Goal: Task Accomplishment & Management: Use online tool/utility

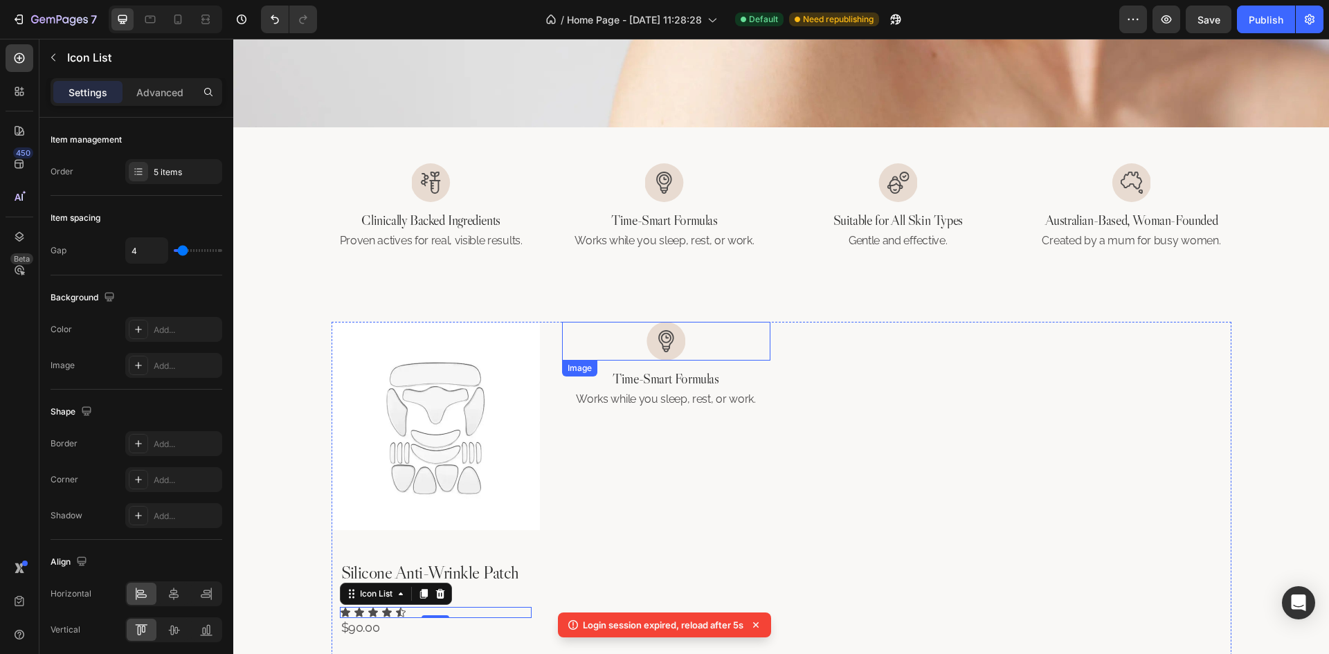
scroll to position [641, 0]
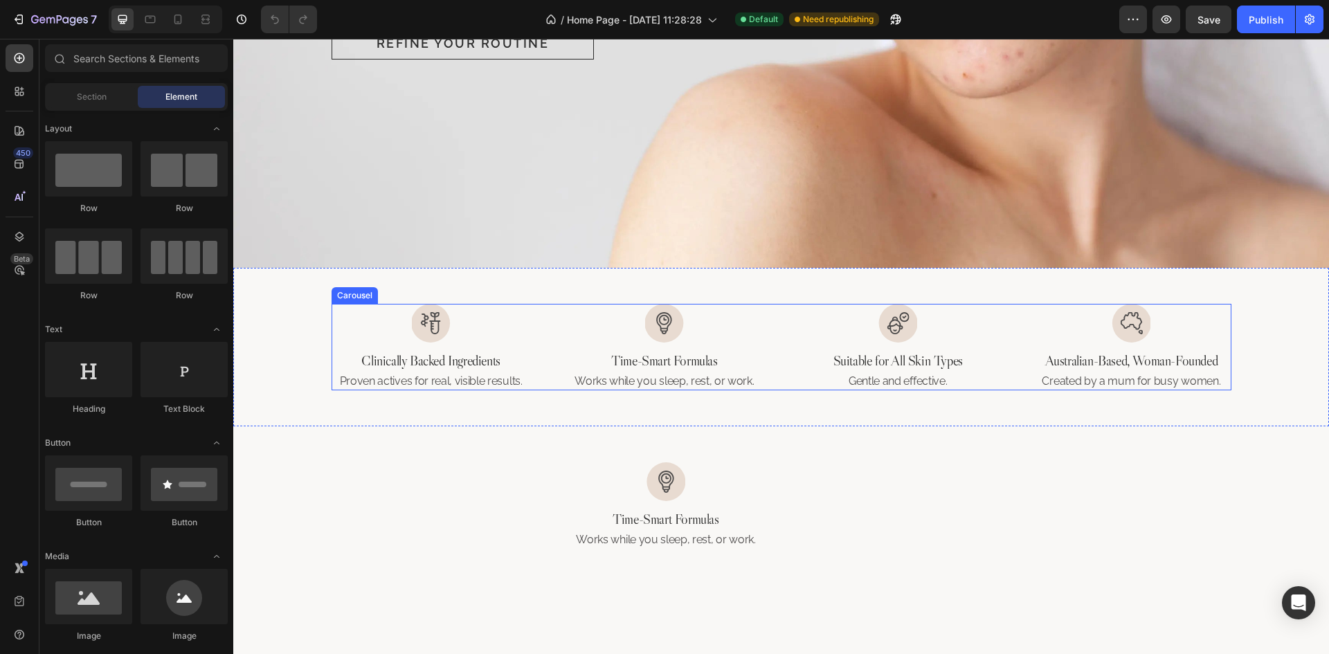
scroll to position [831, 0]
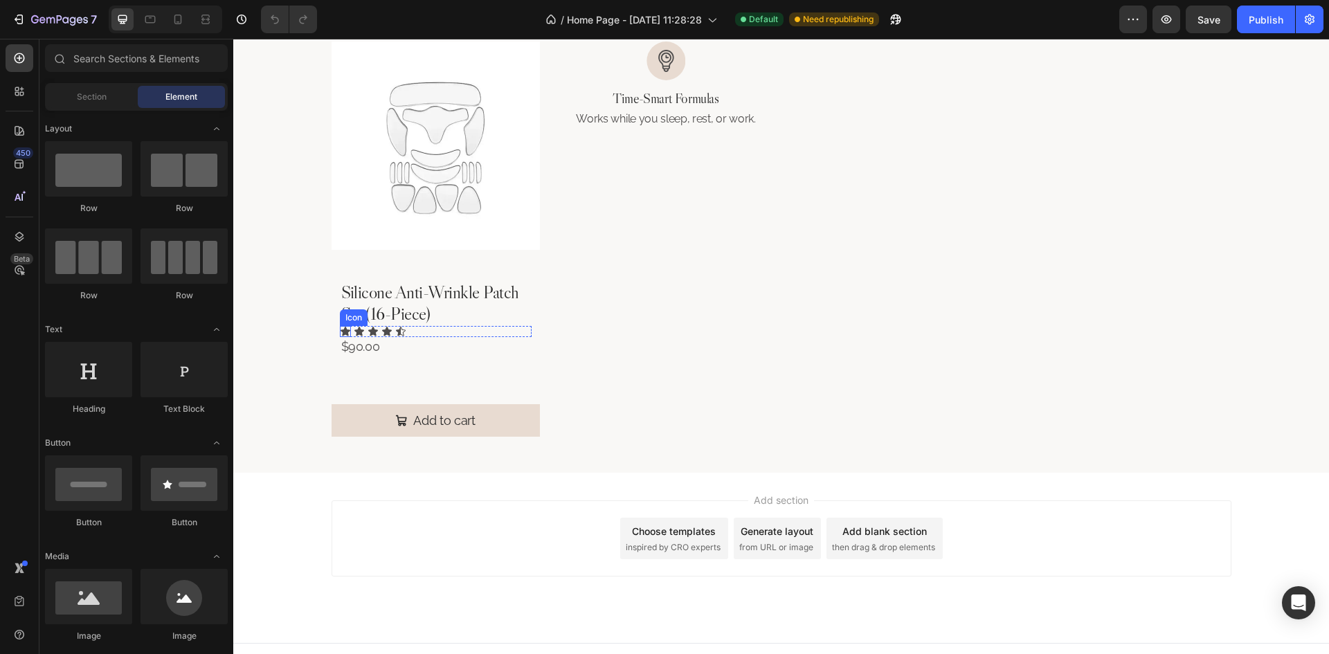
drag, startPoint x: 337, startPoint y: 331, endPoint x: 329, endPoint y: 329, distance: 7.9
click at [341, 331] on icon at bounding box center [346, 331] width 10 height 9
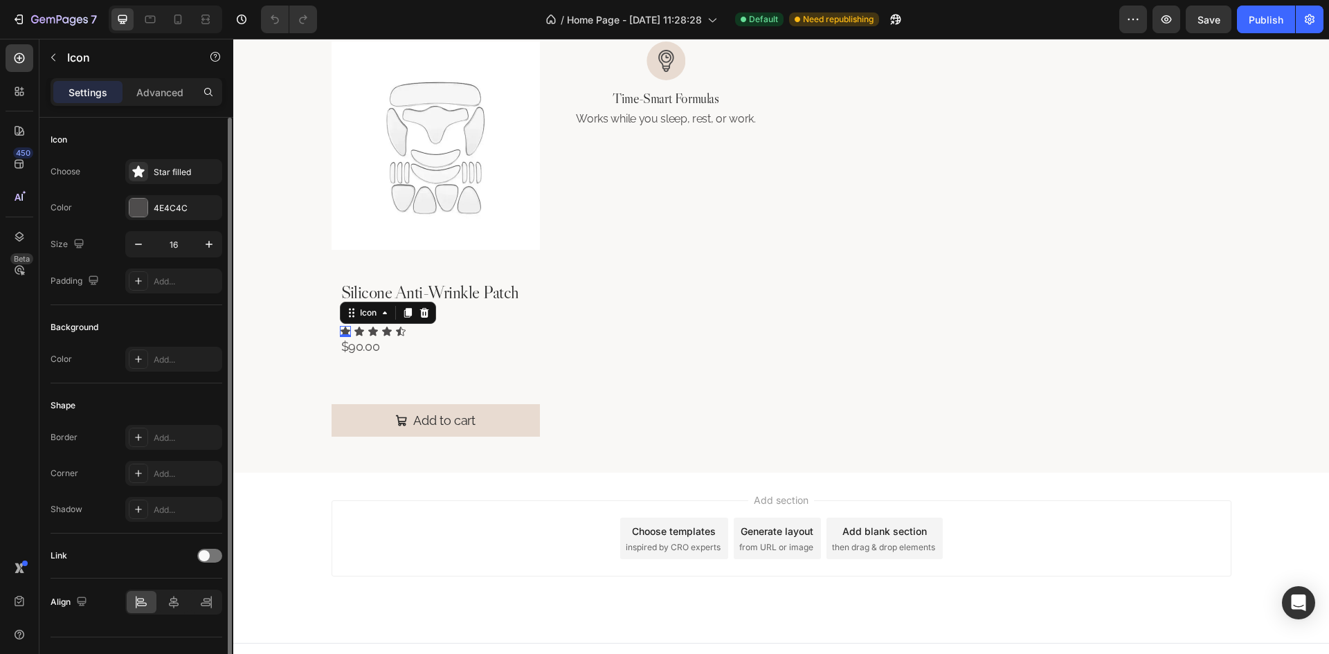
scroll to position [0, 0]
click at [177, 166] on div "Star filled" at bounding box center [186, 172] width 65 height 12
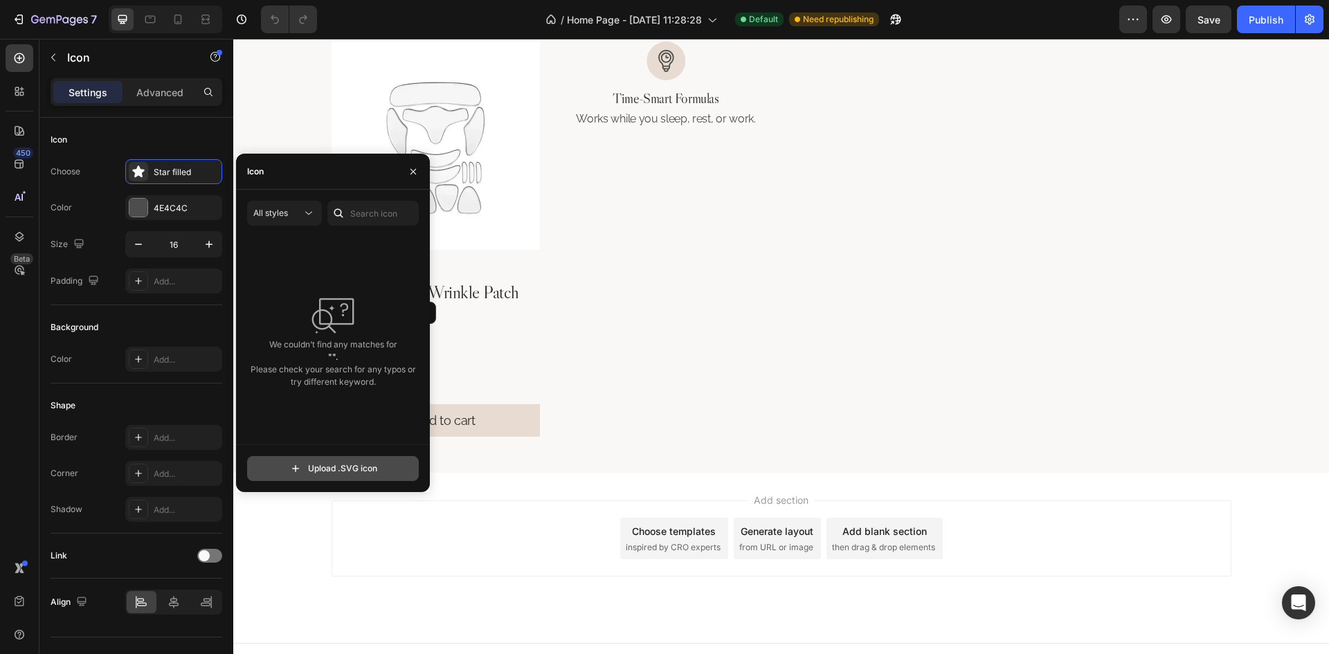
click at [354, 476] on input "file" at bounding box center [333, 469] width 170 height 24
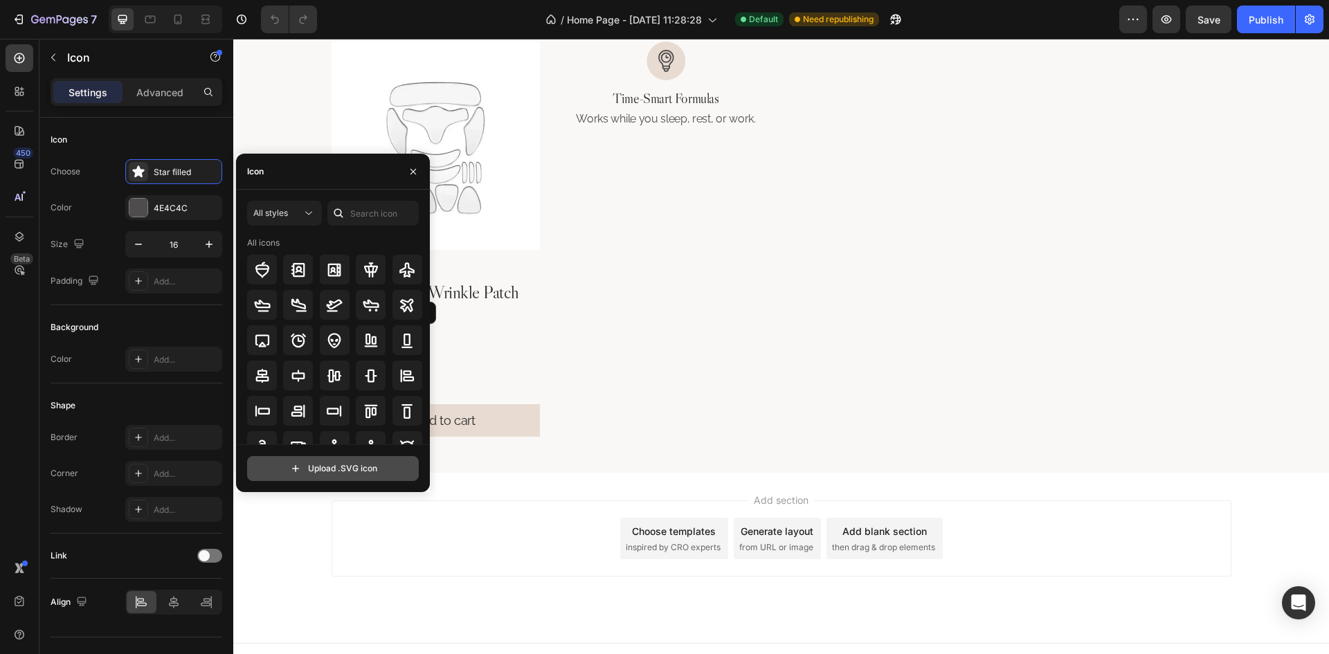
type input "C:\fakepath\ic_baseline-star.svg"
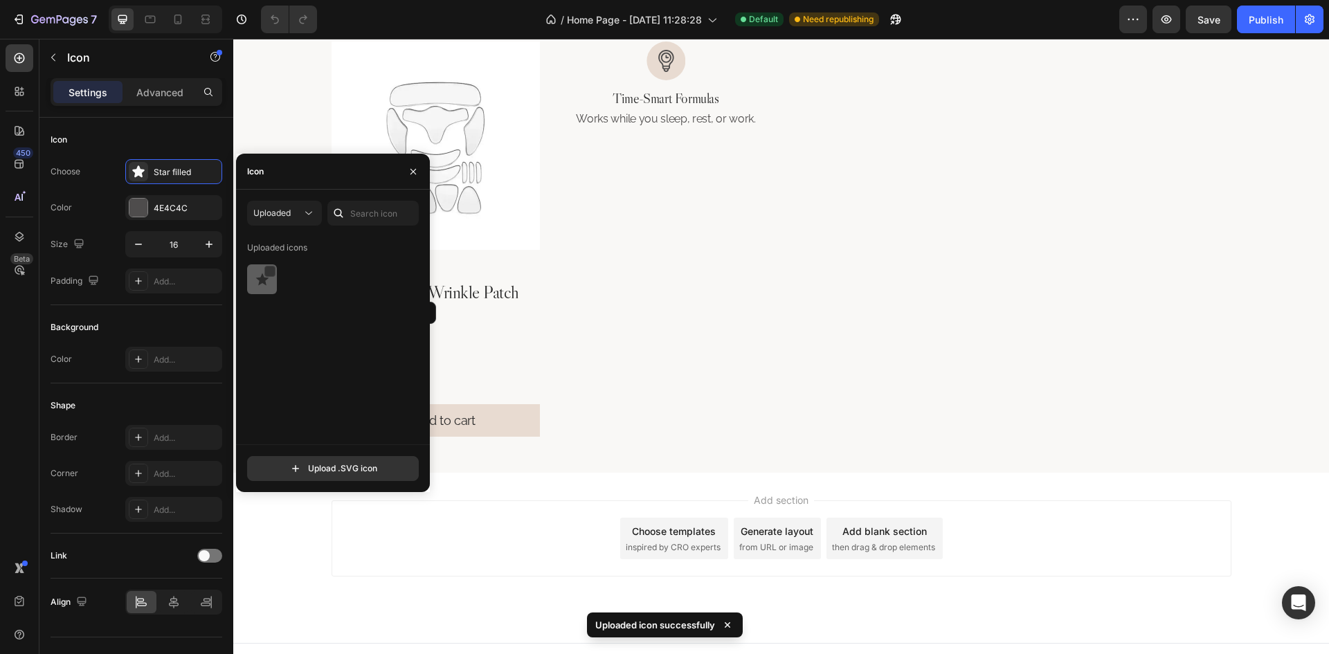
click at [269, 293] on div at bounding box center [262, 279] width 30 height 30
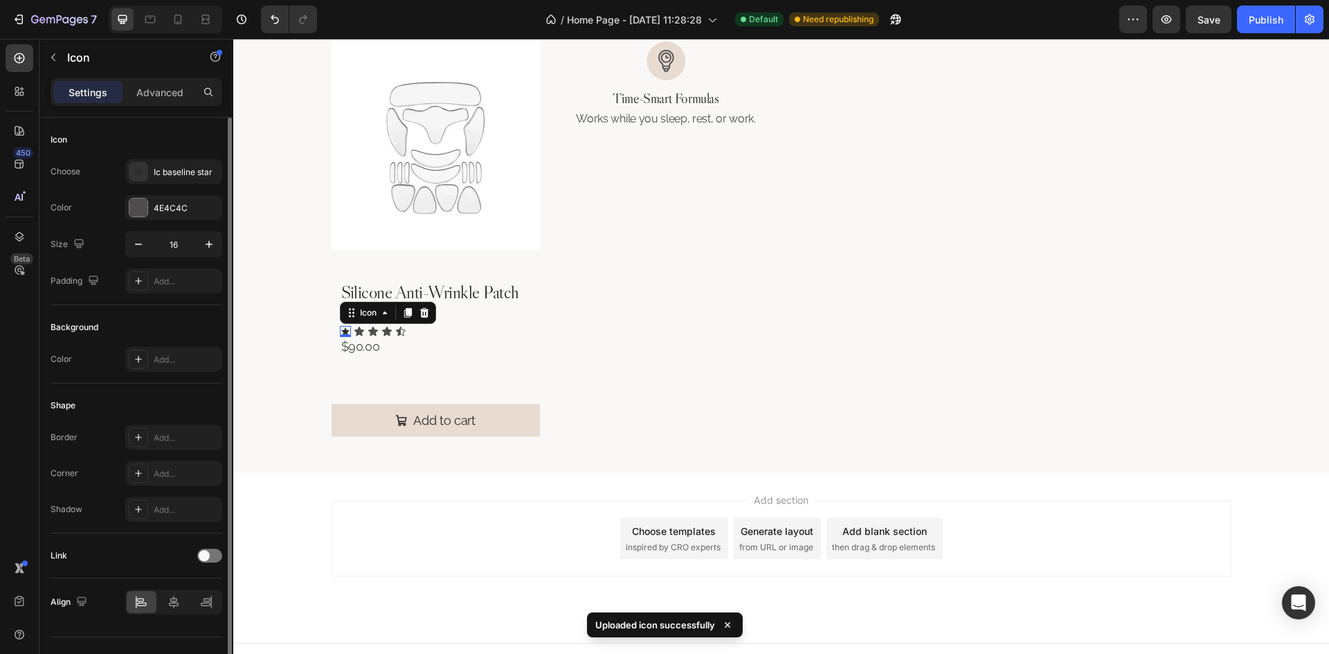
click at [185, 321] on div "Background" at bounding box center [137, 327] width 172 height 22
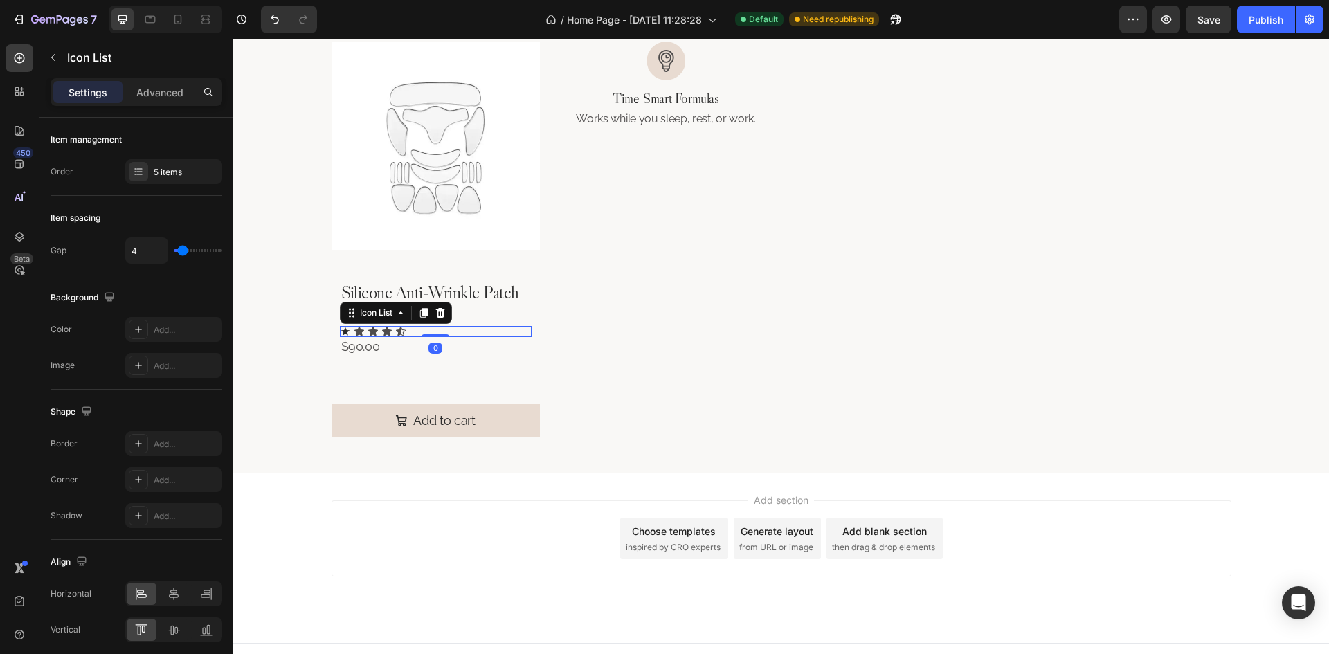
click at [437, 329] on div "Icon Icon Icon Icon Icon" at bounding box center [436, 331] width 192 height 11
click at [159, 250] on input "4" at bounding box center [147, 250] width 42 height 25
type input "0"
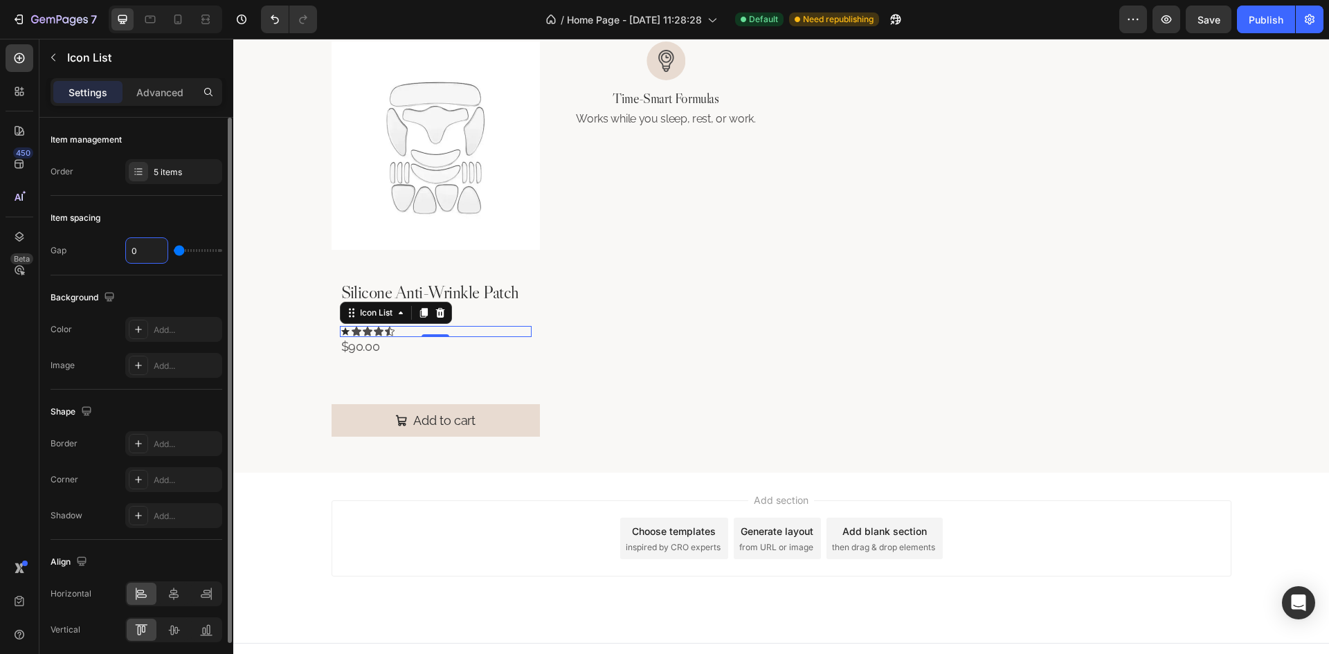
click at [185, 210] on div "Item spacing" at bounding box center [137, 218] width 172 height 22
click at [188, 166] on div "5 items" at bounding box center [186, 172] width 65 height 12
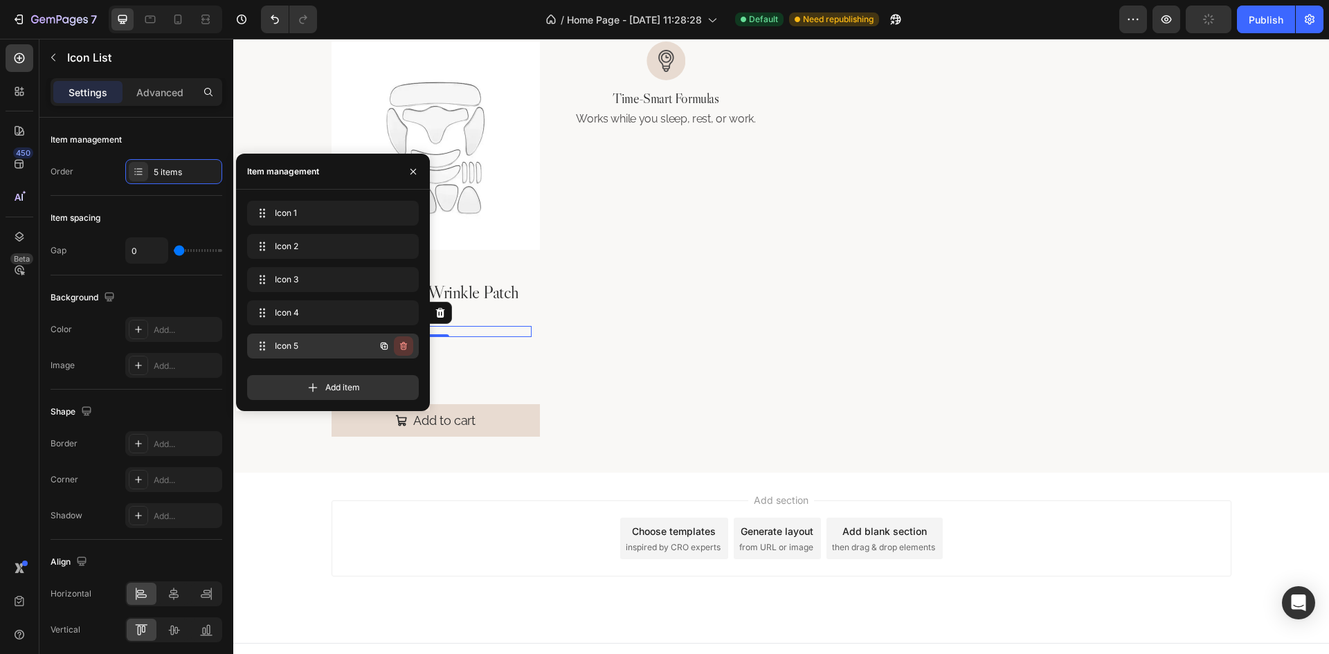
click at [403, 346] on icon "button" at bounding box center [402, 346] width 1 height 3
click at [403, 346] on div "Delete" at bounding box center [394, 346] width 26 height 12
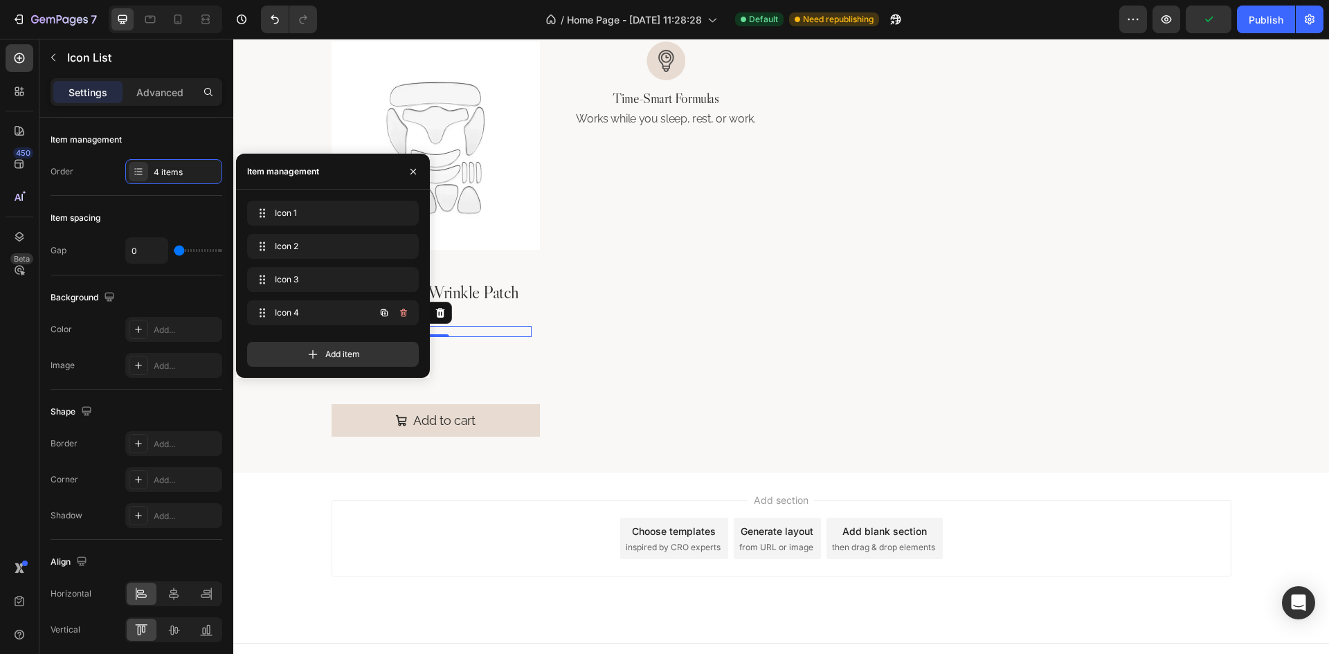
click at [403, 320] on button "button" at bounding box center [403, 312] width 19 height 19
click at [404, 309] on div "Delete" at bounding box center [394, 313] width 26 height 12
click at [404, 342] on div "Add item" at bounding box center [333, 354] width 172 height 25
click at [399, 280] on div "Delete" at bounding box center [394, 279] width 26 height 12
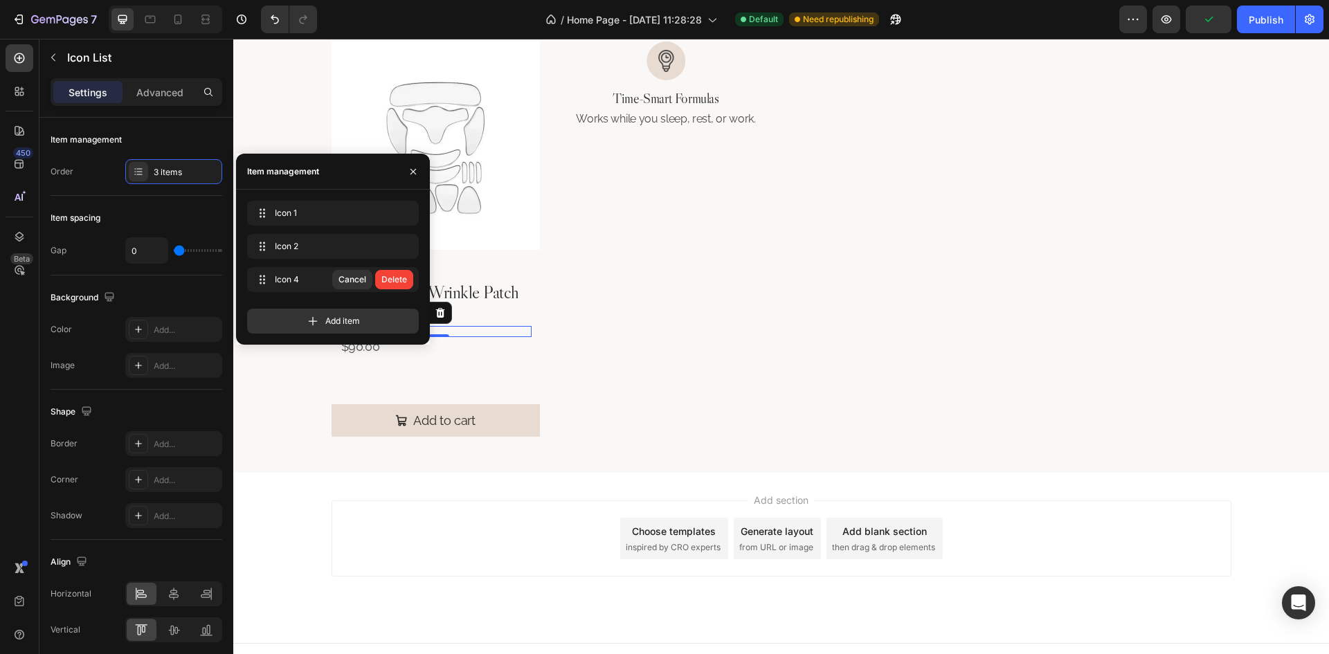
click at [400, 279] on div "Delete" at bounding box center [394, 279] width 26 height 12
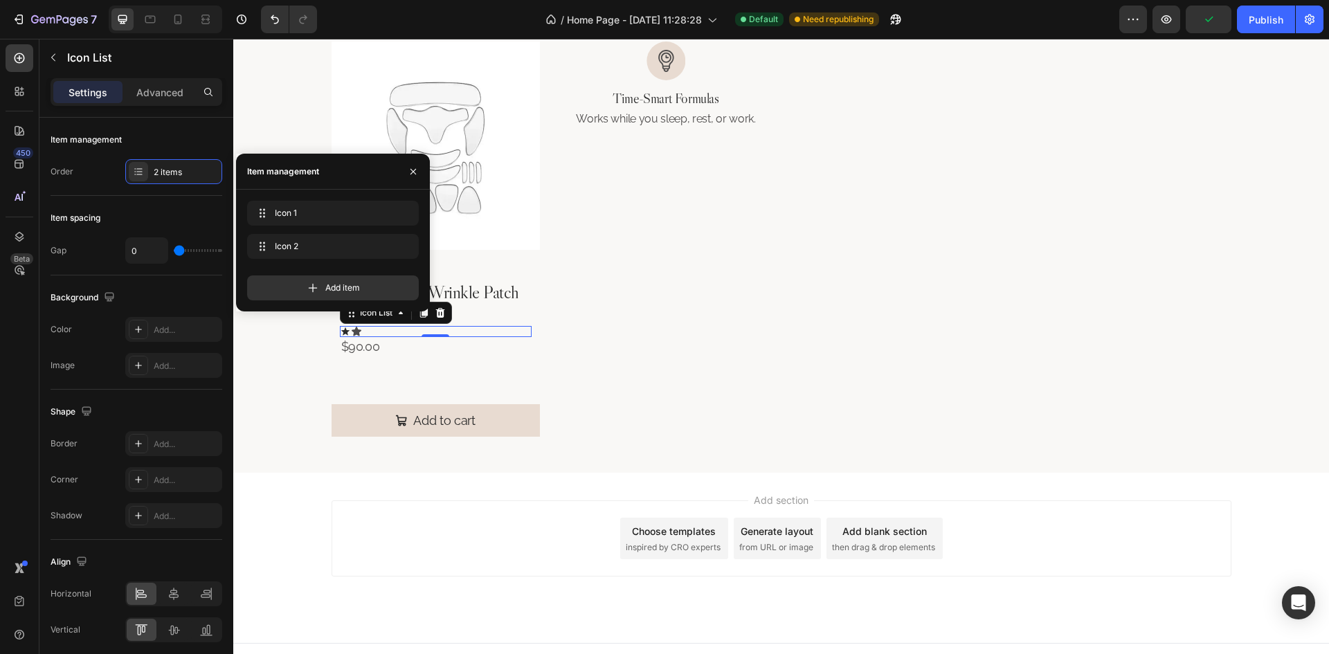
click at [400, 279] on div "Add item" at bounding box center [333, 287] width 172 height 25
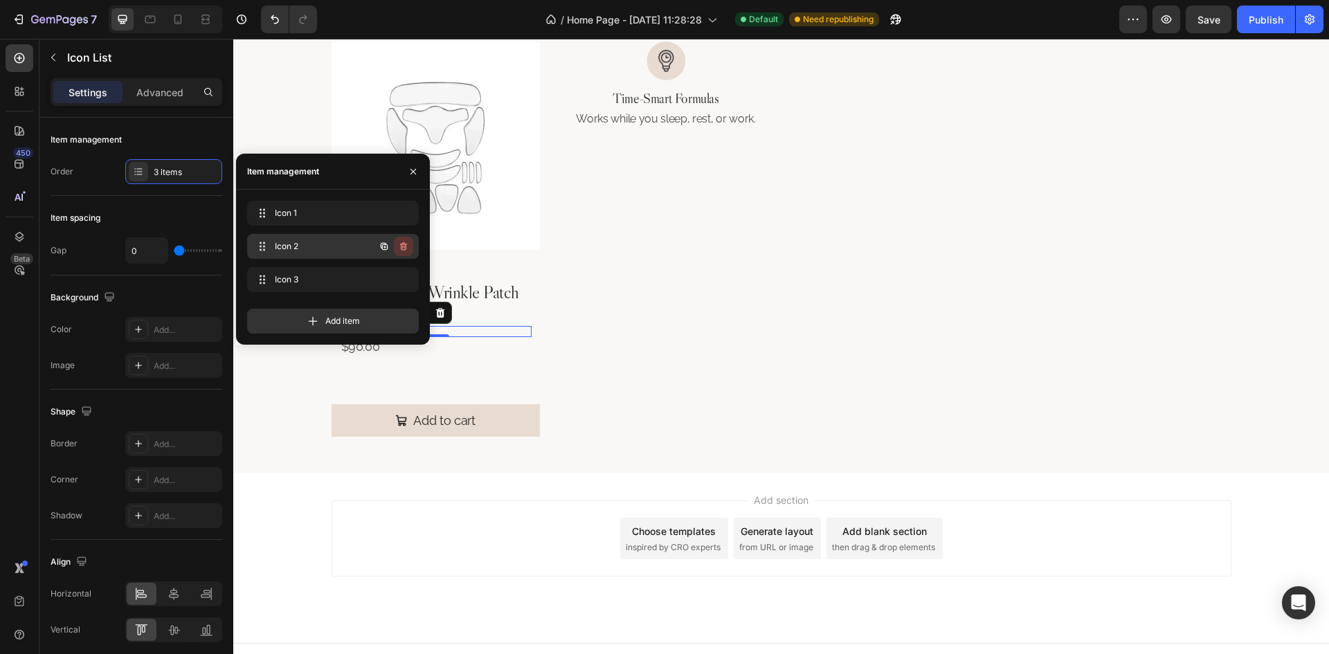
click at [398, 248] on icon "button" at bounding box center [403, 246] width 11 height 11
click at [398, 248] on div "Delete" at bounding box center [394, 246] width 26 height 12
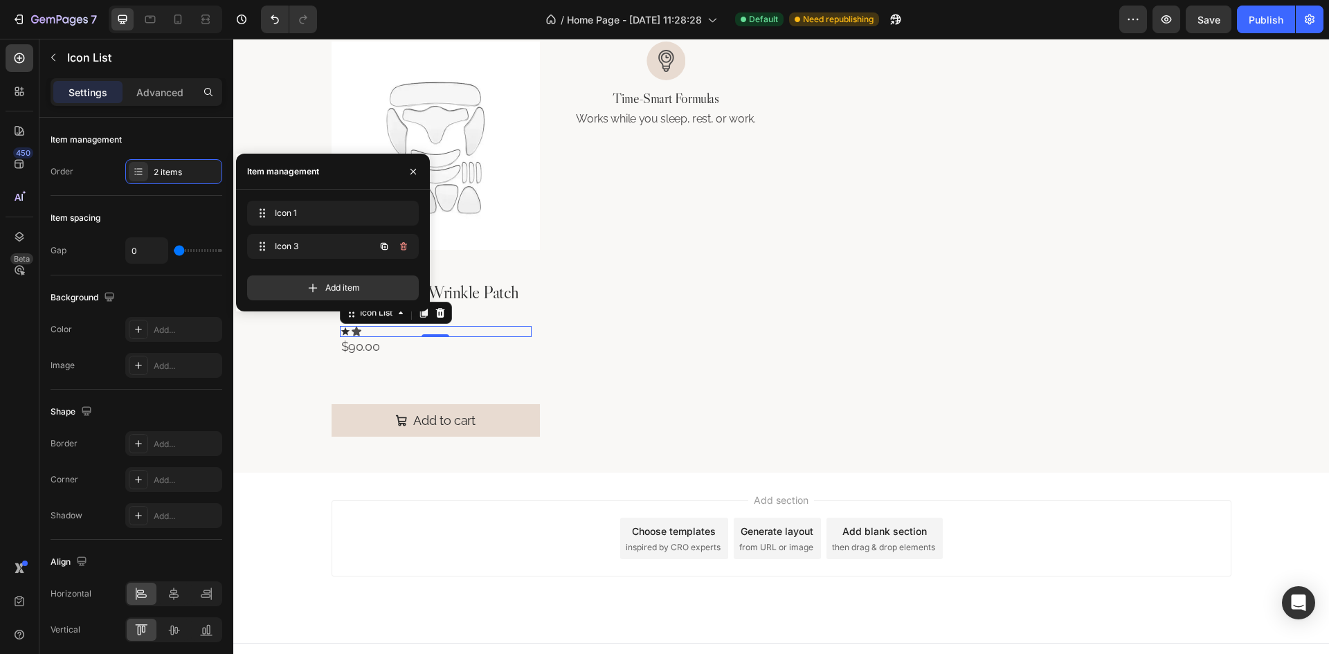
click at [398, 248] on icon "button" at bounding box center [403, 246] width 11 height 11
click at [398, 248] on div "Delete" at bounding box center [394, 246] width 26 height 12
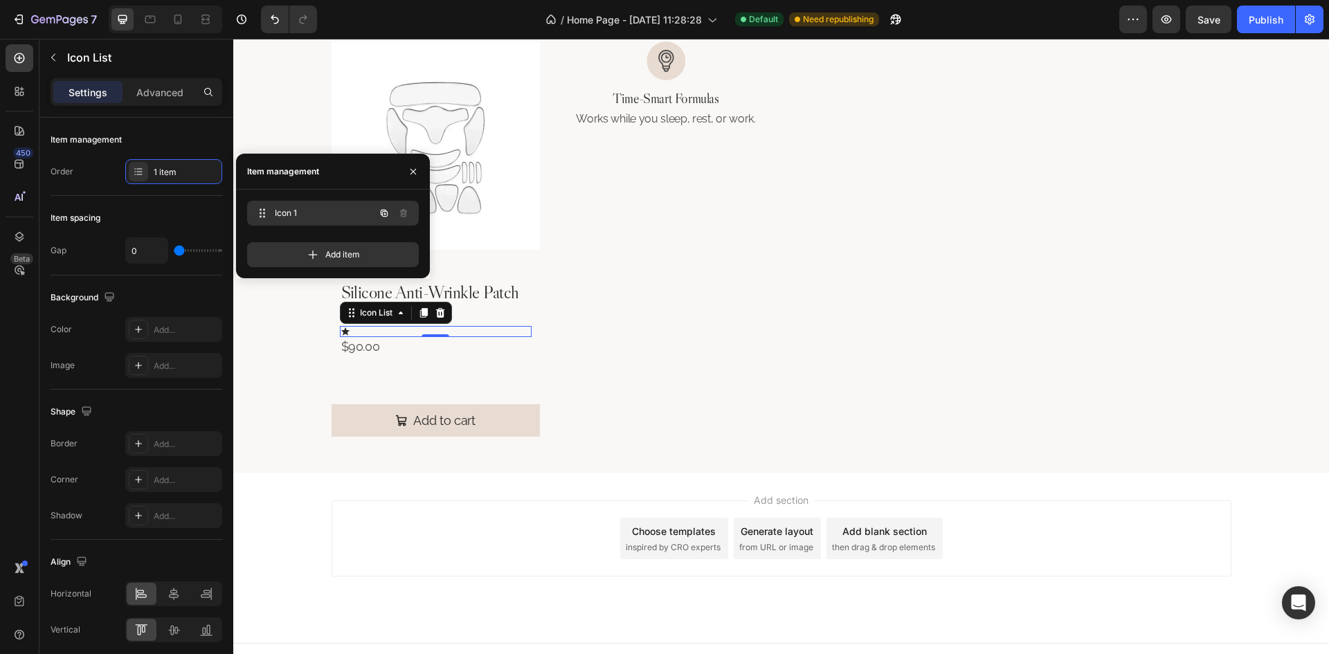
click at [387, 211] on icon "button" at bounding box center [384, 213] width 11 height 11
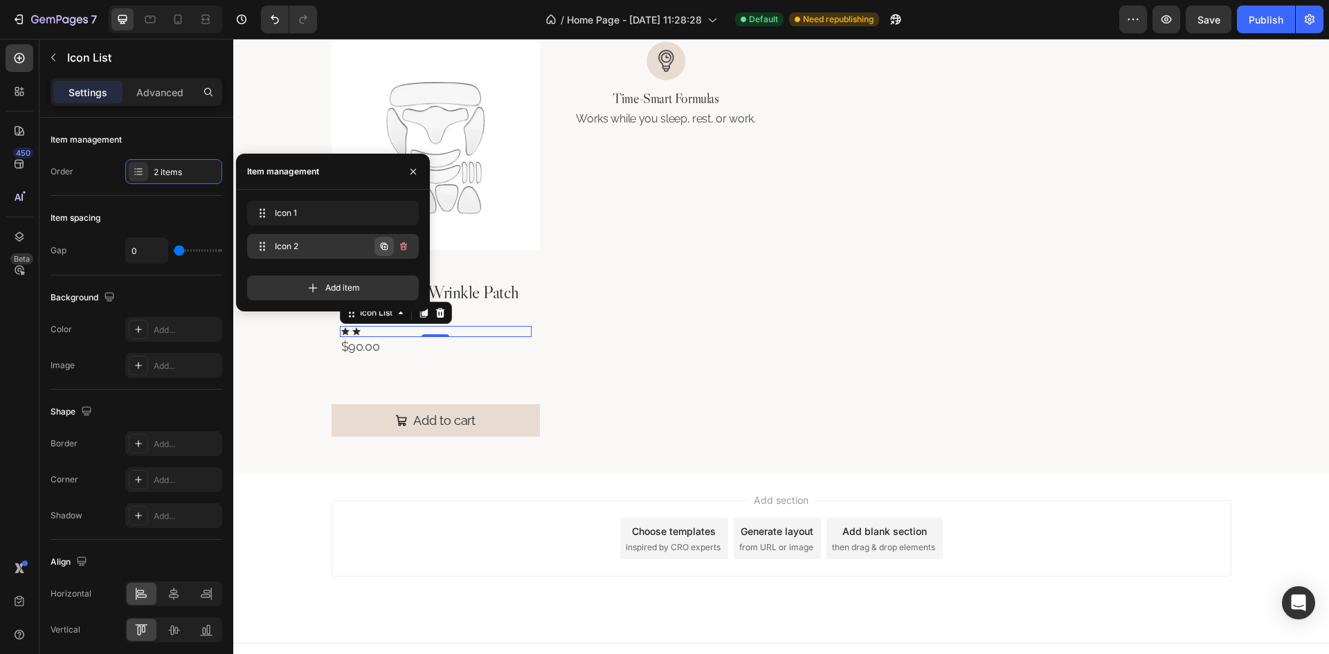
click at [387, 239] on button "button" at bounding box center [383, 246] width 19 height 19
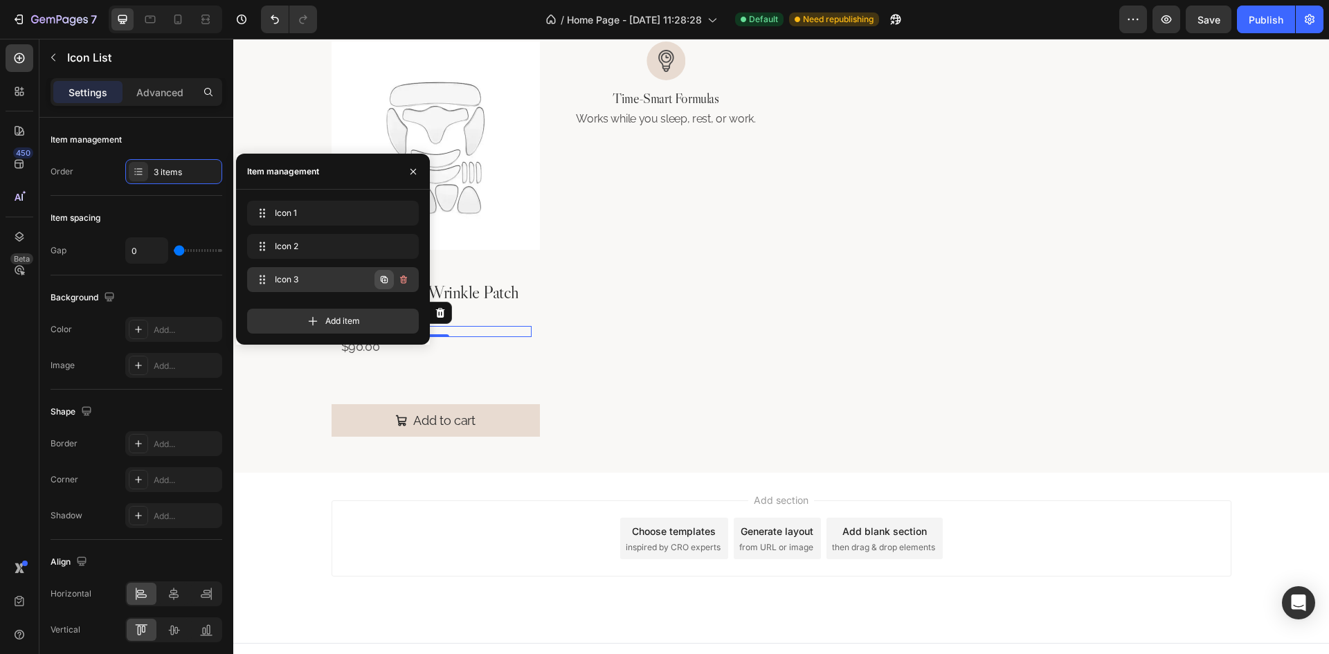
click at [390, 282] on button "button" at bounding box center [383, 279] width 19 height 19
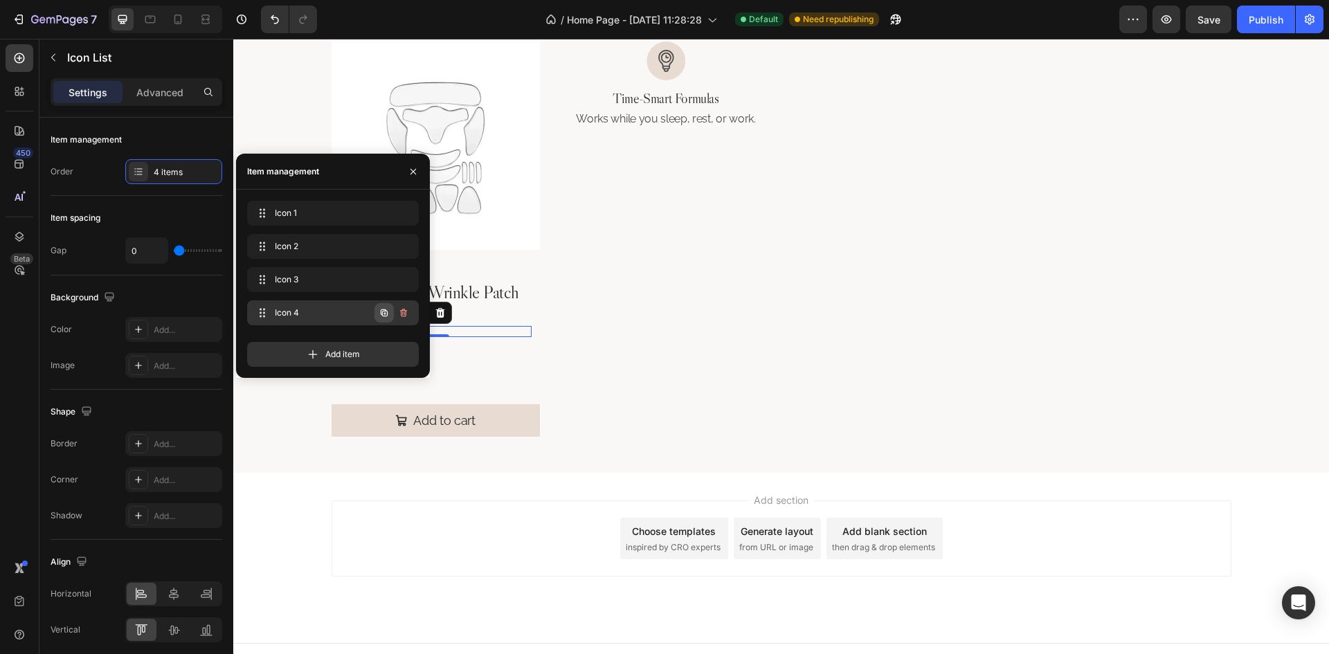
click at [381, 308] on icon "button" at bounding box center [384, 312] width 11 height 11
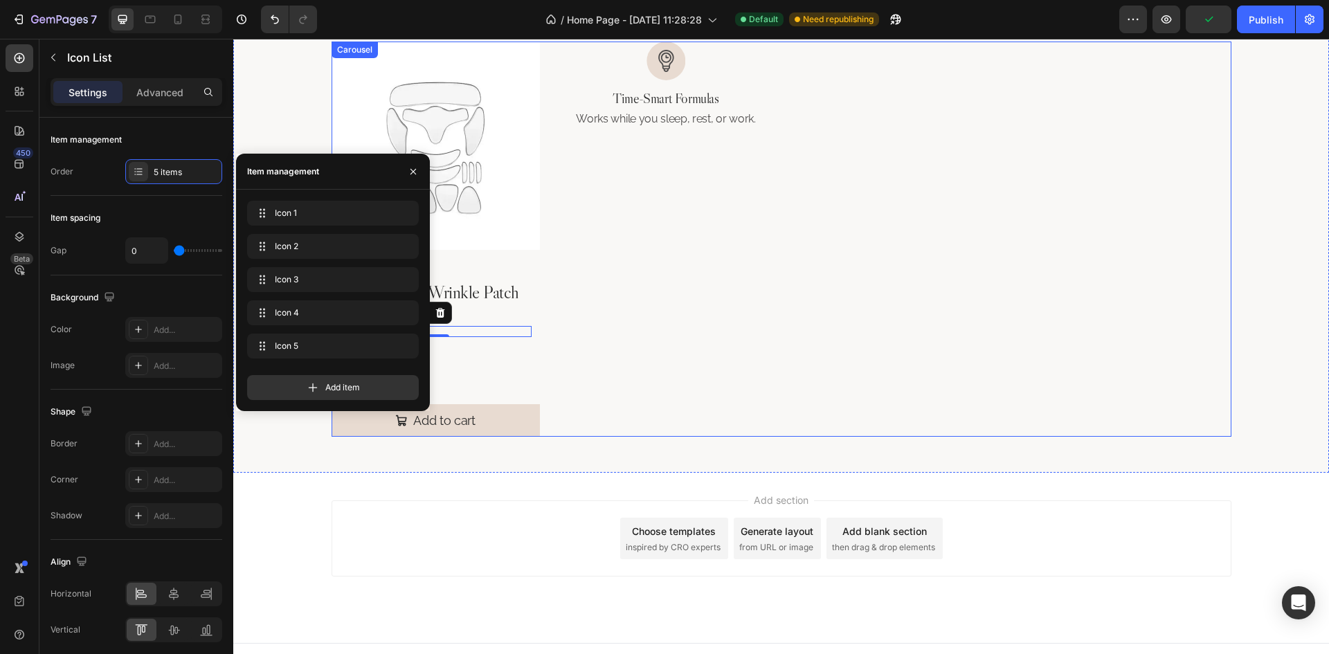
click at [588, 332] on div "Image Time-Smart Formulas Heading Works while you sleep, rest, or work. Text Bl…" at bounding box center [666, 239] width 208 height 395
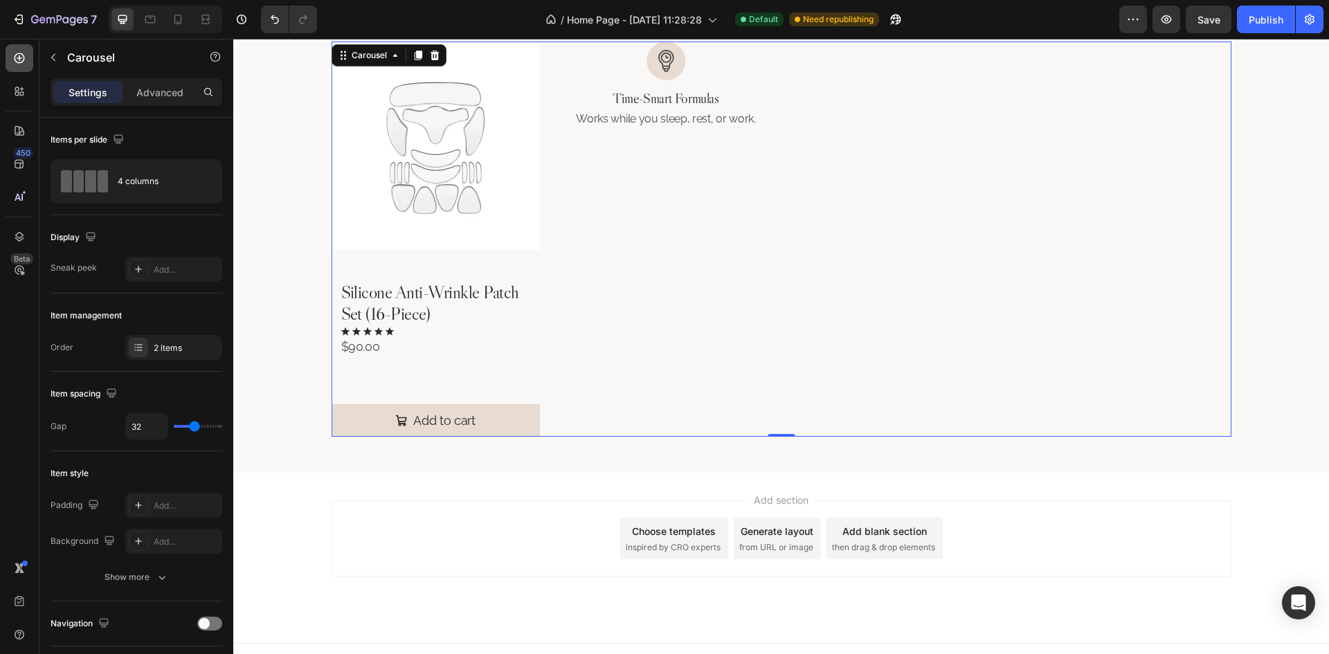
click at [26, 60] on icon at bounding box center [19, 58] width 14 height 14
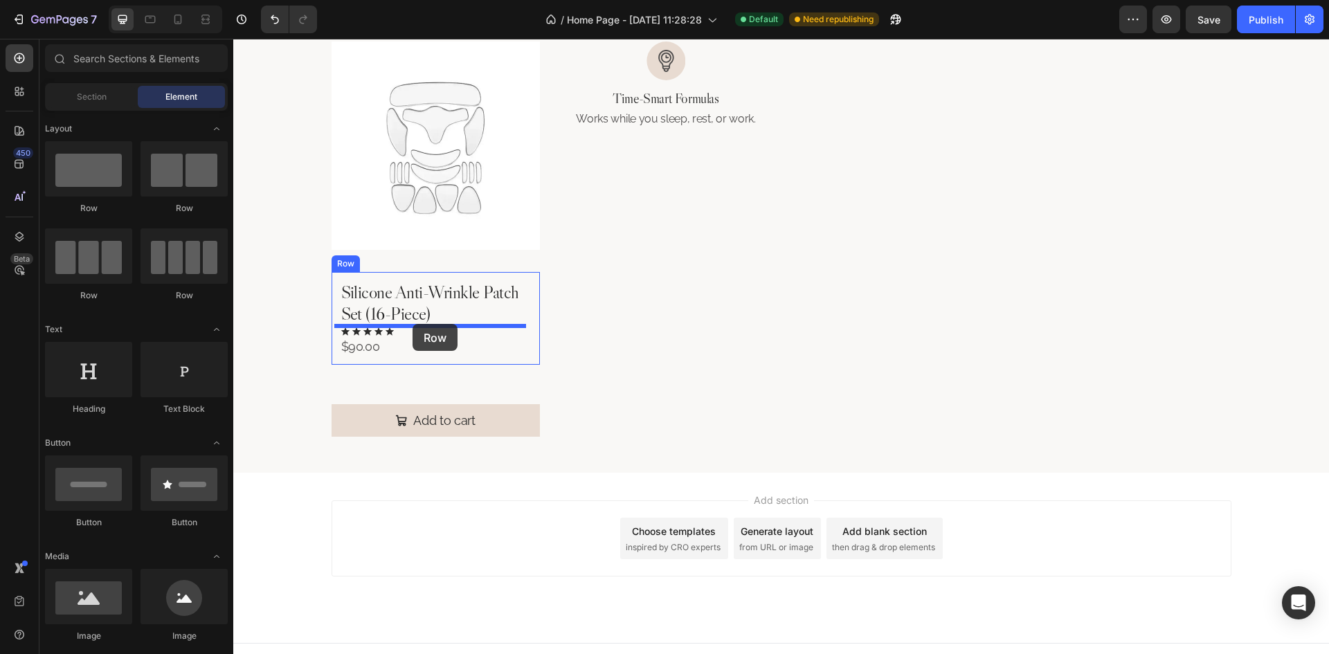
drag, startPoint x: 417, startPoint y: 218, endPoint x: 413, endPoint y: 324, distance: 106.0
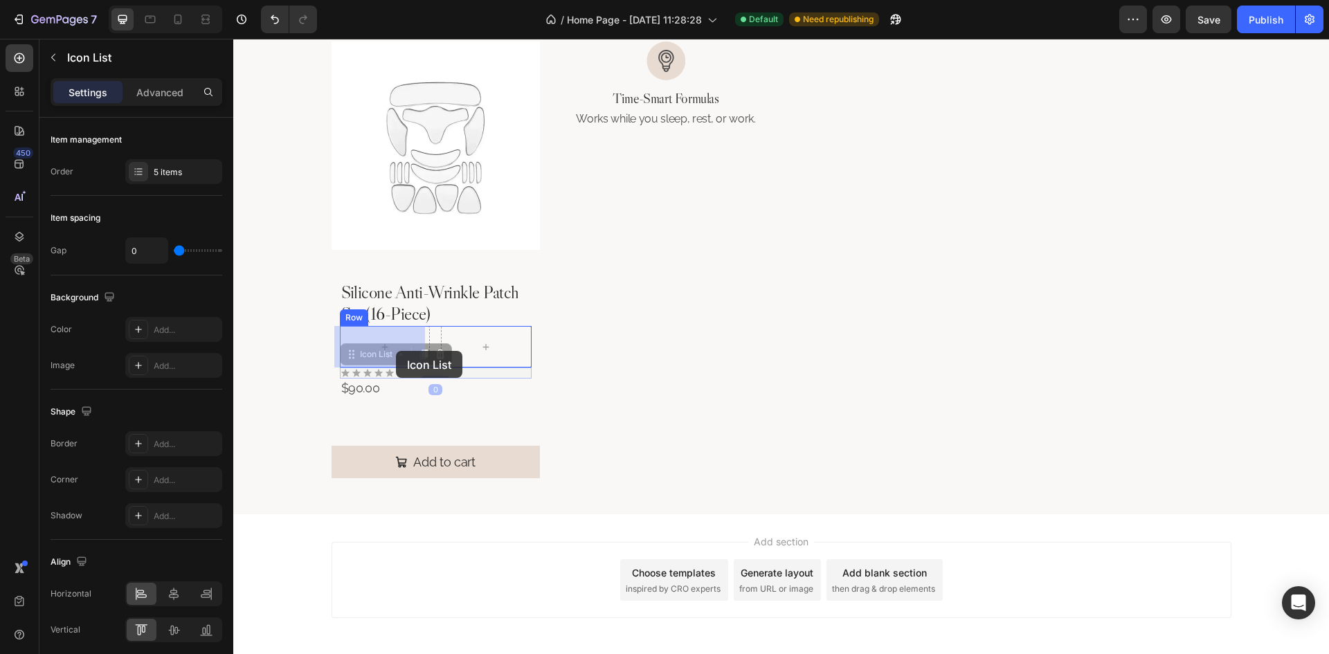
drag, startPoint x: 405, startPoint y: 375, endPoint x: 396, endPoint y: 351, distance: 25.8
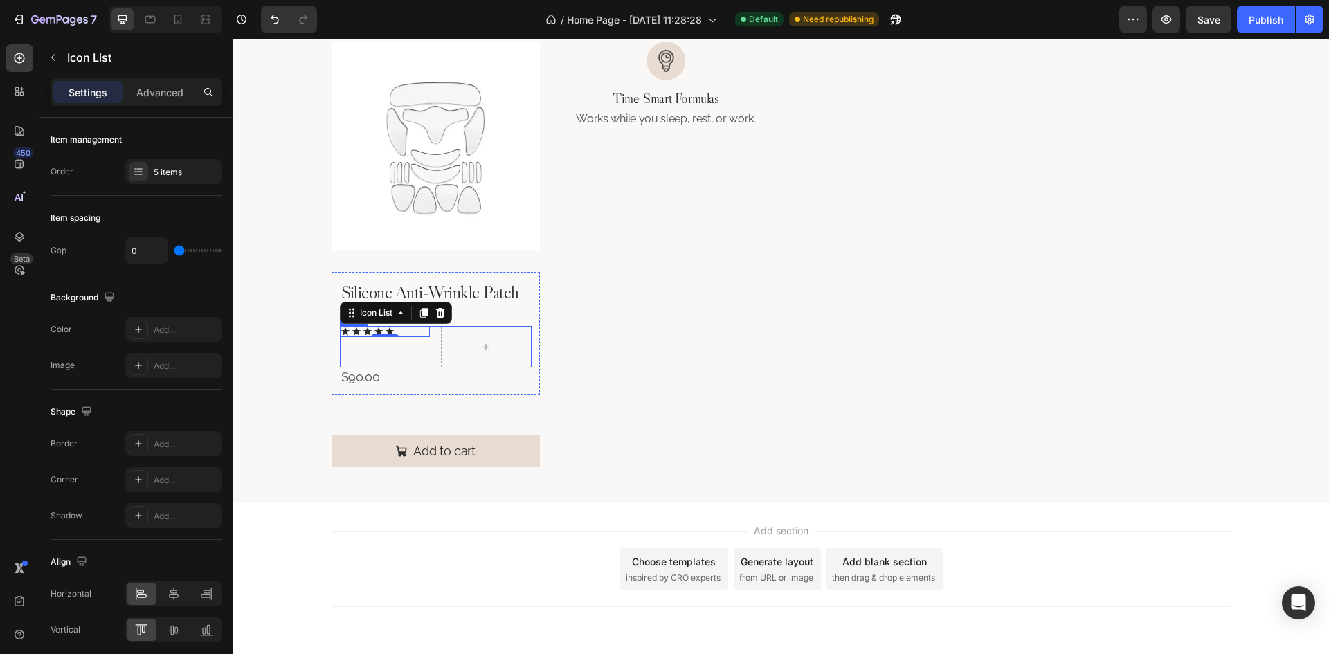
click at [431, 350] on div "Icon Icon Icon Icon Icon Icon List 0 Row" at bounding box center [436, 347] width 192 height 42
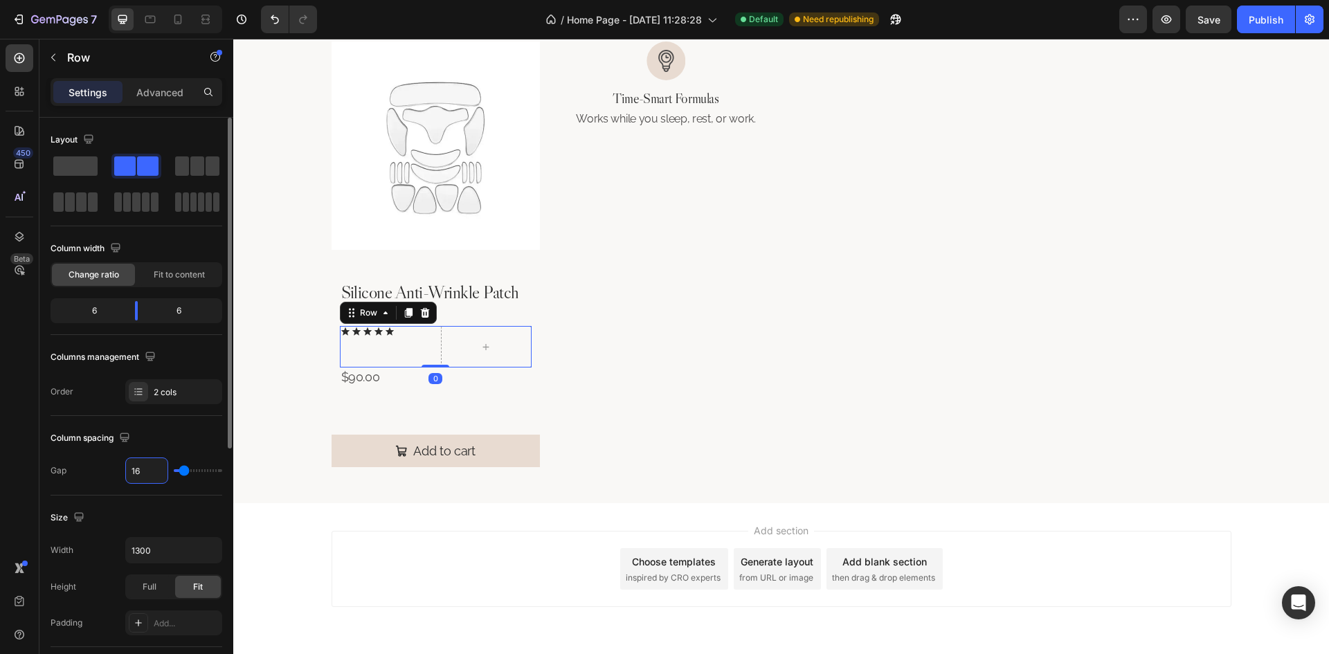
click at [147, 469] on input "16" at bounding box center [147, 470] width 42 height 25
type input "5"
click at [149, 273] on div "Fit to content" at bounding box center [179, 275] width 83 height 22
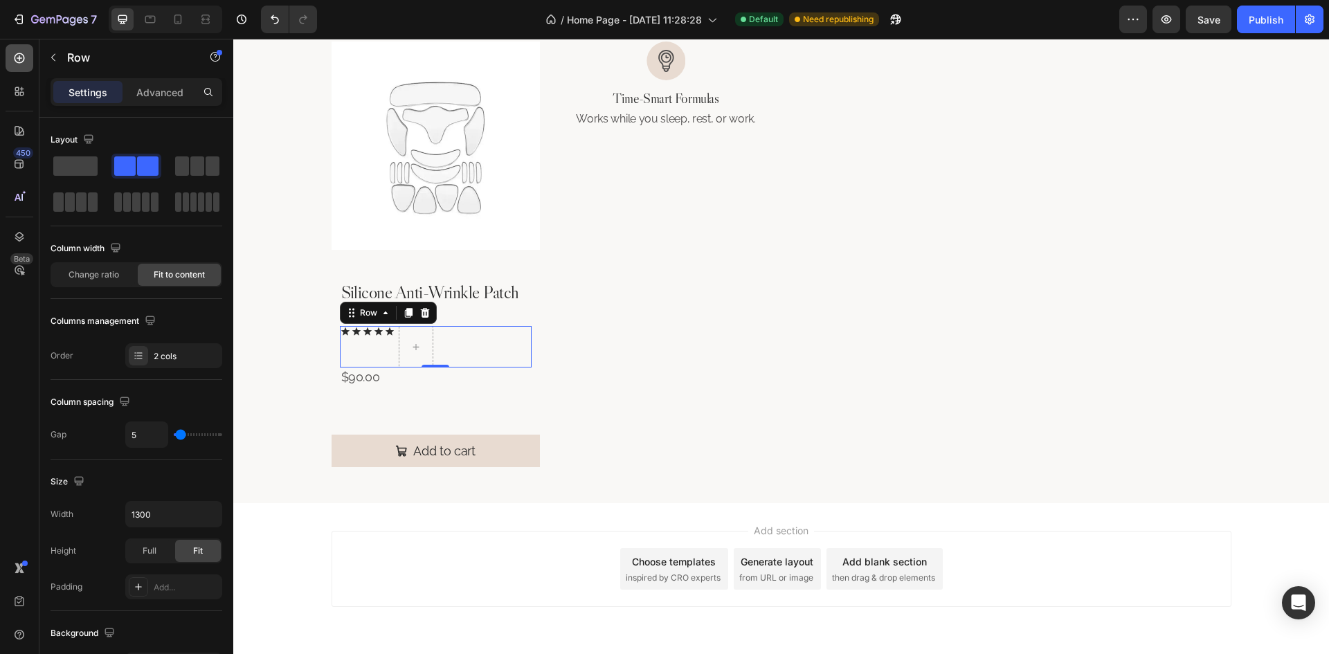
click at [24, 64] on icon at bounding box center [19, 58] width 14 height 14
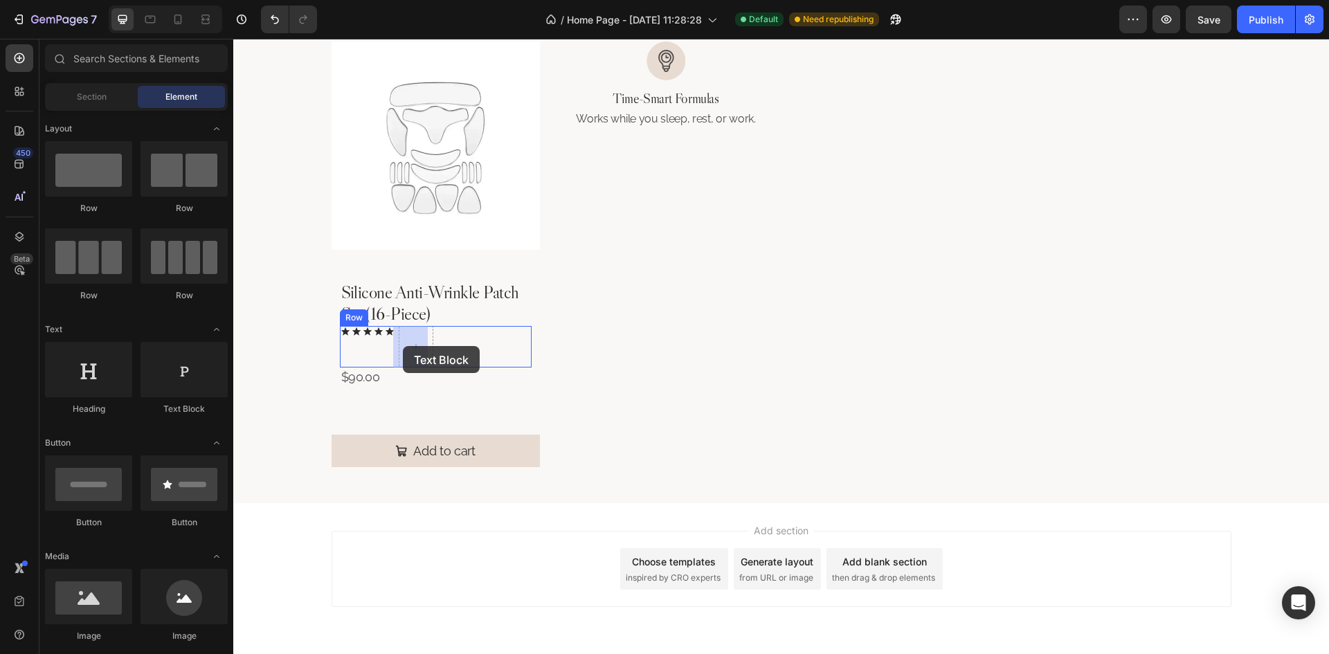
drag, startPoint x: 428, startPoint y: 419, endPoint x: 403, endPoint y: 346, distance: 77.5
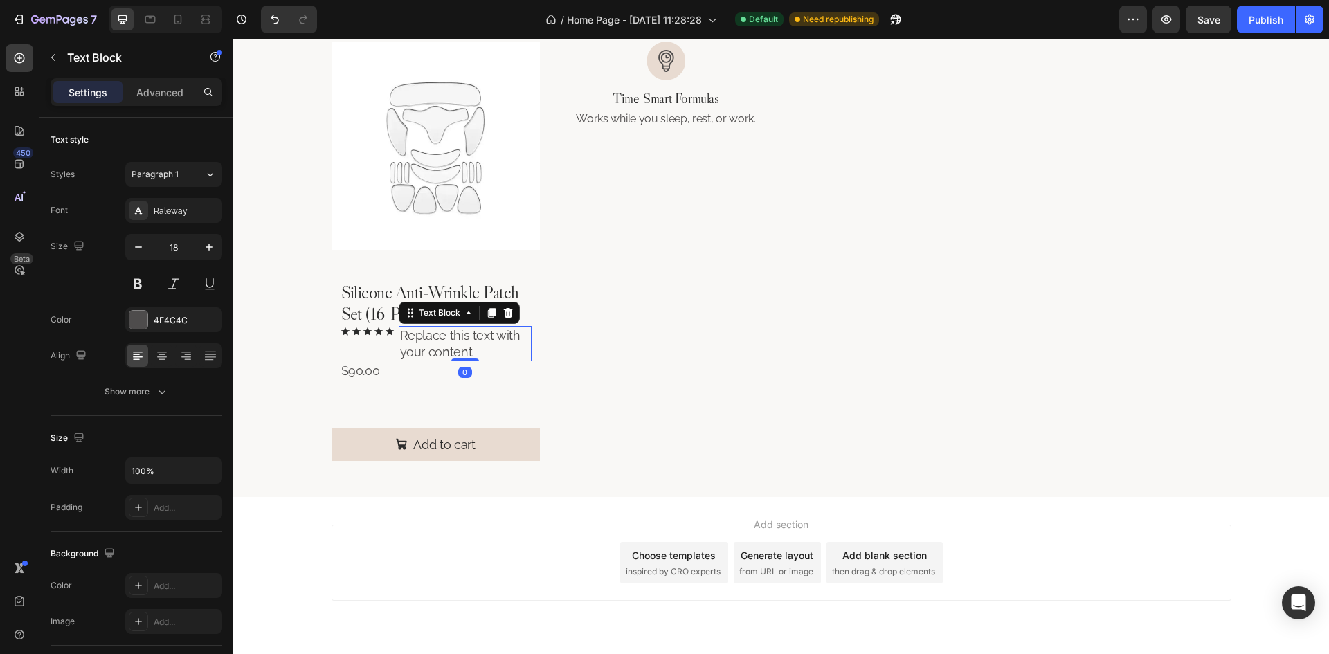
click at [450, 352] on div "Replace this text with your content" at bounding box center [465, 343] width 133 height 35
click at [450, 352] on p "Replace this text with your content" at bounding box center [465, 343] width 130 height 33
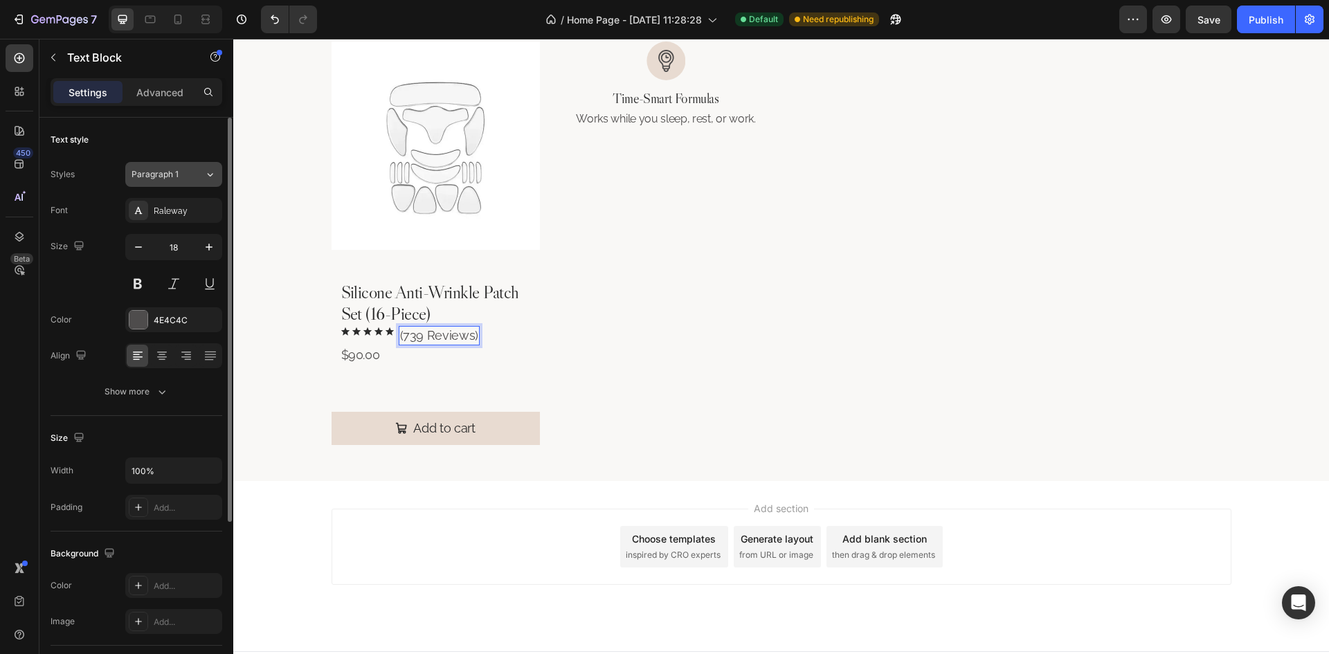
click at [190, 168] on div "Paragraph 1" at bounding box center [168, 174] width 73 height 12
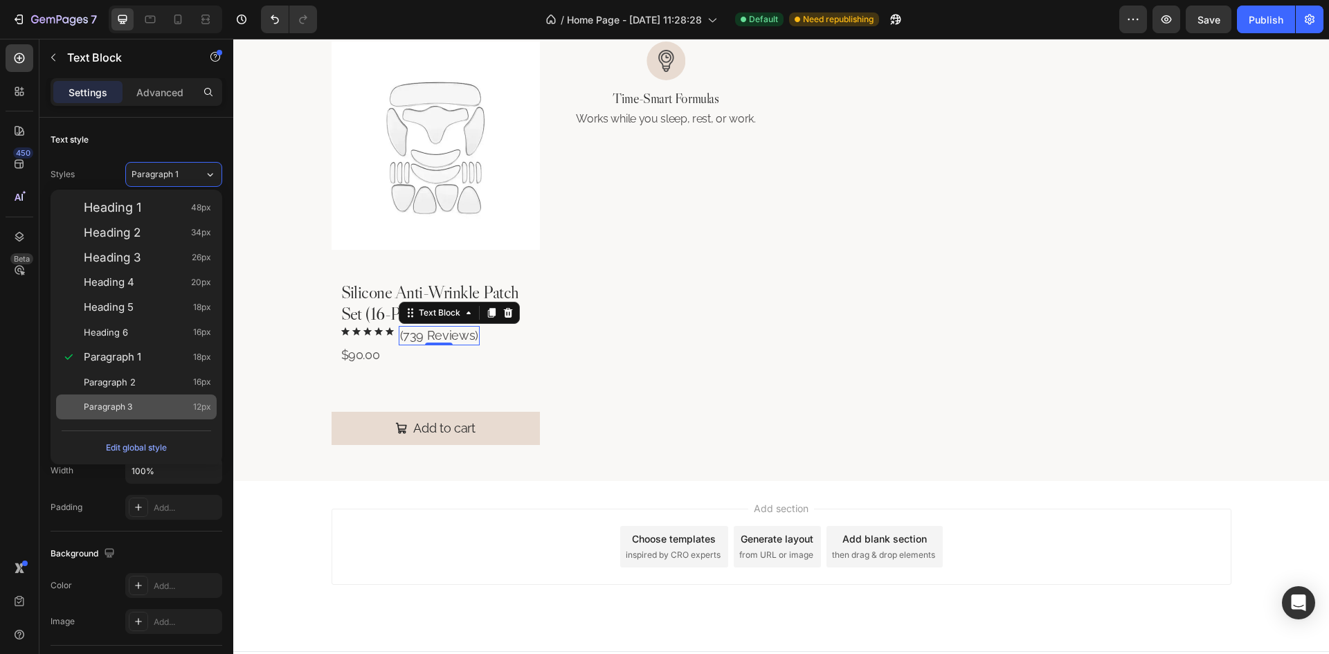
click at [177, 410] on div "Paragraph 3 12px" at bounding box center [147, 407] width 127 height 14
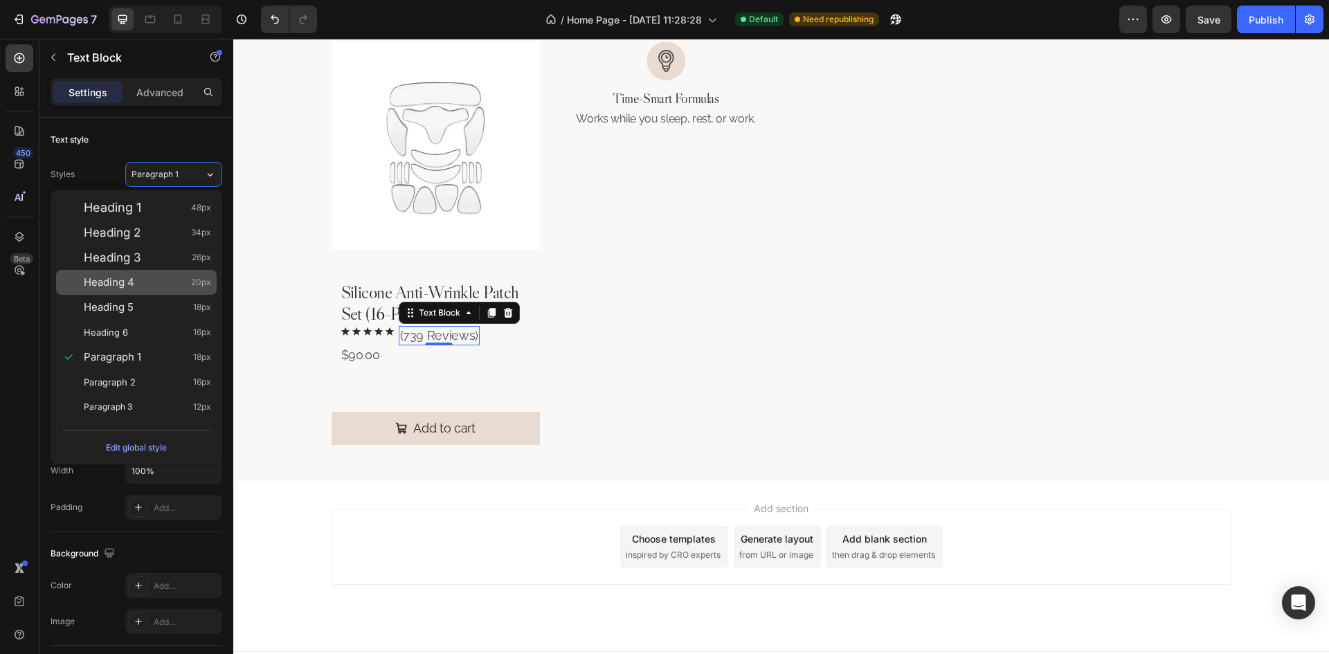
type input "12"
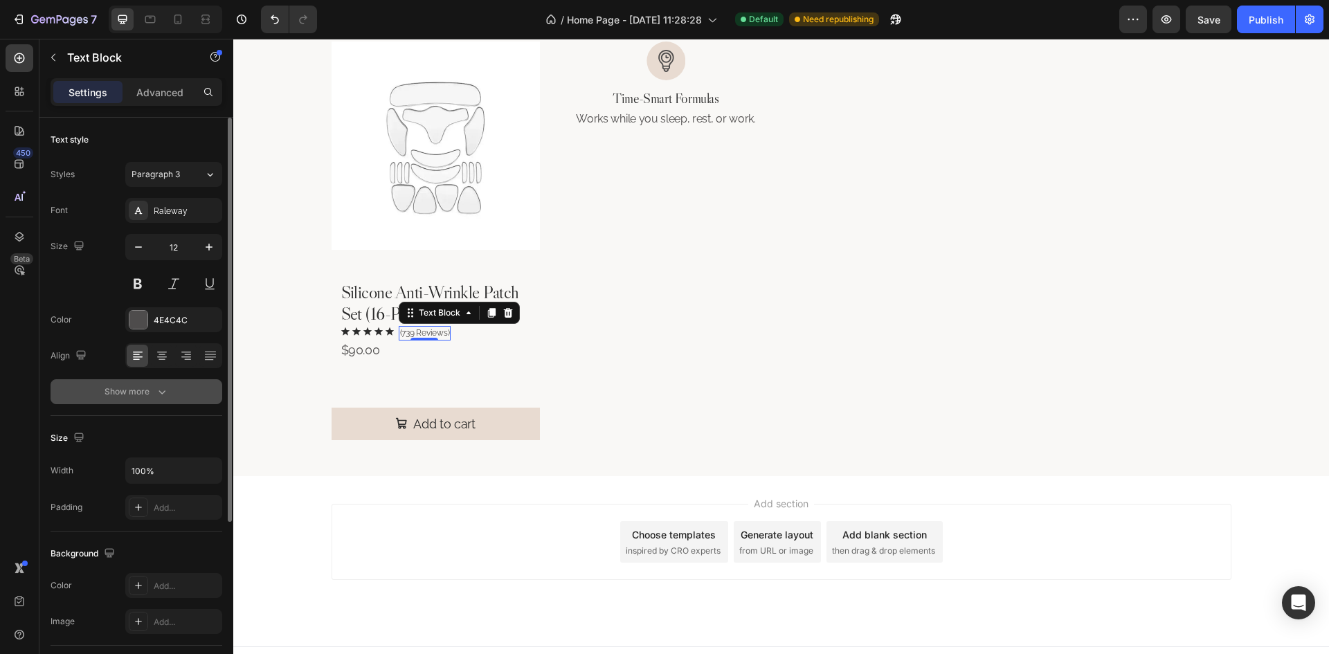
click at [141, 395] on div "Show more" at bounding box center [137, 392] width 64 height 14
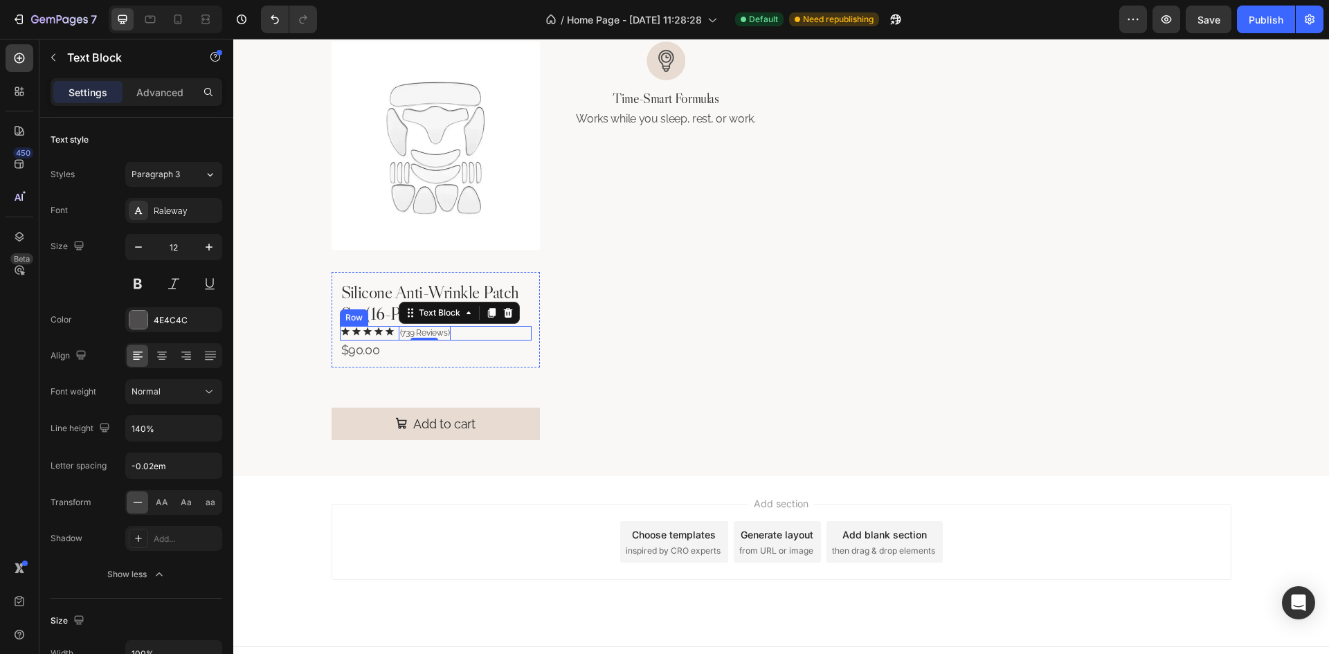
click at [487, 333] on div "Icon Icon Icon Icon Icon Icon List (739 Reviews) Text Block 0 Row" at bounding box center [436, 333] width 192 height 15
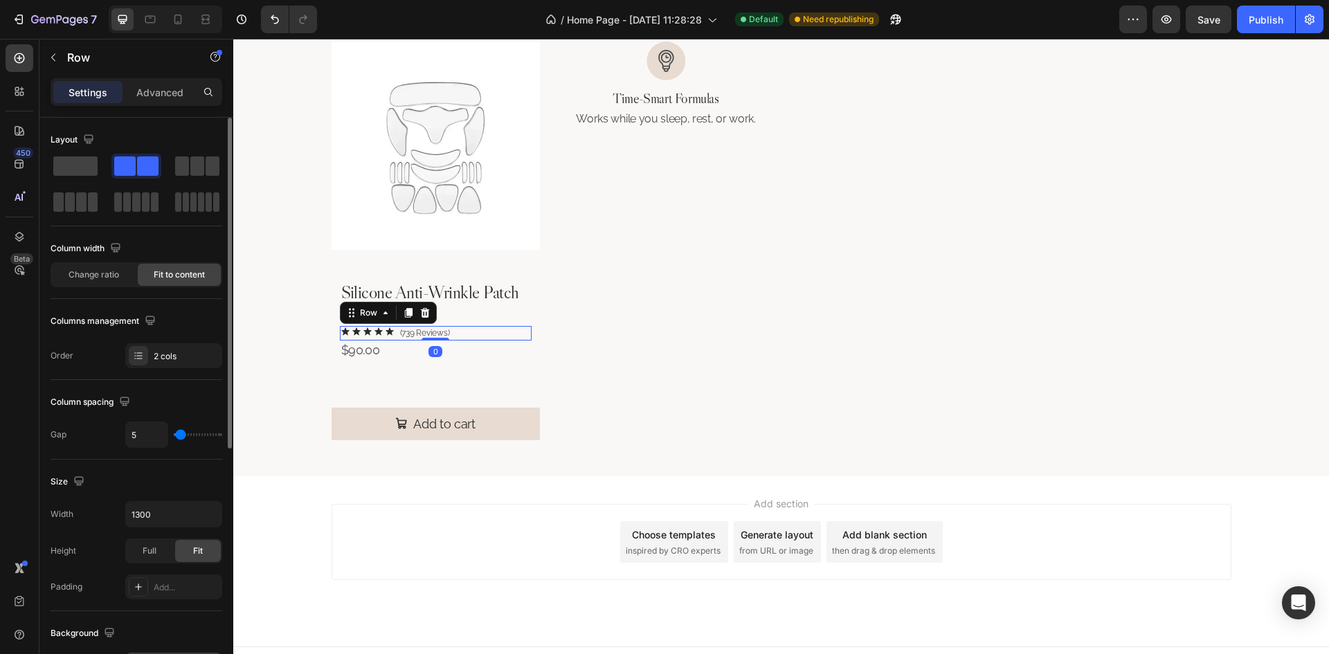
scroll to position [346, 0]
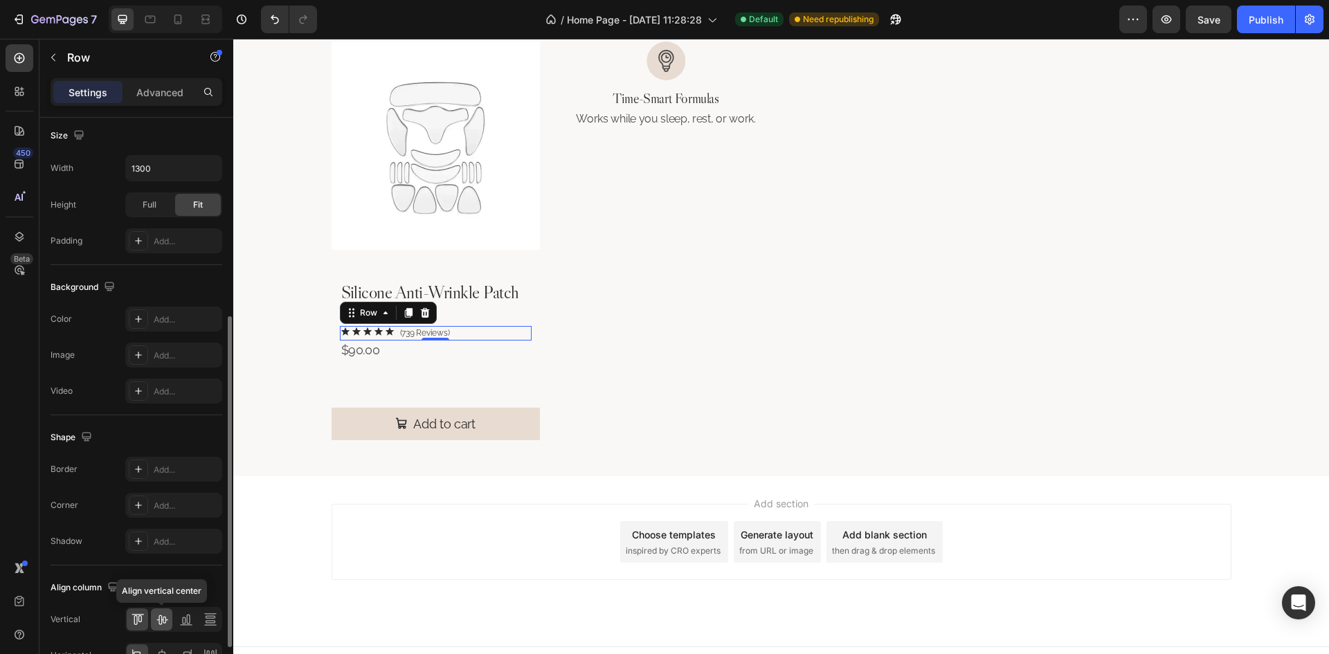
click at [163, 620] on icon at bounding box center [162, 620] width 14 height 14
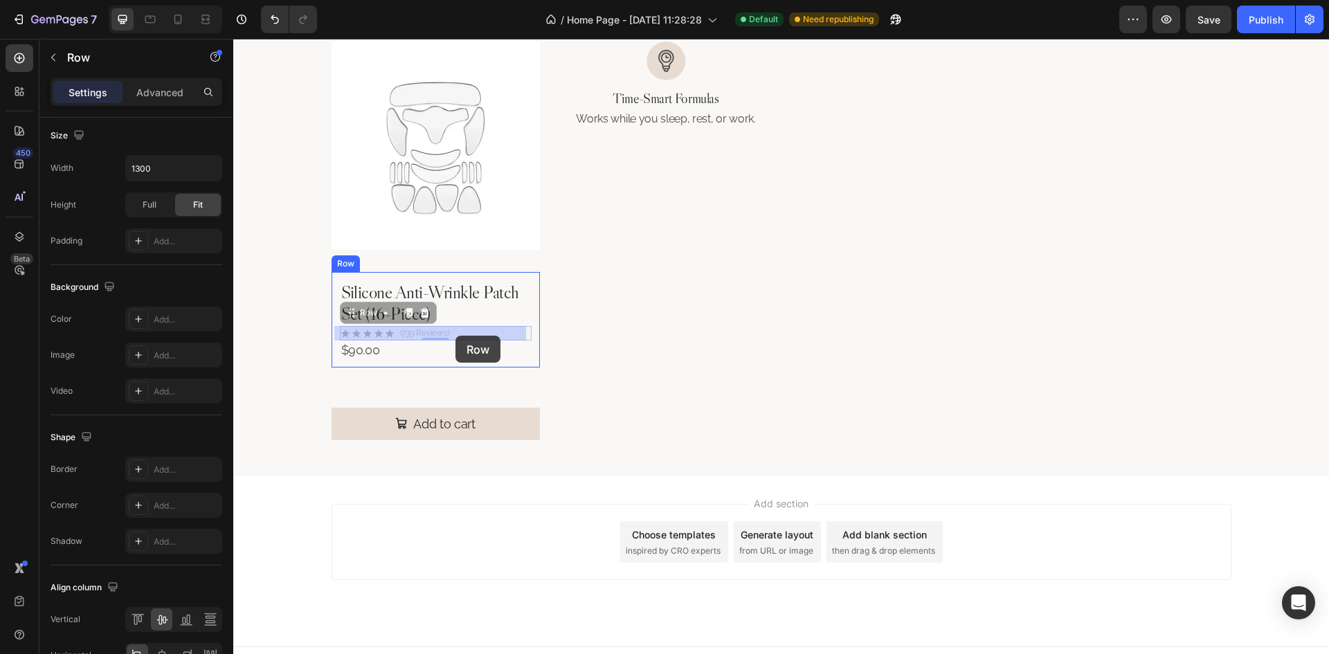
drag, startPoint x: 466, startPoint y: 336, endPoint x: 455, endPoint y: 336, distance: 10.4
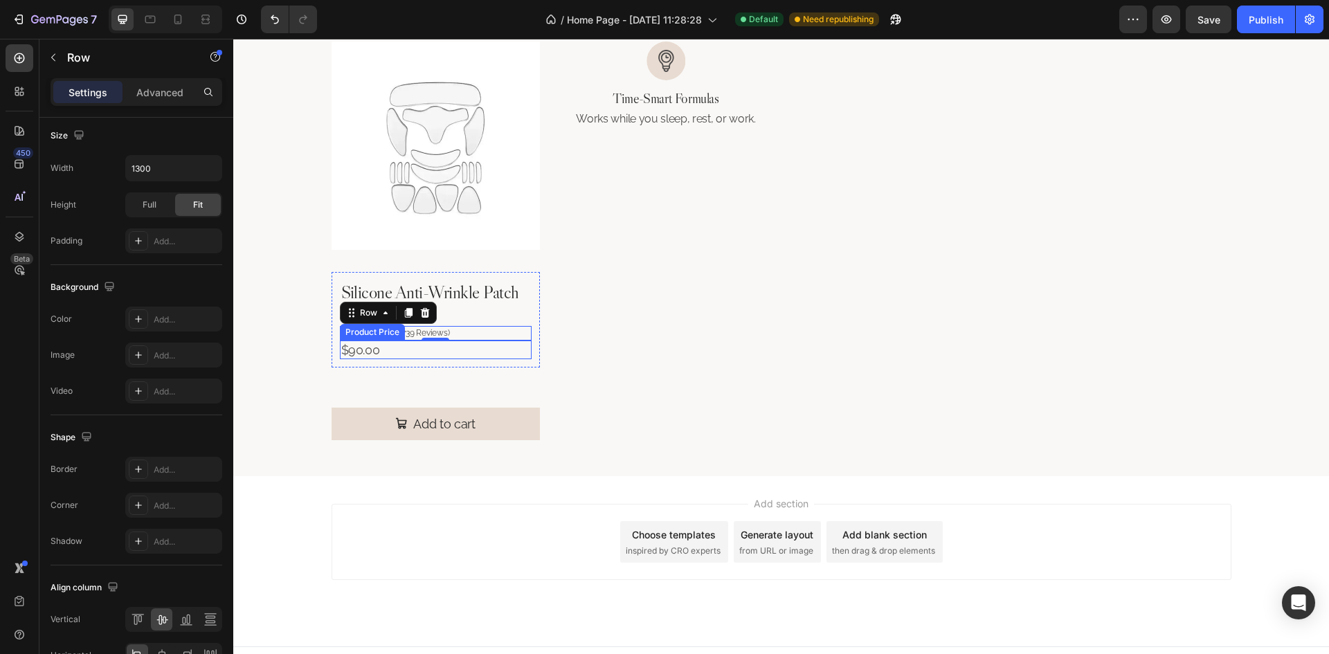
scroll to position [0, 0]
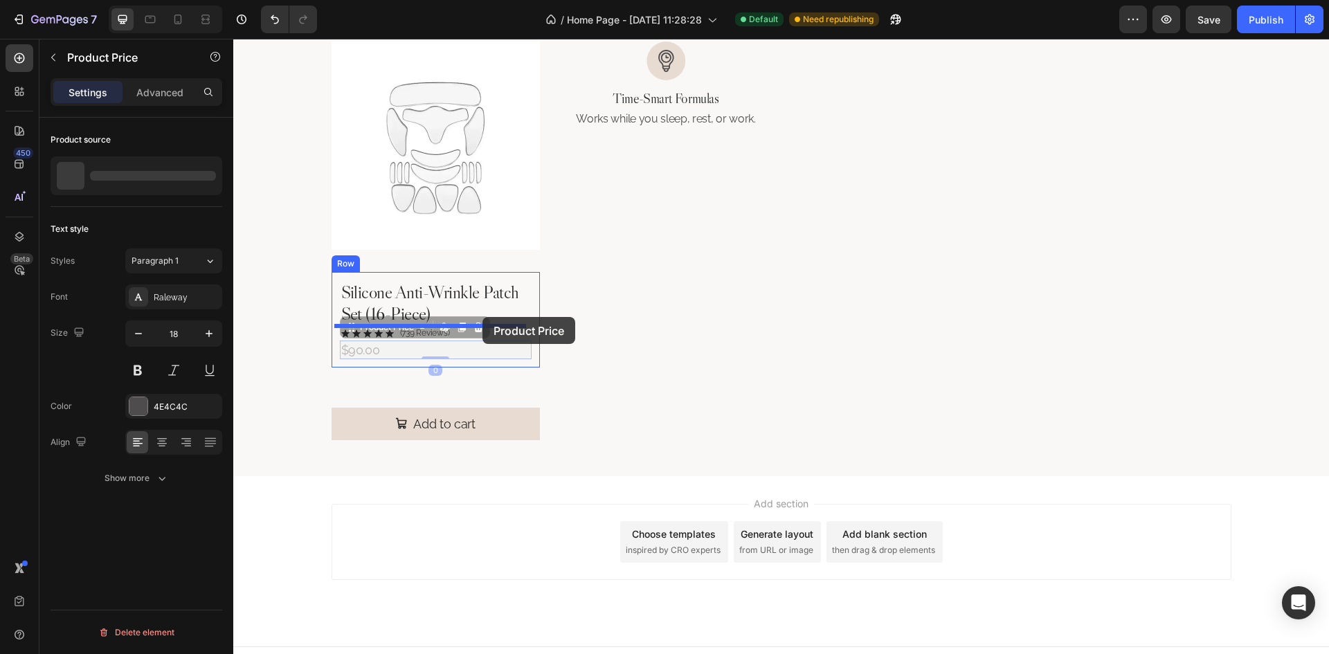
drag, startPoint x: 377, startPoint y: 347, endPoint x: 482, endPoint y: 317, distance: 109.3
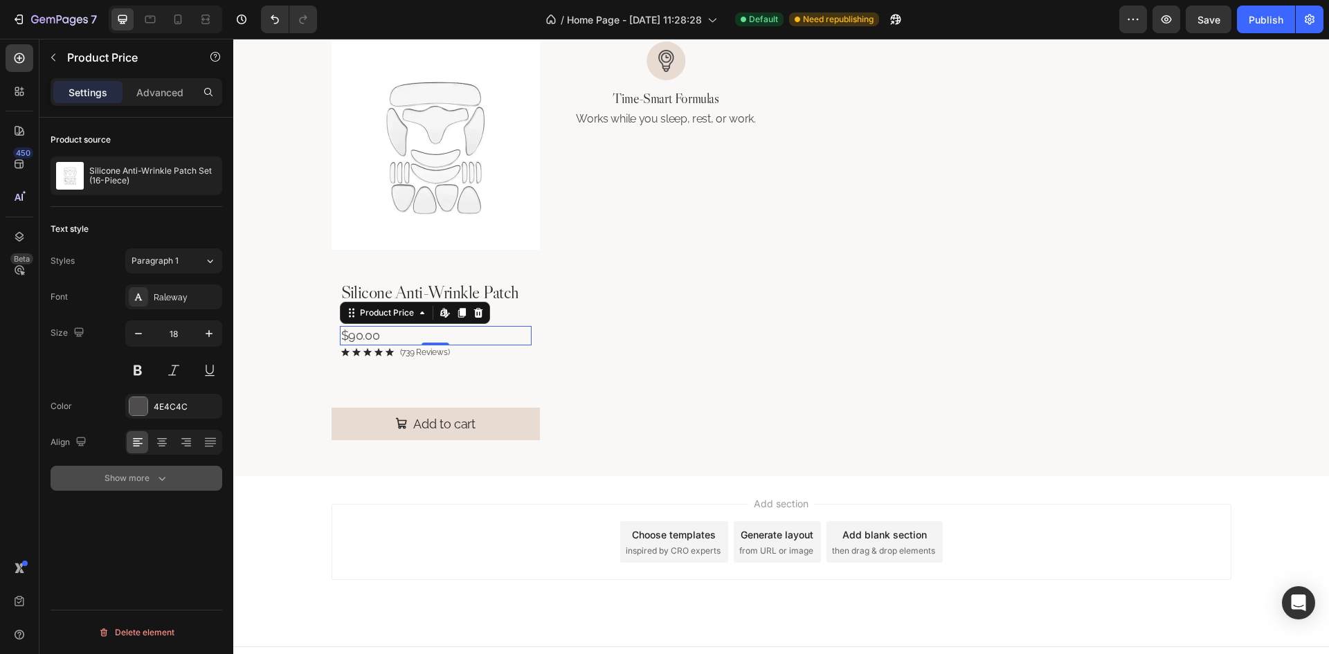
click at [151, 473] on div "Show more" at bounding box center [137, 478] width 64 height 14
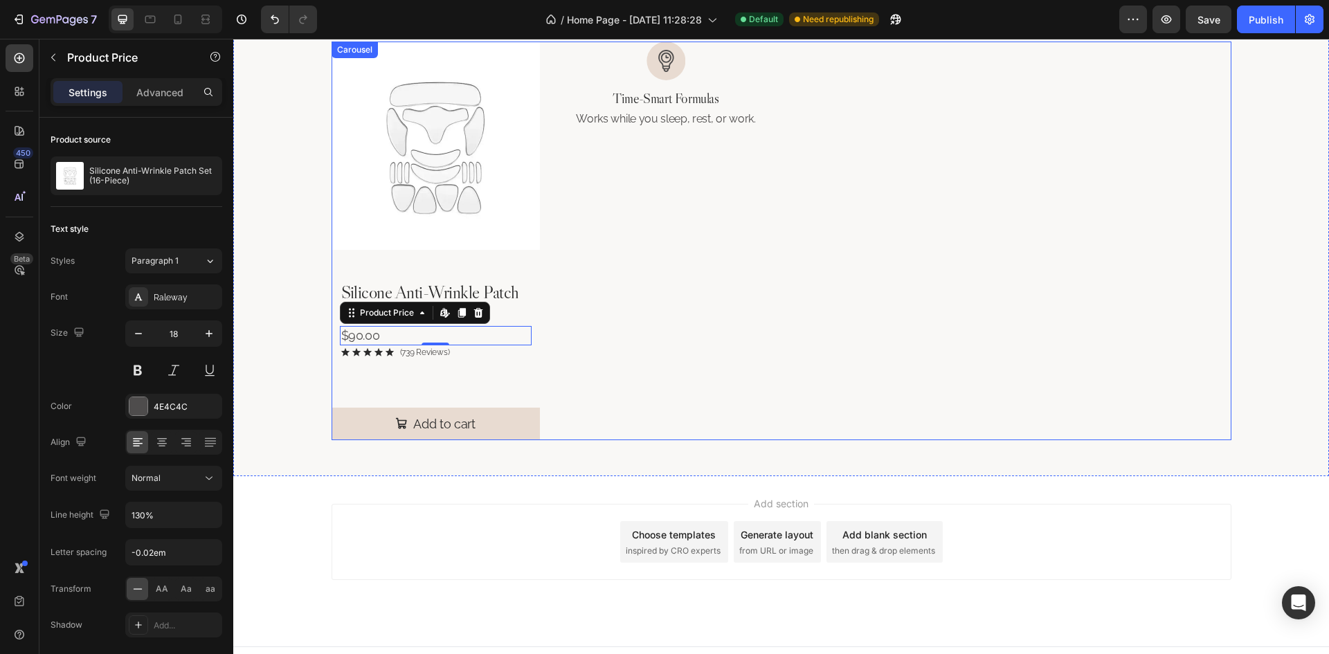
click at [1204, 362] on div "Product Images Silicone Anti-Wrinkle Patch Set (16-Piece) Product Title $90.00 …" at bounding box center [782, 241] width 900 height 399
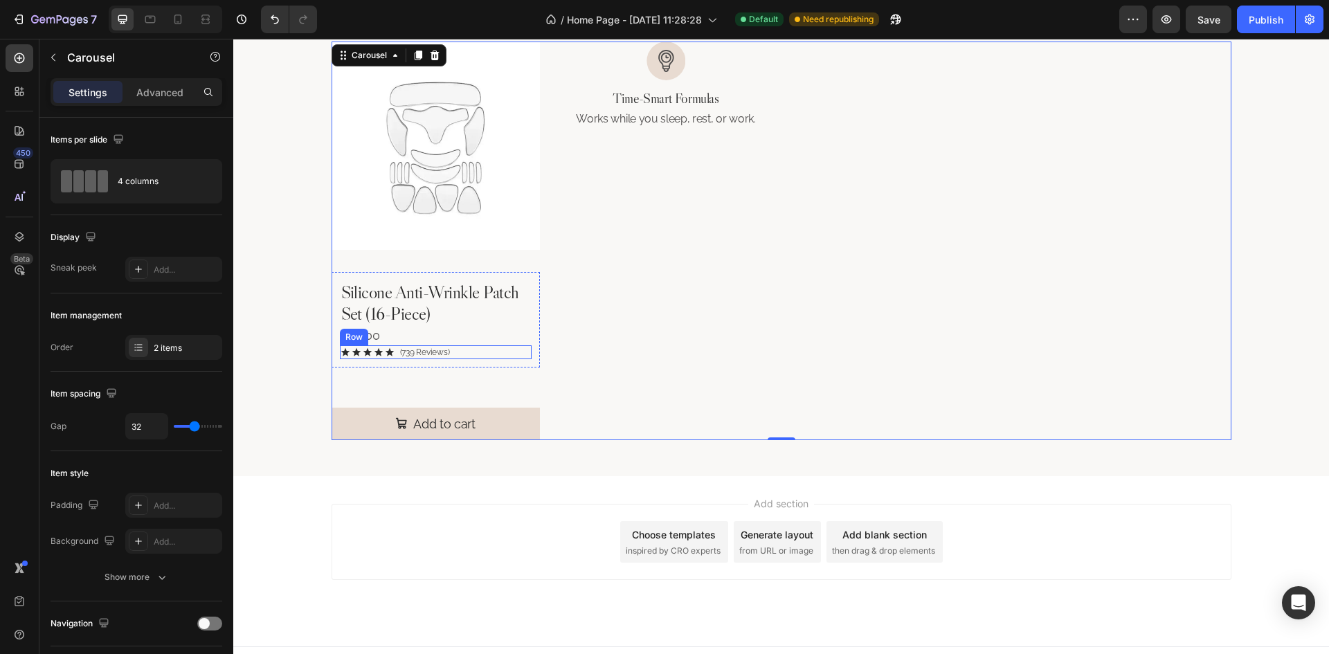
click at [477, 346] on div "Icon Icon Icon Icon Icon Icon List (739 Reviews) Text Block Row" at bounding box center [436, 352] width 192 height 15
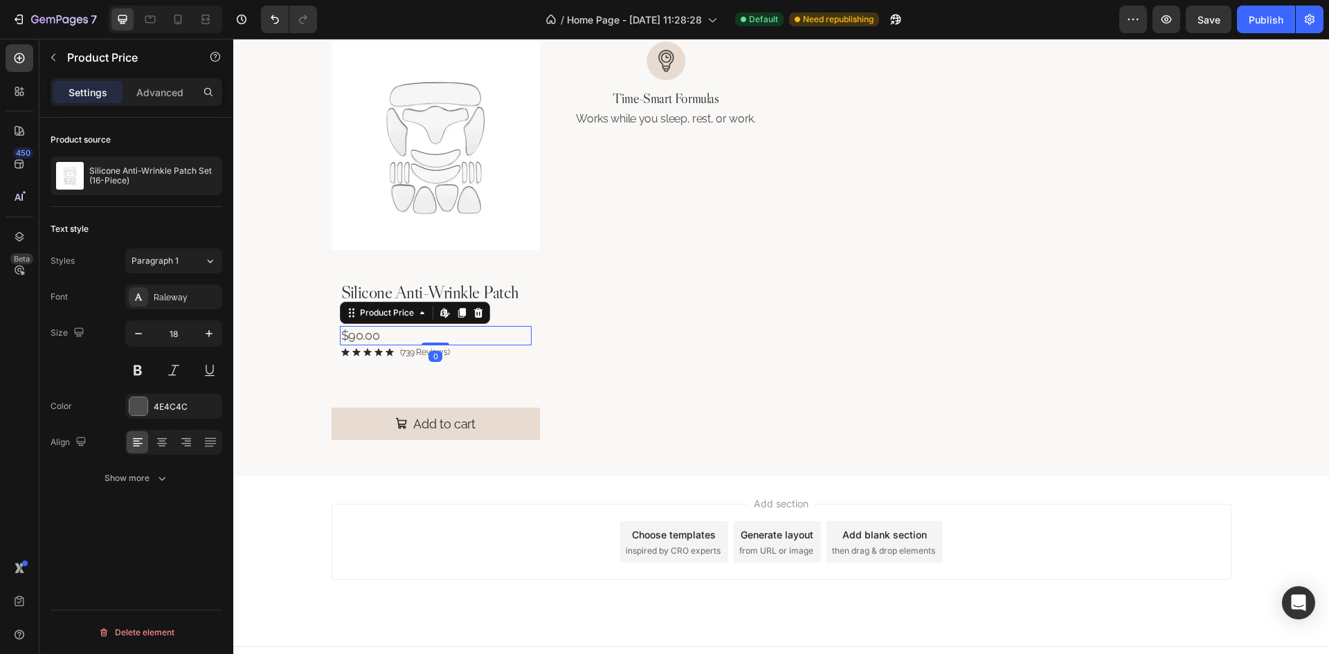
click at [505, 334] on div "$90.00" at bounding box center [436, 335] width 192 height 19
click at [151, 470] on button "Show more" at bounding box center [137, 478] width 172 height 25
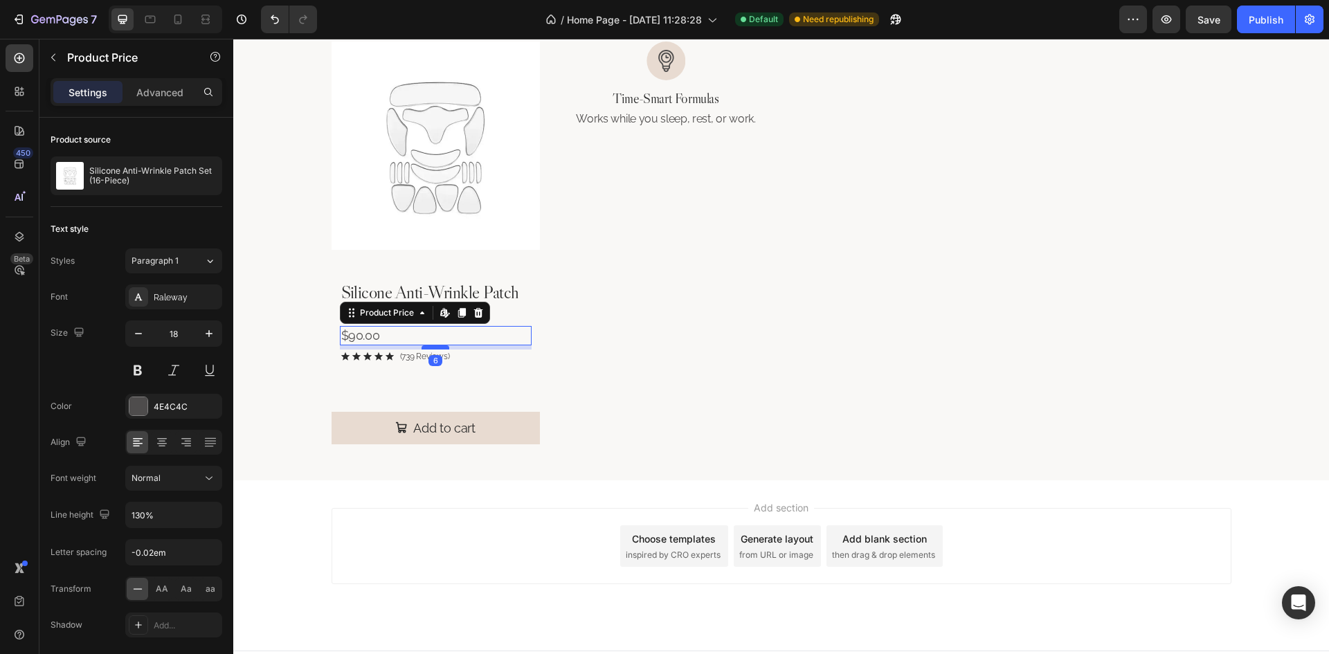
click at [443, 347] on div at bounding box center [436, 347] width 28 height 4
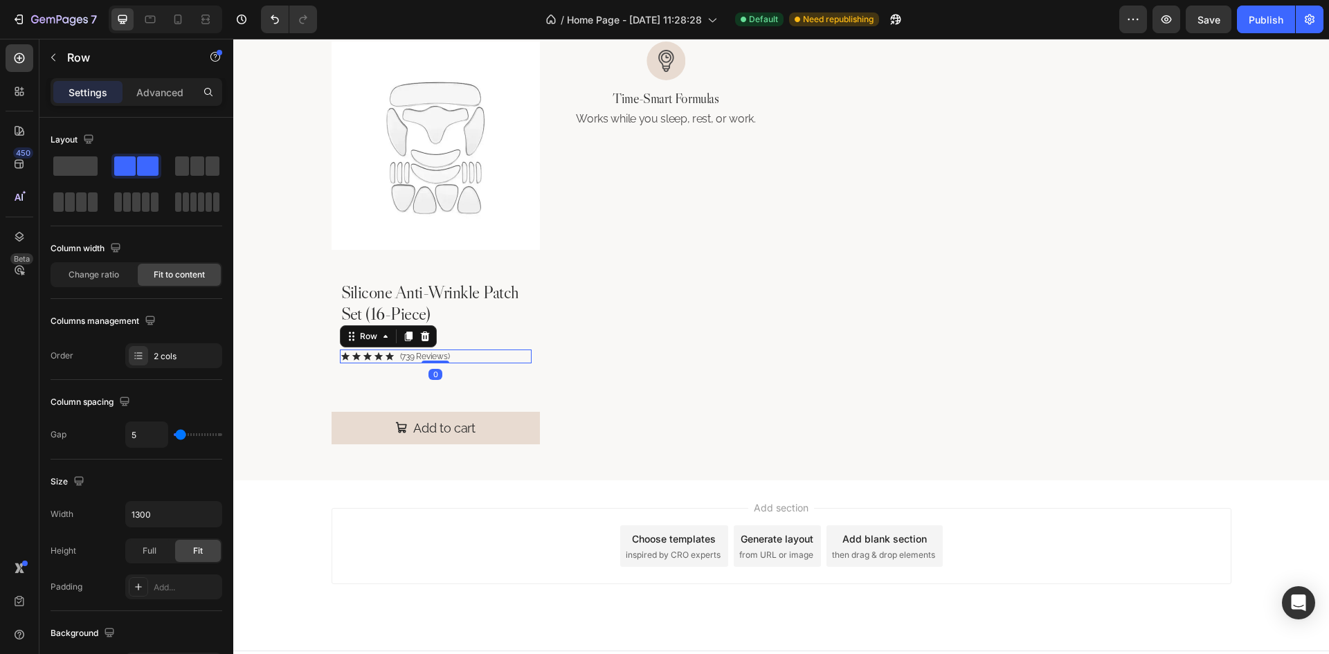
click at [473, 354] on div "Icon Icon Icon Icon Icon Icon List (739 Reviews) Text Block Row 0" at bounding box center [436, 357] width 192 height 15
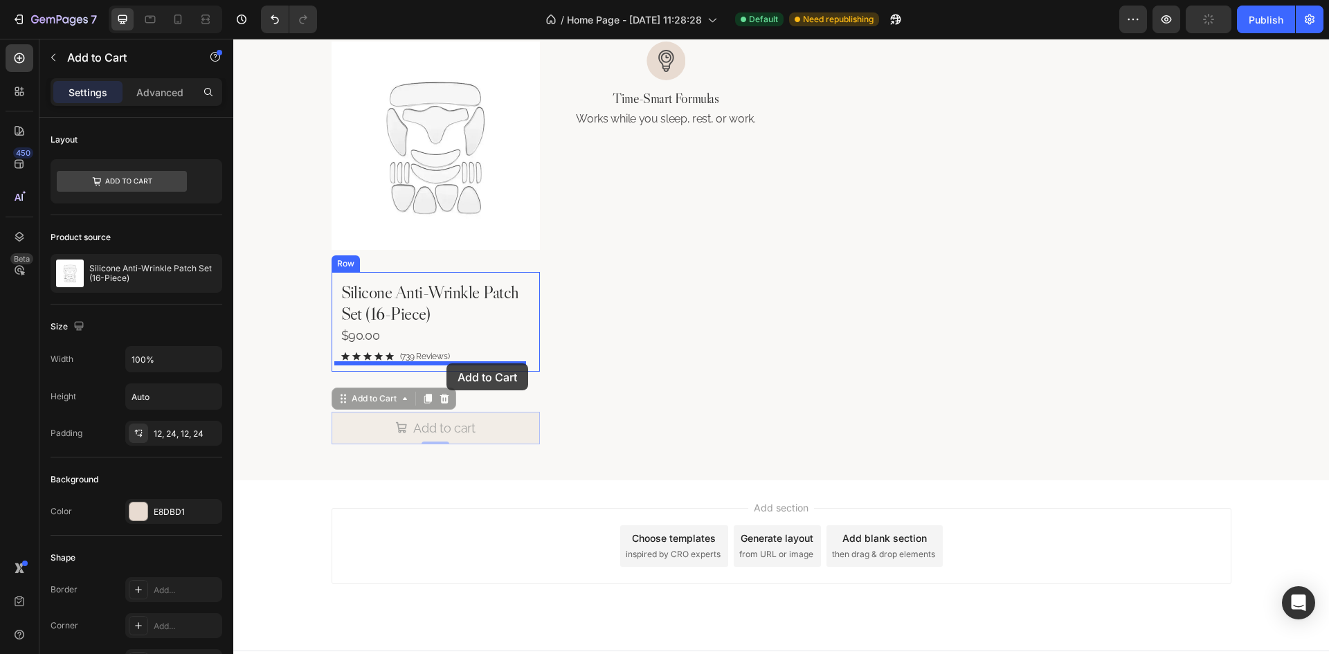
drag, startPoint x: 485, startPoint y: 429, endPoint x: 446, endPoint y: 363, distance: 76.3
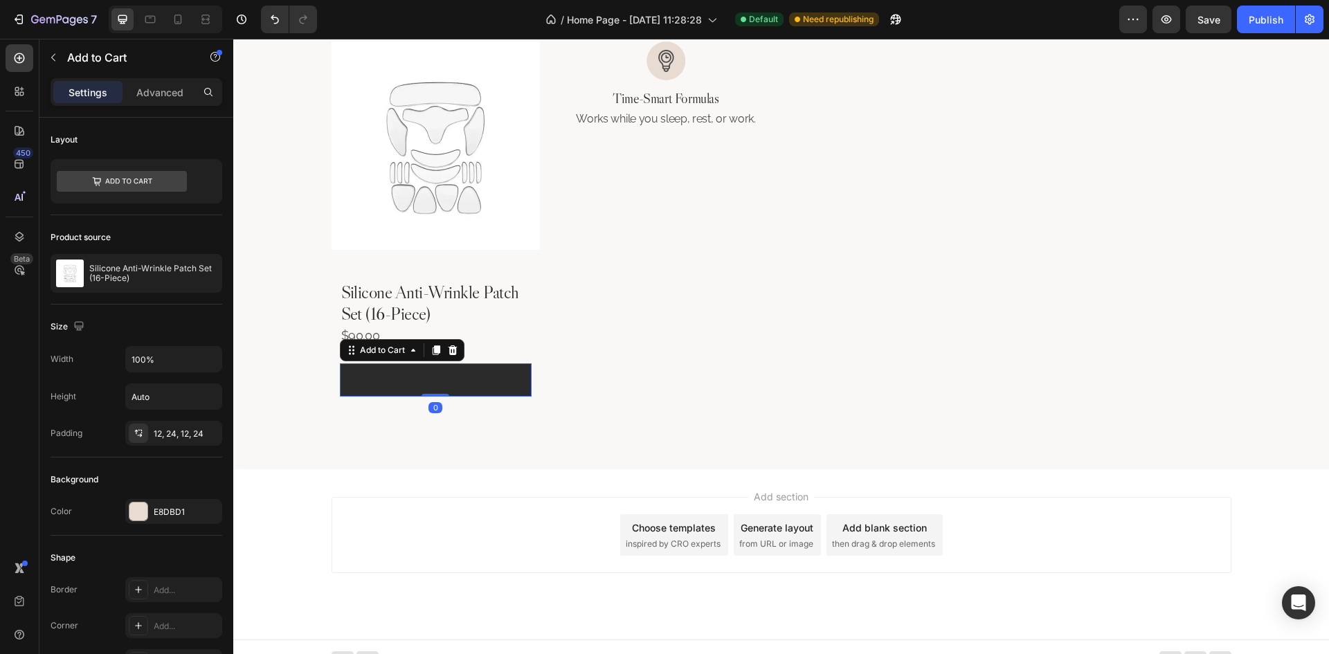
click at [498, 379] on button "Add to cart" at bounding box center [436, 379] width 192 height 33
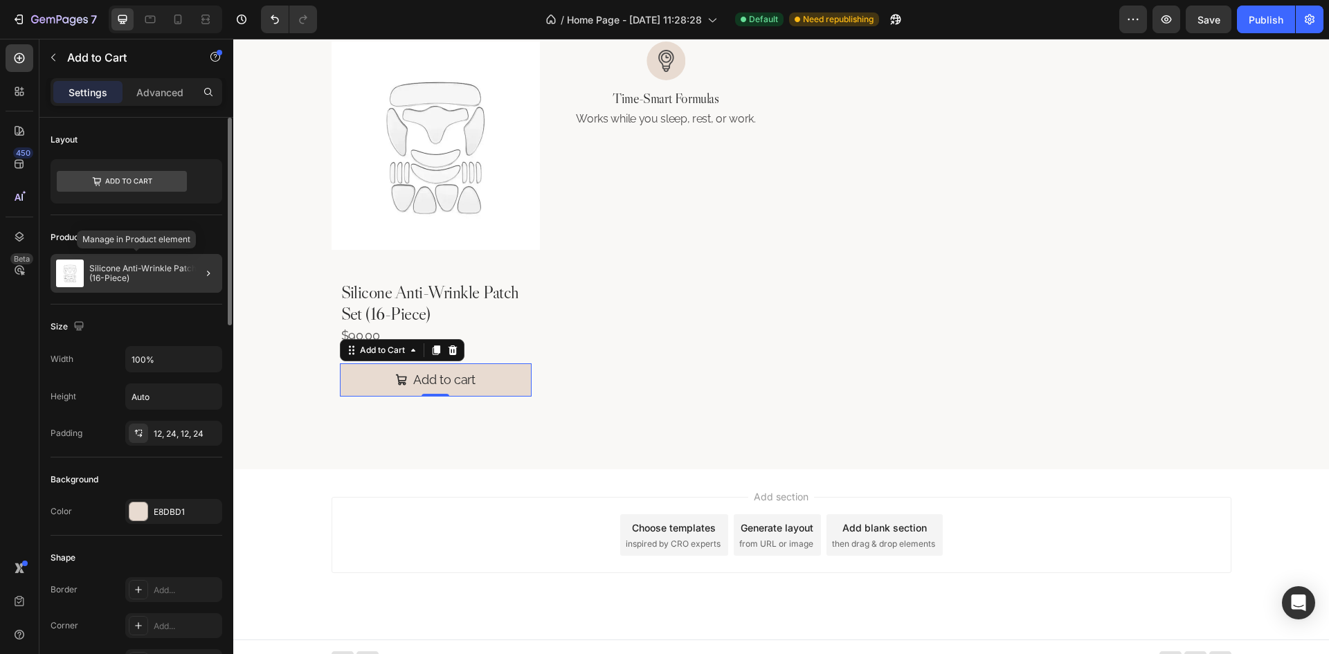
click at [148, 266] on p "Silicone Anti-Wrinkle Patch Set (16-Piece)" at bounding box center [152, 273] width 127 height 19
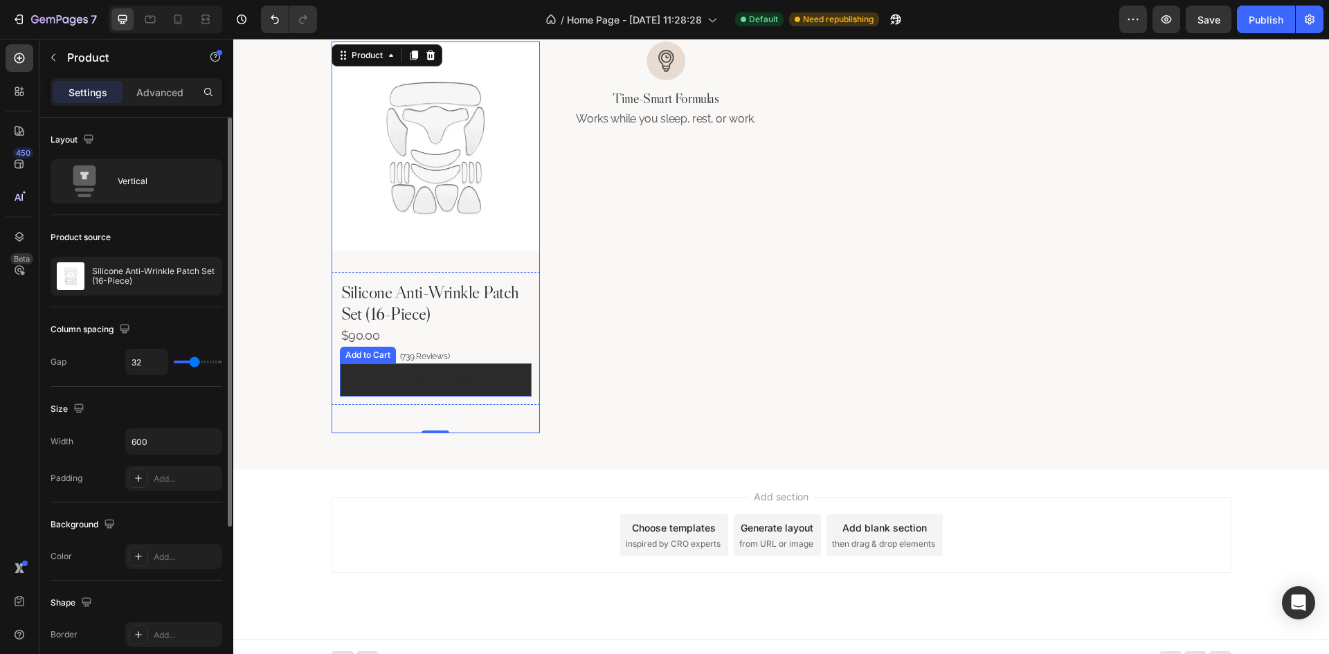
click at [476, 380] on button "Add to cart" at bounding box center [436, 379] width 192 height 33
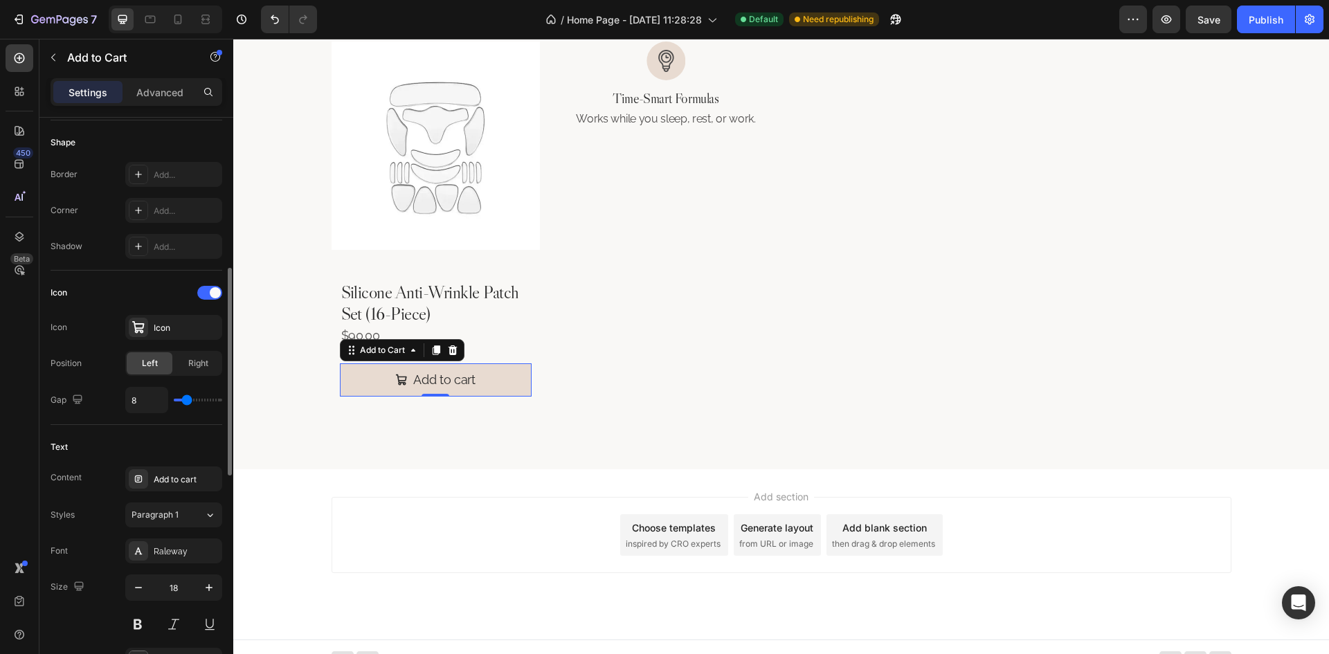
scroll to position [623, 0]
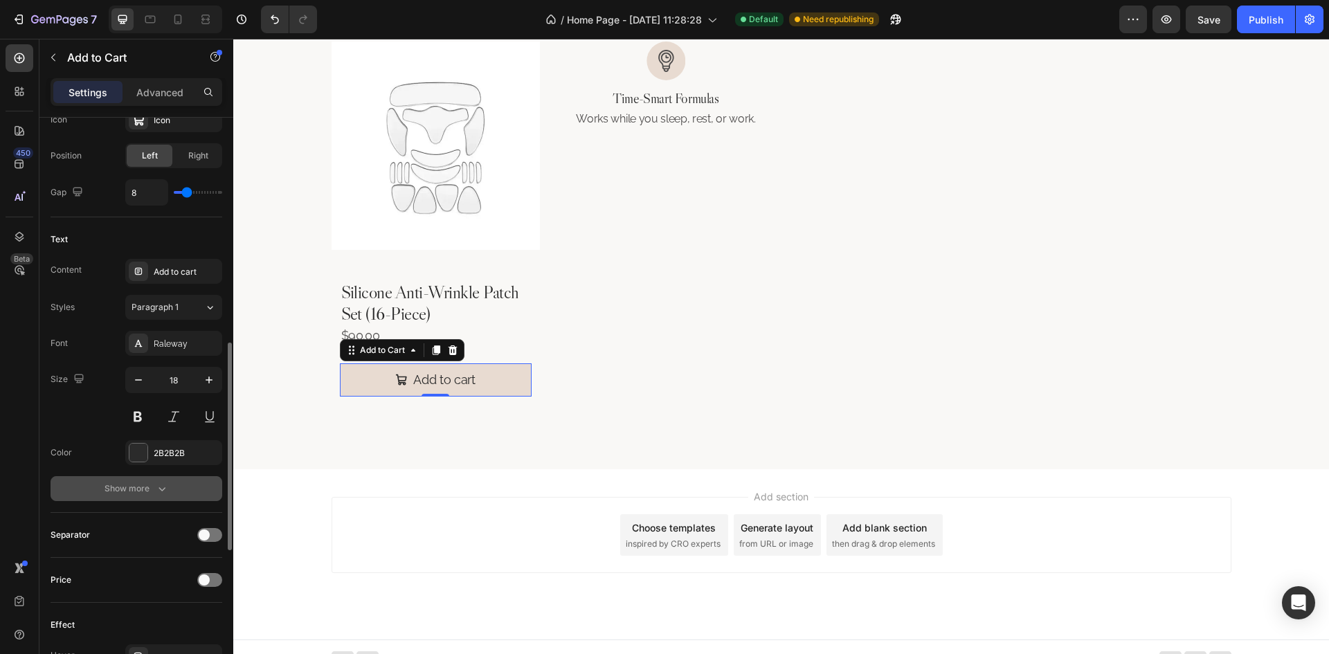
click at [165, 487] on icon "button" at bounding box center [162, 489] width 14 height 14
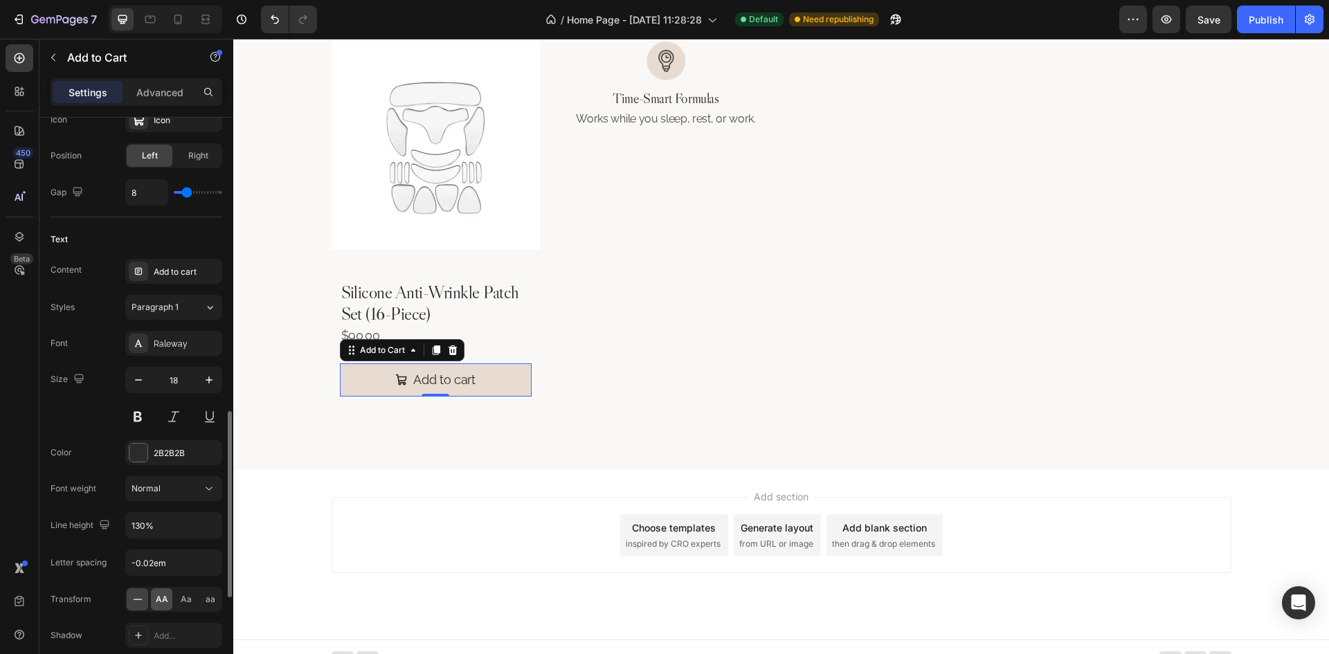
scroll to position [692, 0]
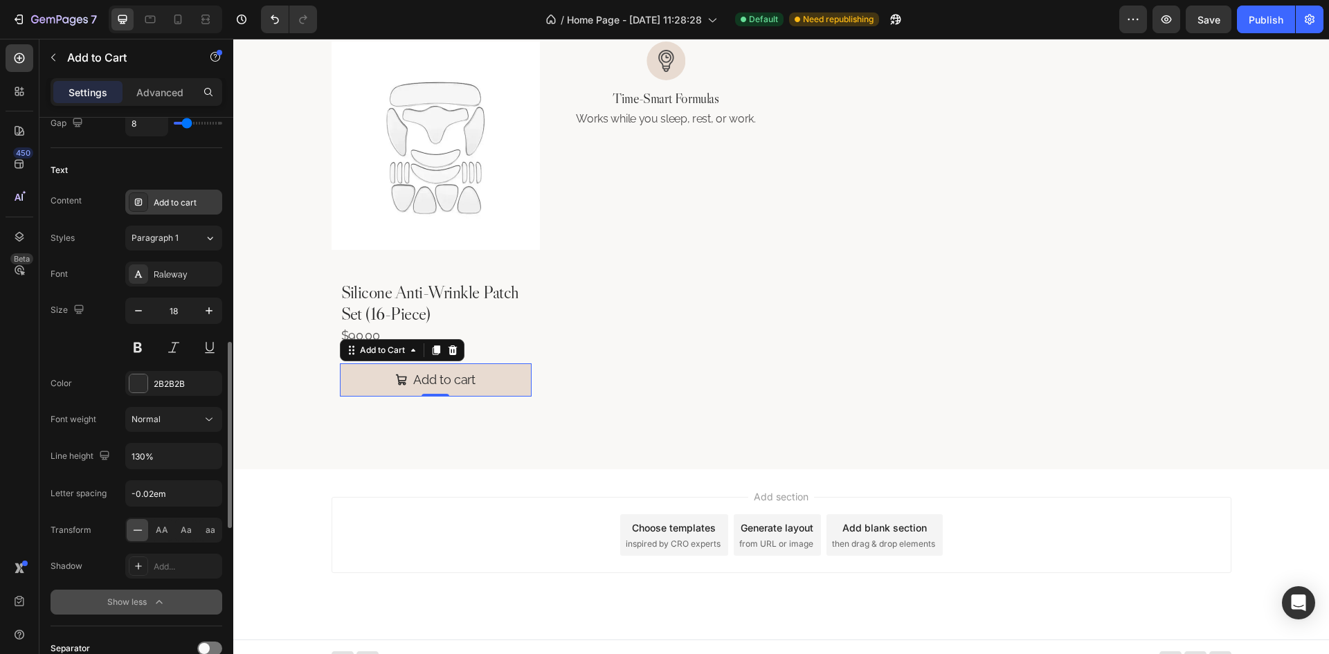
click at [167, 197] on div "Add to cart" at bounding box center [186, 203] width 65 height 12
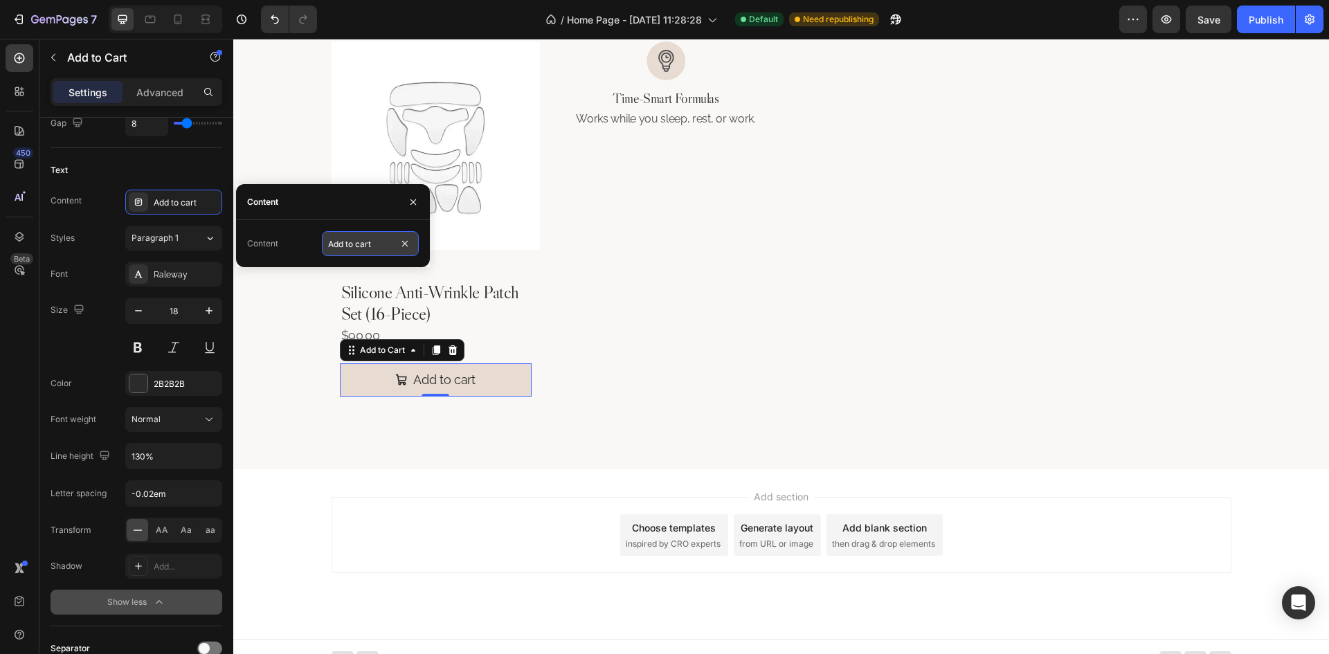
click at [357, 251] on input "Add to cart" at bounding box center [370, 243] width 97 height 25
paste input "Shop Now"
type input "Shop Now"
click at [141, 160] on div "Text" at bounding box center [137, 170] width 172 height 22
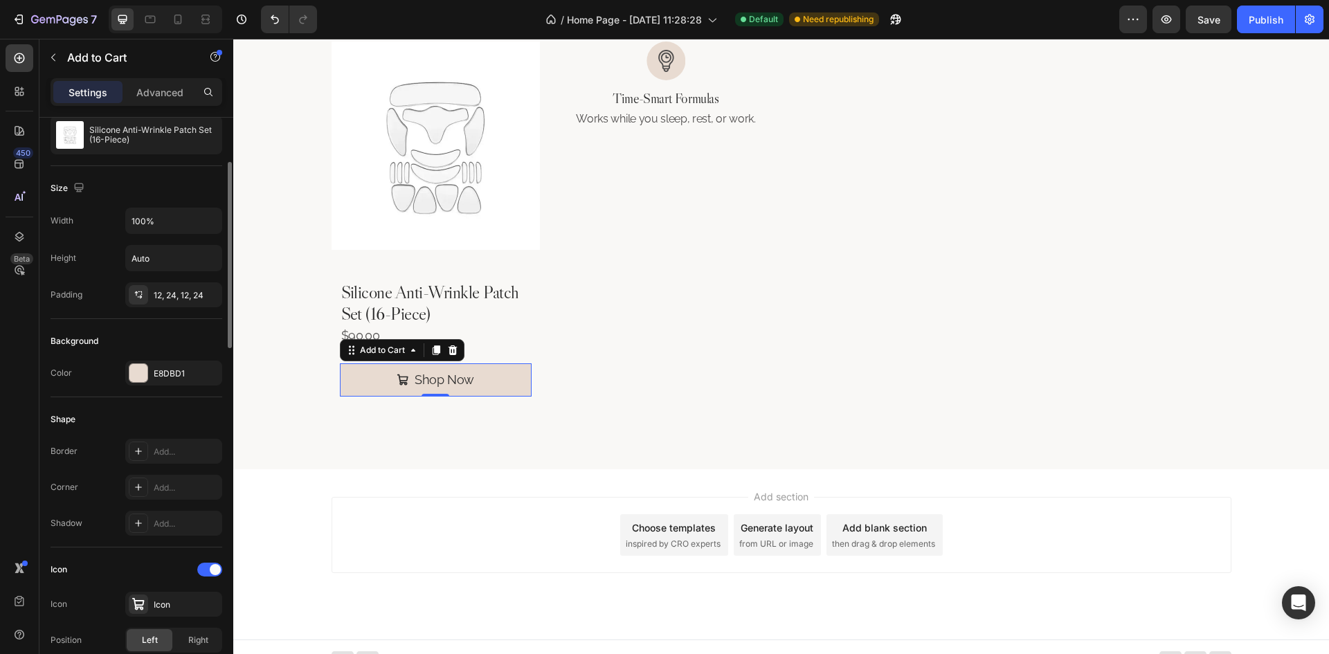
scroll to position [0, 0]
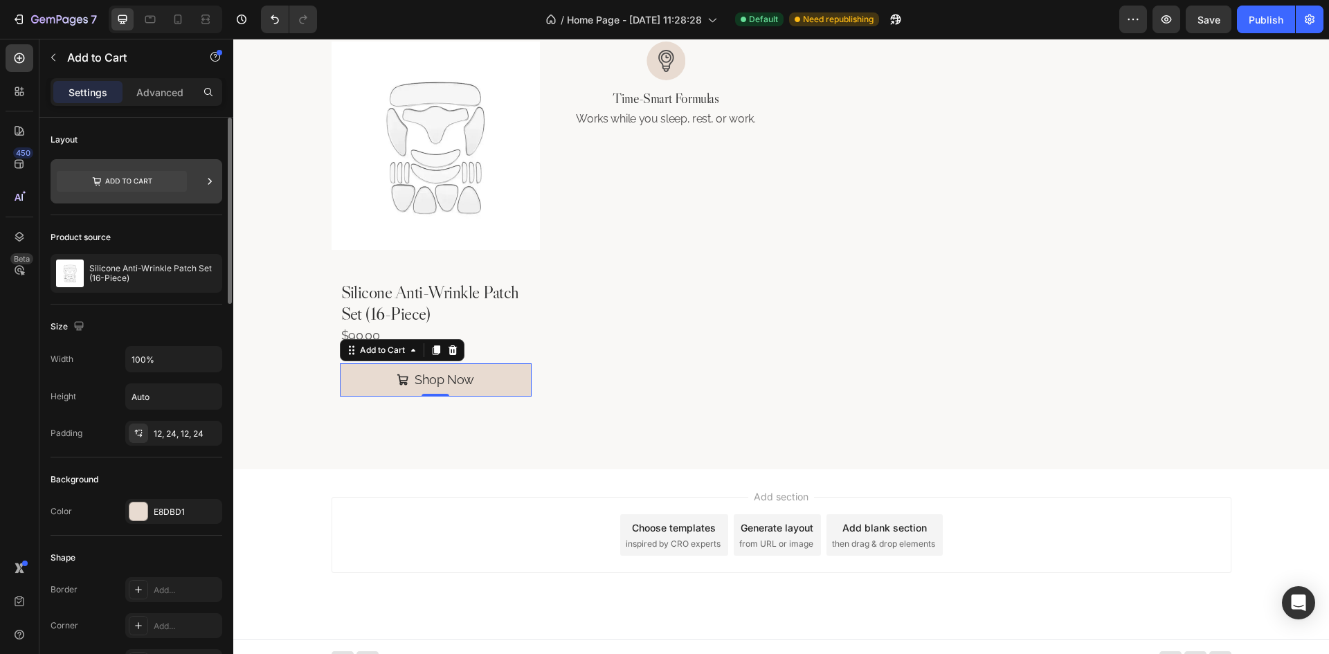
click at [213, 197] on div at bounding box center [210, 181] width 14 height 44
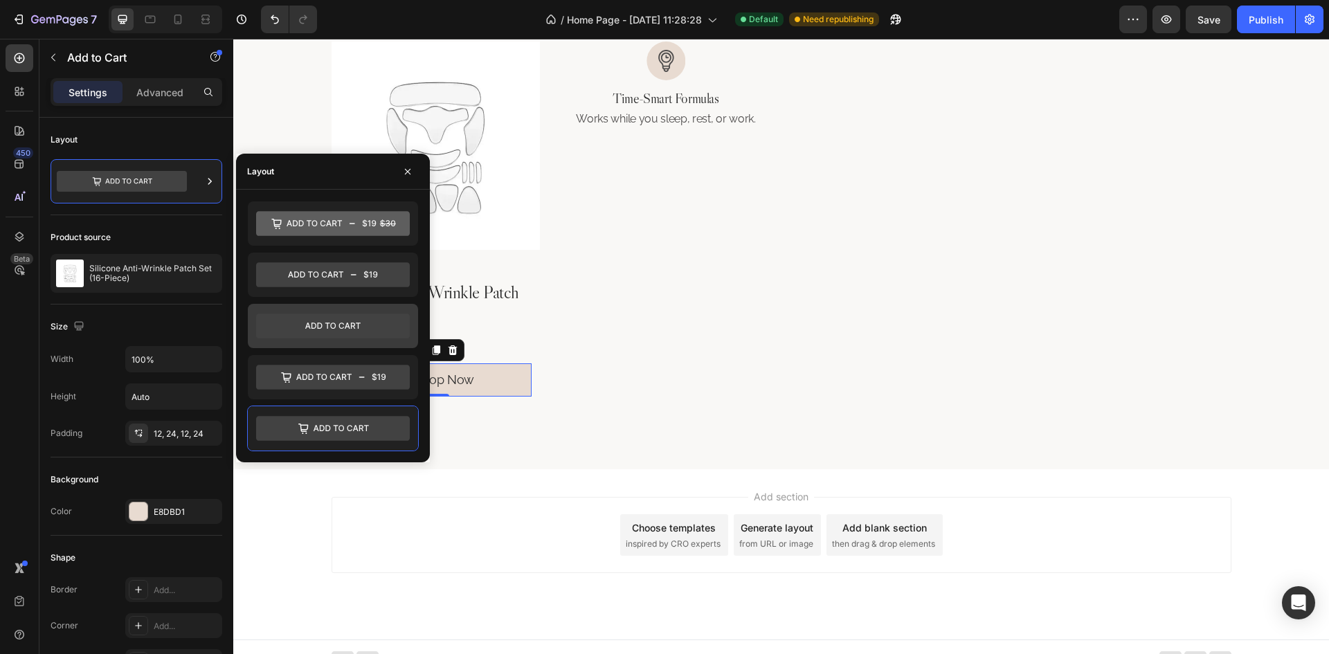
click at [350, 332] on icon at bounding box center [333, 326] width 154 height 25
click at [613, 397] on div "Image Time-Smart Formulas Heading Works while you sleep, rest, or work. Text Bl…" at bounding box center [666, 238] width 208 height 392
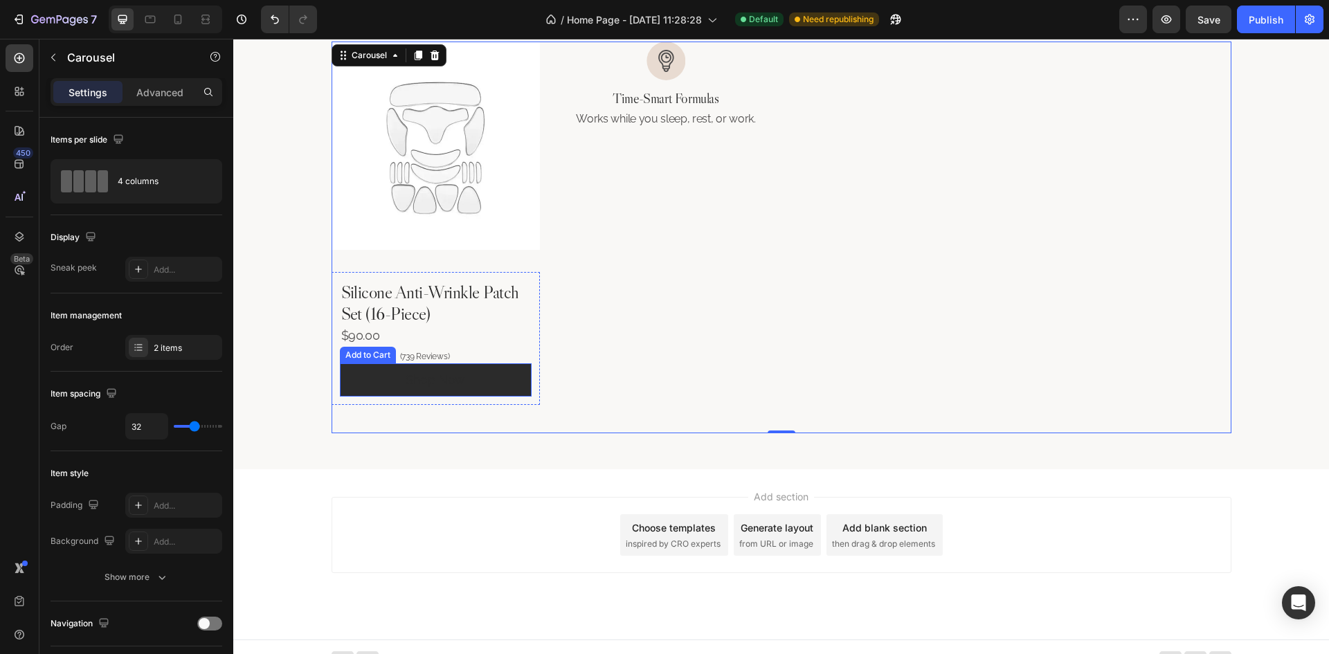
click at [478, 377] on button "Shop Now" at bounding box center [436, 379] width 192 height 33
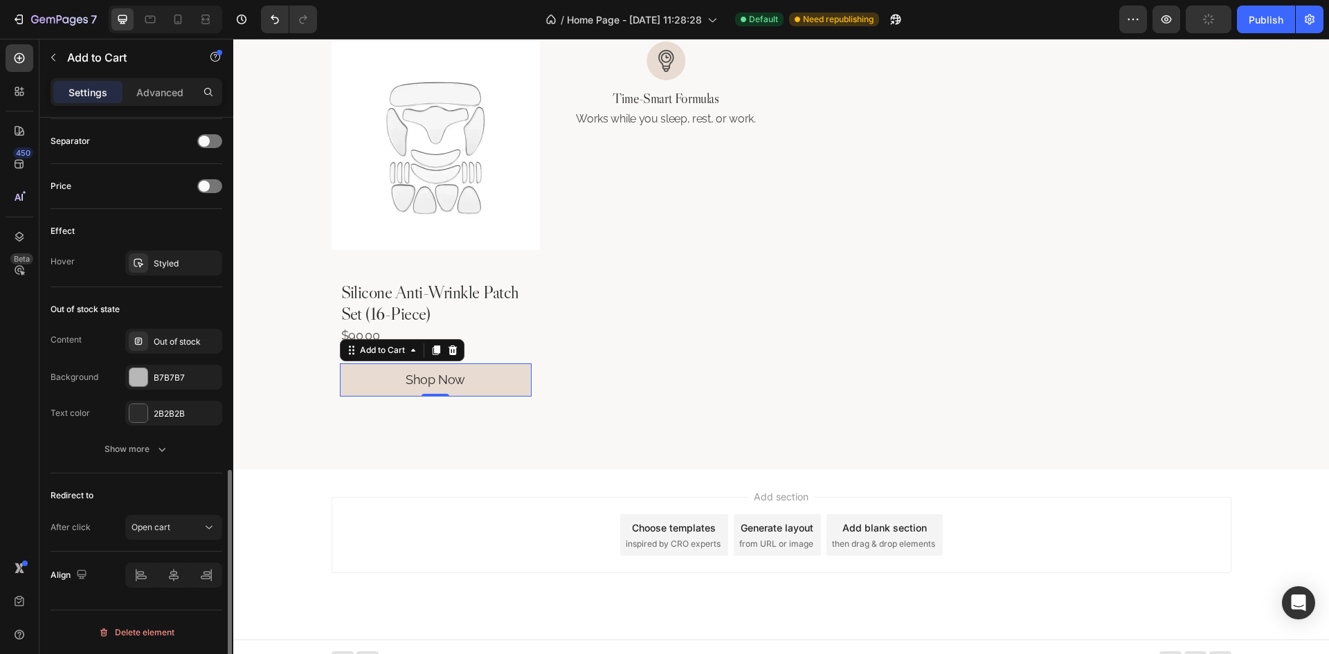
scroll to position [769, 0]
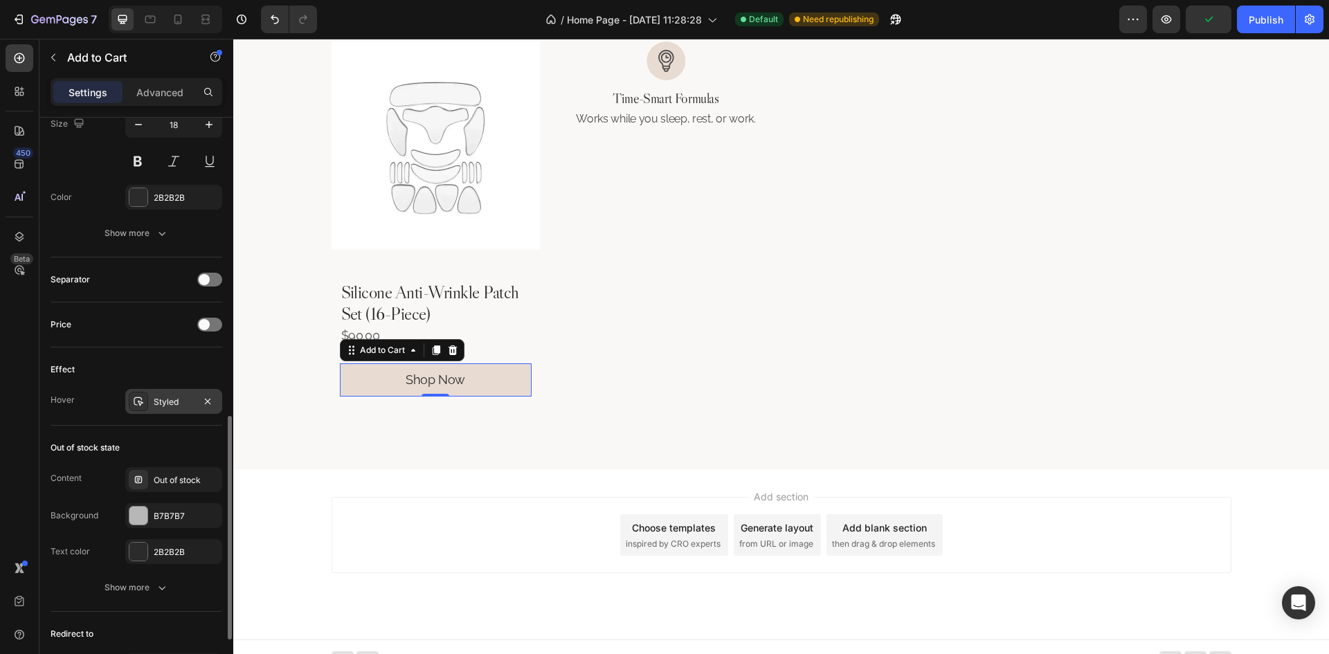
click at [164, 408] on div "Styled" at bounding box center [173, 401] width 97 height 25
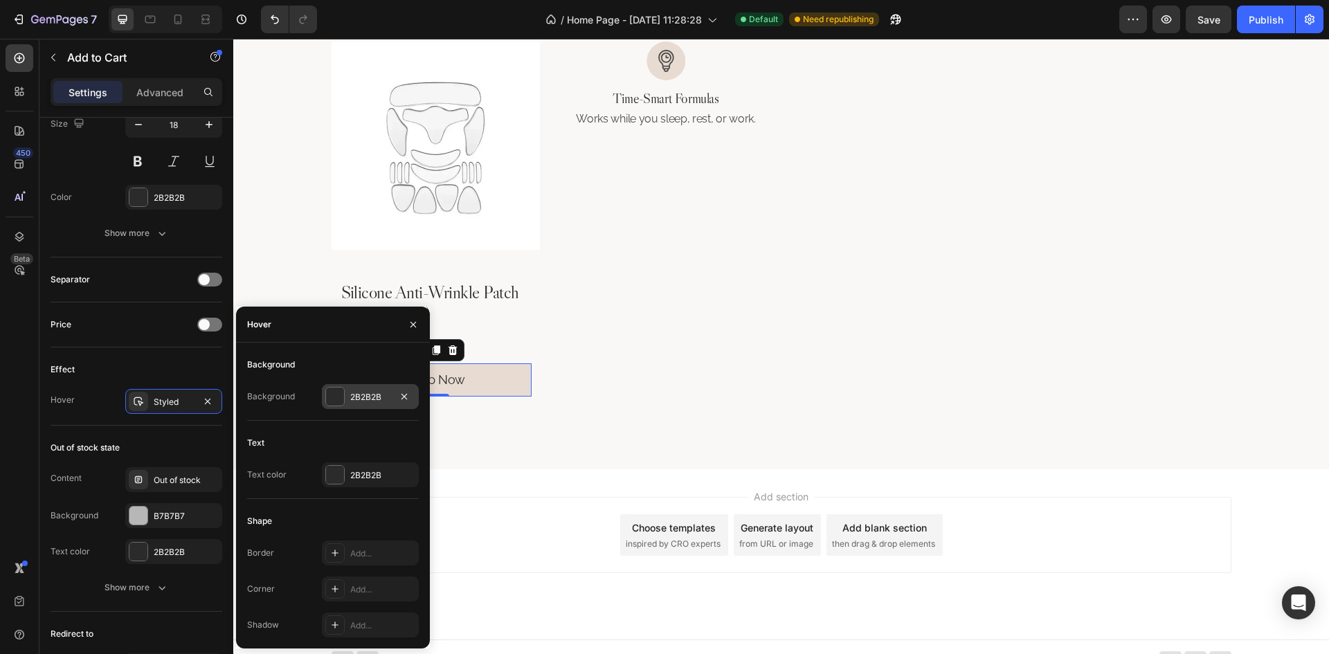
click at [366, 395] on div "2B2B2B" at bounding box center [370, 397] width 40 height 12
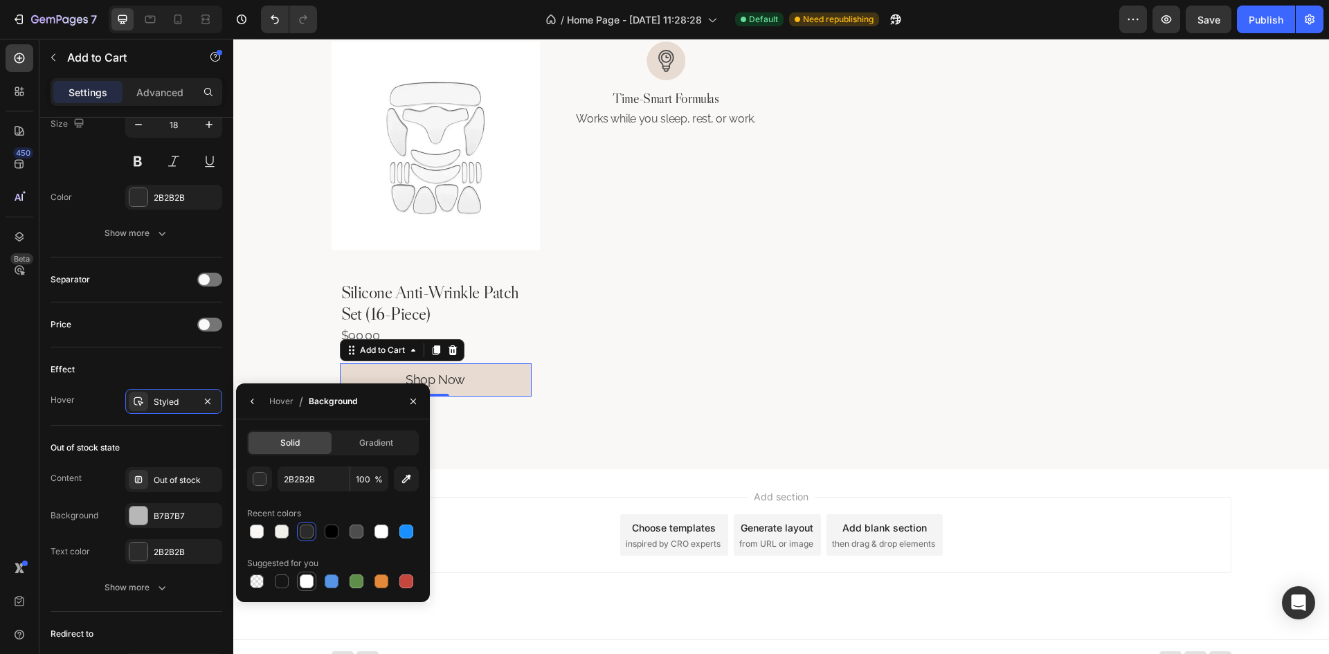
click at [308, 581] on div at bounding box center [307, 582] width 14 height 14
type input "FFFFFF"
click at [562, 393] on div "Image Time-Smart Formulas Heading Works while you sleep, rest, or work. Text Bl…" at bounding box center [666, 238] width 208 height 392
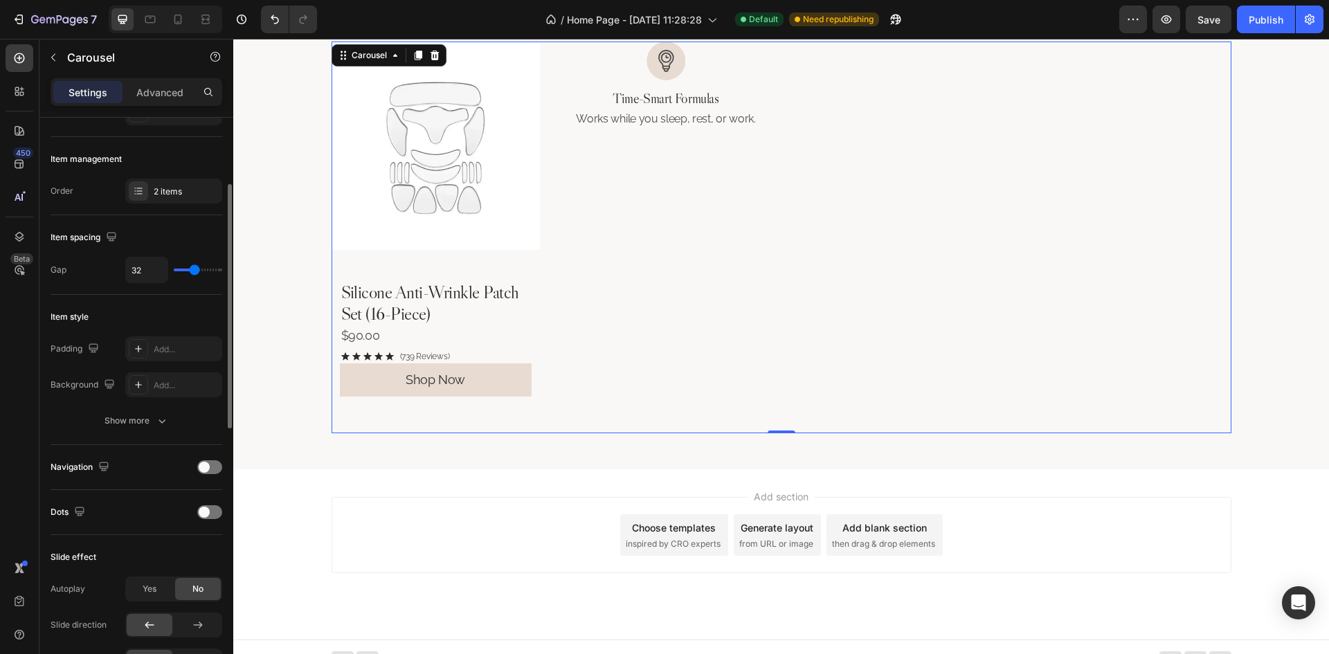
scroll to position [0, 0]
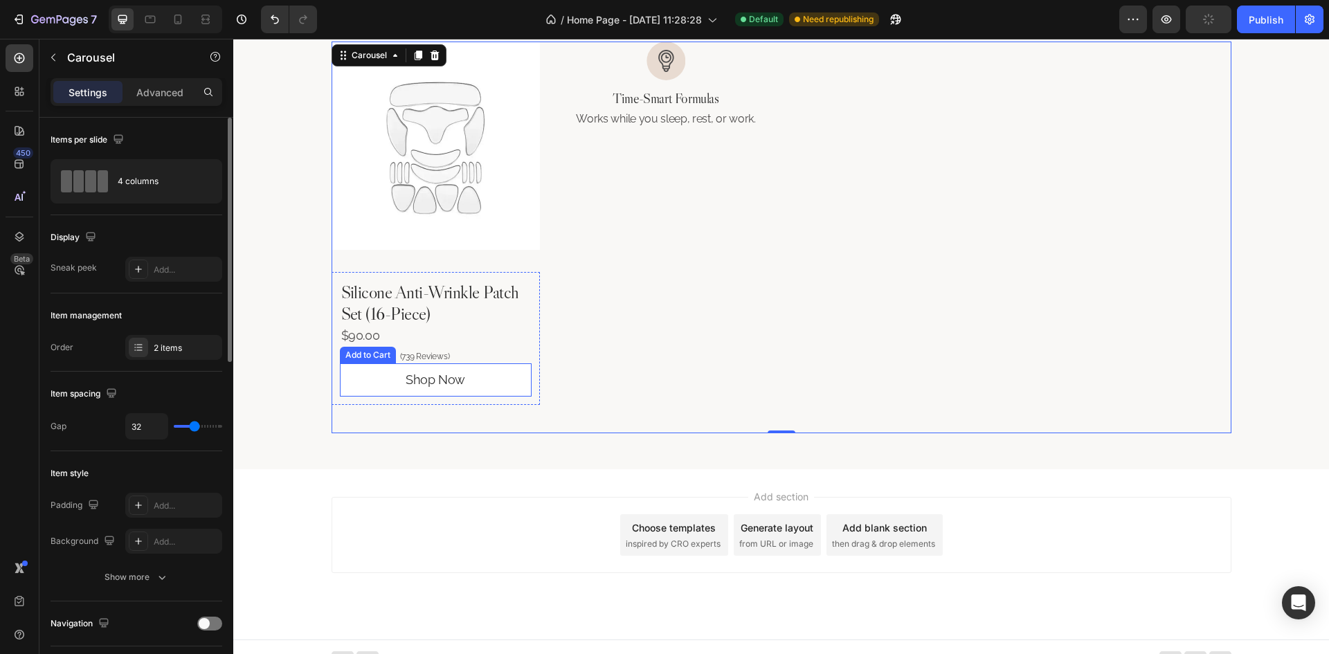
click at [498, 381] on button "Shop Now" at bounding box center [436, 379] width 192 height 33
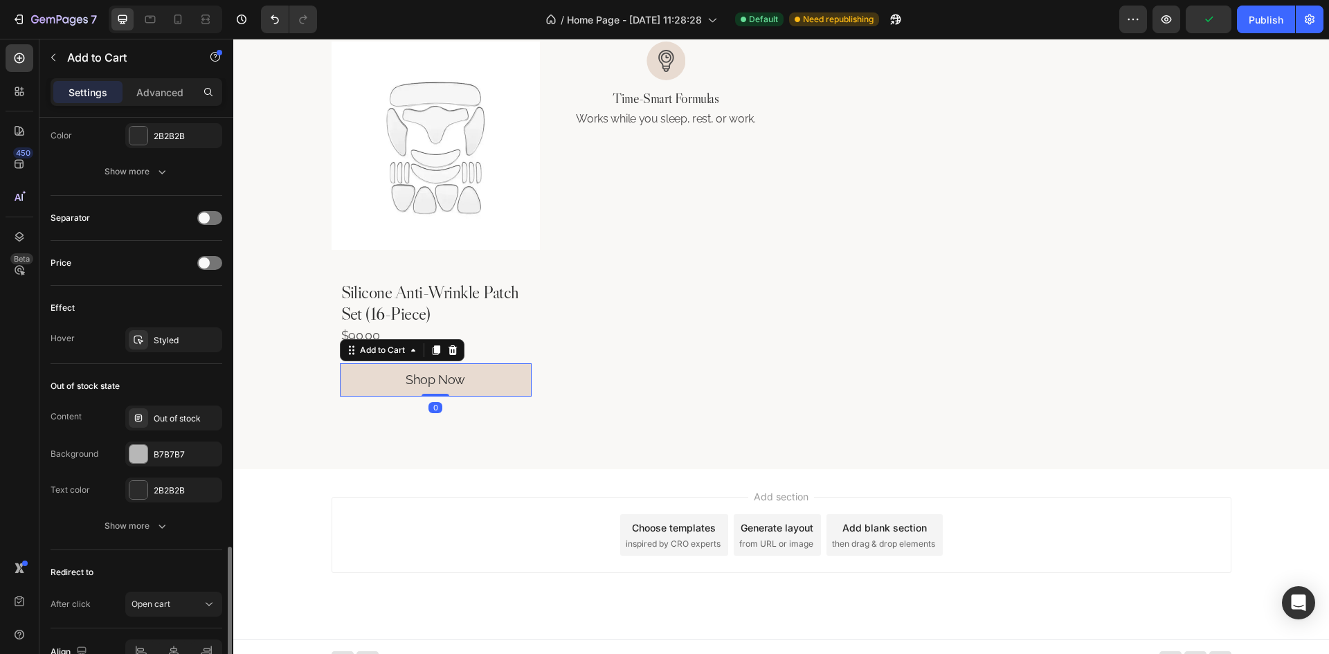
scroll to position [907, 0]
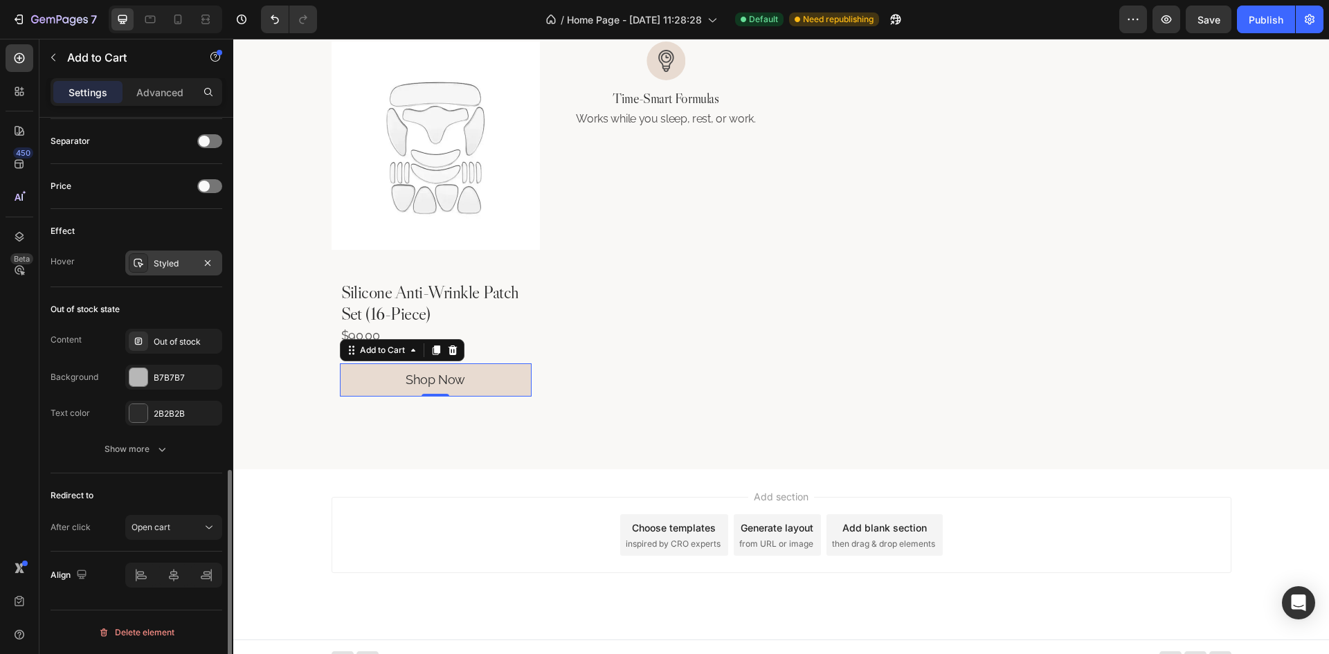
click at [174, 262] on div "Styled" at bounding box center [174, 263] width 40 height 12
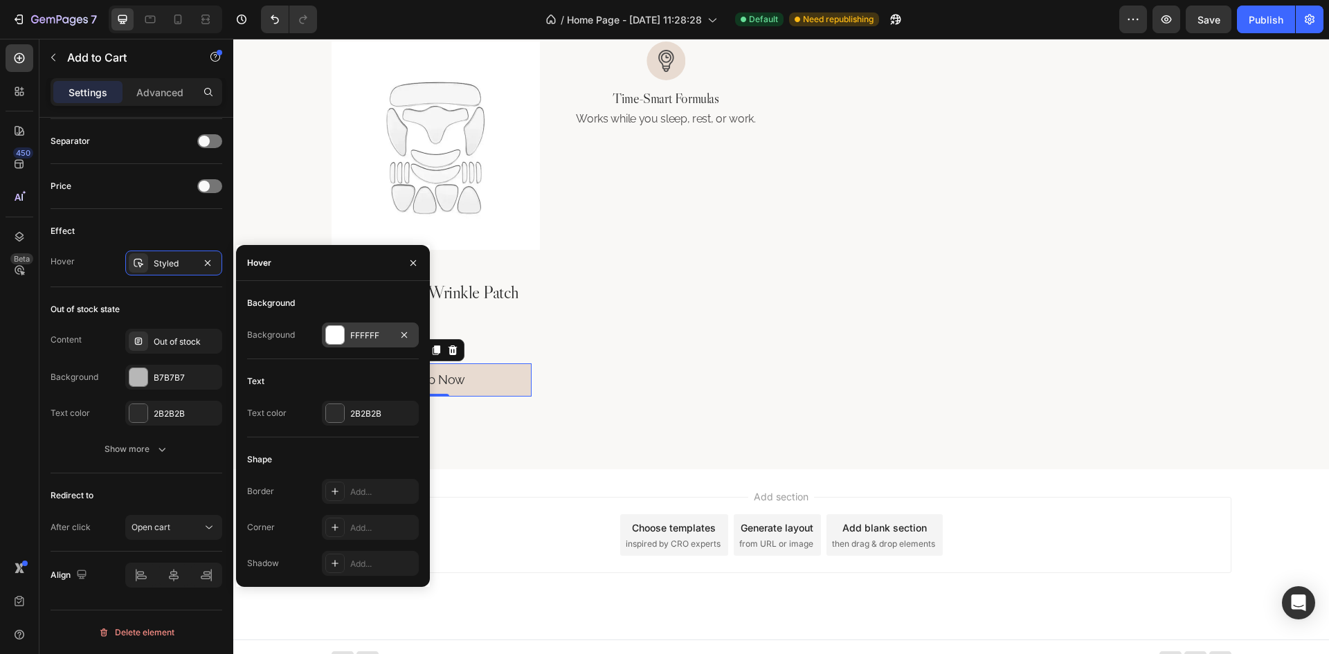
click at [375, 337] on div "FFFFFF" at bounding box center [370, 335] width 40 height 12
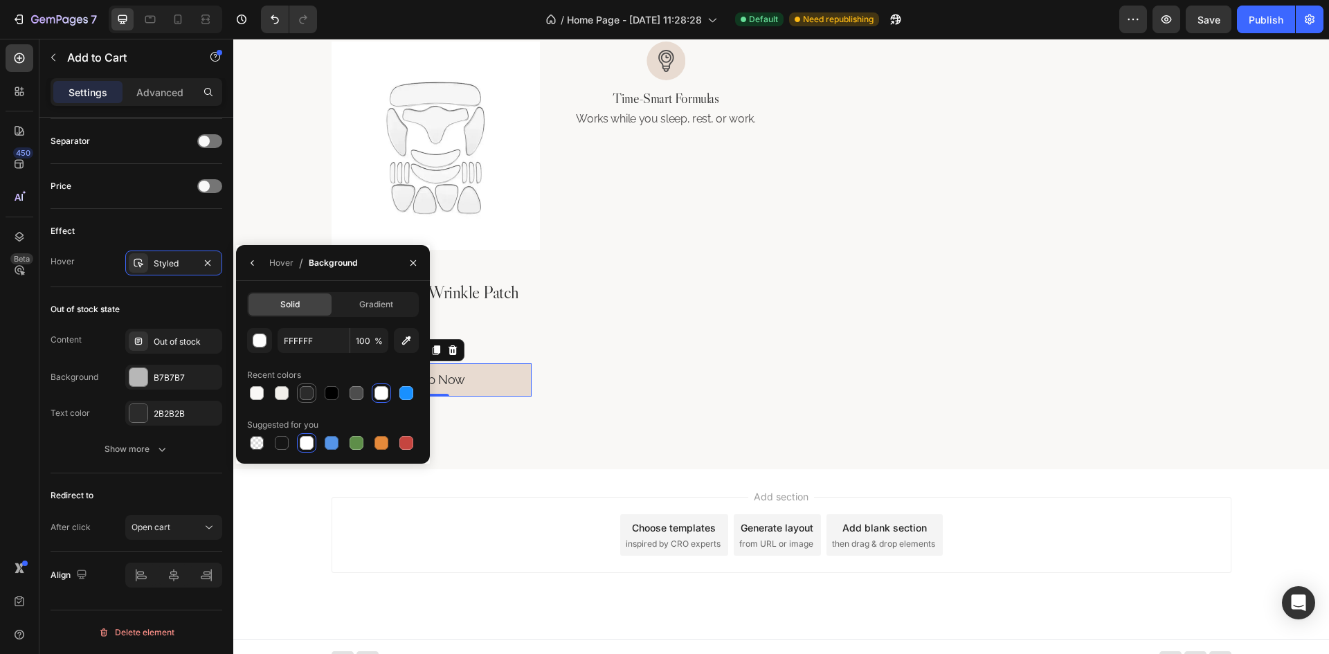
click at [302, 392] on div at bounding box center [307, 393] width 14 height 14
type input "2B2B2B"
click at [252, 260] on icon "button" at bounding box center [252, 262] width 11 height 11
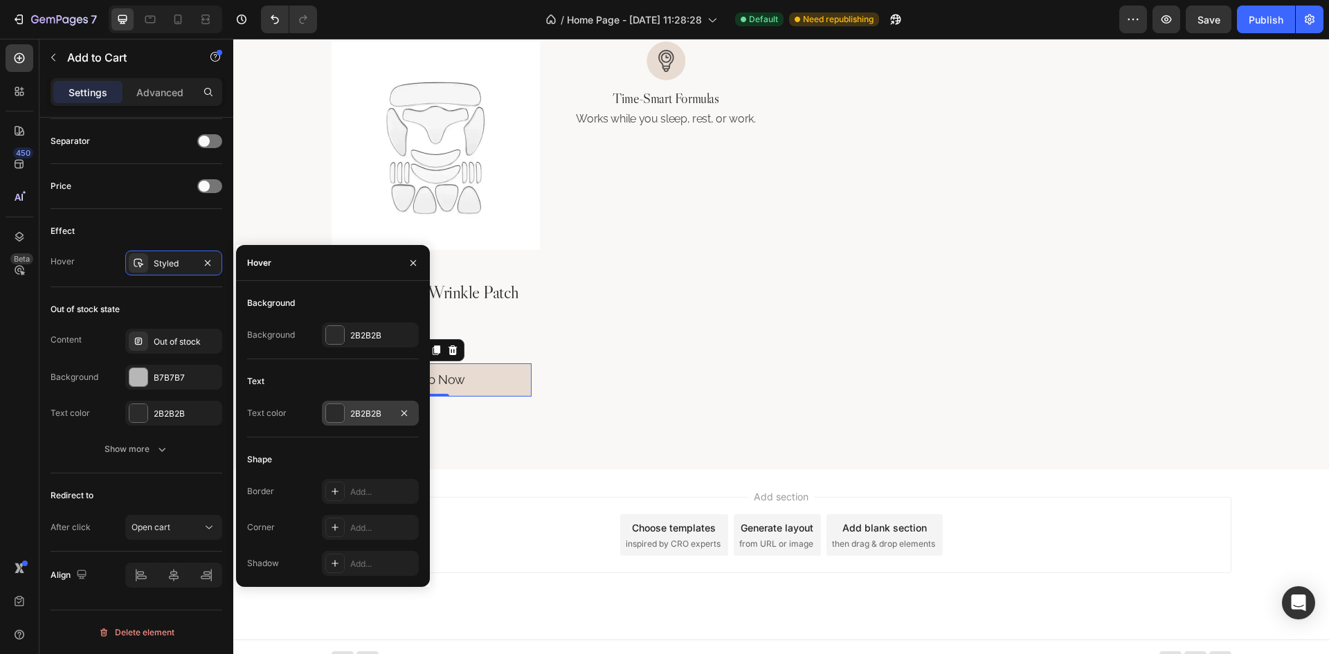
click at [368, 424] on div "2B2B2B" at bounding box center [370, 413] width 97 height 25
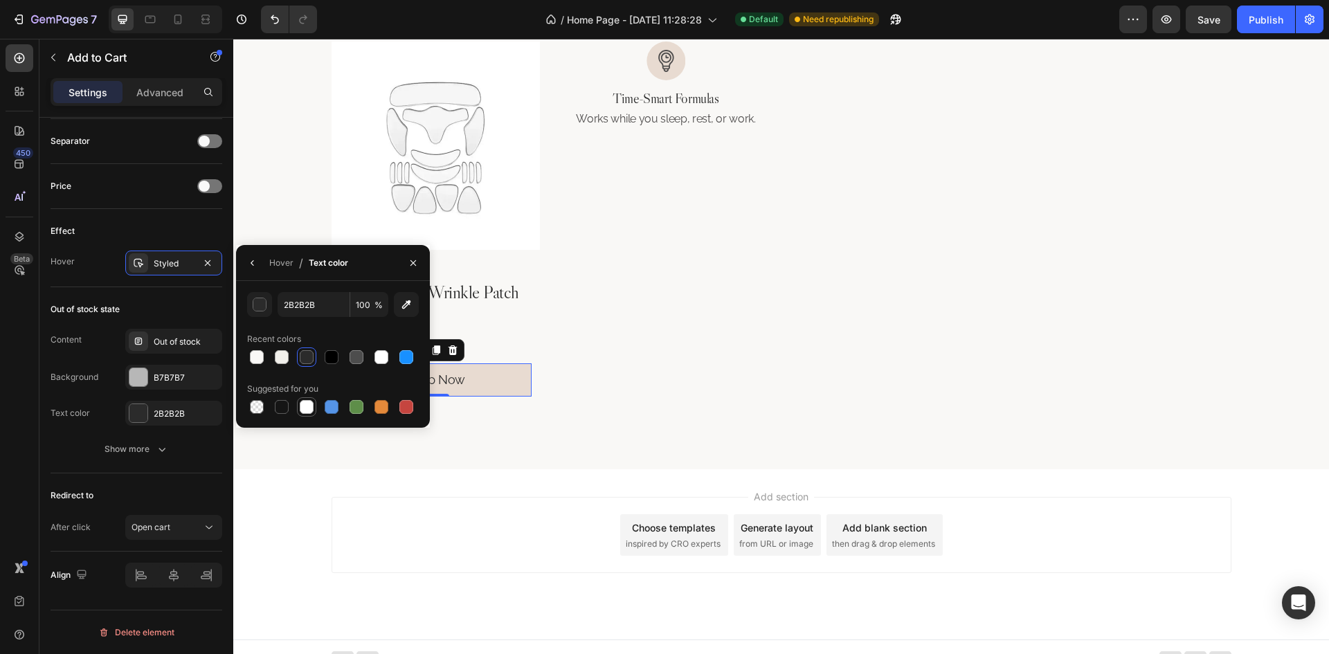
drag, startPoint x: 305, startPoint y: 407, endPoint x: 159, endPoint y: 392, distance: 146.8
click at [305, 407] on div at bounding box center [307, 407] width 14 height 14
type input "FFFFFF"
click at [156, 300] on div "Out of stock state" at bounding box center [137, 309] width 172 height 22
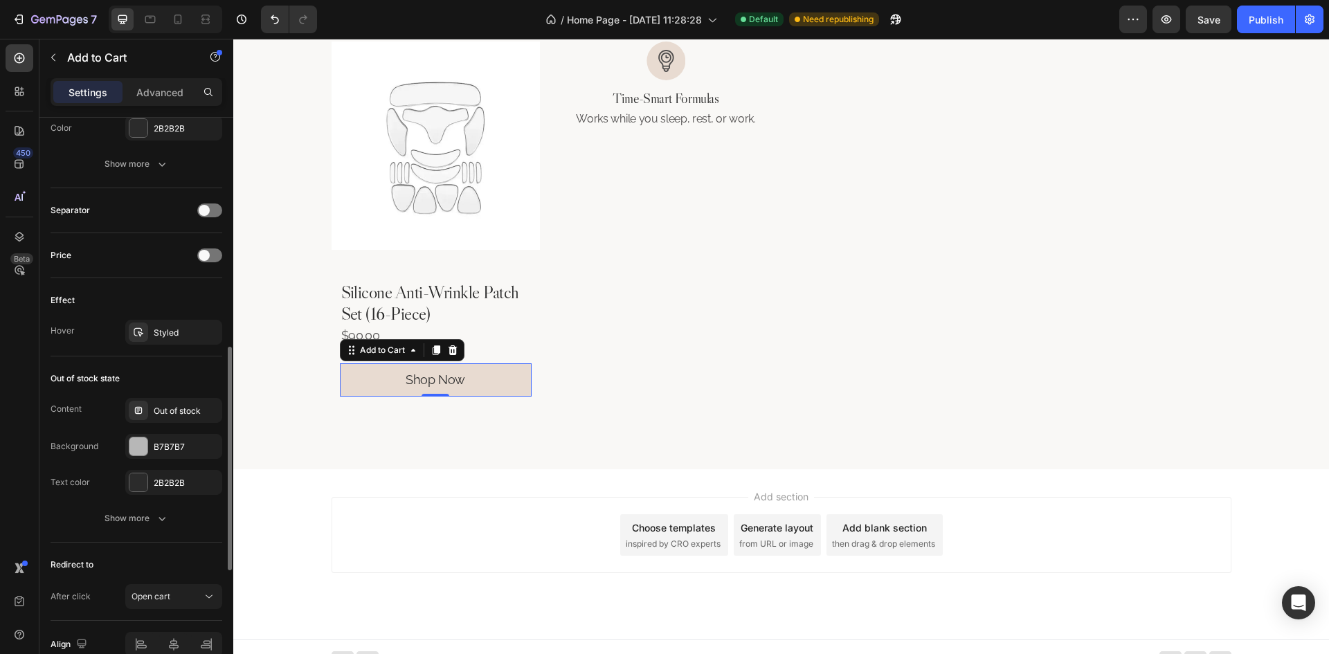
scroll to position [492, 0]
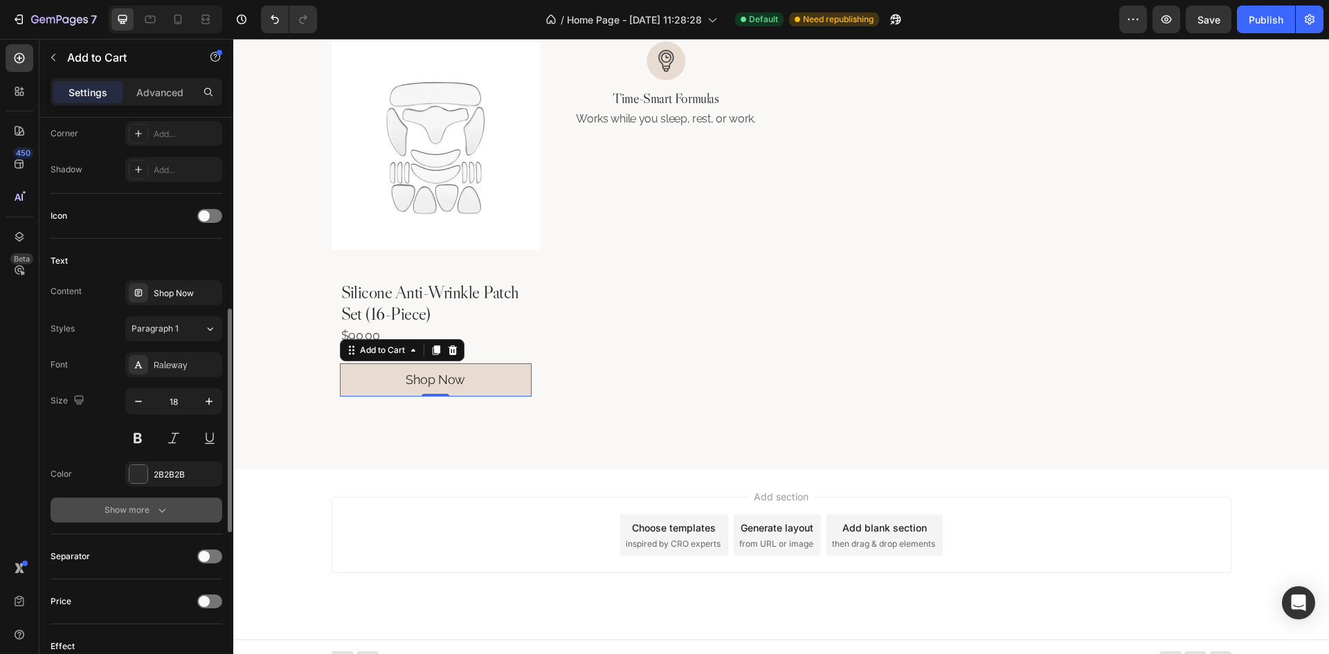
click at [168, 518] on button "Show more" at bounding box center [137, 510] width 172 height 25
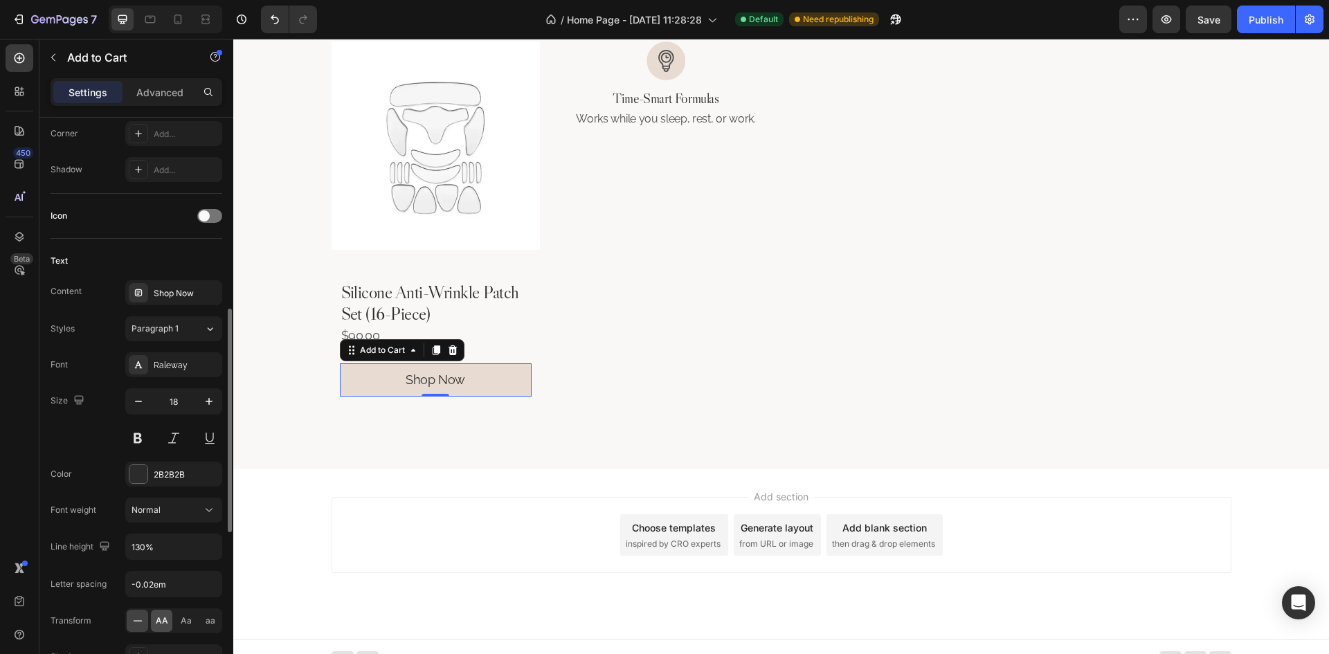
click at [166, 624] on span "AA" at bounding box center [162, 621] width 12 height 12
click at [175, 584] on input "-0.02em" at bounding box center [174, 584] width 96 height 25
click at [154, 587] on input "-0.02em" at bounding box center [174, 584] width 96 height 25
drag, startPoint x: 152, startPoint y: 588, endPoint x: 106, endPoint y: 588, distance: 46.4
click at [106, 588] on div "Letter spacing -0.02em" at bounding box center [137, 584] width 172 height 26
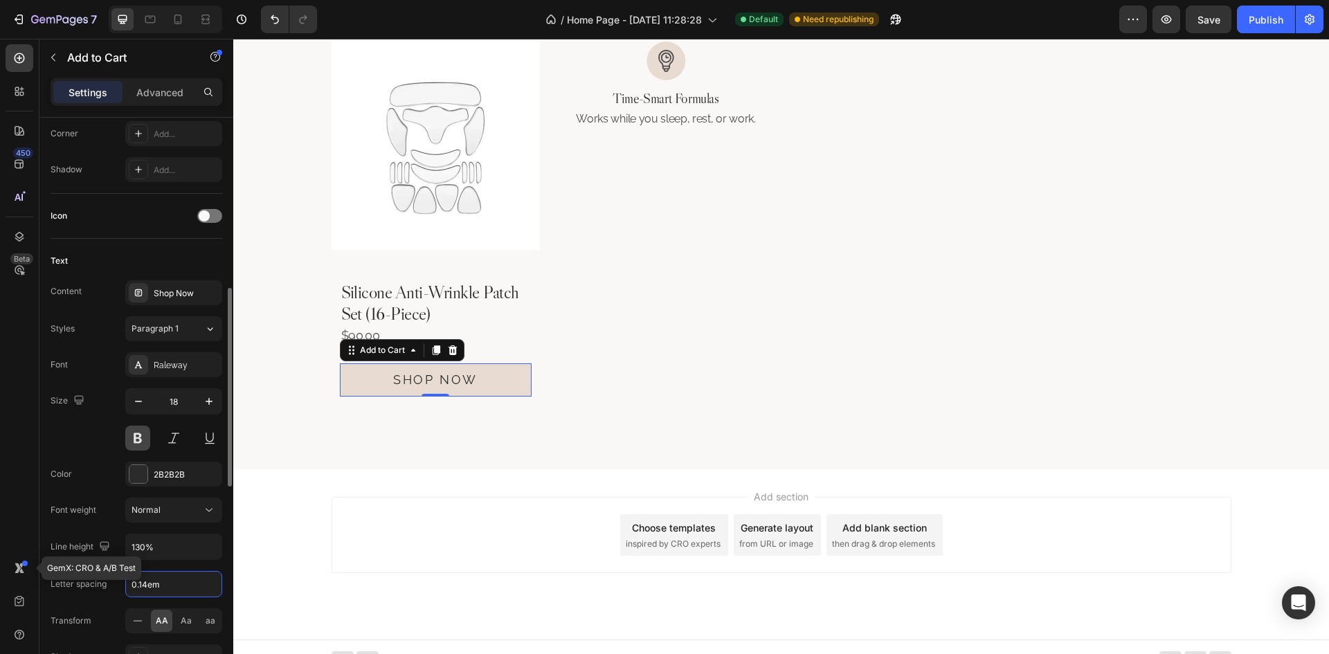
type input "0.14em"
click at [134, 435] on button at bounding box center [137, 438] width 25 height 25
click at [139, 437] on button at bounding box center [137, 438] width 25 height 25
click at [158, 498] on button "Normal" at bounding box center [173, 510] width 97 height 25
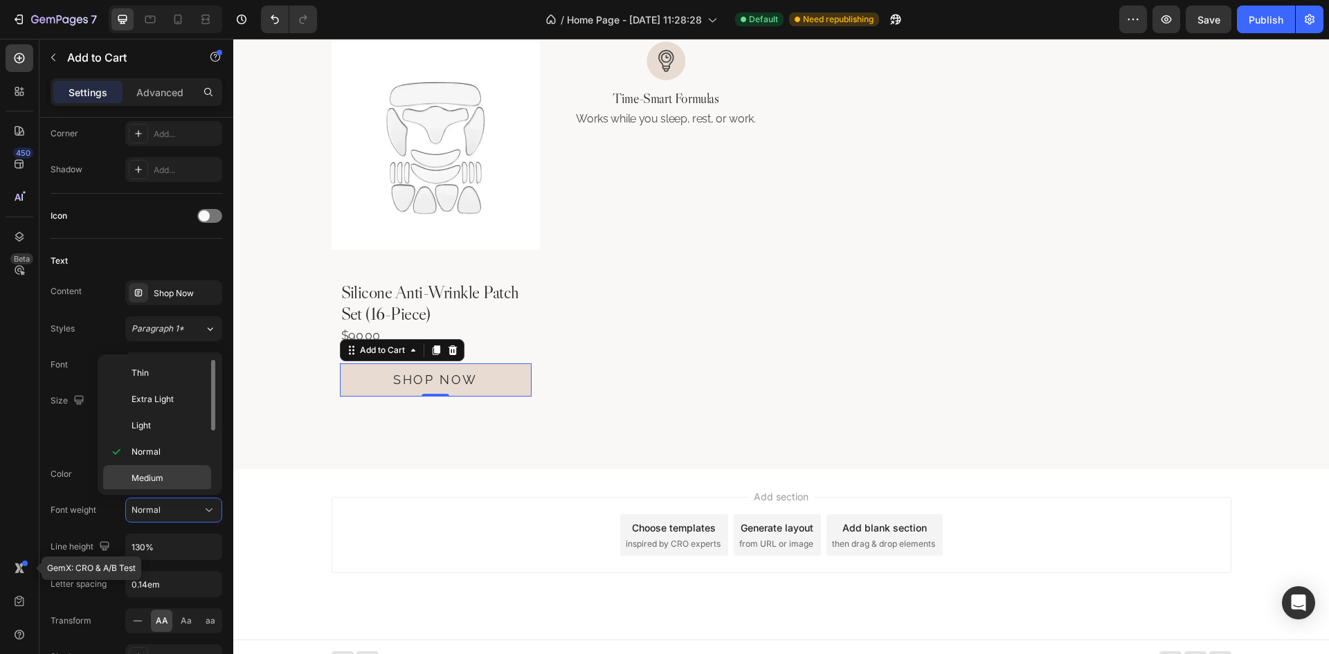
scroll to position [107, 0]
click at [161, 392] on span "Semi Bold" at bounding box center [151, 397] width 39 height 12
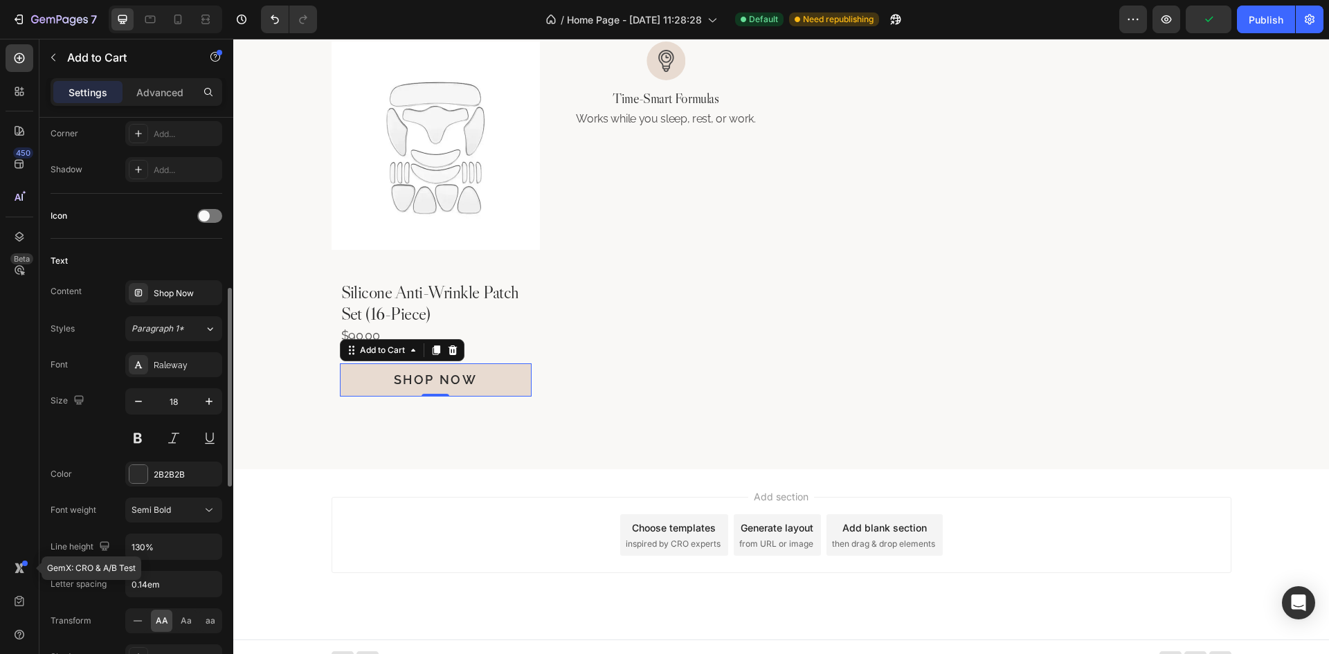
click at [104, 439] on div "Size 18" at bounding box center [137, 419] width 172 height 62
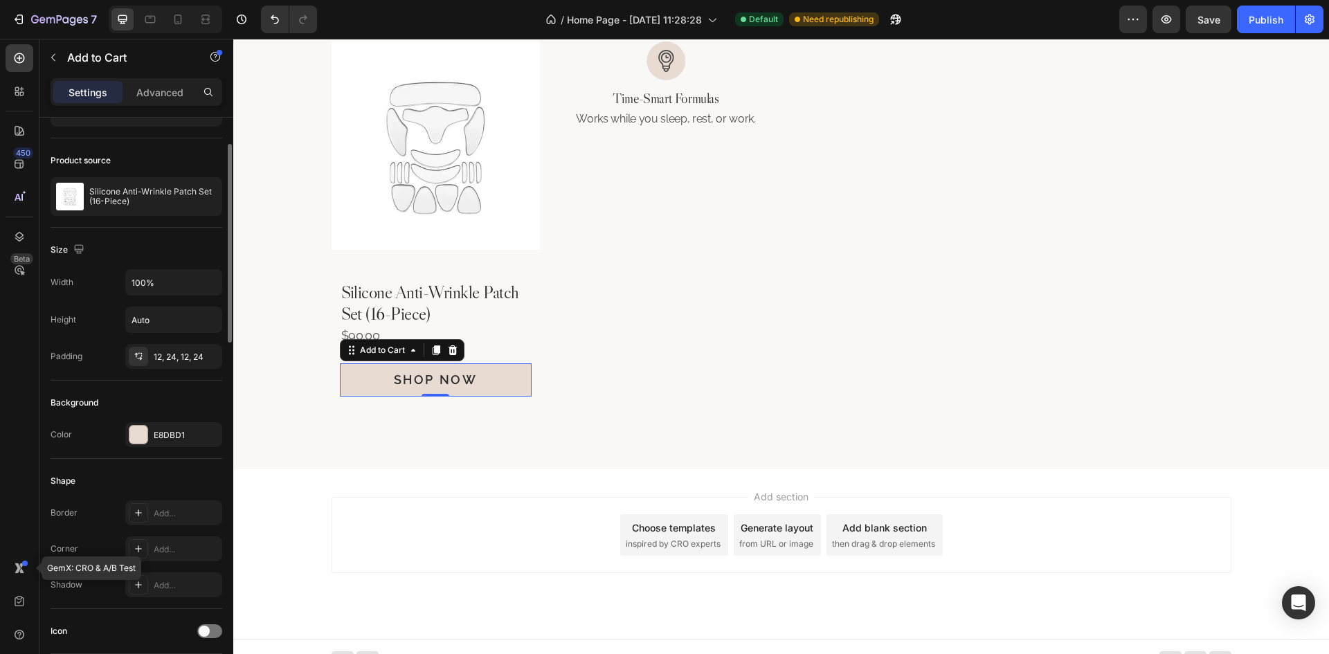
scroll to position [0, 0]
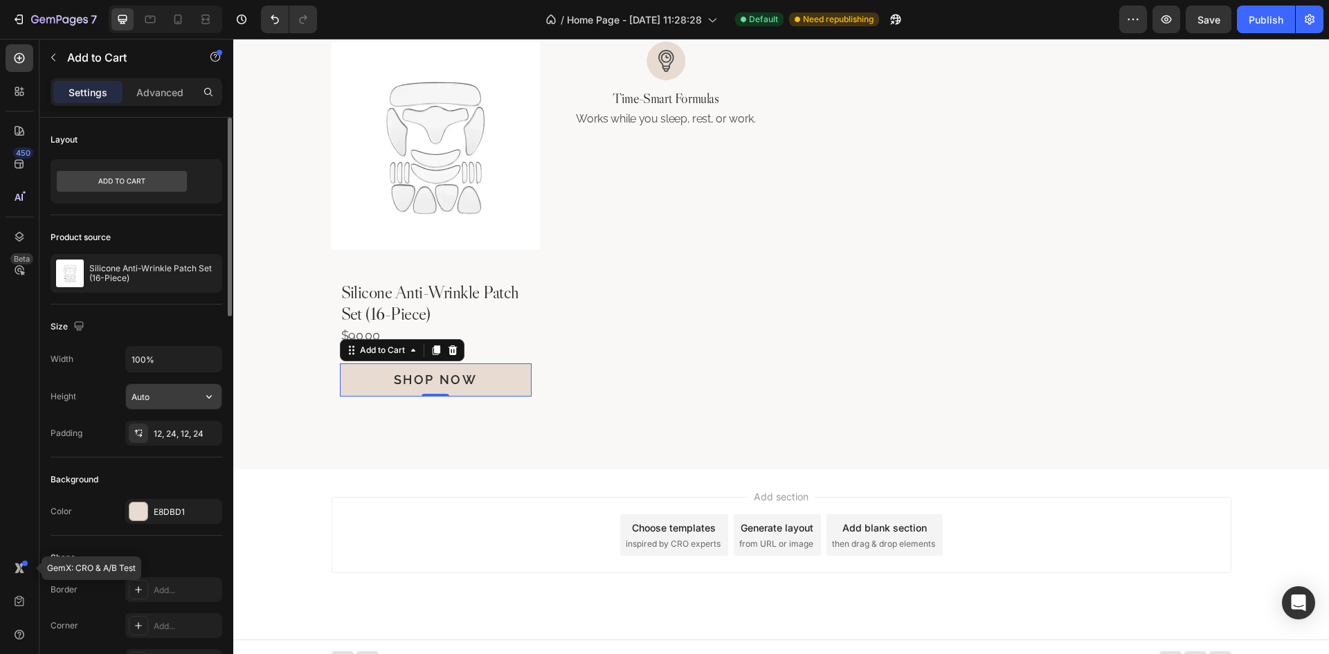
click at [186, 402] on input "Auto" at bounding box center [174, 396] width 96 height 25
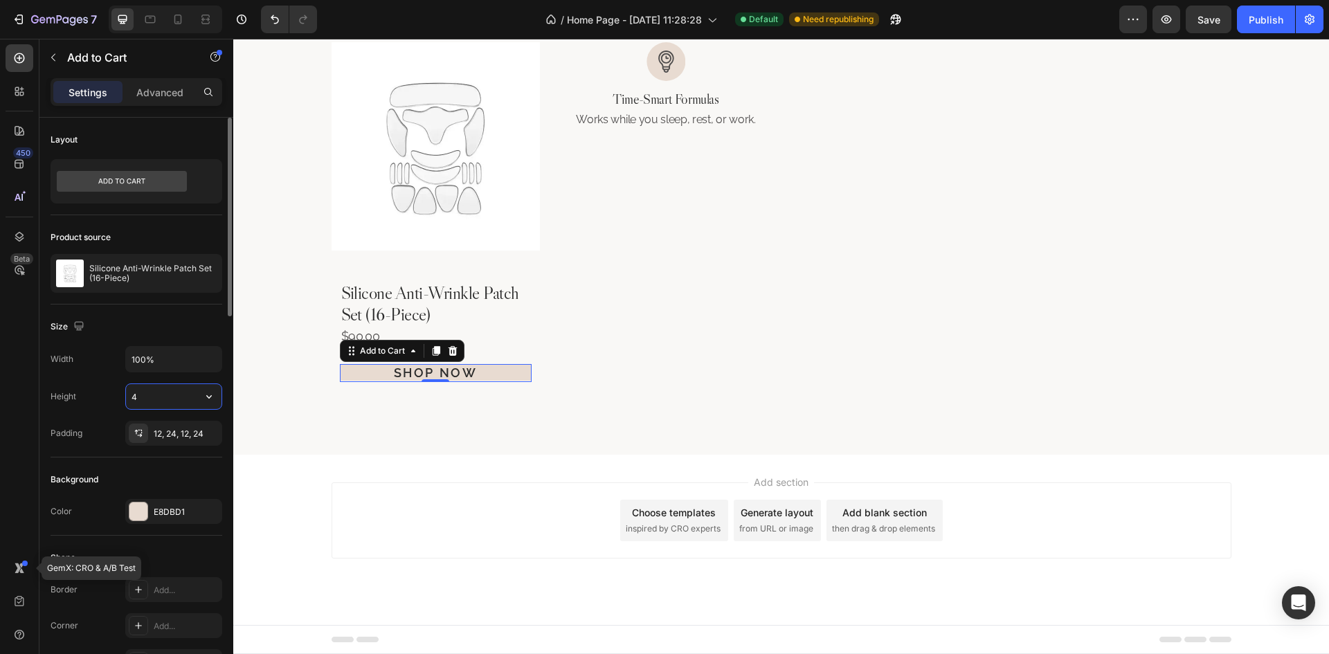
scroll to position [831, 0]
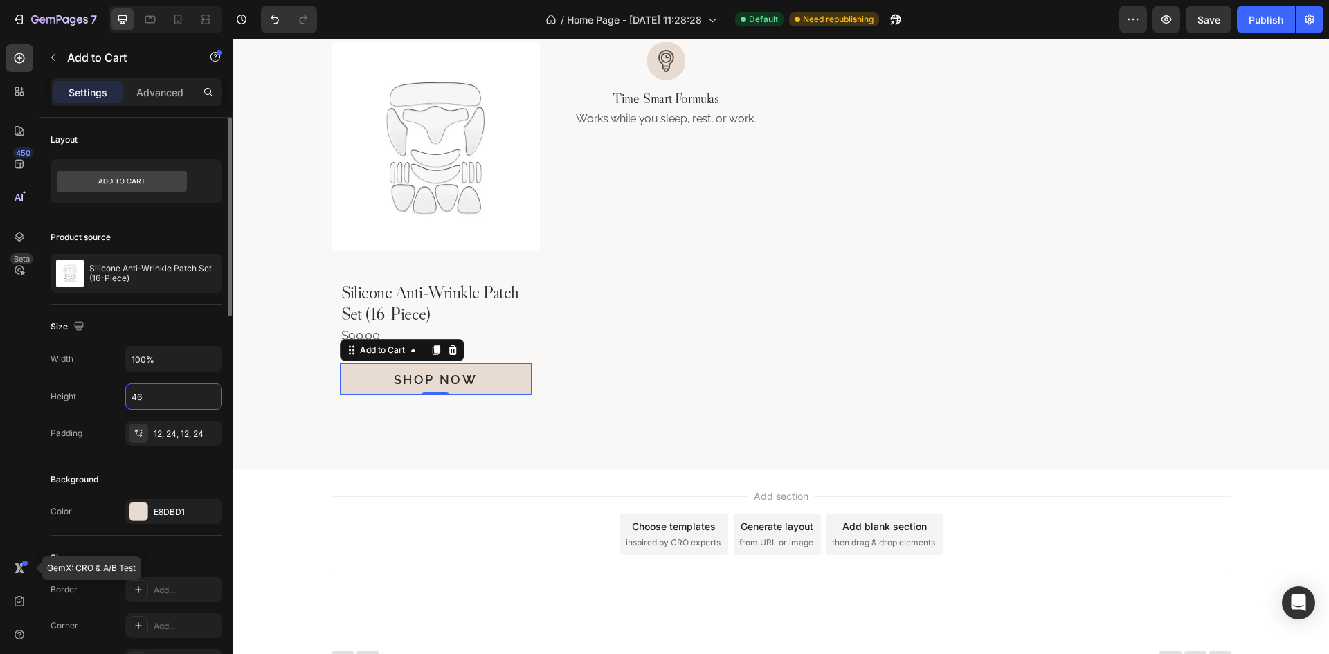
type input "46"
click at [163, 325] on div "Size" at bounding box center [137, 327] width 172 height 22
click at [507, 338] on div "$90.00" at bounding box center [436, 335] width 192 height 19
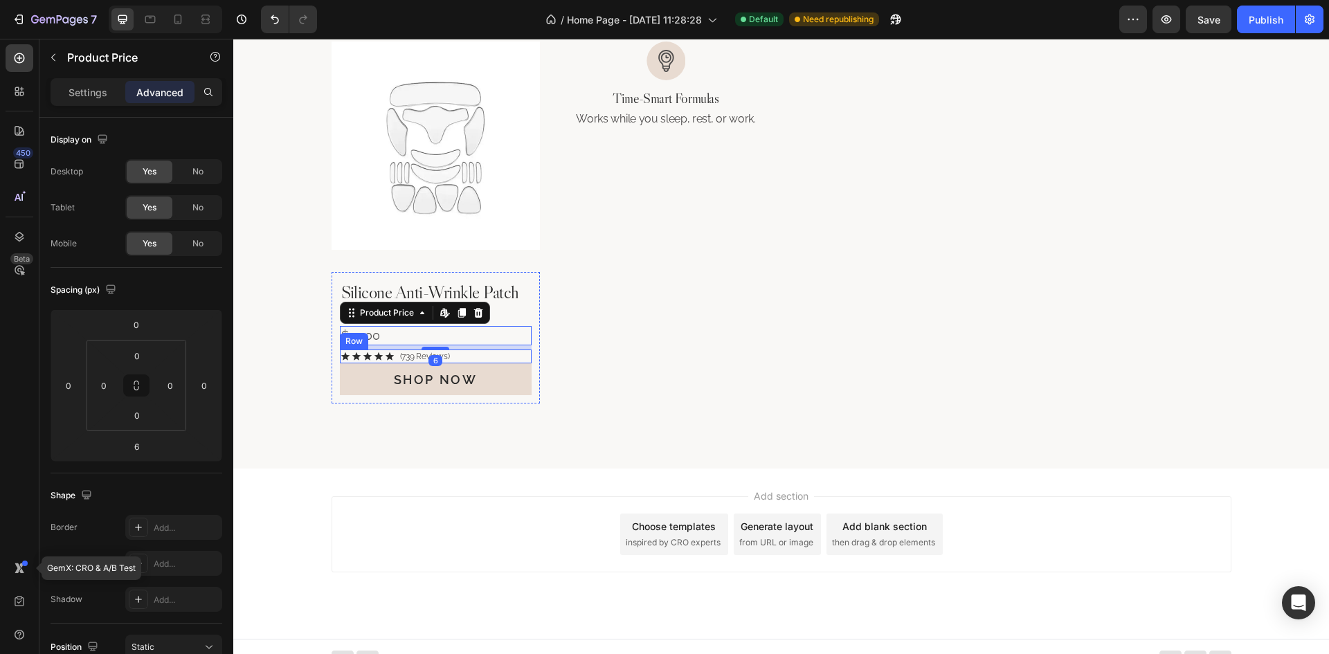
click at [496, 359] on div "Icon Icon Icon Icon Icon Icon List (739 Reviews) Text Block Row" at bounding box center [436, 357] width 192 height 15
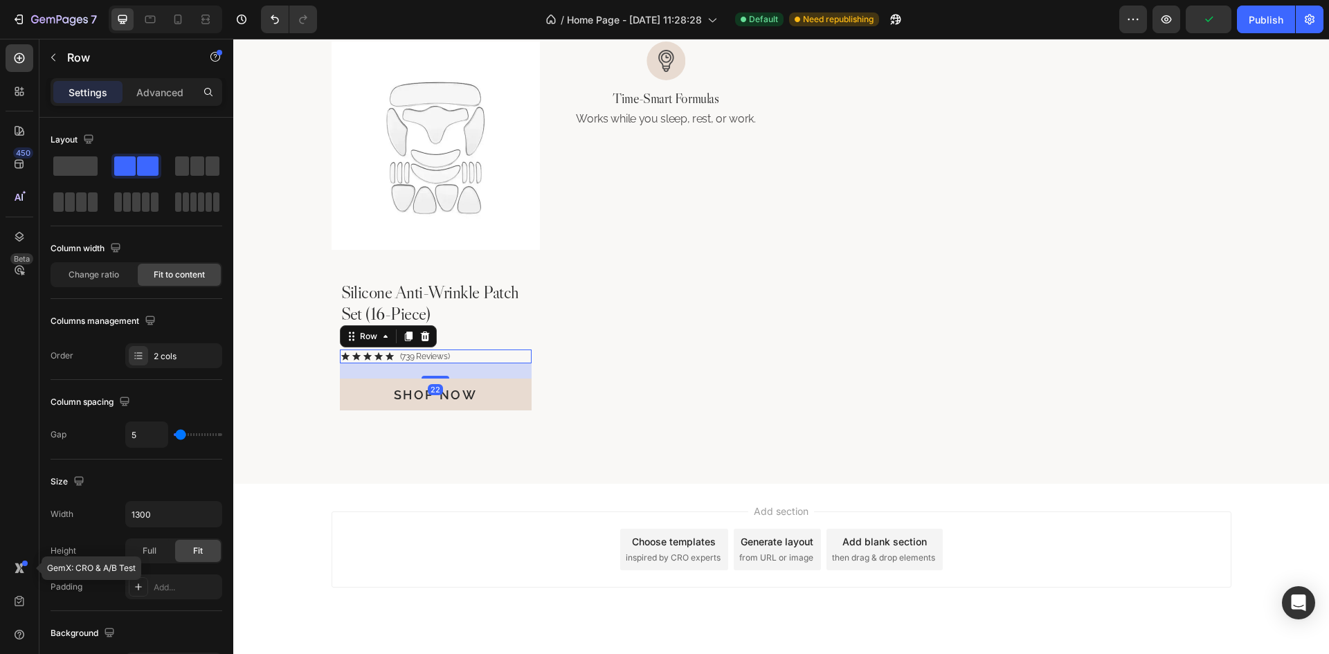
drag, startPoint x: 442, startPoint y: 360, endPoint x: 454, endPoint y: 375, distance: 19.2
click at [454, 363] on div "22" at bounding box center [436, 363] width 192 height 0
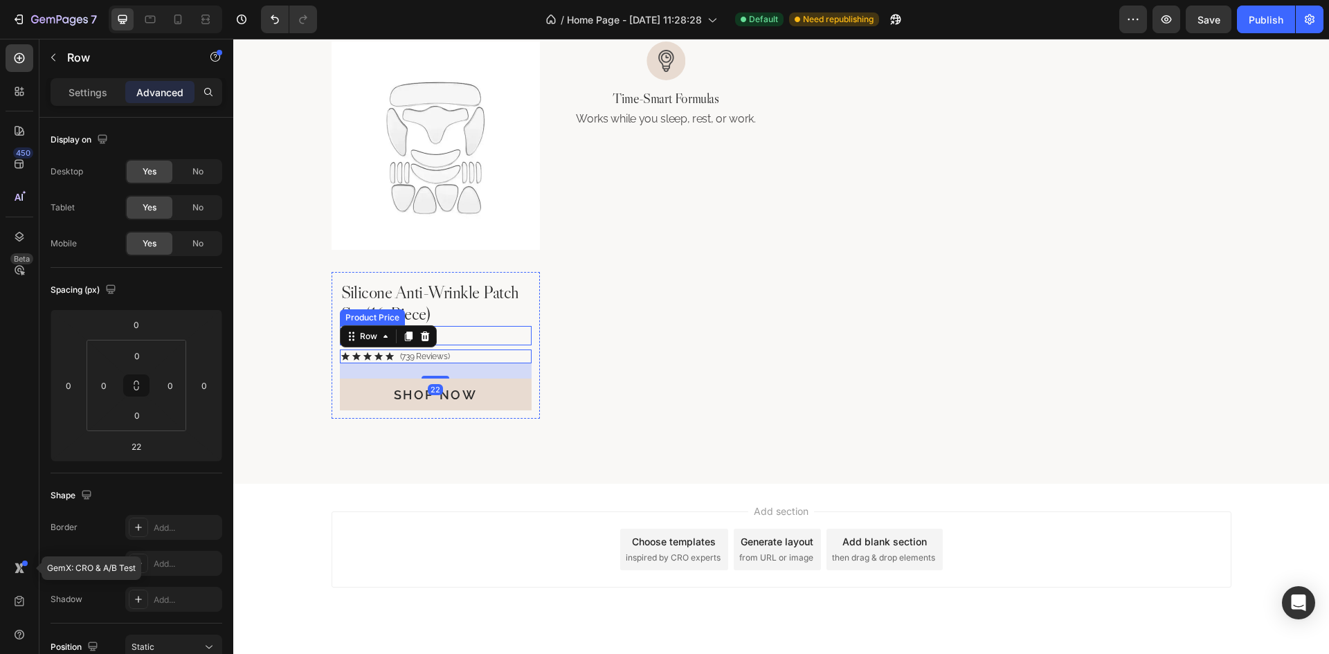
click at [479, 329] on div "$90.00" at bounding box center [436, 335] width 192 height 19
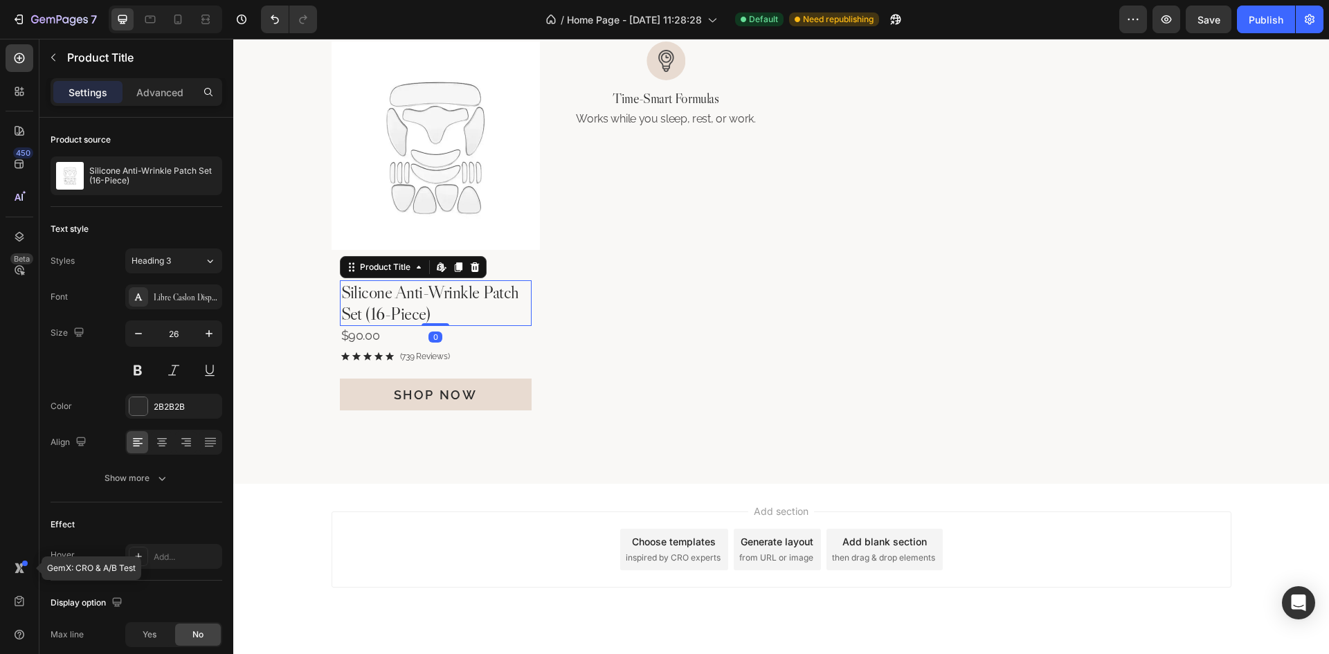
click at [495, 299] on h2 "Silicone Anti-Wrinkle Patch Set (16-Piece)" at bounding box center [436, 303] width 192 height 46
drag, startPoint x: 436, startPoint y: 325, endPoint x: 446, endPoint y: 329, distance: 11.2
click at [446, 326] on div "6" at bounding box center [436, 326] width 192 height 0
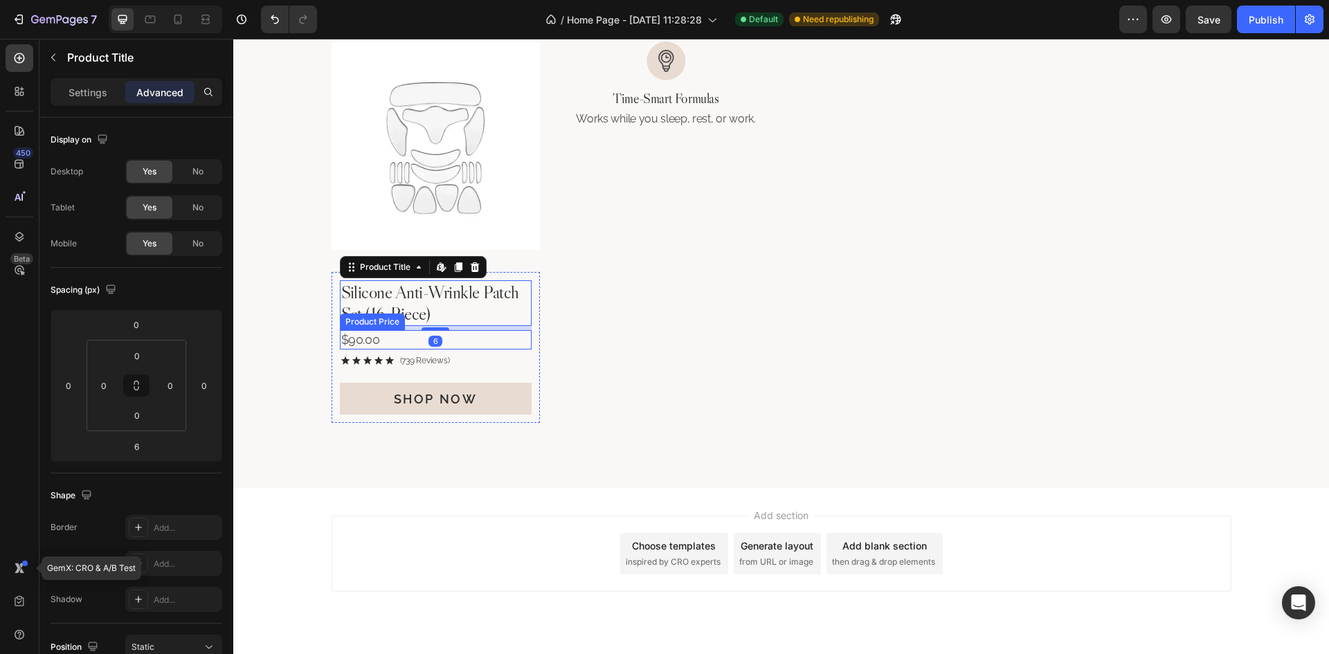
click at [496, 343] on div "$90.00" at bounding box center [436, 339] width 192 height 19
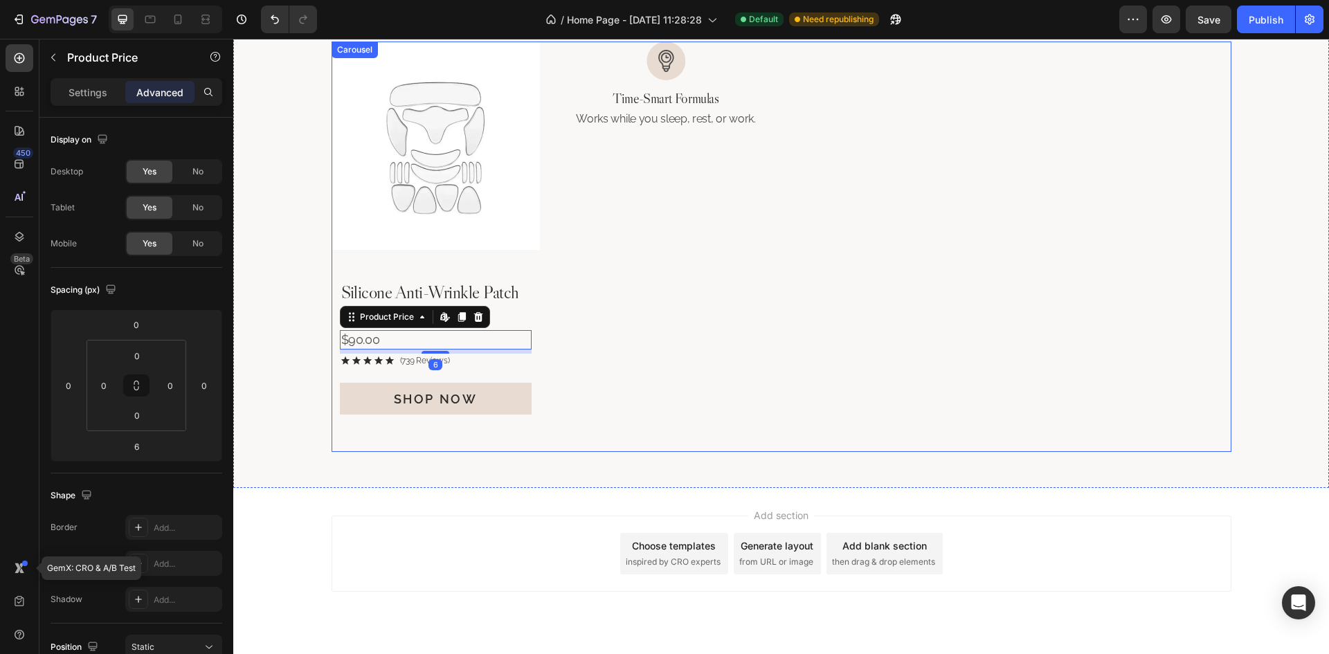
click at [584, 341] on div "Image Time-Smart Formulas Heading Works while you sleep, rest, or work. Text Bl…" at bounding box center [666, 247] width 208 height 410
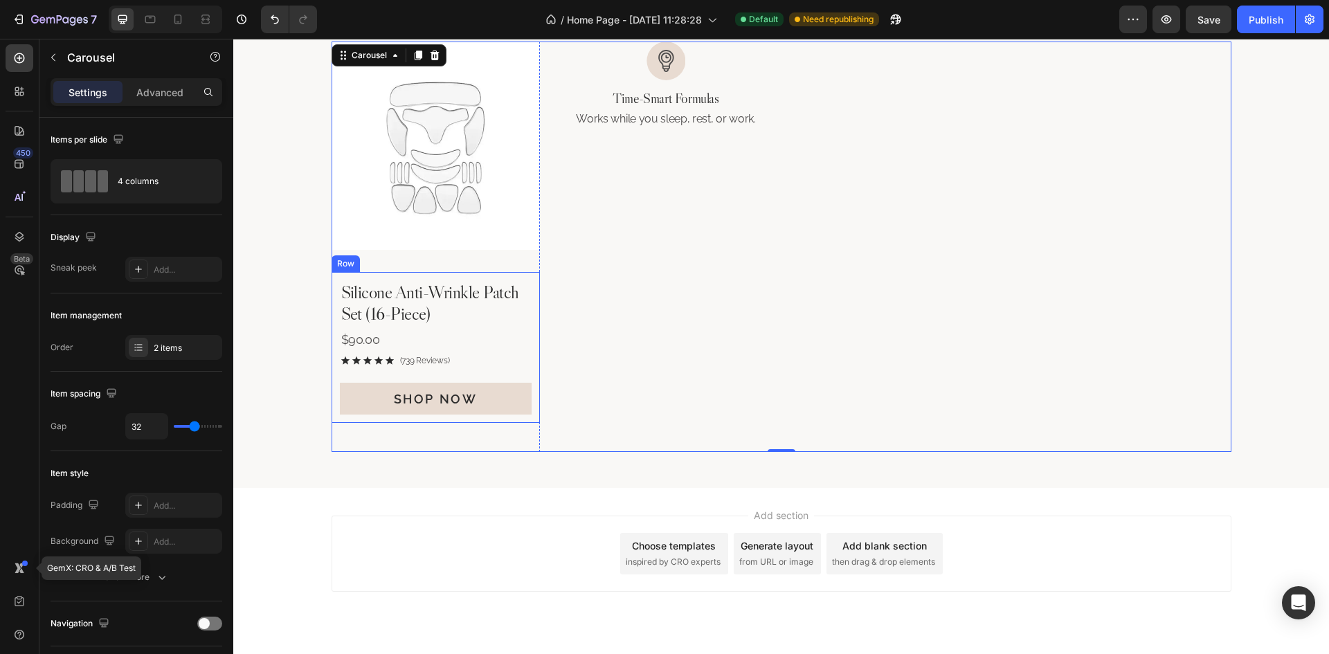
click at [532, 314] on div "Silicone Anti-Wrinkle Patch Set (16-Piece) Product Title $90.00 Product Price P…" at bounding box center [436, 348] width 208 height 152
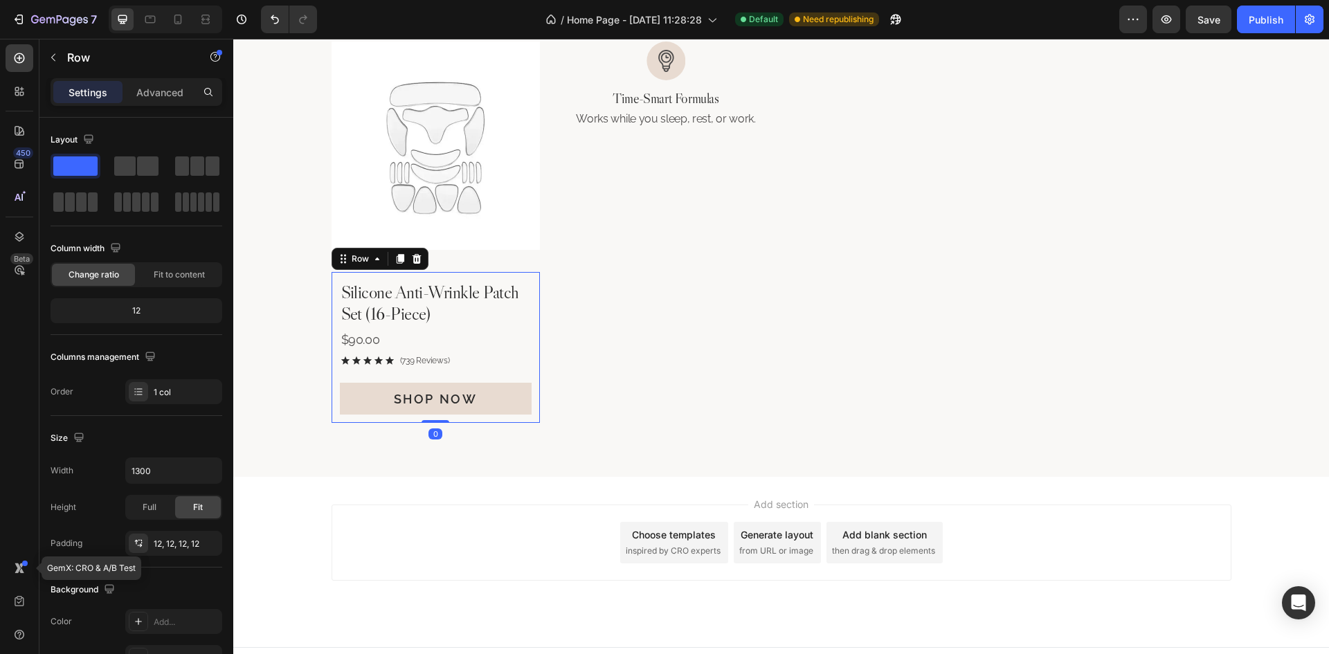
drag, startPoint x: 430, startPoint y: 432, endPoint x: 451, endPoint y: 378, distance: 57.8
click at [451, 378] on div "Silicone Anti-Wrinkle Patch Set (16-Piece) Product Title $90.00 Product Price P…" at bounding box center [436, 348] width 208 height 152
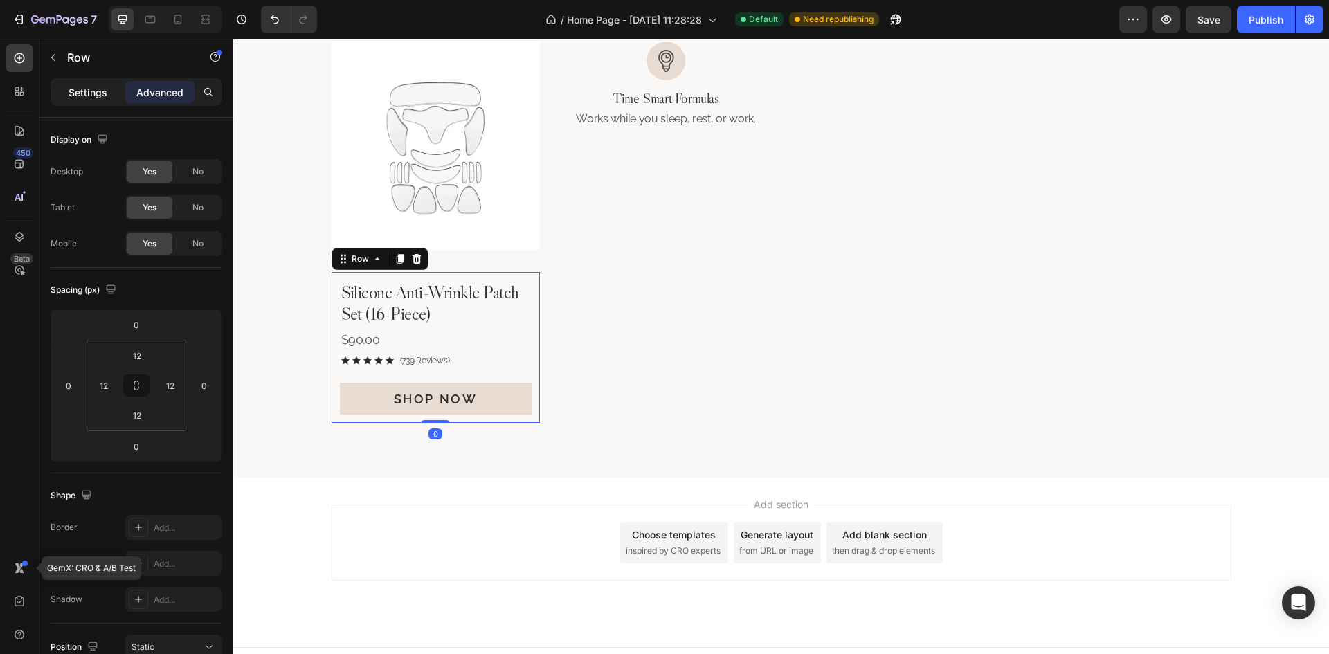
click at [80, 87] on p "Settings" at bounding box center [88, 92] width 39 height 15
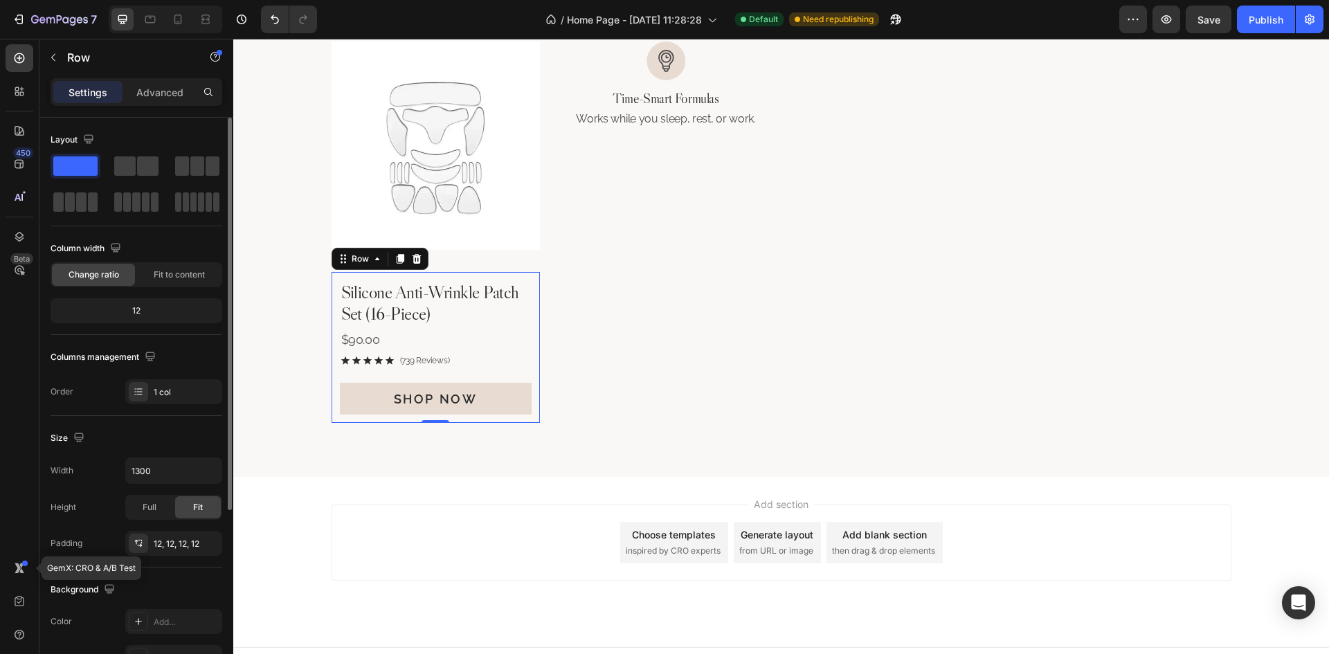
scroll to position [269, 0]
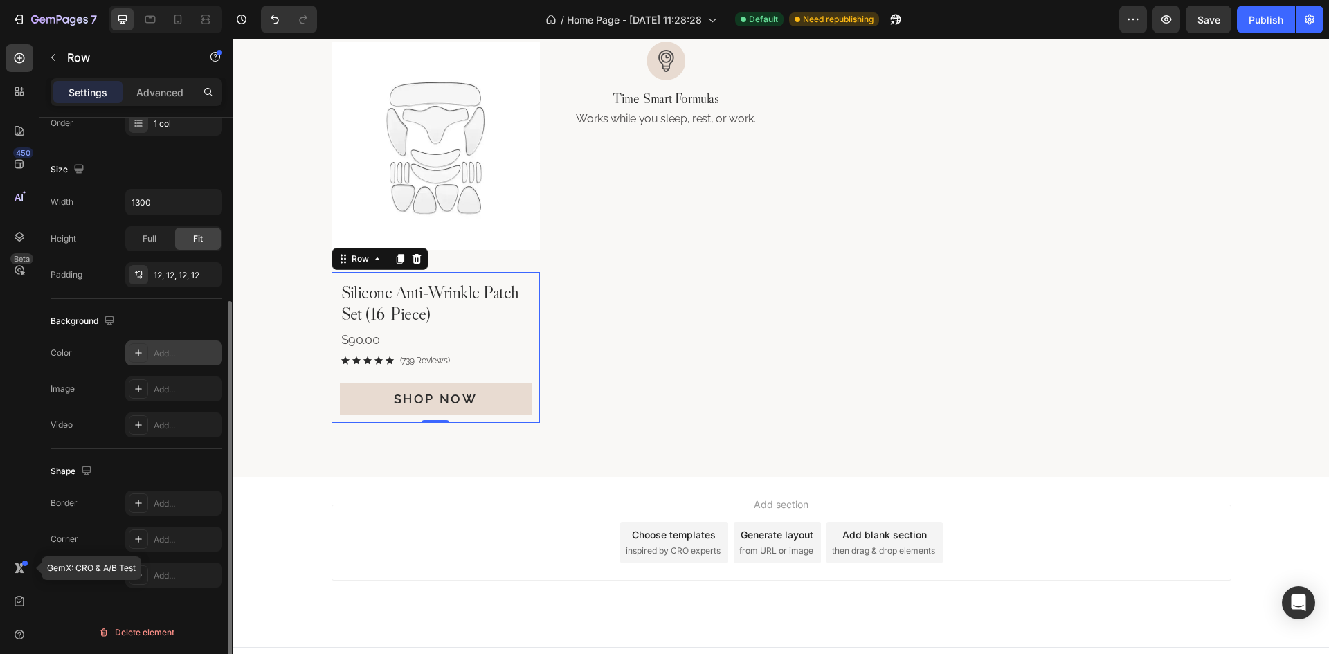
click at [166, 354] on div "Add..." at bounding box center [186, 353] width 65 height 12
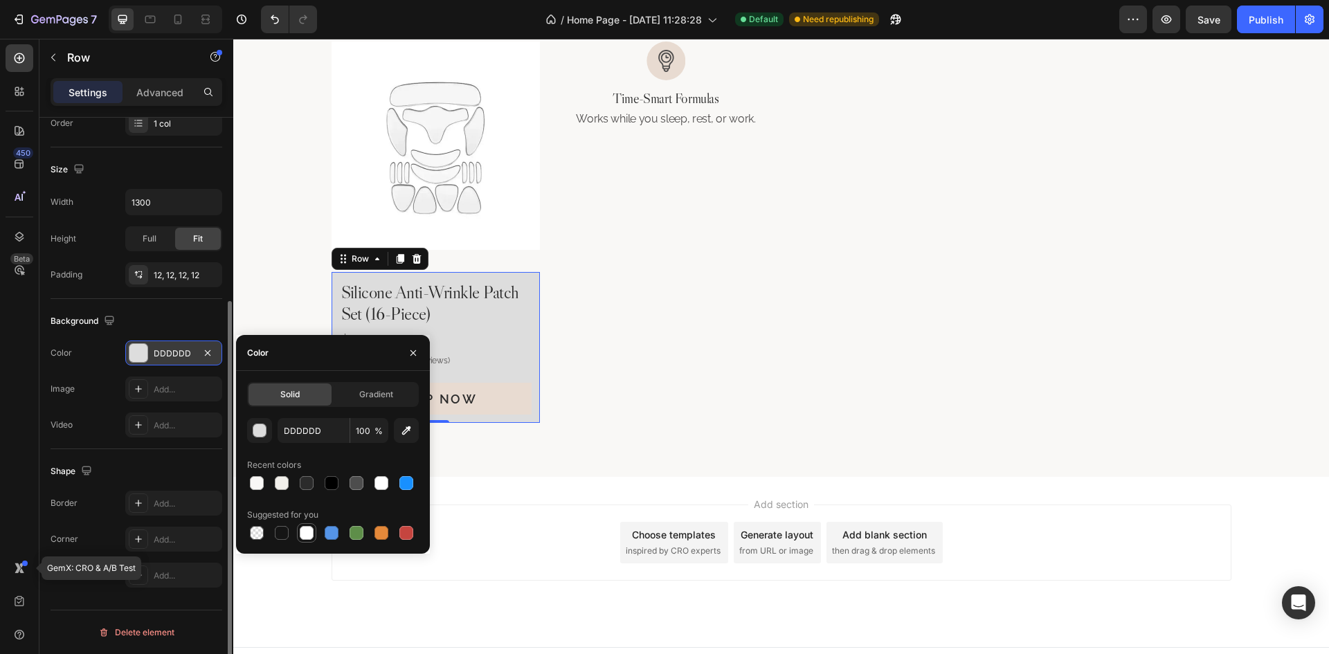
click at [304, 534] on div at bounding box center [307, 533] width 14 height 14
type input "FFFFFF"
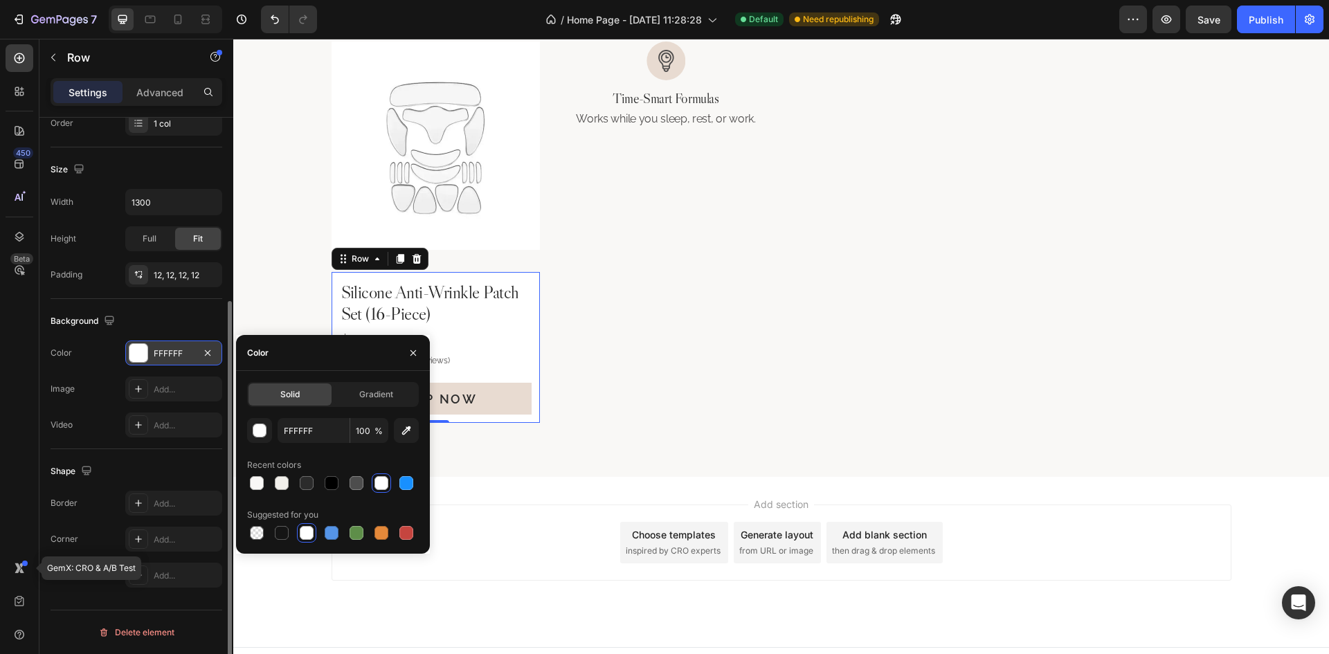
click at [170, 314] on div "Background" at bounding box center [137, 321] width 172 height 22
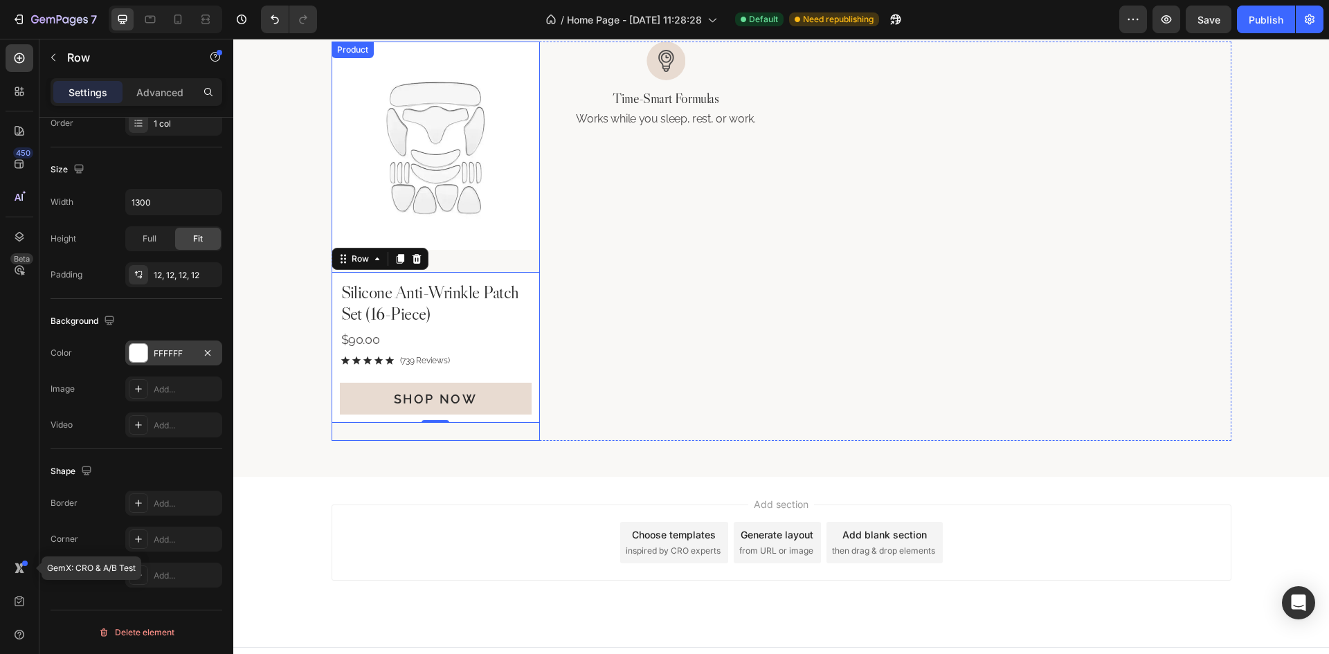
click at [509, 261] on div "Product Images Silicone Anti-Wrinkle Patch Set (16-Piece) Product Title $90.00 …" at bounding box center [436, 241] width 208 height 399
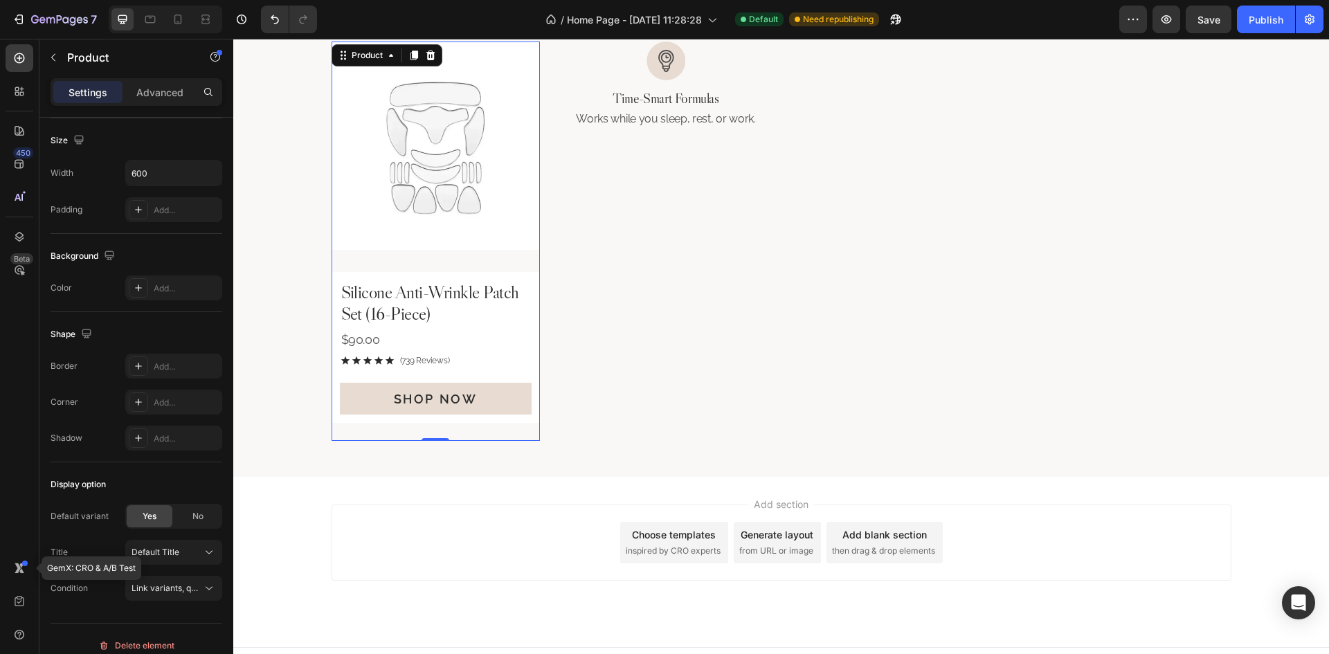
scroll to position [0, 0]
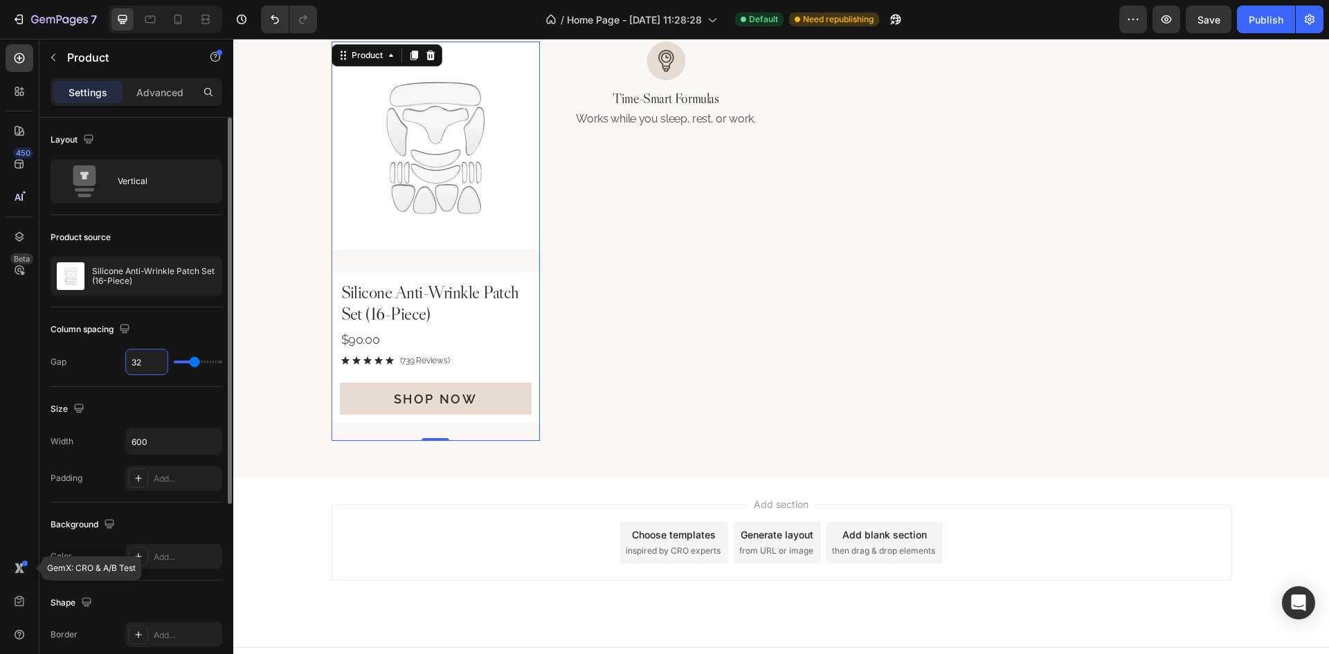
click at [156, 365] on input "32" at bounding box center [147, 362] width 42 height 25
type input "0"
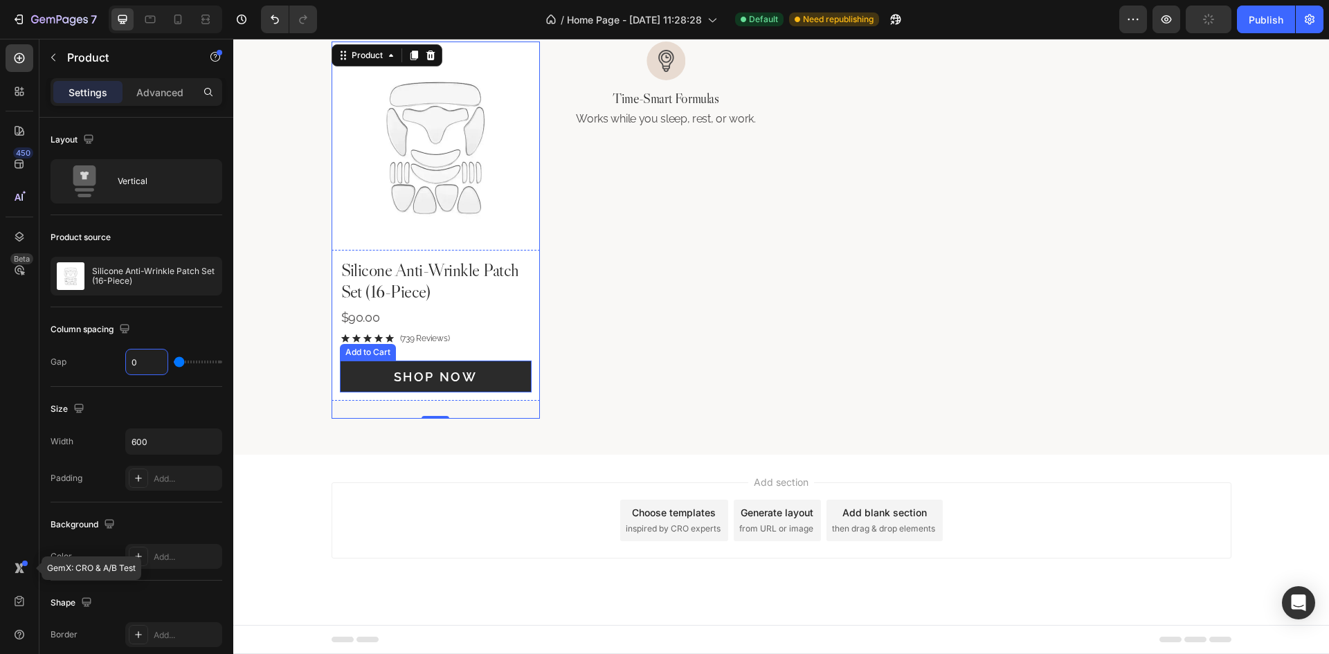
click at [500, 392] on button "Shop Now" at bounding box center [436, 377] width 192 height 32
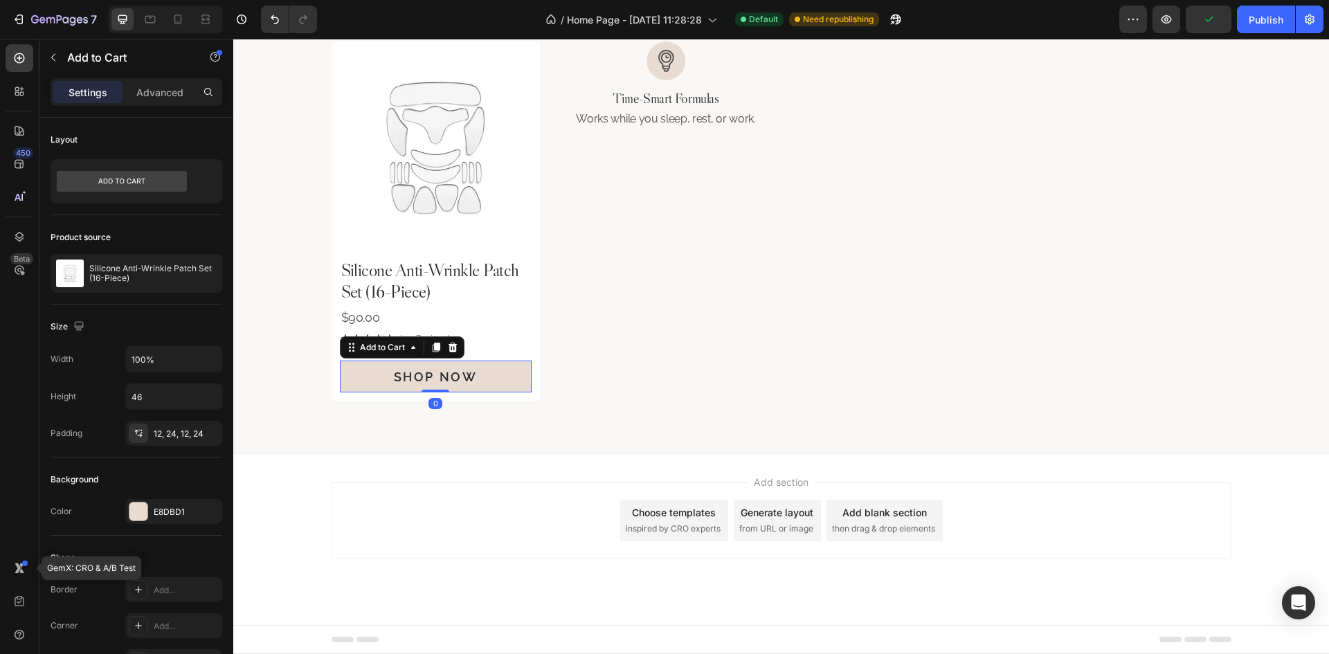
click at [395, 358] on div "Add to Cart" at bounding box center [402, 347] width 125 height 22
click at [380, 348] on div "Add to Cart" at bounding box center [382, 347] width 51 height 12
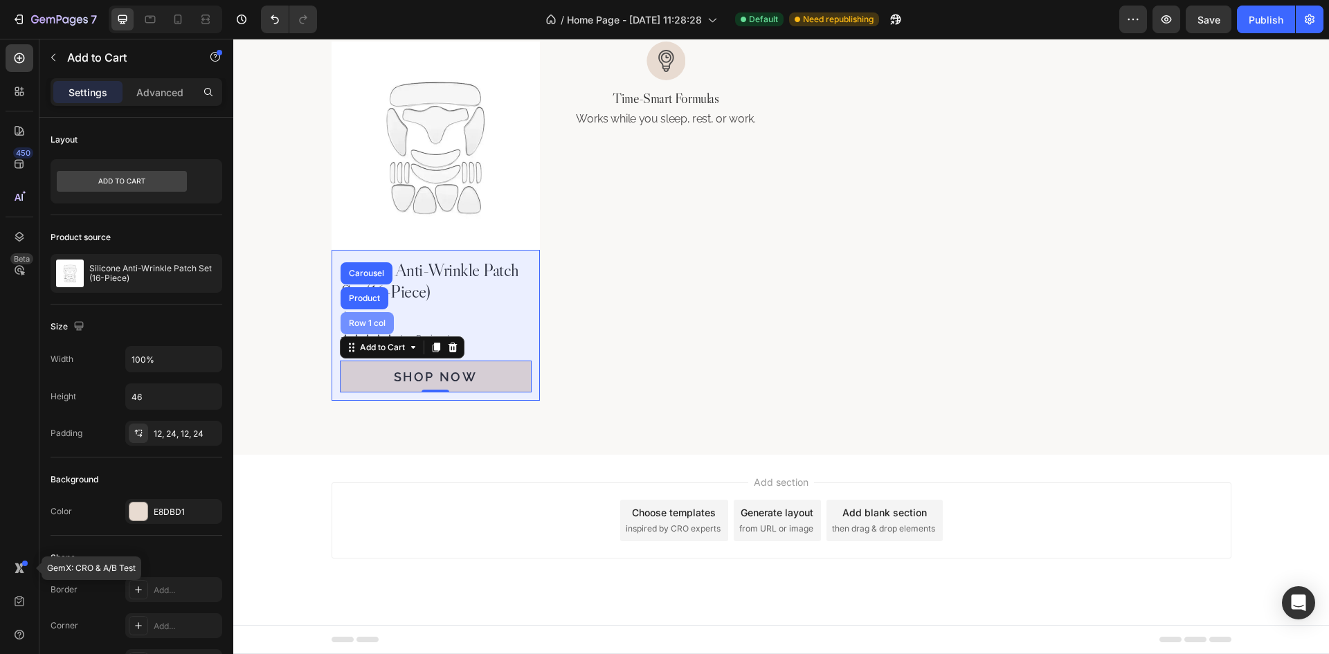
click at [356, 320] on div "Row 1 col" at bounding box center [367, 323] width 42 height 8
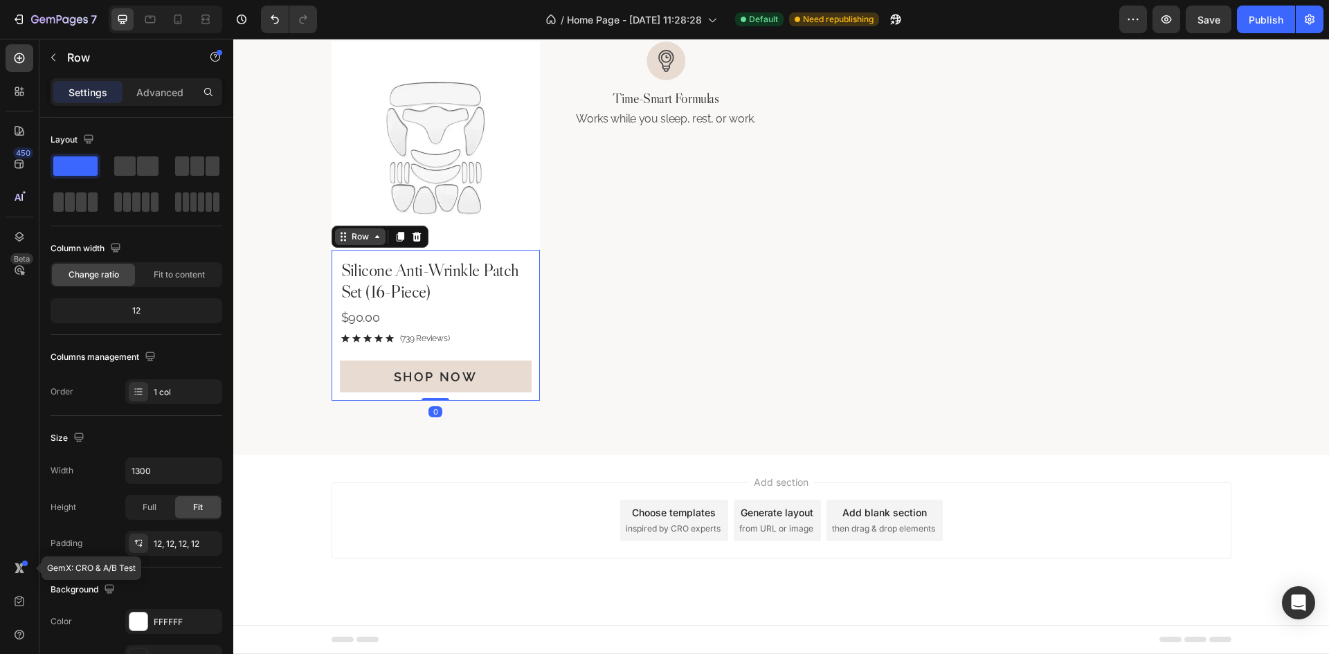
click at [374, 242] on div "Row" at bounding box center [360, 236] width 51 height 17
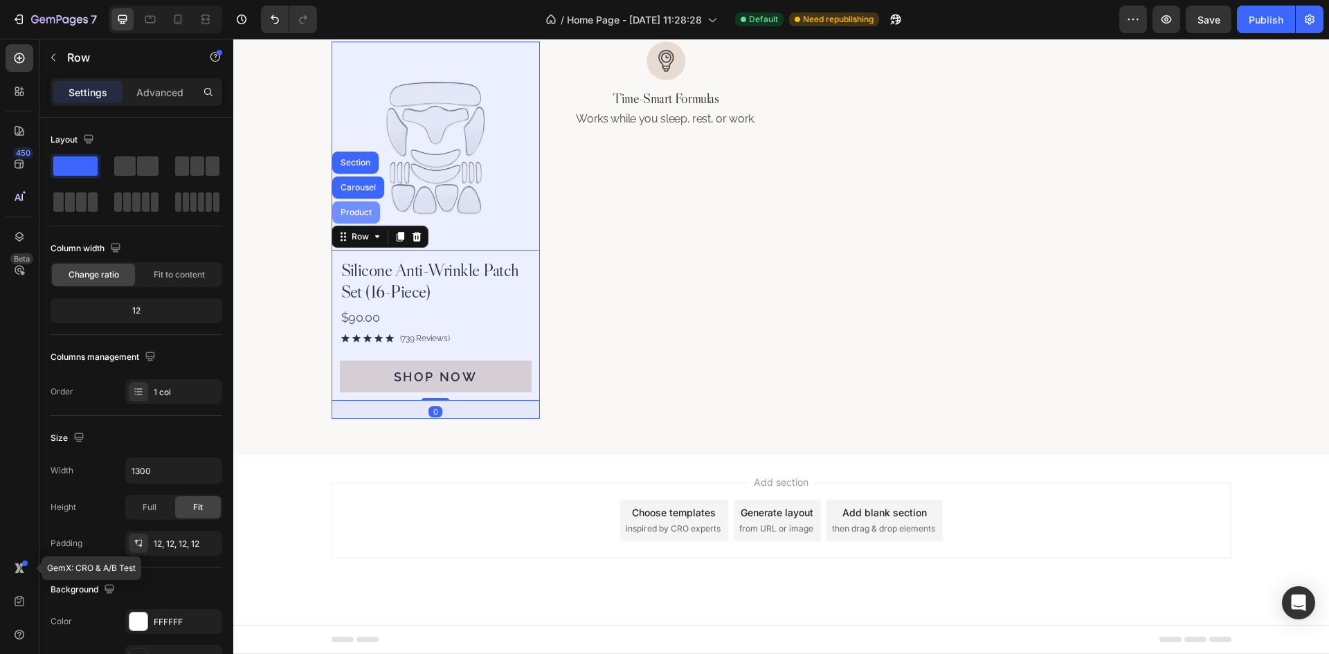
click at [345, 217] on div "Product" at bounding box center [356, 212] width 48 height 22
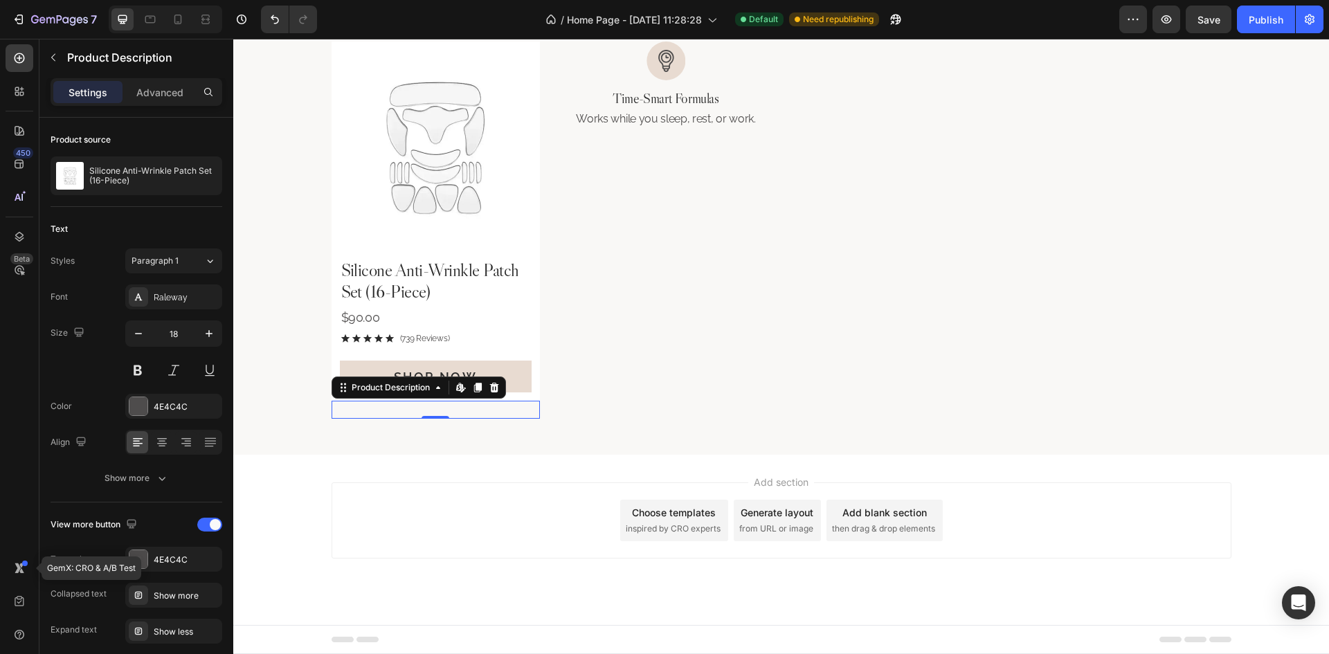
click at [440, 411] on div at bounding box center [436, 409] width 208 height 17
click at [490, 389] on icon at bounding box center [493, 388] width 9 height 10
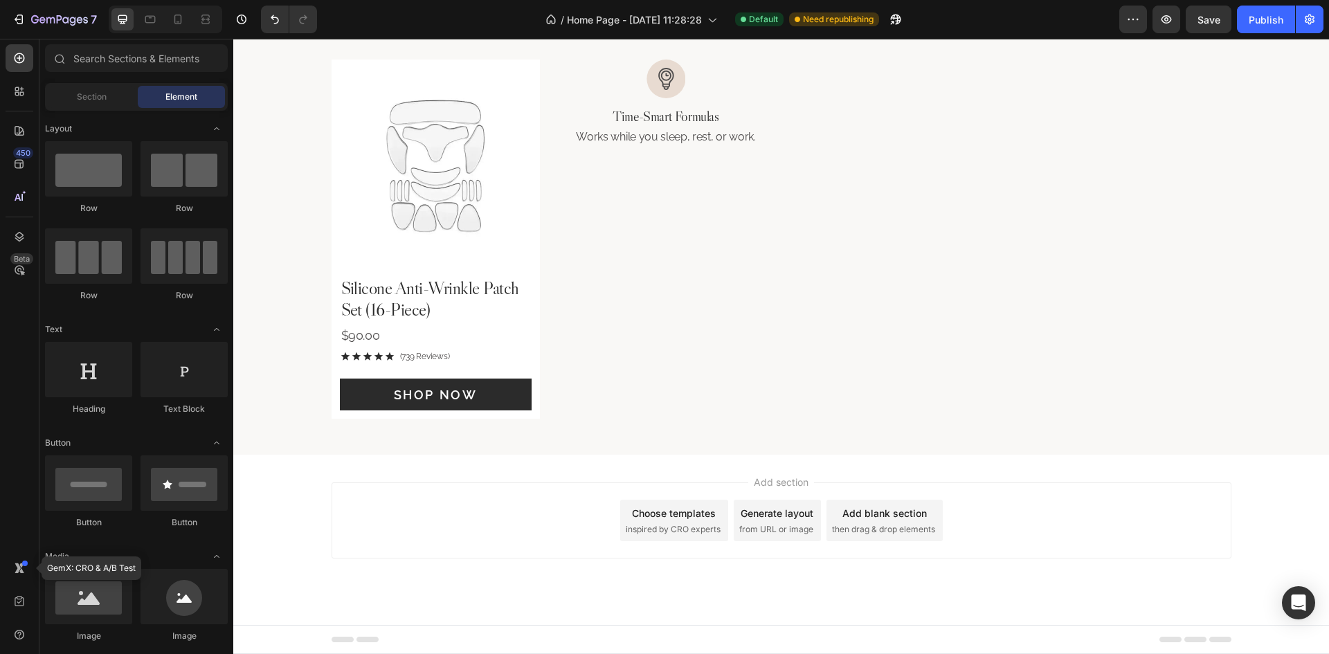
scroll to position [813, 0]
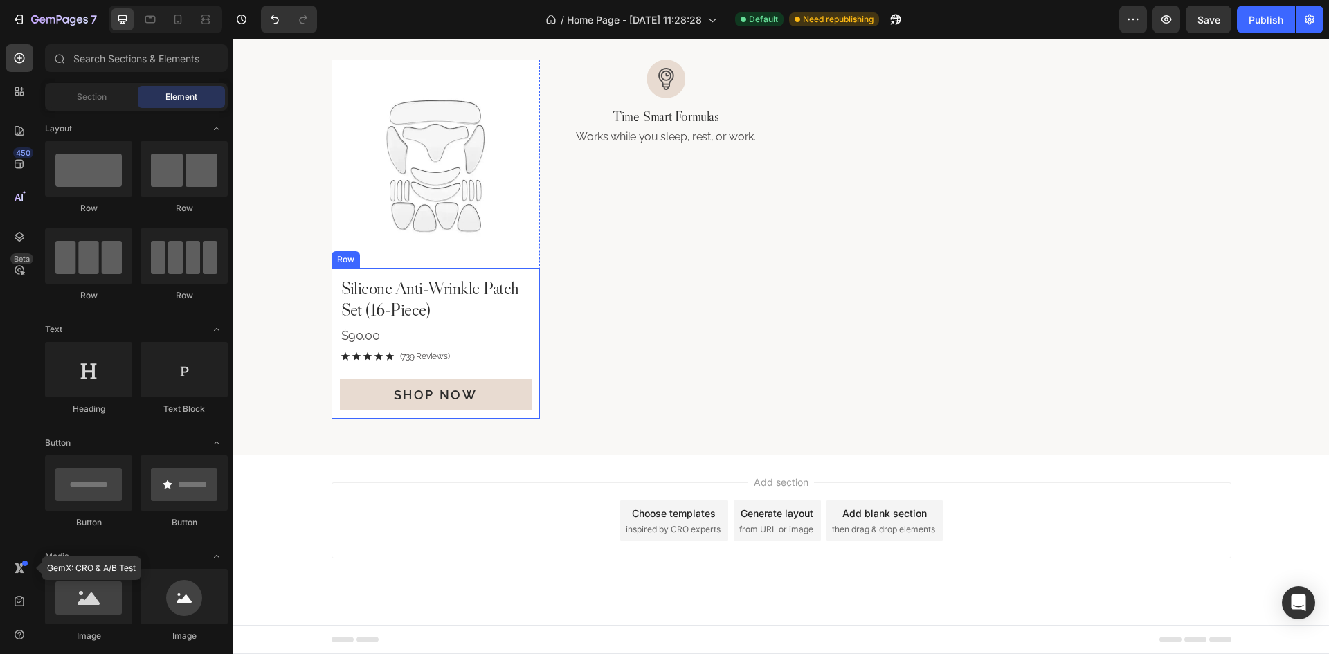
click at [525, 411] on div "Silicone Anti-Wrinkle Patch Set (16-Piece) Product Title $90.00 Product Price P…" at bounding box center [436, 344] width 208 height 152
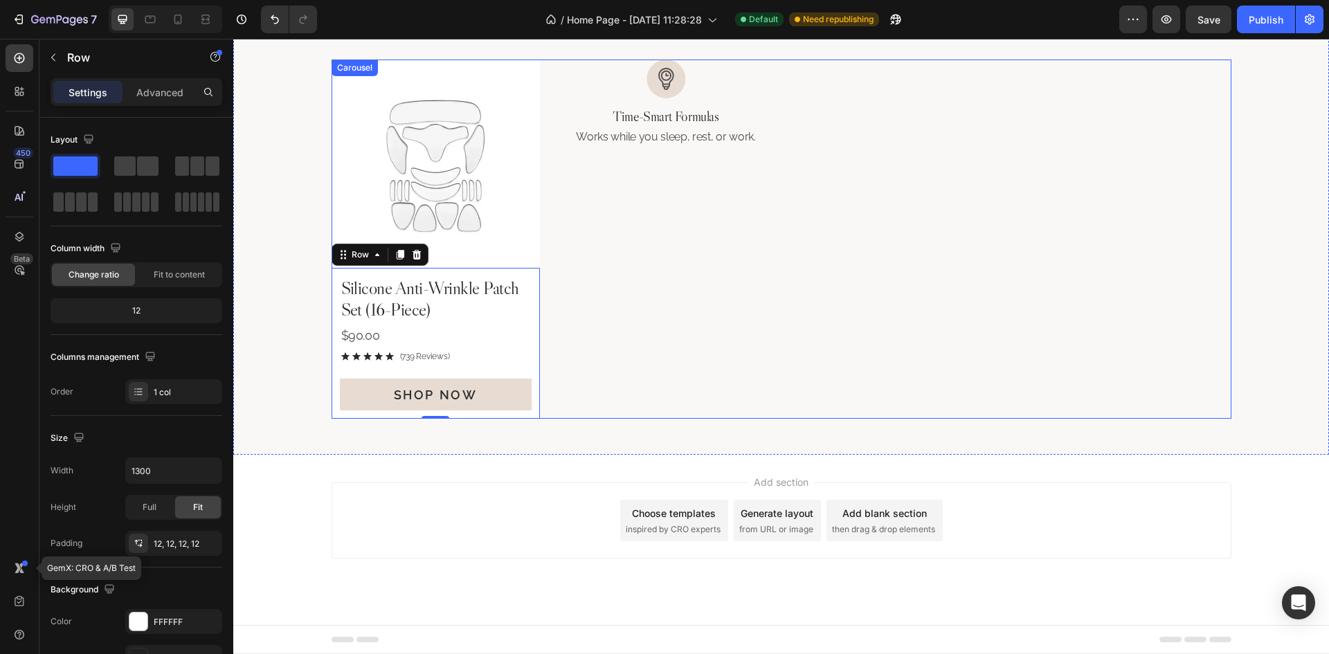
click at [630, 347] on div "Image Time-Smart Formulas Heading Works while you sleep, rest, or work. Text Bl…" at bounding box center [666, 240] width 208 height 360
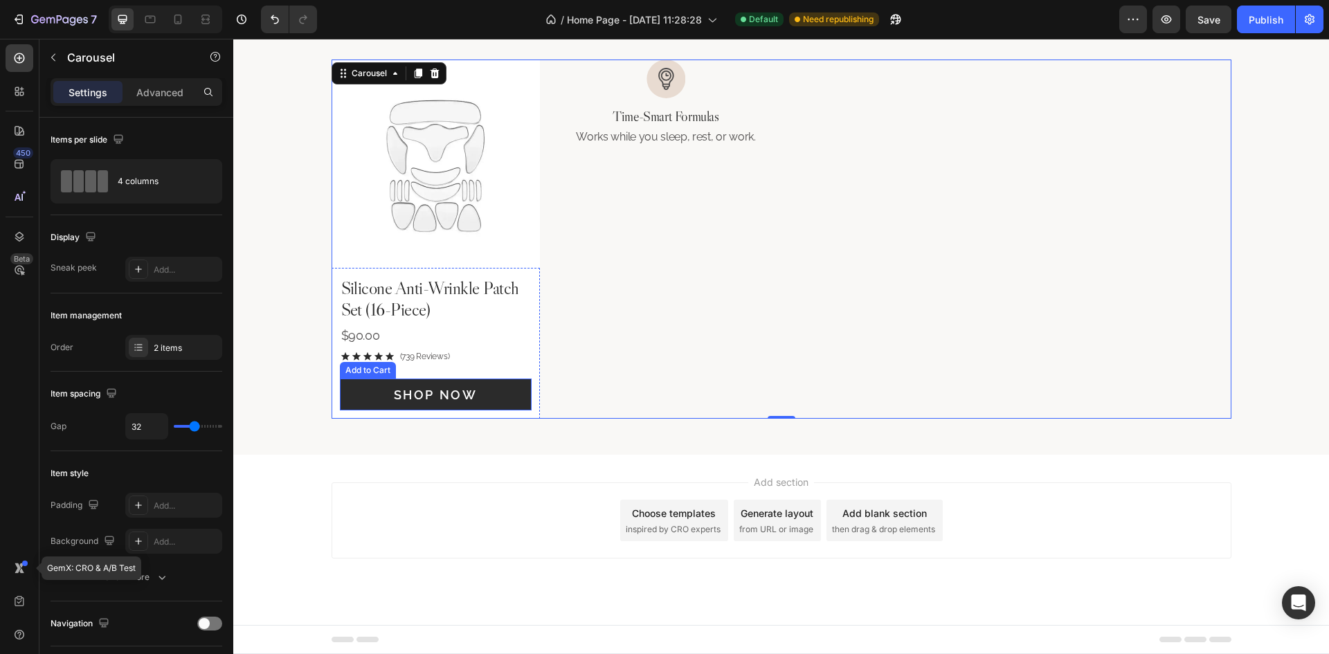
click at [503, 398] on button "Shop Now" at bounding box center [436, 395] width 192 height 32
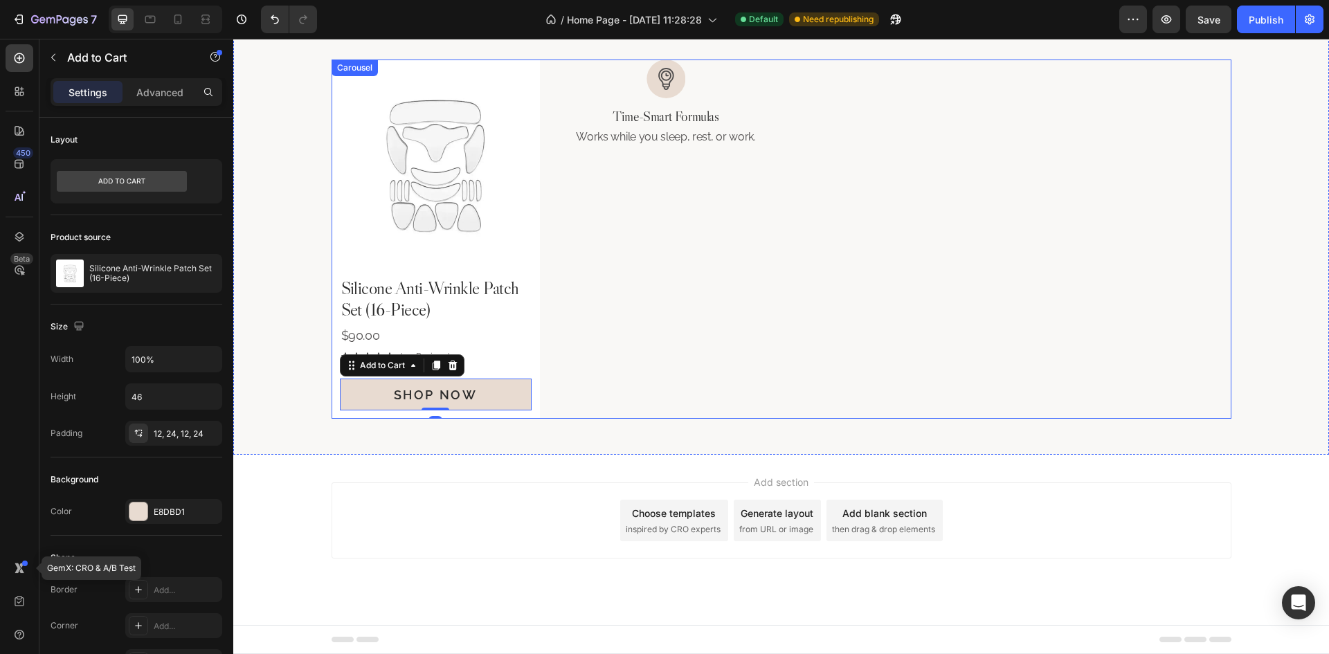
click at [650, 332] on div "Image Time-Smart Formulas Heading Works while you sleep, rest, or work. Text Bl…" at bounding box center [666, 240] width 208 height 360
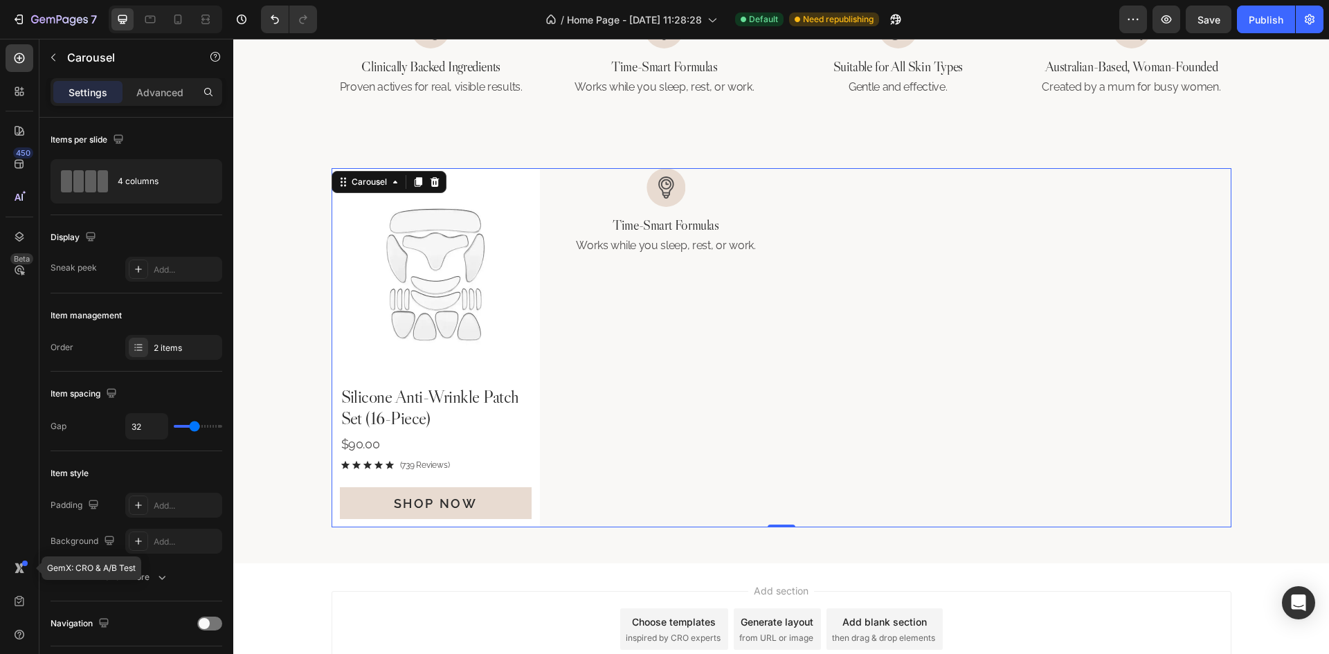
scroll to position [674, 0]
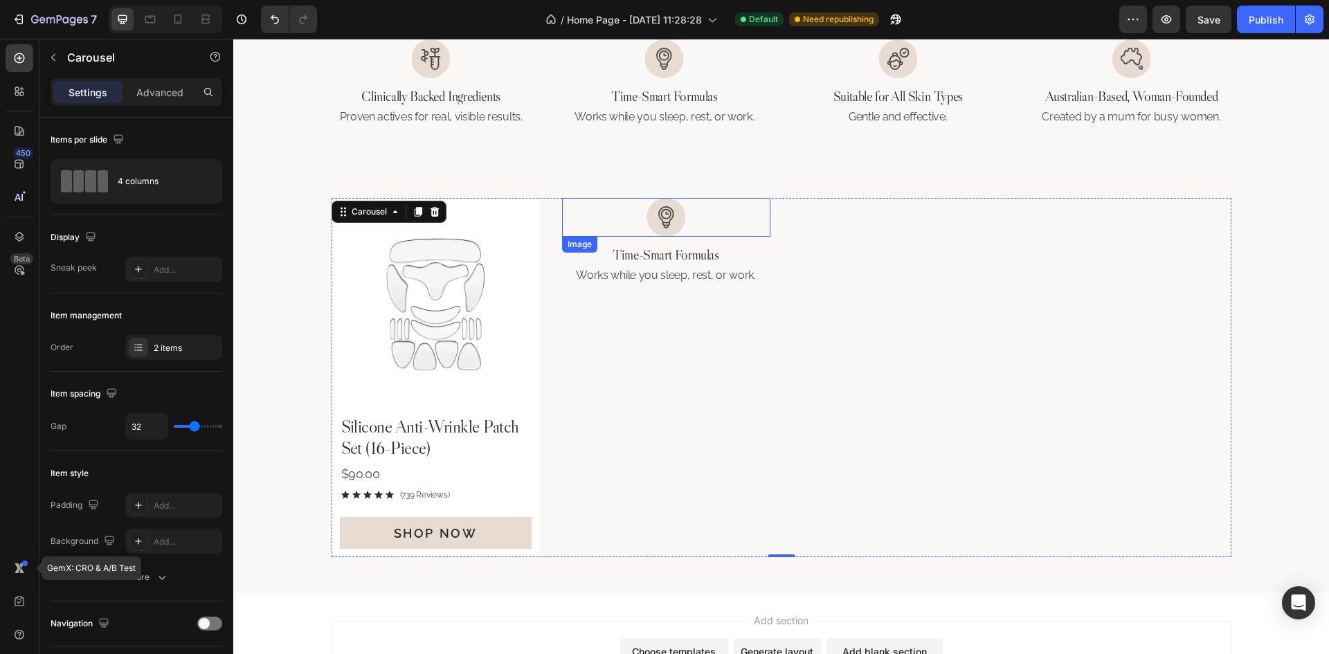
click at [676, 219] on img at bounding box center [666, 217] width 39 height 39
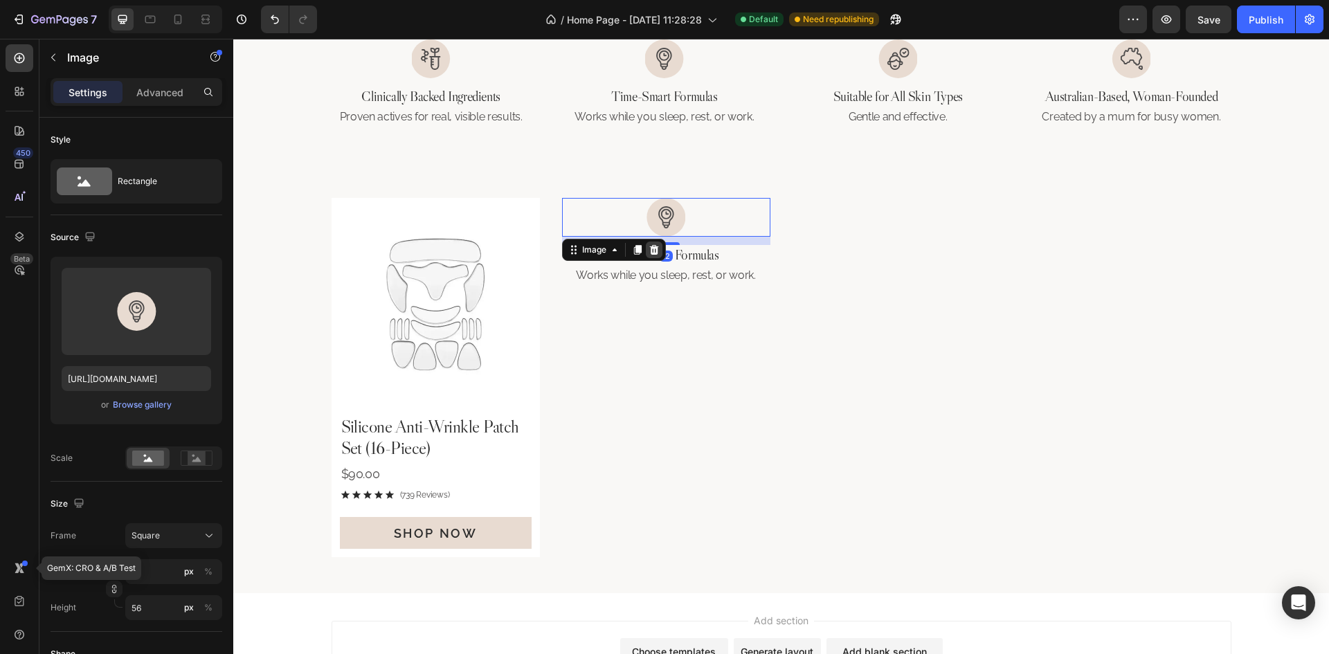
click at [646, 251] on div at bounding box center [654, 250] width 17 height 17
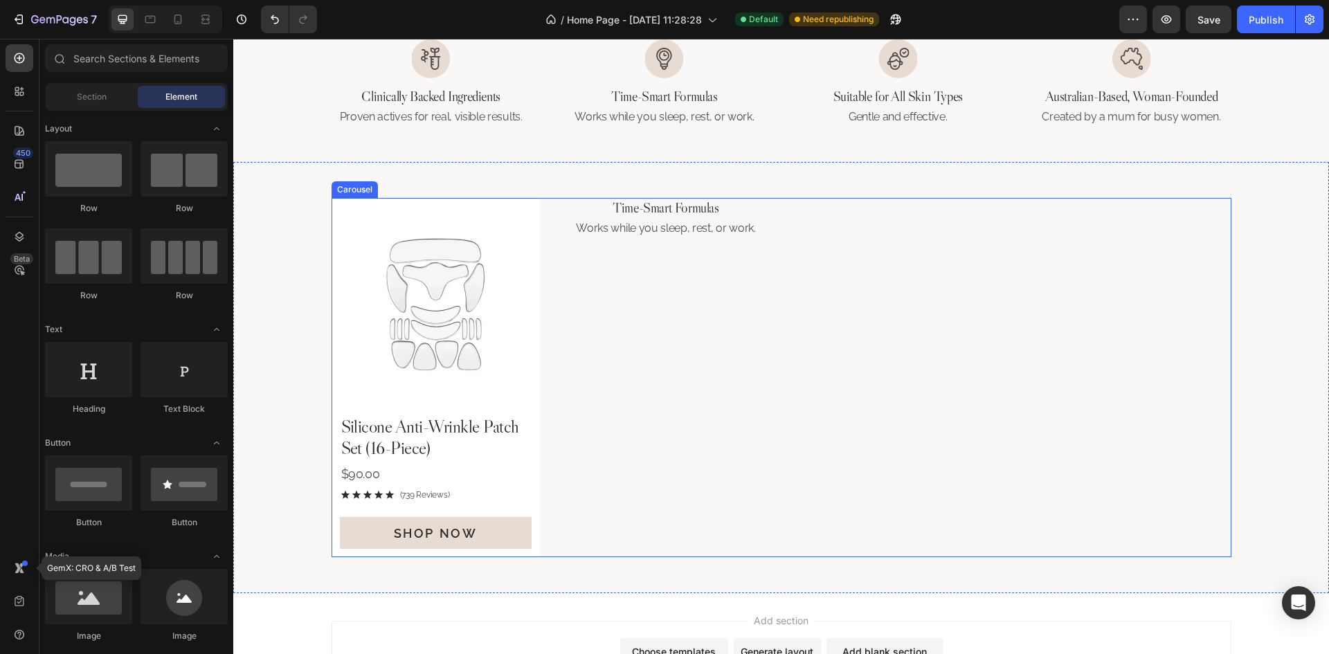
click at [665, 226] on p "Works while you sleep, rest, or work." at bounding box center [666, 228] width 206 height 15
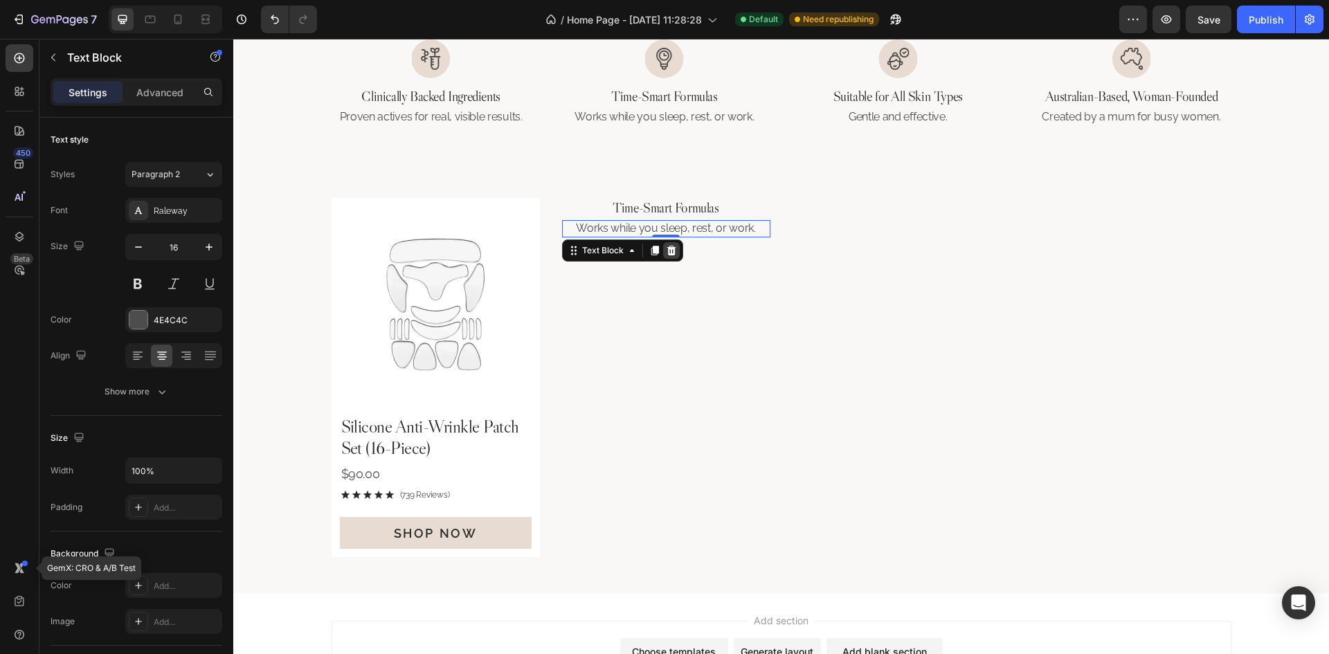
click at [667, 248] on icon at bounding box center [671, 250] width 9 height 10
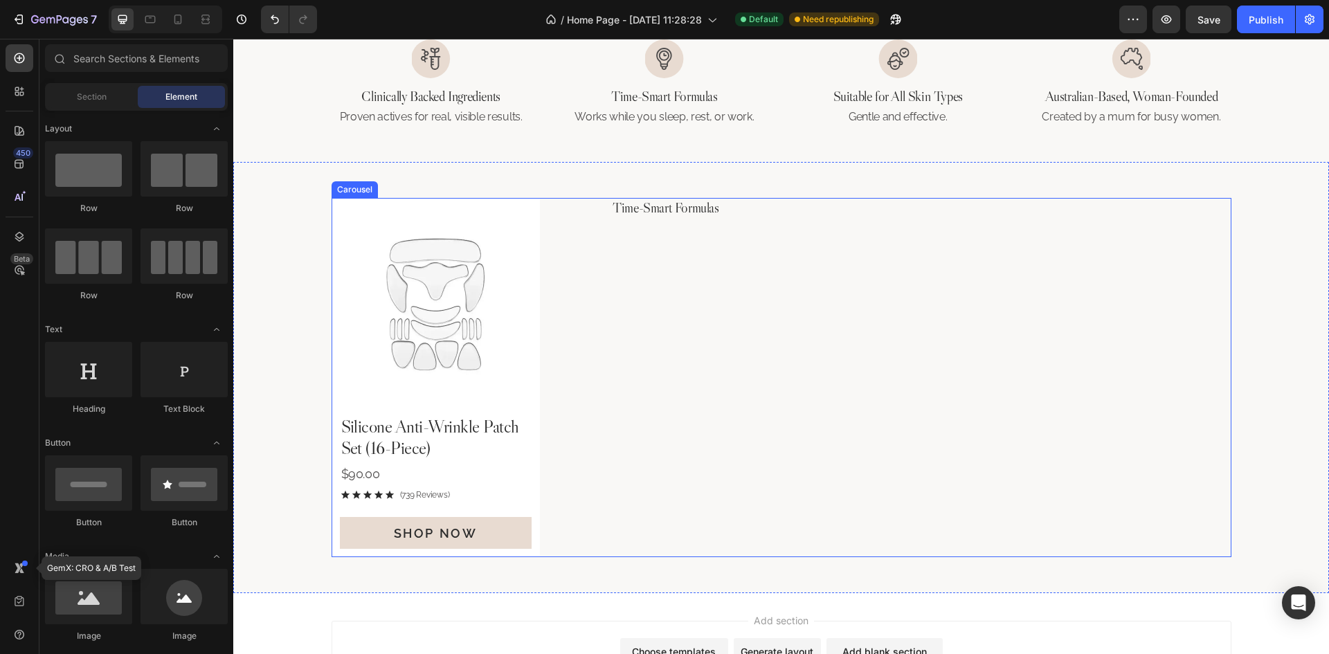
click at [689, 208] on h2 "Time-Smart Formulas" at bounding box center [666, 207] width 208 height 19
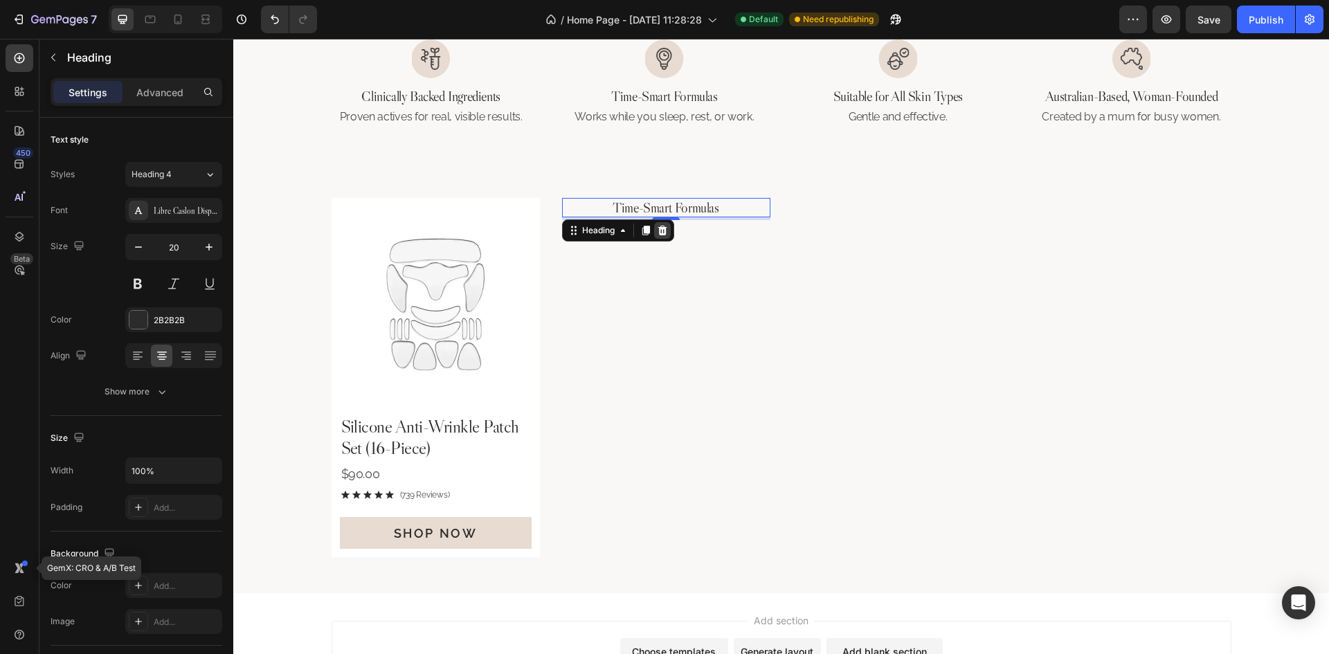
click at [660, 230] on icon at bounding box center [662, 231] width 9 height 10
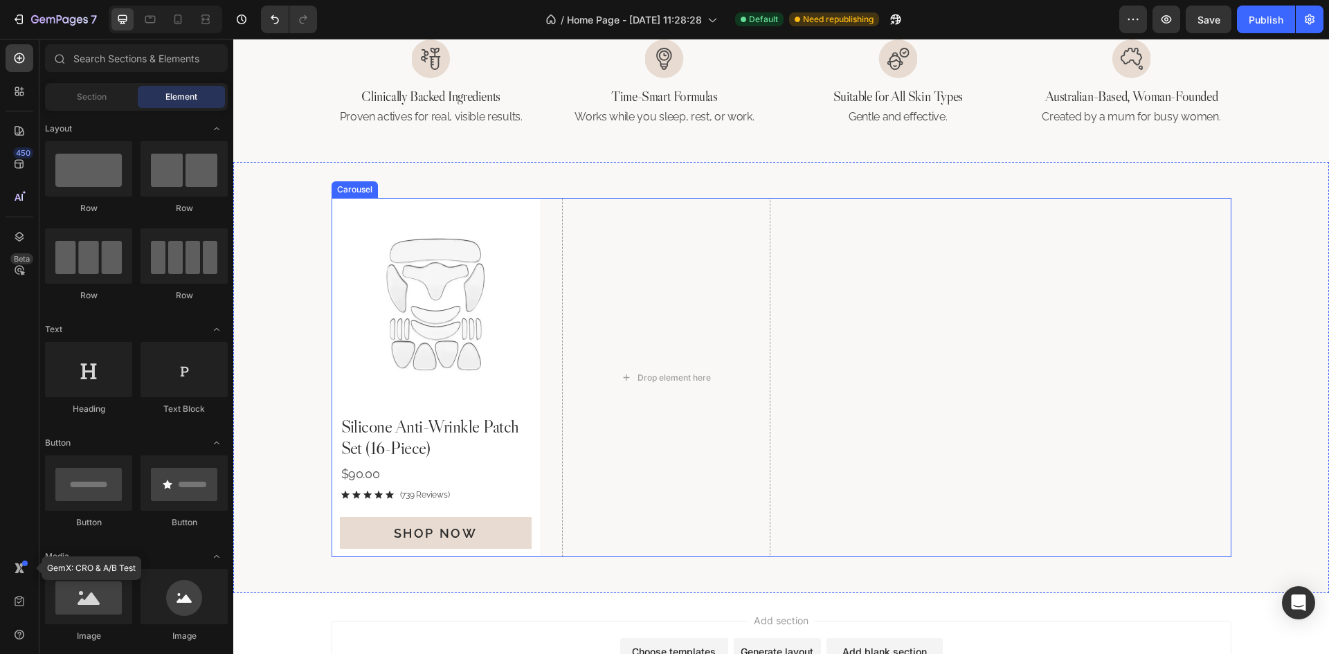
click at [843, 327] on div "Product Images Silicone Anti-Wrinkle Patch Set (16-Piece) Product Title $90.00 …" at bounding box center [782, 378] width 900 height 360
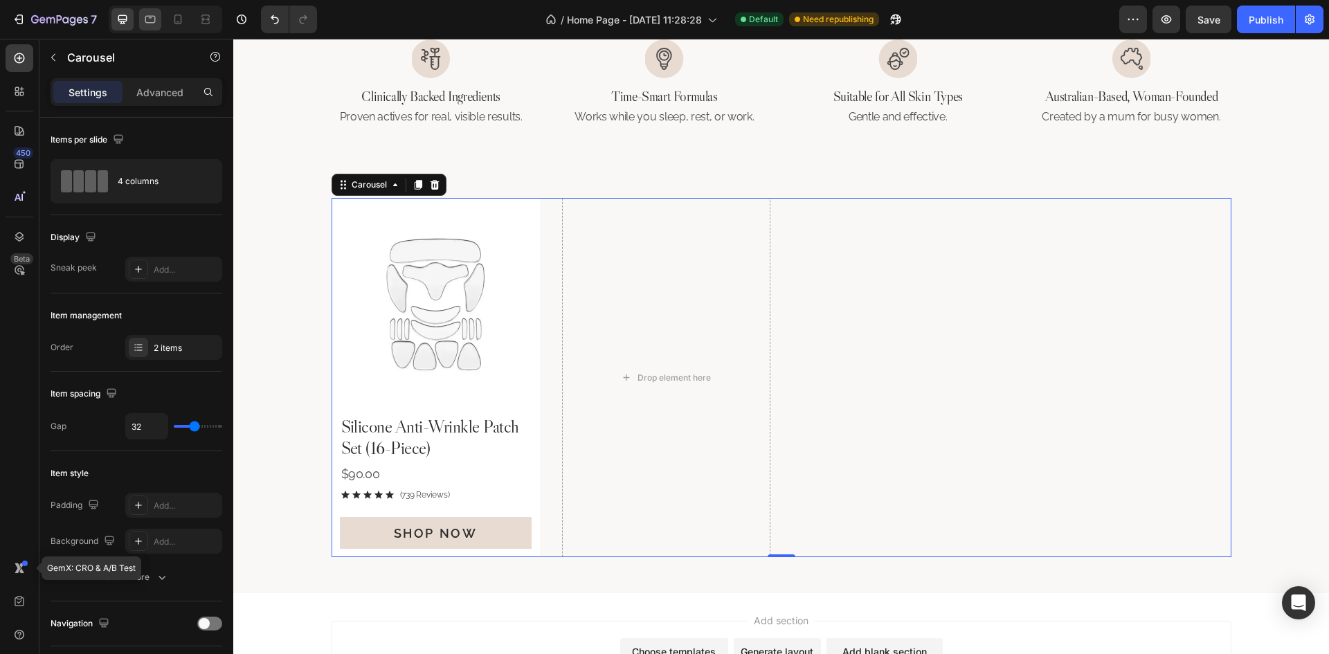
click at [150, 30] on div at bounding box center [166, 20] width 114 height 28
click at [150, 22] on icon at bounding box center [150, 20] width 10 height 8
type input "30"
type input "100%"
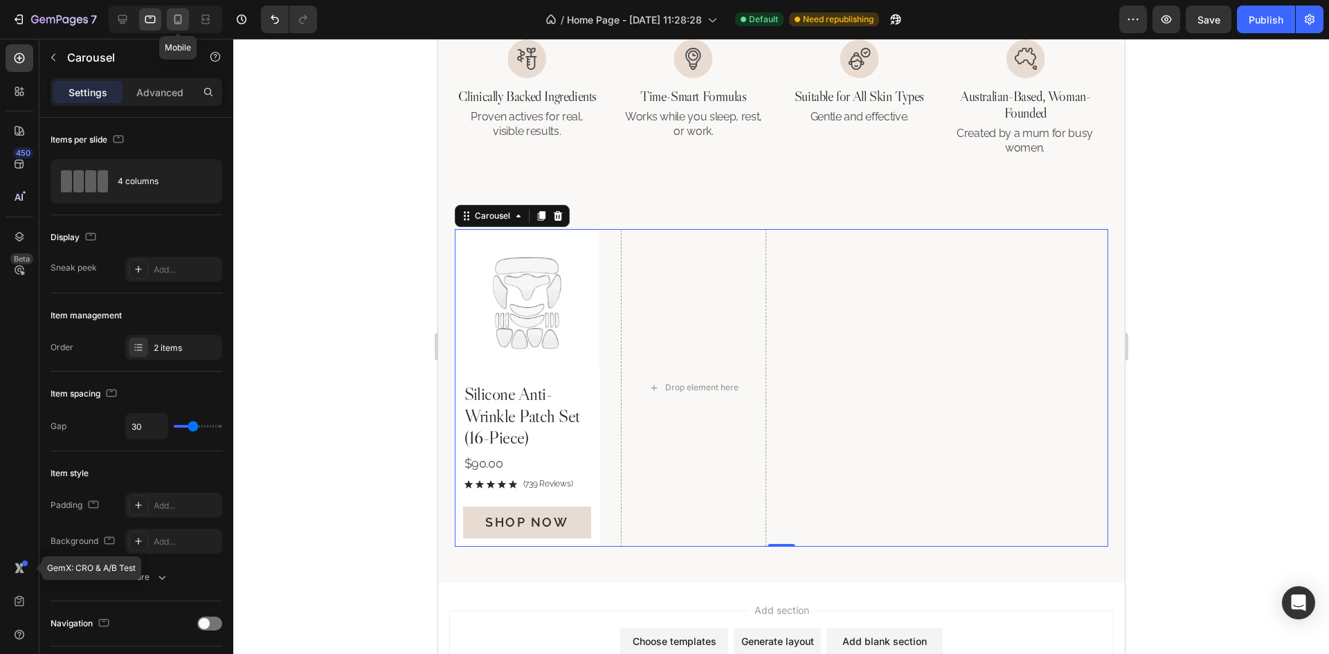
click at [175, 21] on icon at bounding box center [178, 20] width 8 height 10
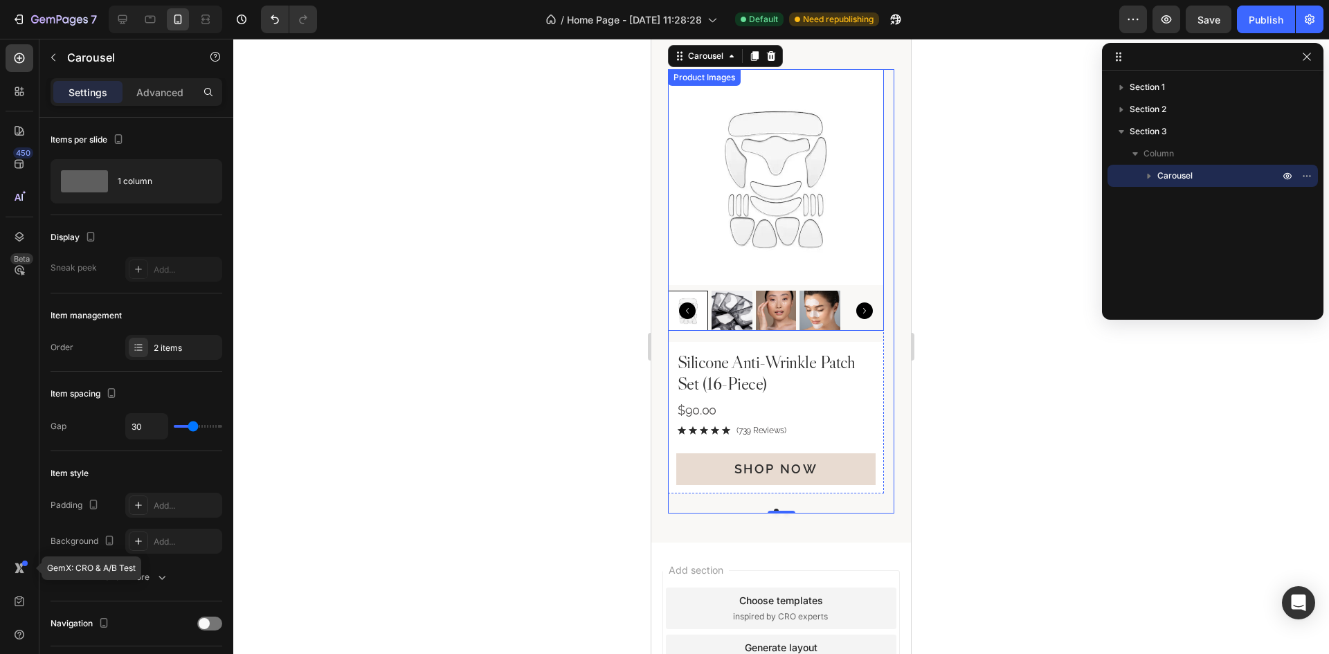
scroll to position [784, 0]
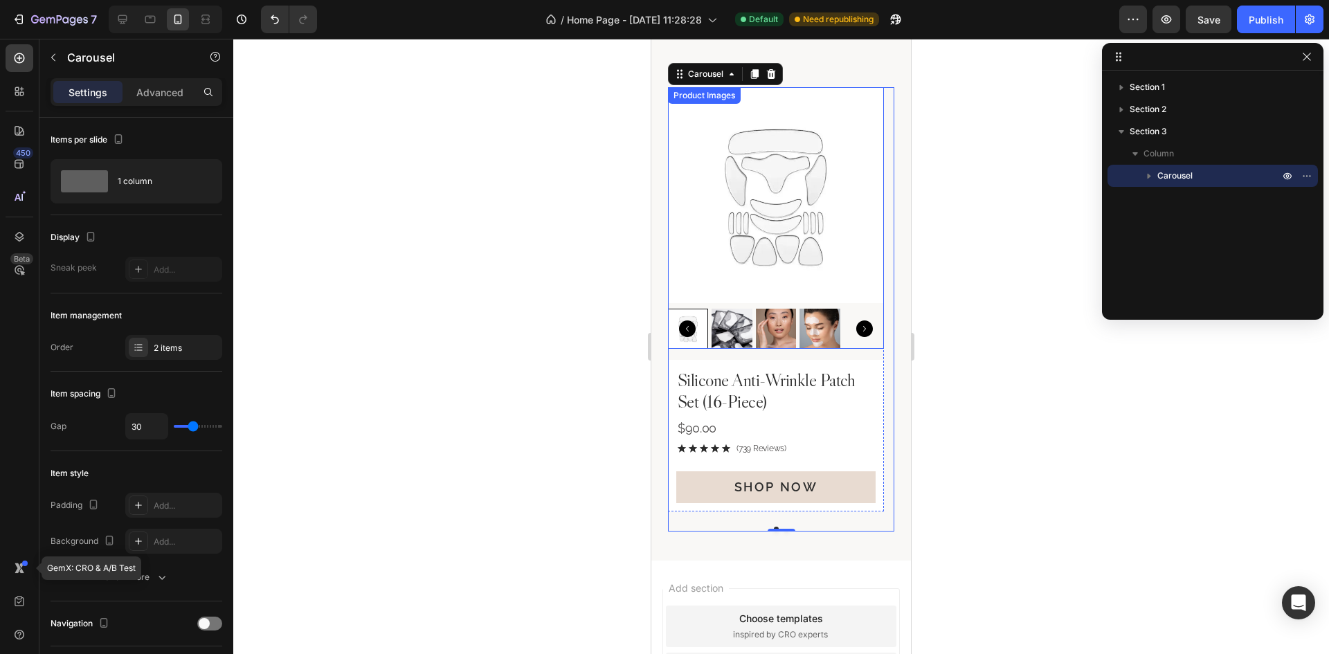
click at [849, 300] on img at bounding box center [776, 195] width 216 height 216
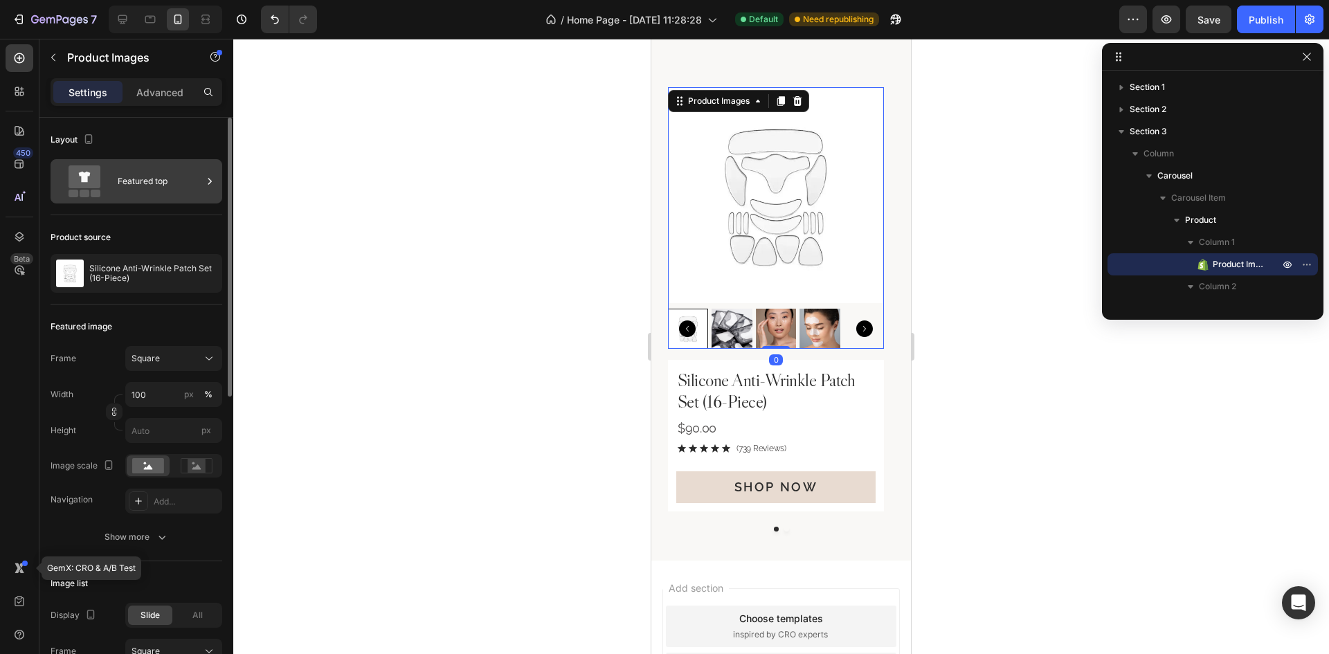
click at [176, 168] on div "Featured top" at bounding box center [160, 181] width 84 height 32
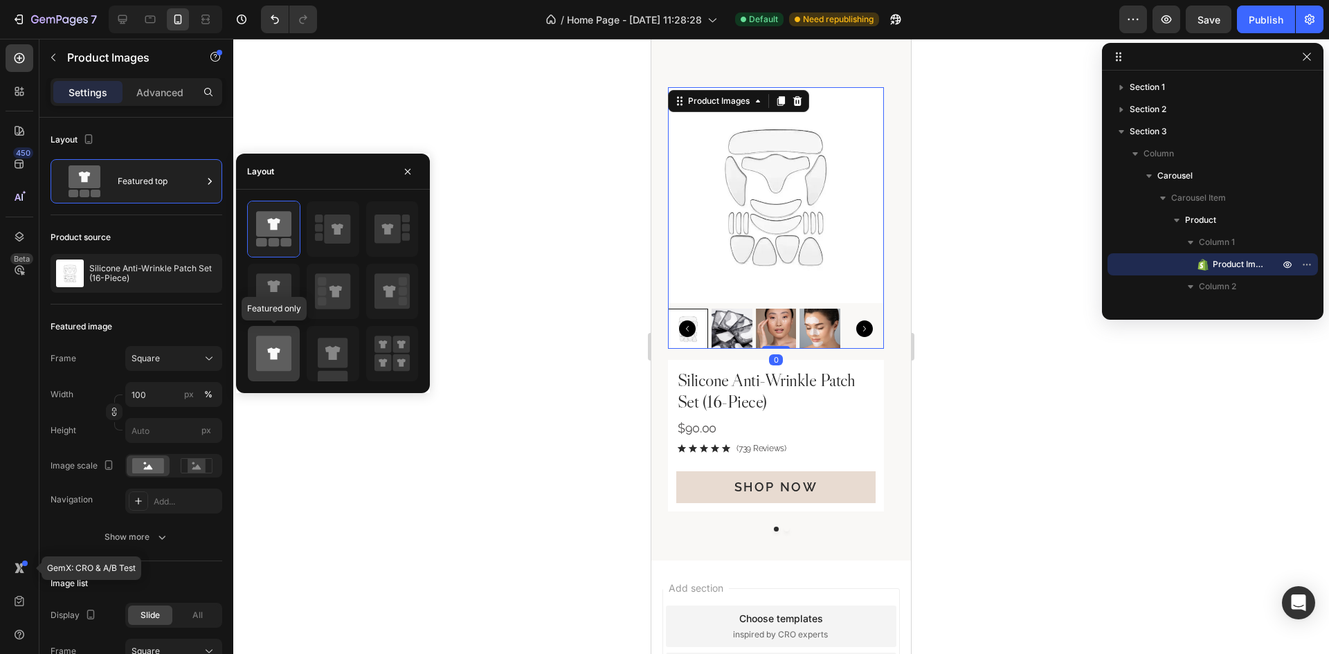
click at [278, 356] on icon at bounding box center [273, 353] width 35 height 35
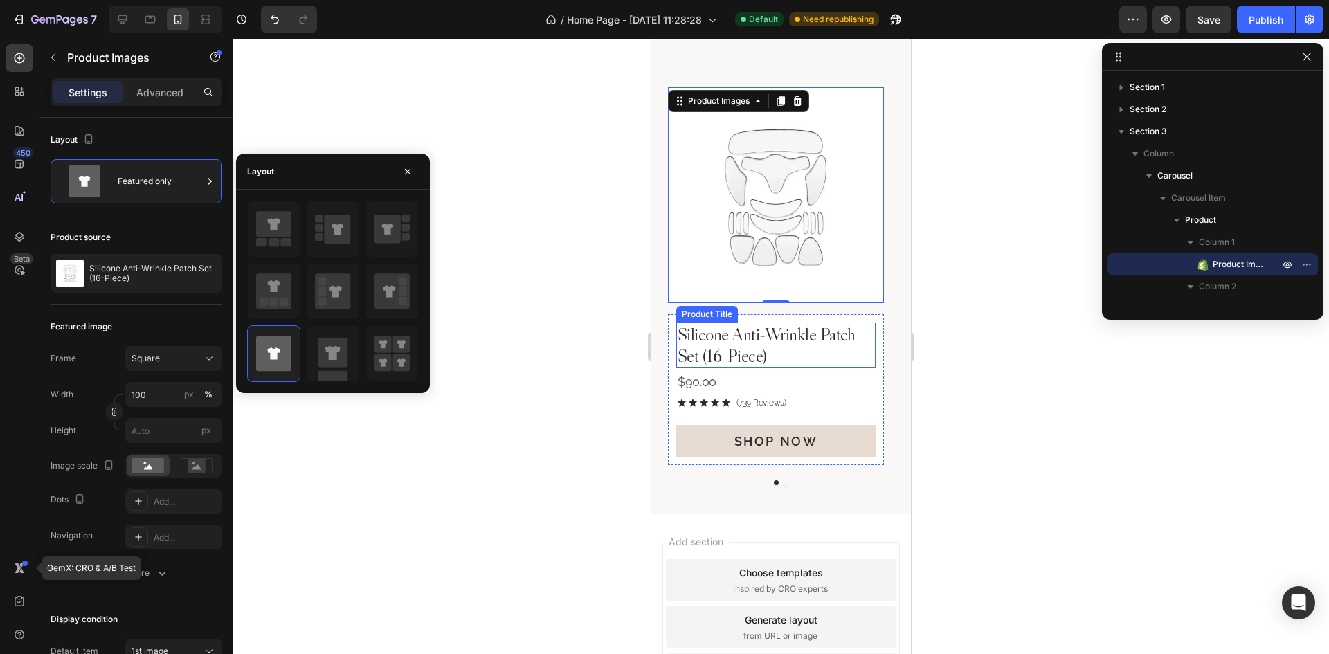
click at [804, 345] on h2 "Silicone Anti-Wrinkle Patch Set (16-Piece)" at bounding box center [775, 346] width 199 height 46
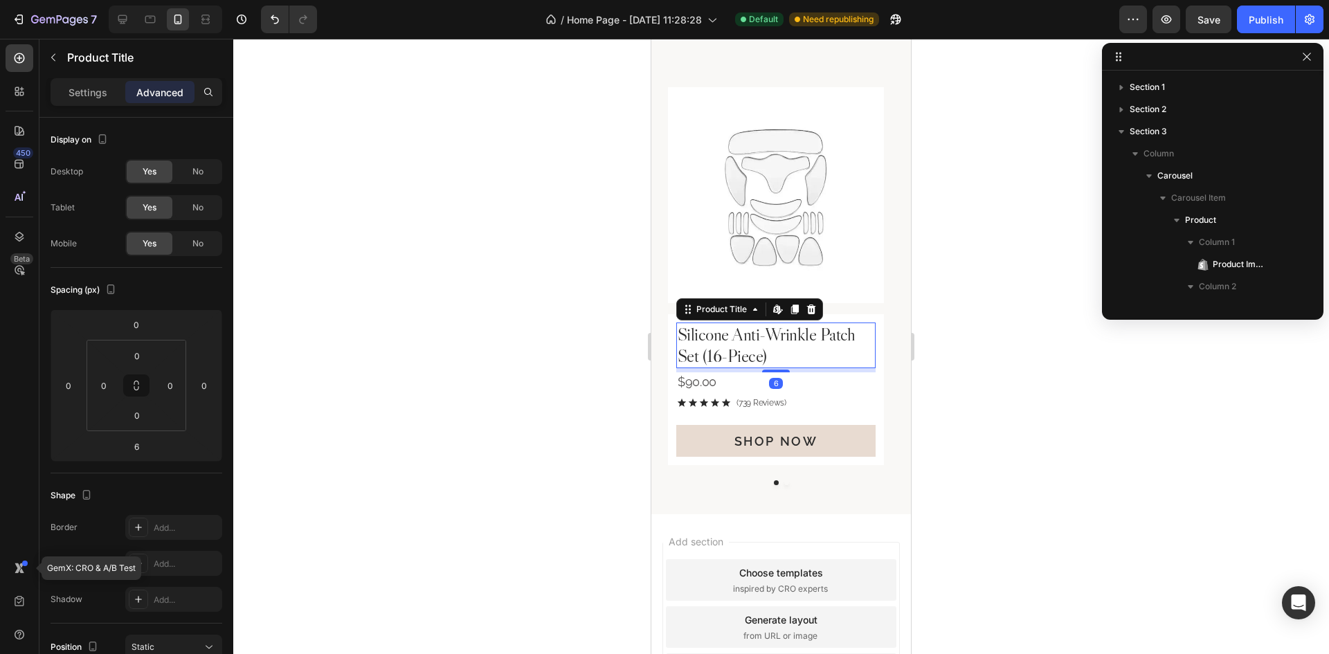
scroll to position [148, 0]
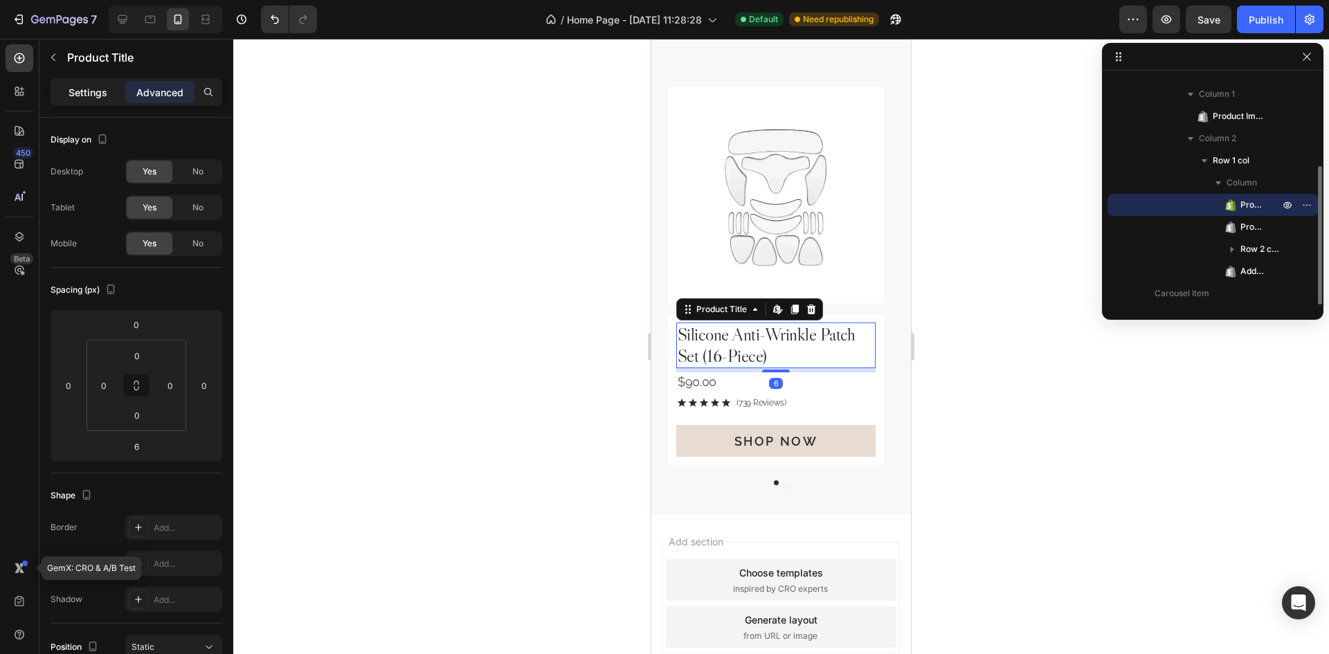
click at [96, 101] on div "Settings" at bounding box center [87, 92] width 69 height 22
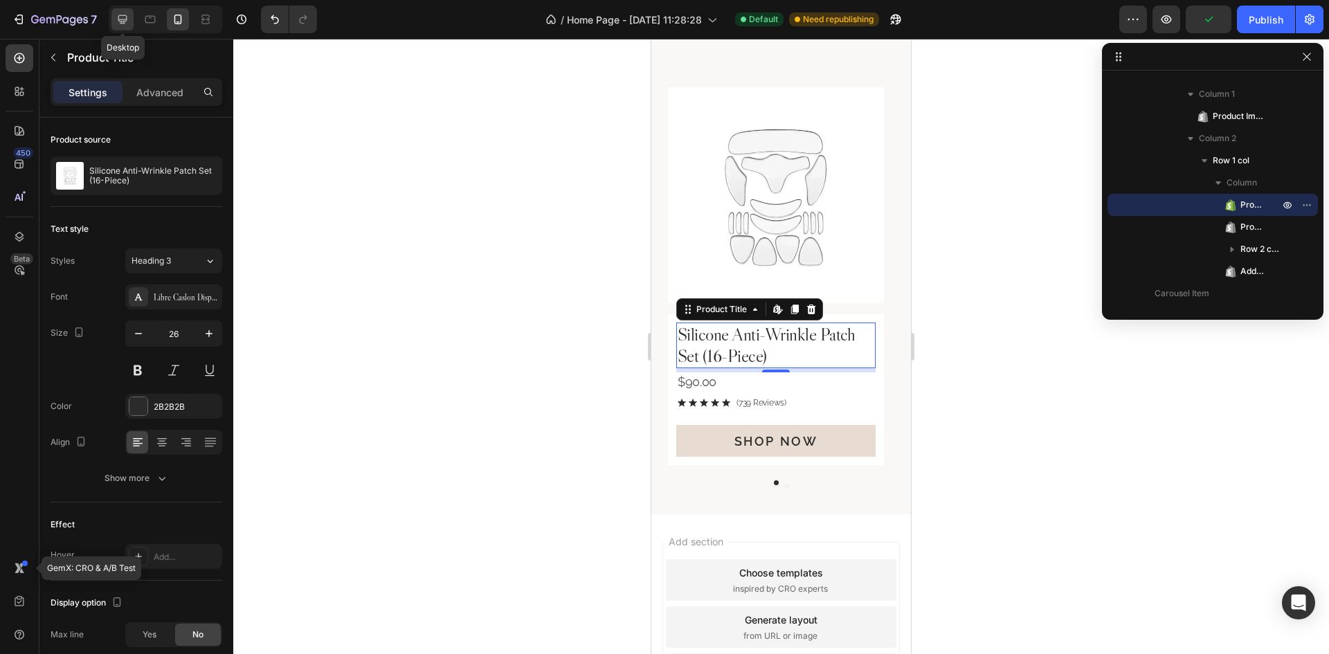
click at [127, 18] on icon at bounding box center [122, 19] width 9 height 9
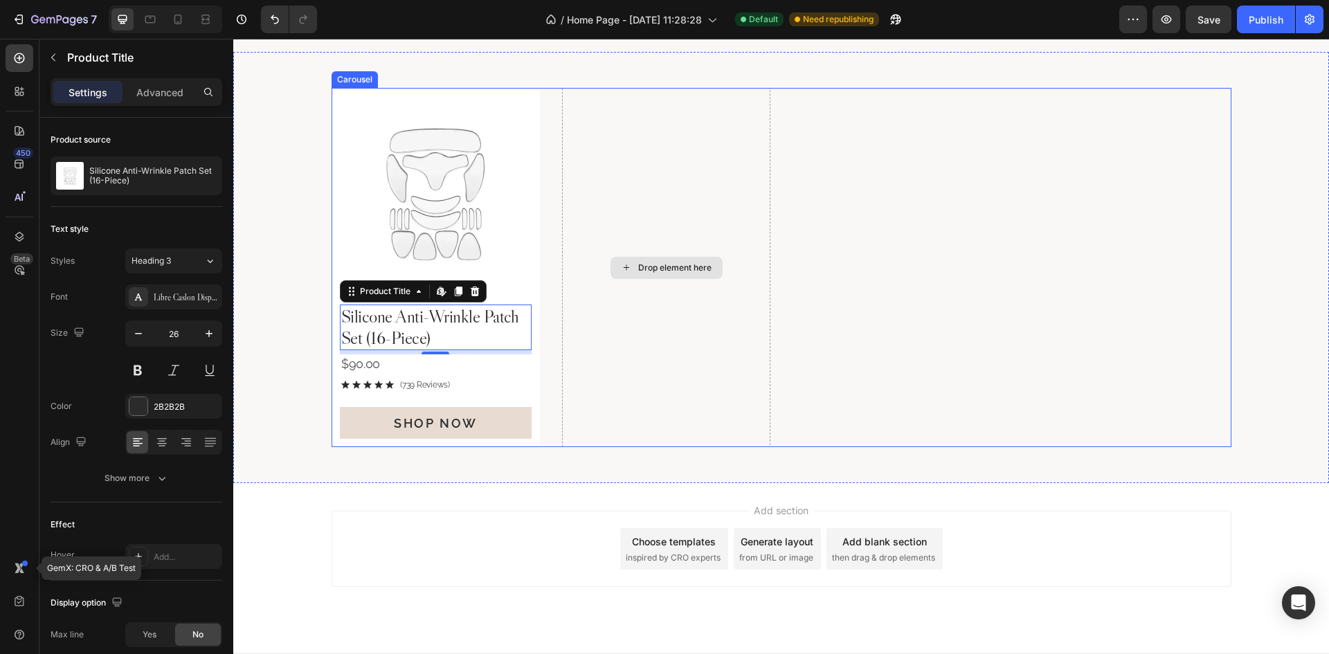
scroll to position [813, 0]
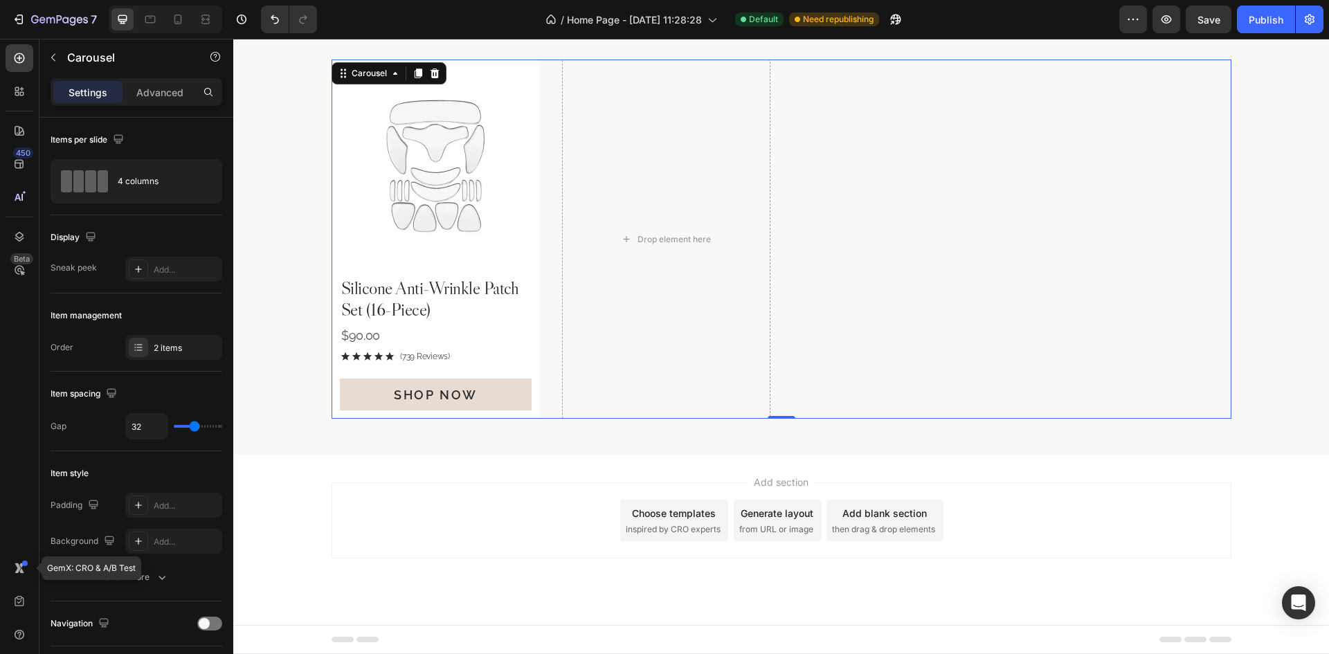
click at [891, 333] on div "Product Images Silicone Anti-Wrinkle Patch Set (16-Piece) Product Title $90.00 …" at bounding box center [782, 240] width 900 height 360
click at [468, 291] on h2 "Silicone Anti-Wrinkle Patch Set (16-Piece)" at bounding box center [436, 299] width 192 height 46
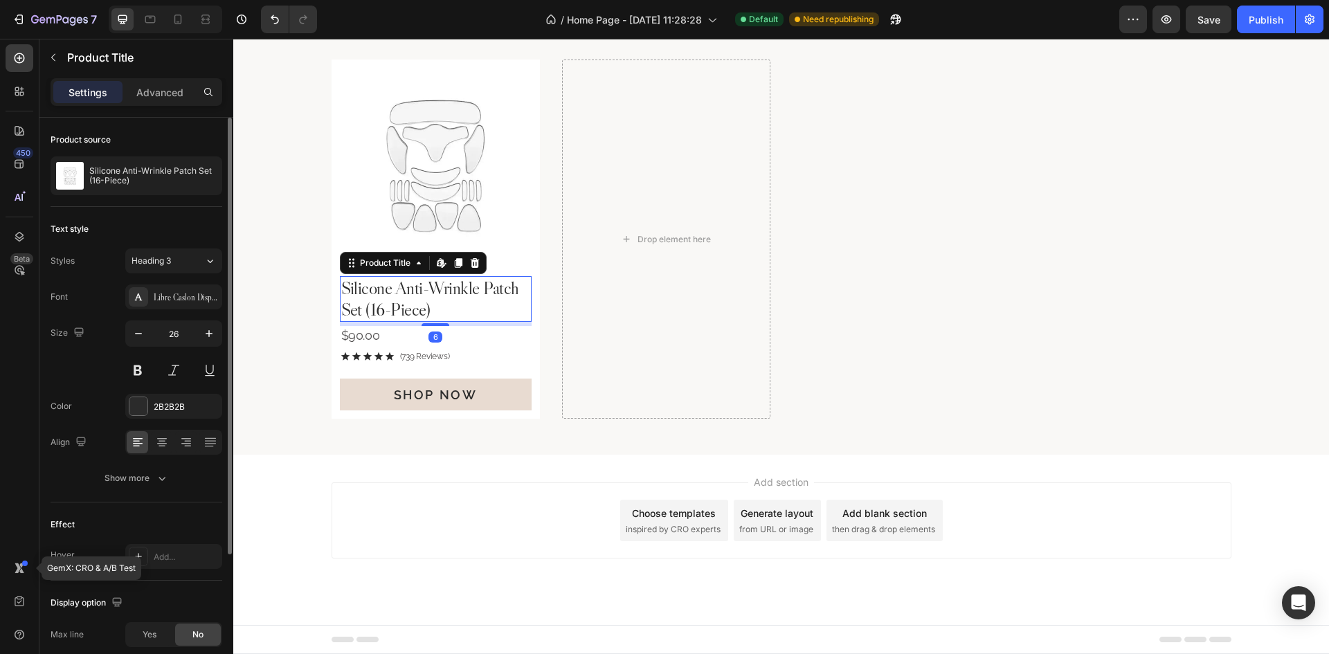
click at [181, 581] on div "Text style Styles Heading 3 Font Libre Caslon Display Size 26 Color 2B2B2B Alig…" at bounding box center [137, 620] width 172 height 78
click at [182, 258] on div "Heading 3" at bounding box center [160, 261] width 56 height 12
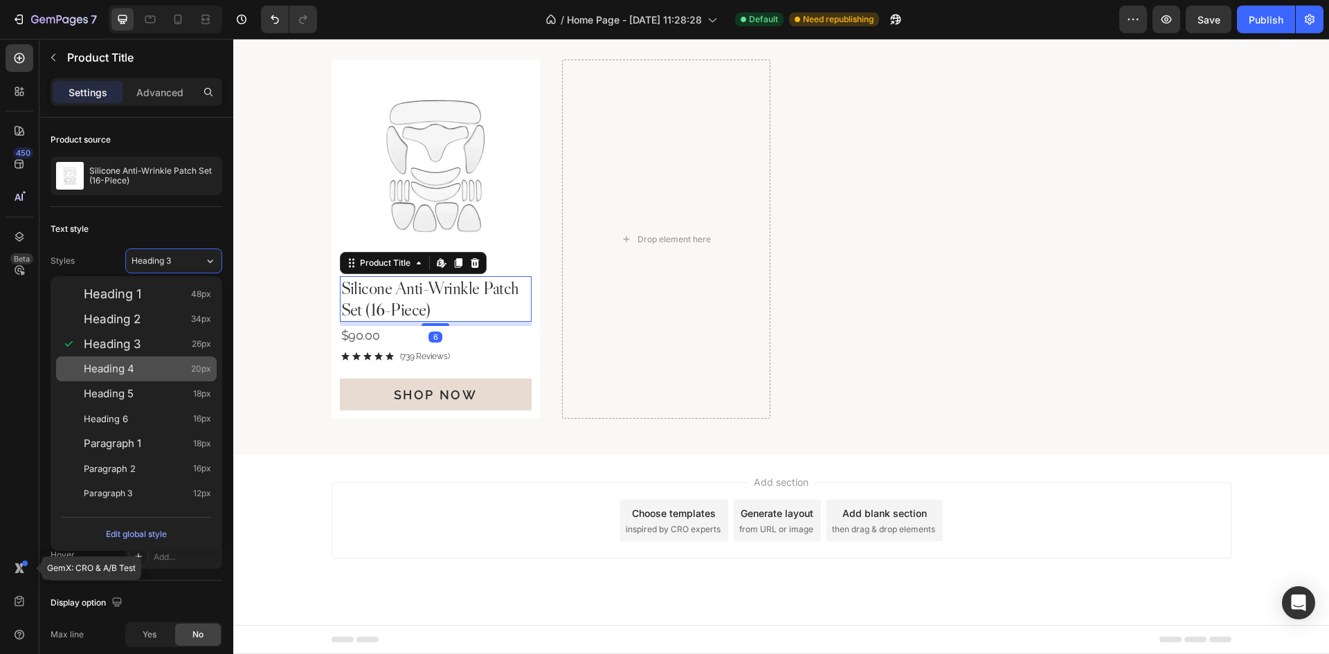
click at [123, 374] on span "Heading 4" at bounding box center [109, 369] width 51 height 14
type input "20"
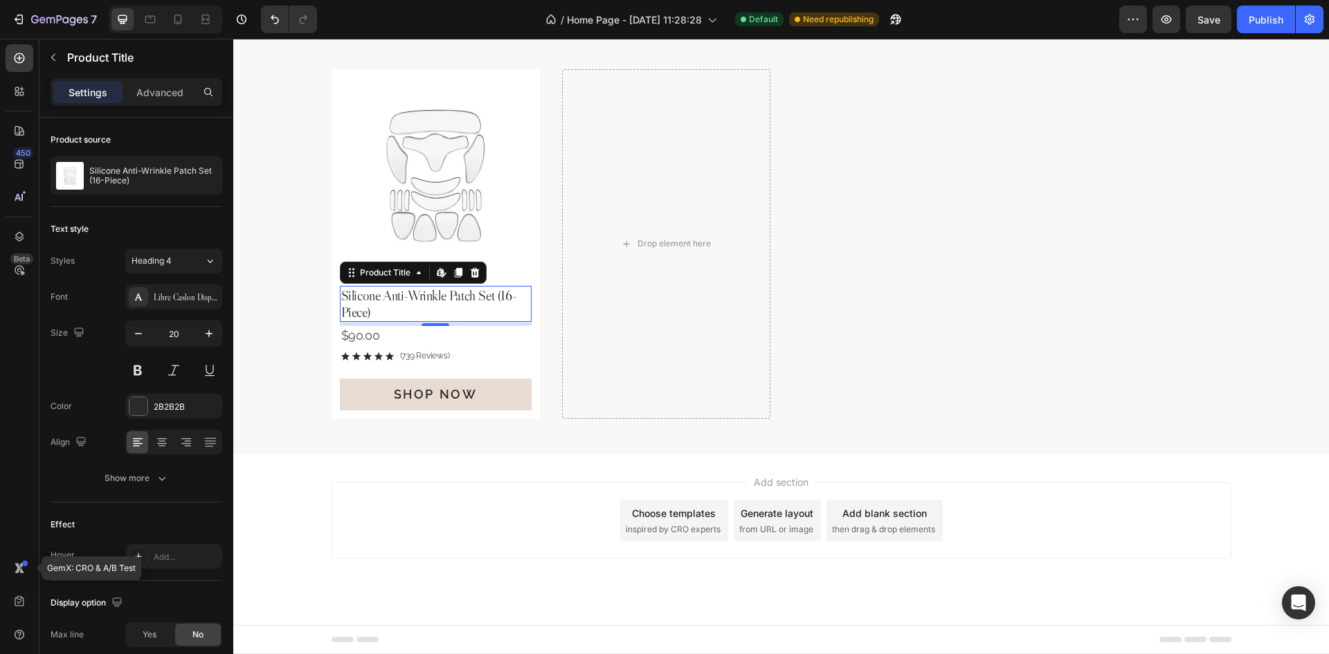
click at [496, 305] on h2 "Silicone Anti-Wrinkle Patch Set (16-Piece)" at bounding box center [436, 304] width 192 height 36
click at [552, 310] on div "Product Images Silicone Anti-Wrinkle Patch Set (16-Piece) Product Title Edit co…" at bounding box center [782, 244] width 900 height 350
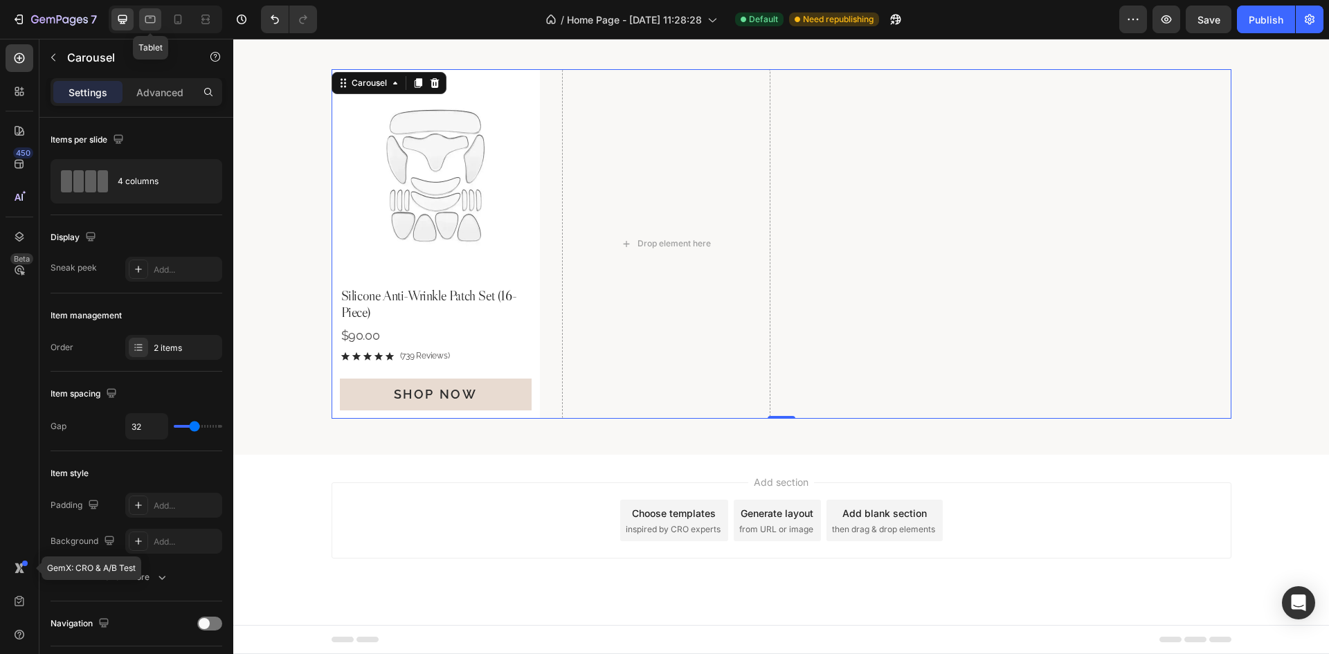
click at [152, 15] on icon at bounding box center [150, 19] width 14 height 14
type input "100%"
type input "30"
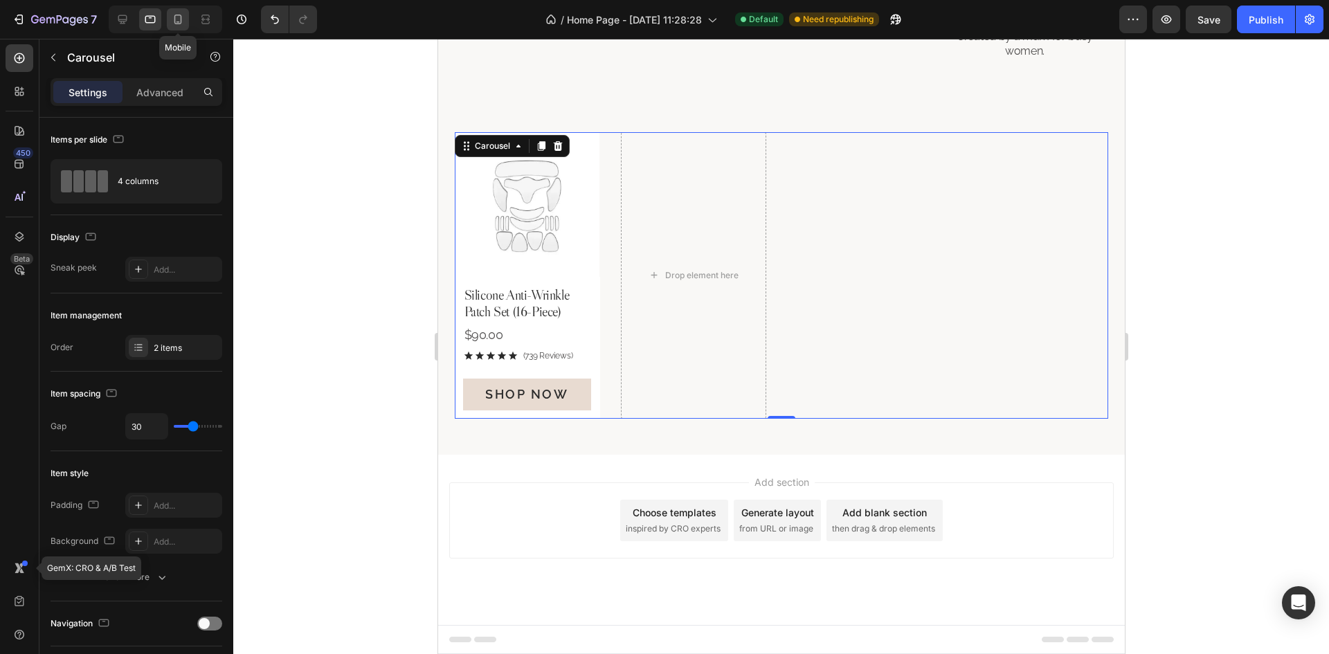
click at [175, 19] on icon at bounding box center [178, 20] width 8 height 10
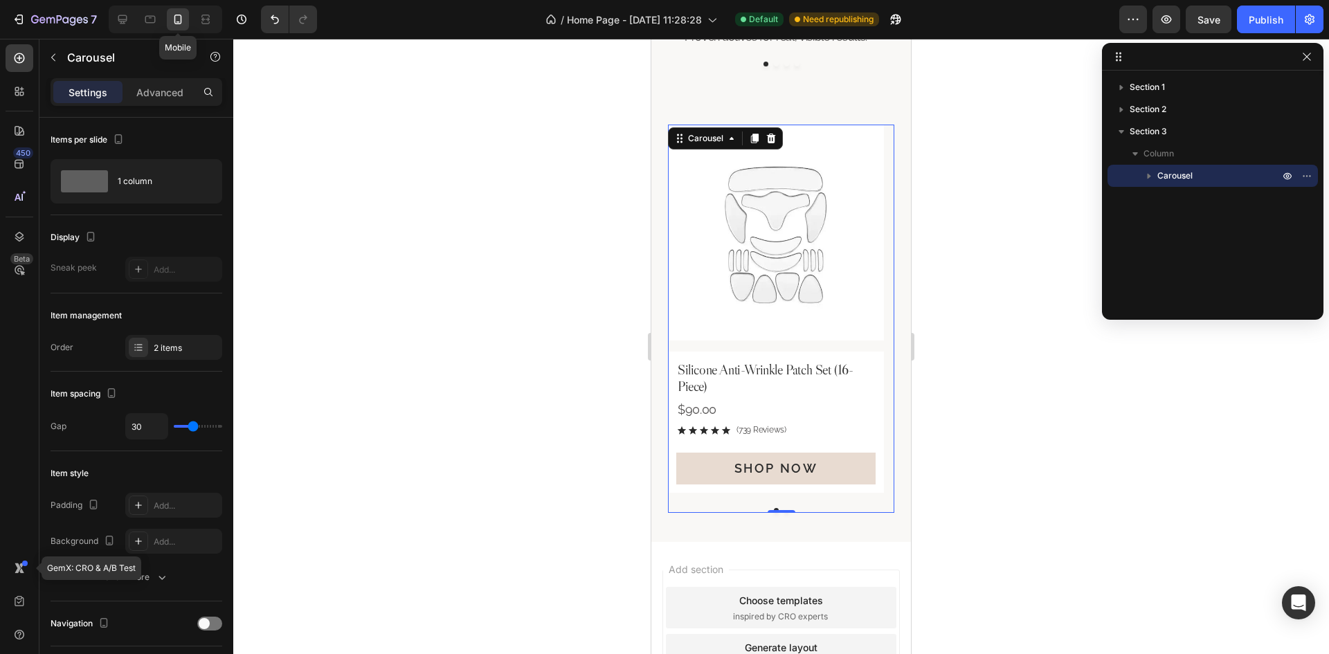
scroll to position [764, 0]
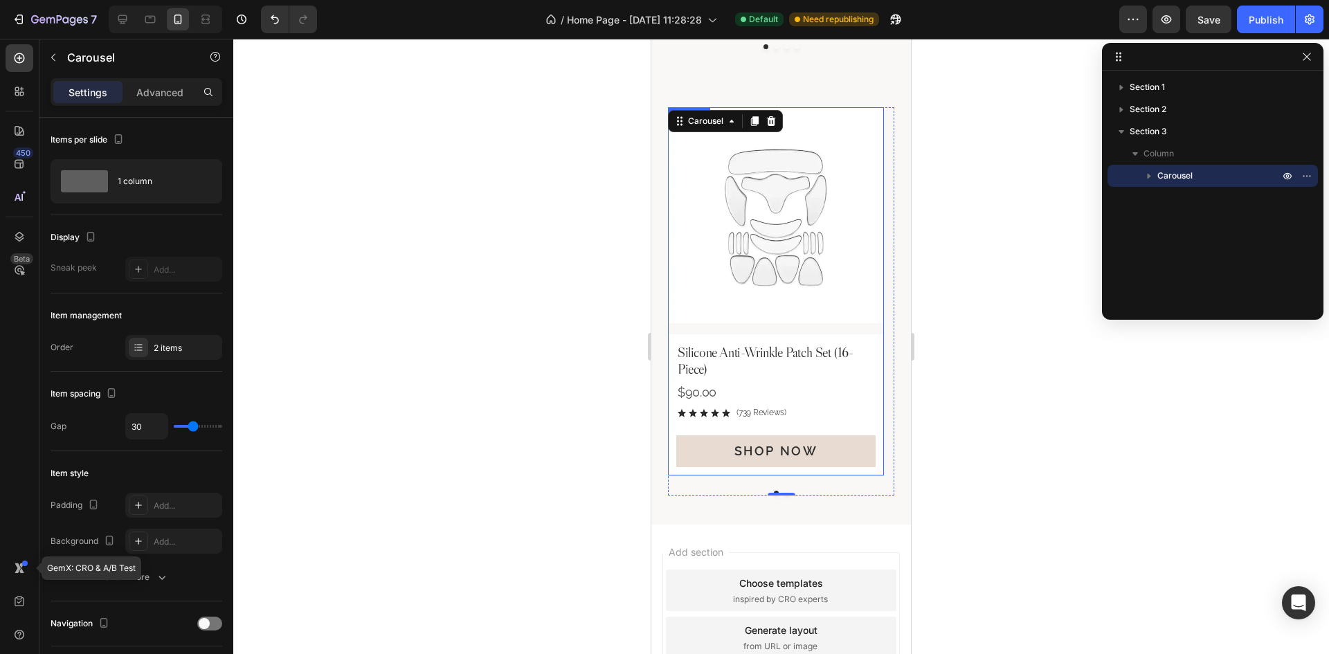
click at [855, 328] on div "Product Images Silicone Anti-Wrinkle Patch Set (16-Piece) Product Title $90.00 …" at bounding box center [776, 291] width 216 height 368
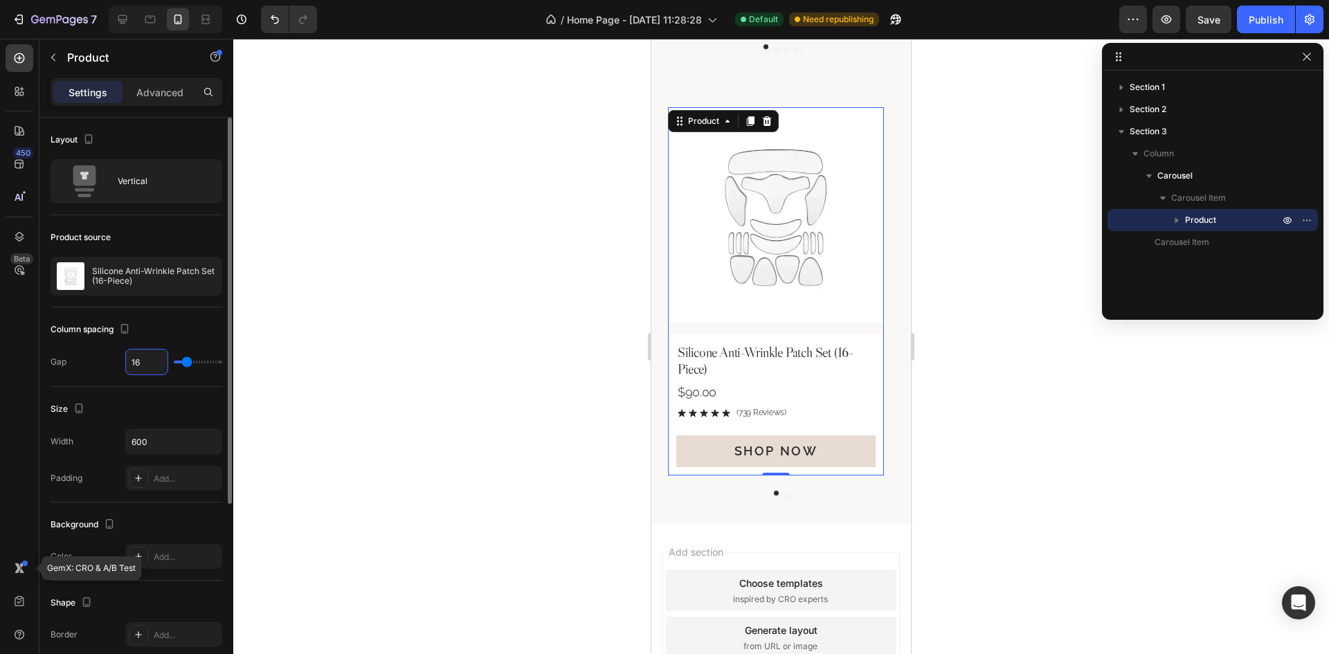
click at [143, 370] on input "16" at bounding box center [147, 362] width 42 height 25
type input "0"
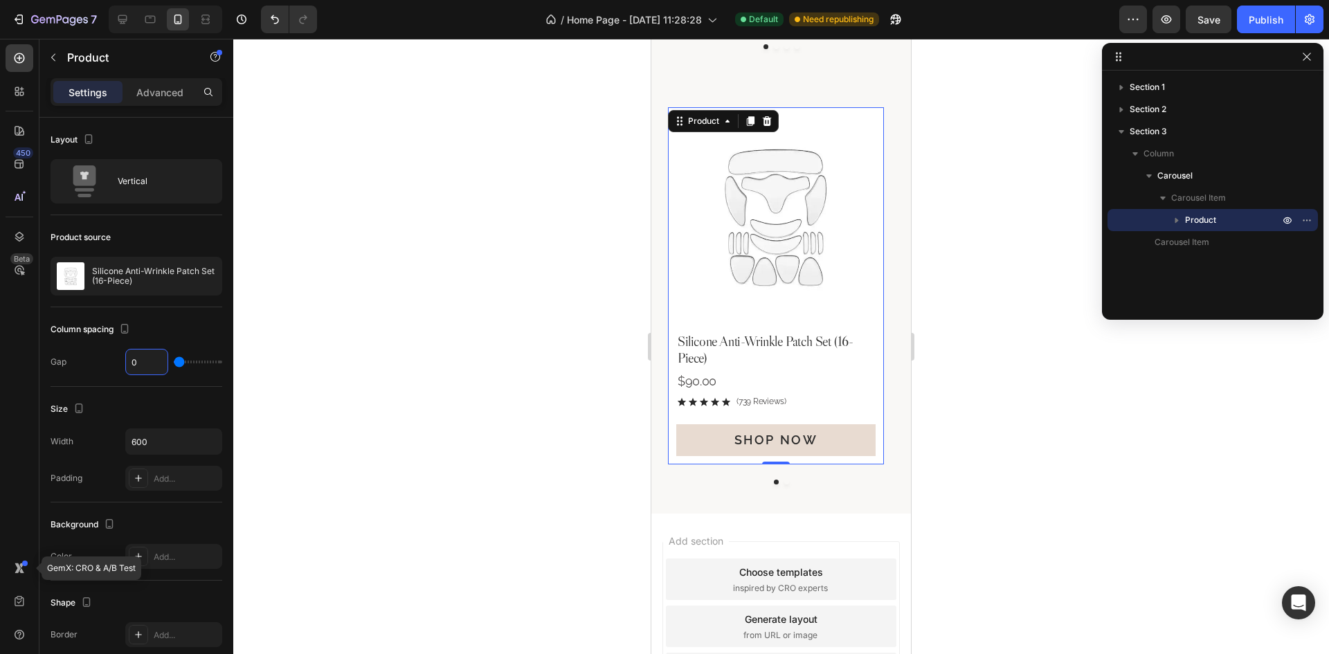
type input "0"
click at [823, 478] on div "Product Images Silicone Anti-Wrinkle Patch Set (16-Piece) Product Title $90.00 …" at bounding box center [781, 295] width 226 height 377
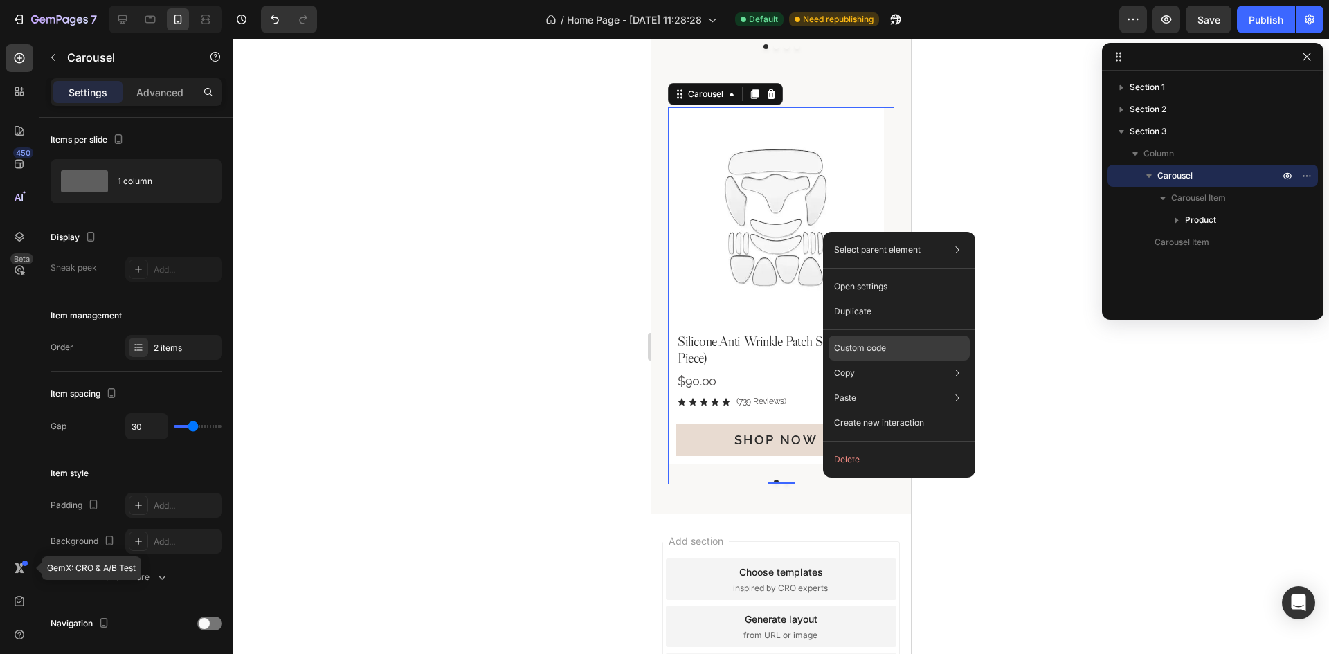
click at [880, 348] on p "Custom code" at bounding box center [860, 348] width 52 height 12
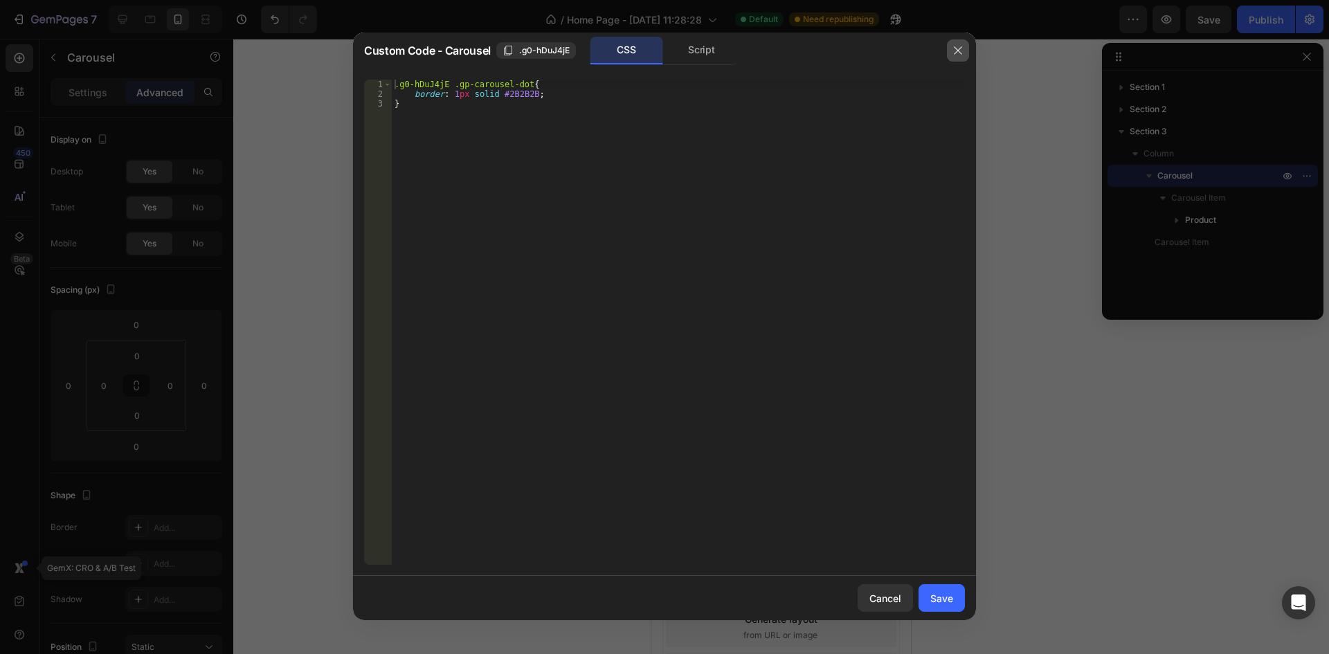
click at [963, 46] on icon "button" at bounding box center [957, 50] width 11 height 11
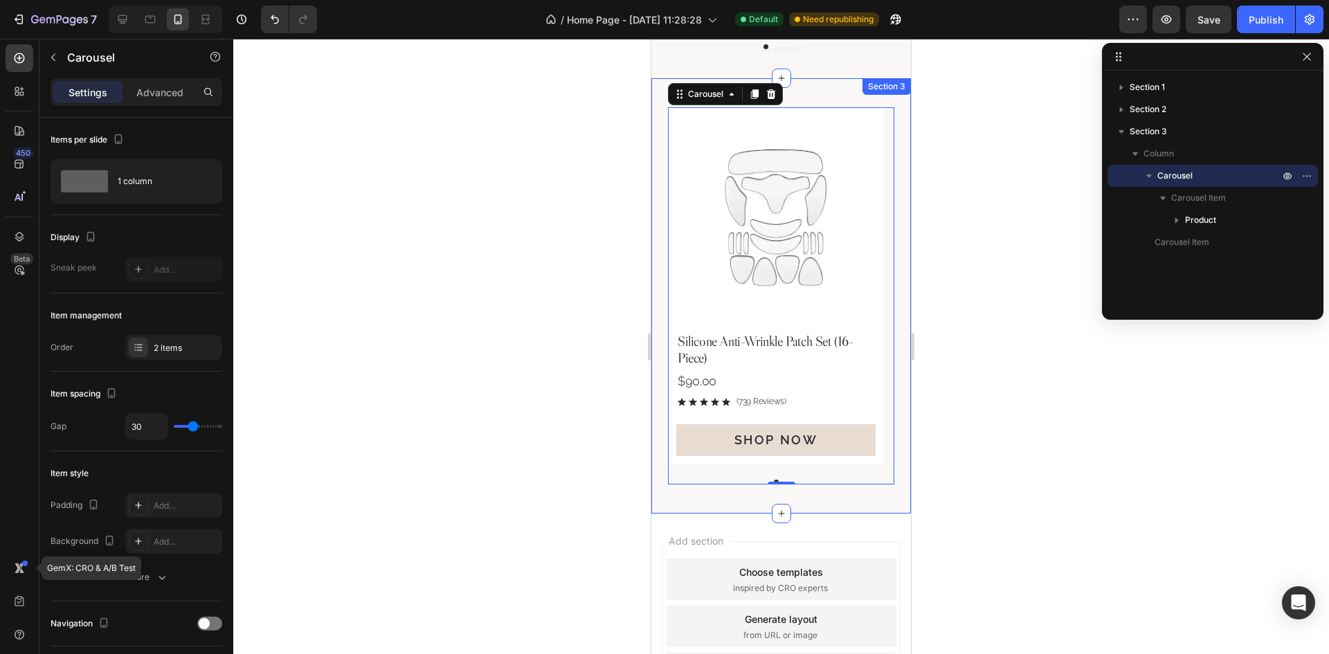
click at [887, 364] on div "Product Images Silicone Anti-Wrinkle Patch Set (16-Piece) Product Title $90.00 …" at bounding box center [781, 295] width 260 height 435
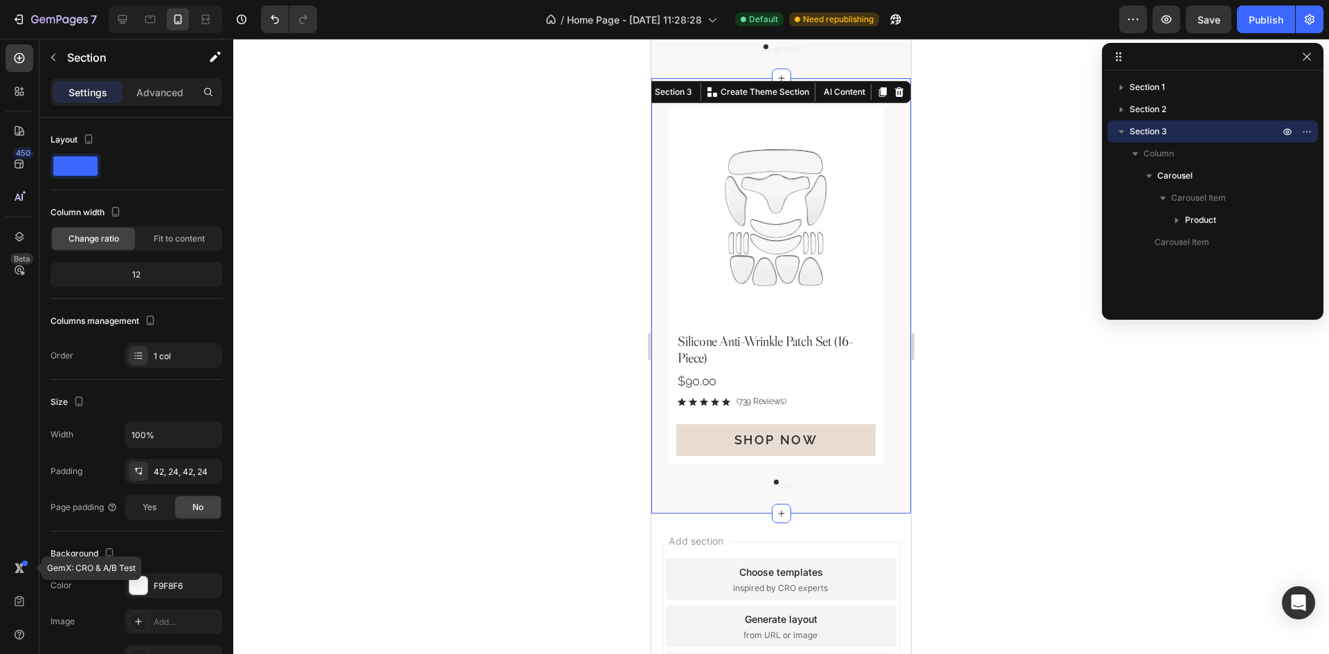
click at [821, 332] on h2 "Silicone Anti-Wrinkle Patch Set (16-Piece)" at bounding box center [775, 350] width 199 height 36
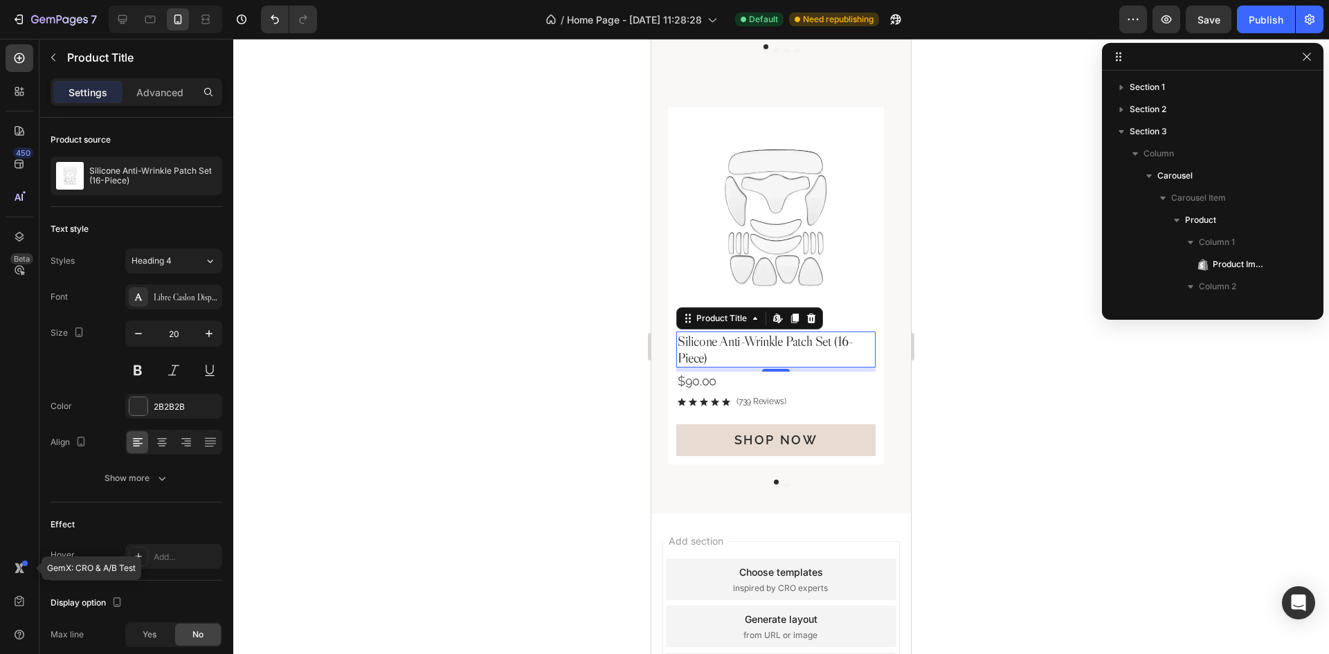
scroll to position [148, 0]
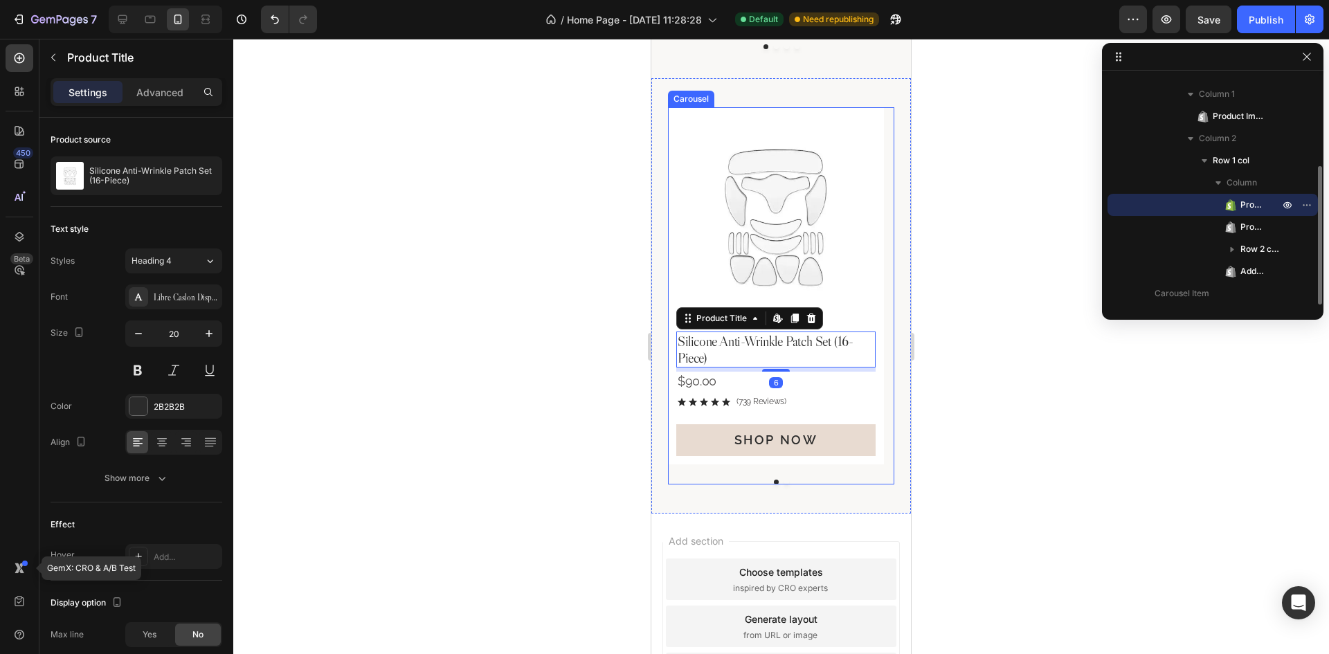
click at [832, 474] on div "Product Images Silicone Anti-Wrinkle Patch Set (16-Piece) Product Title Edit co…" at bounding box center [781, 295] width 226 height 377
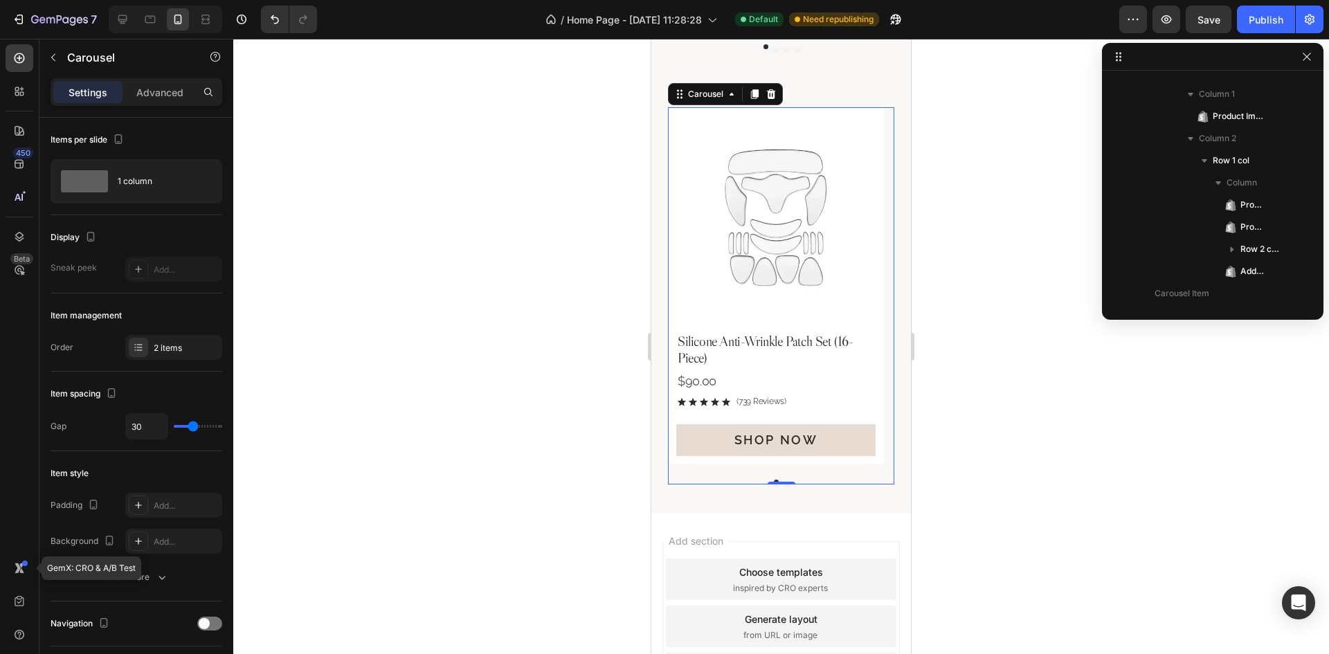
scroll to position [0, 0]
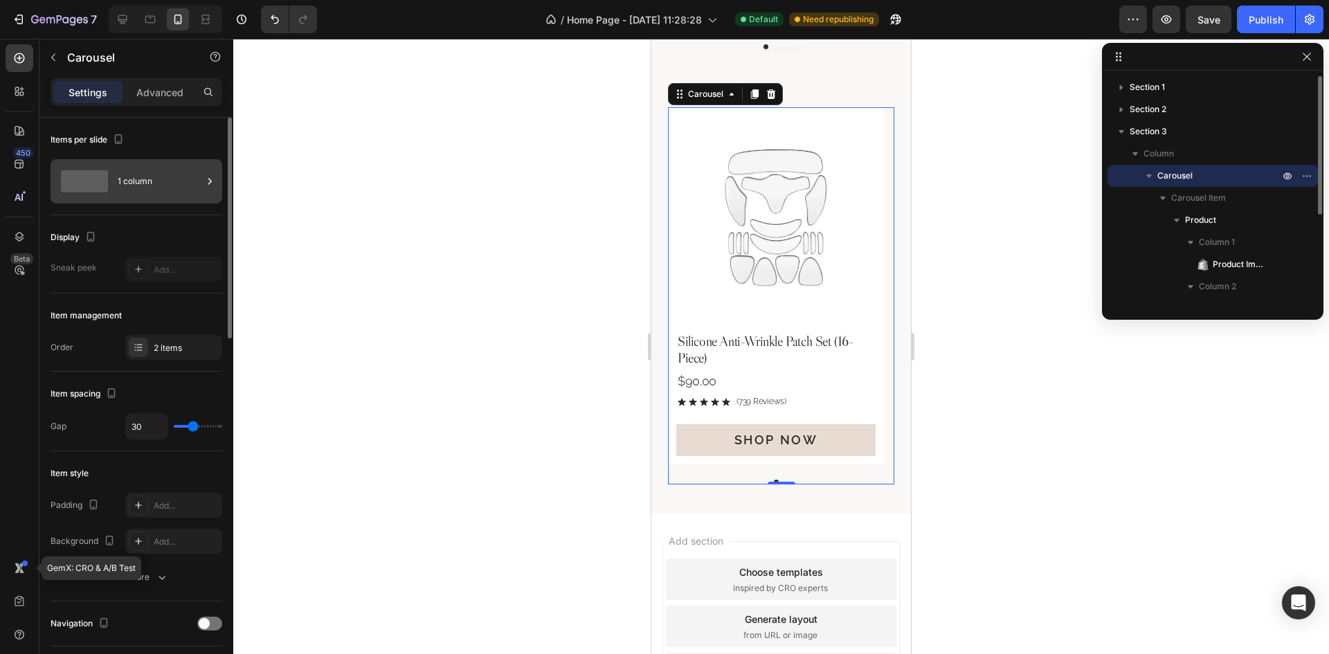
click at [161, 187] on div "1 column" at bounding box center [160, 181] width 84 height 32
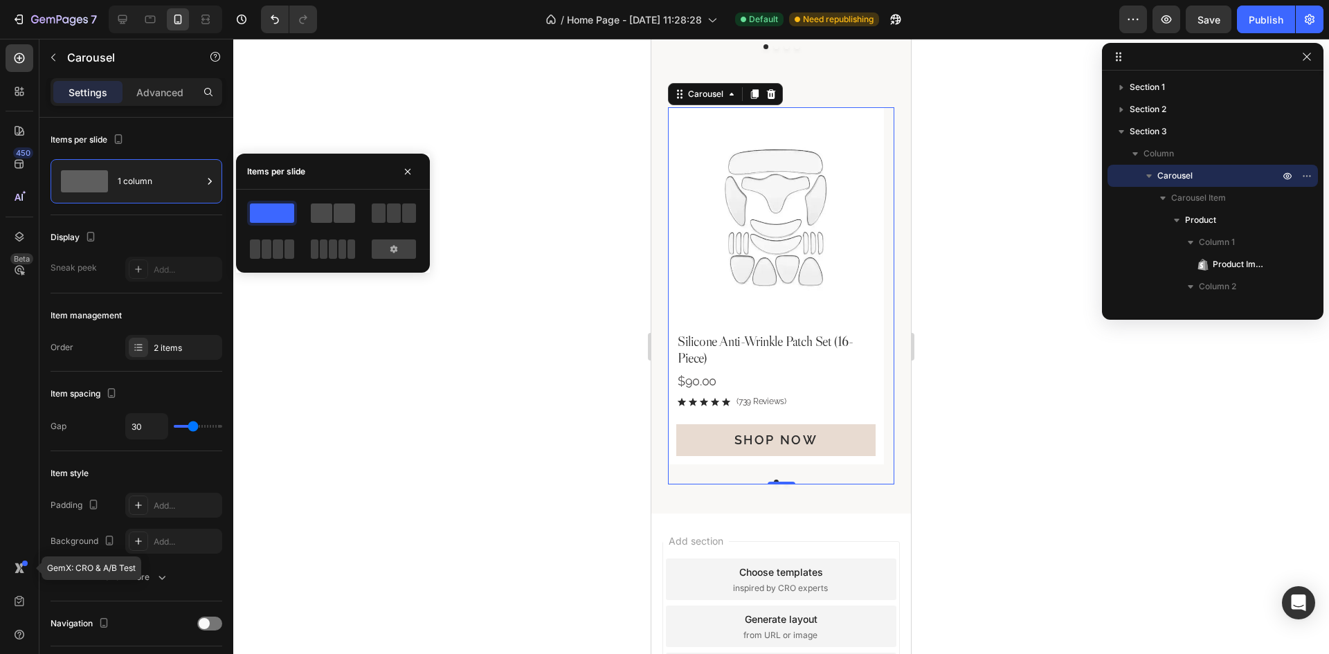
click at [327, 205] on span at bounding box center [321, 213] width 21 height 19
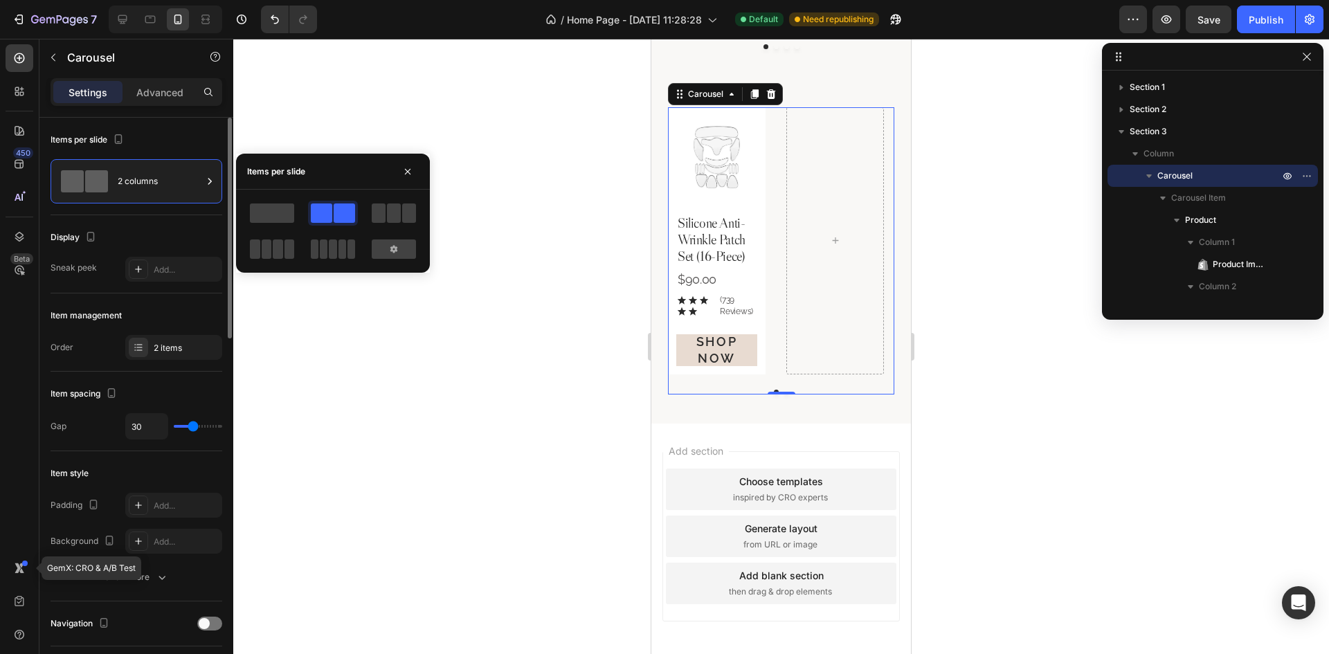
click at [185, 235] on div "Display" at bounding box center [137, 237] width 172 height 22
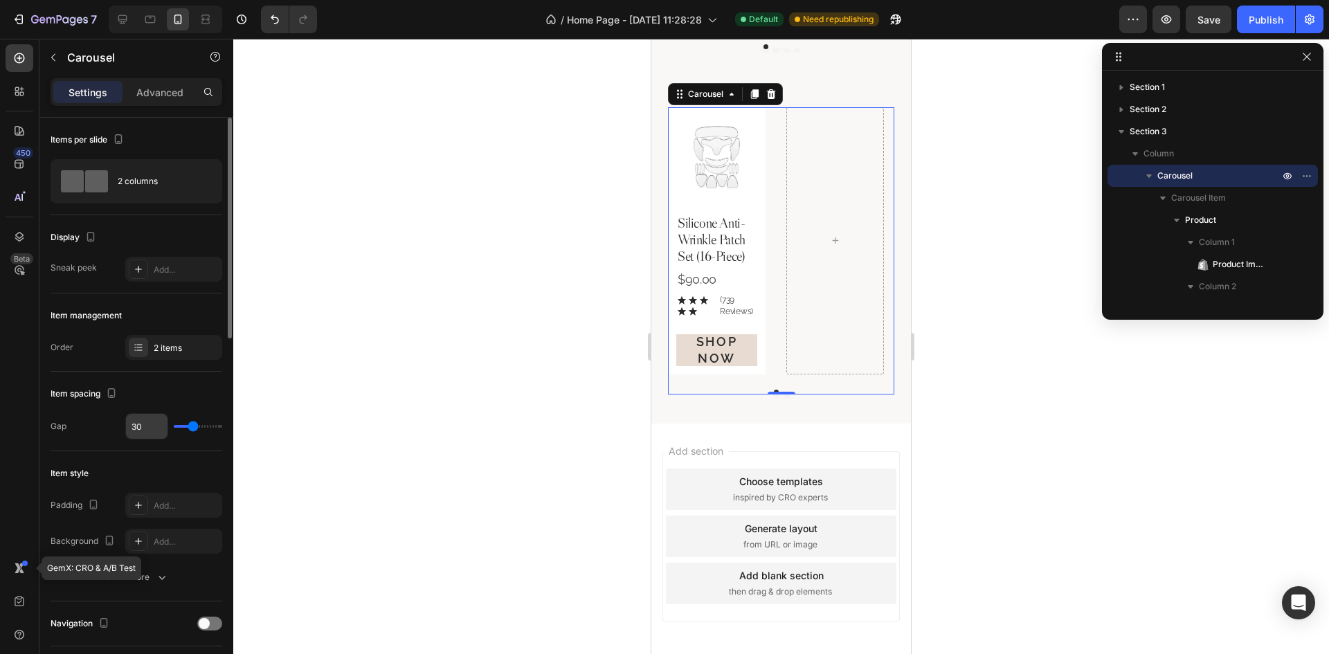
click at [141, 431] on input "30" at bounding box center [147, 426] width 42 height 25
type input "1"
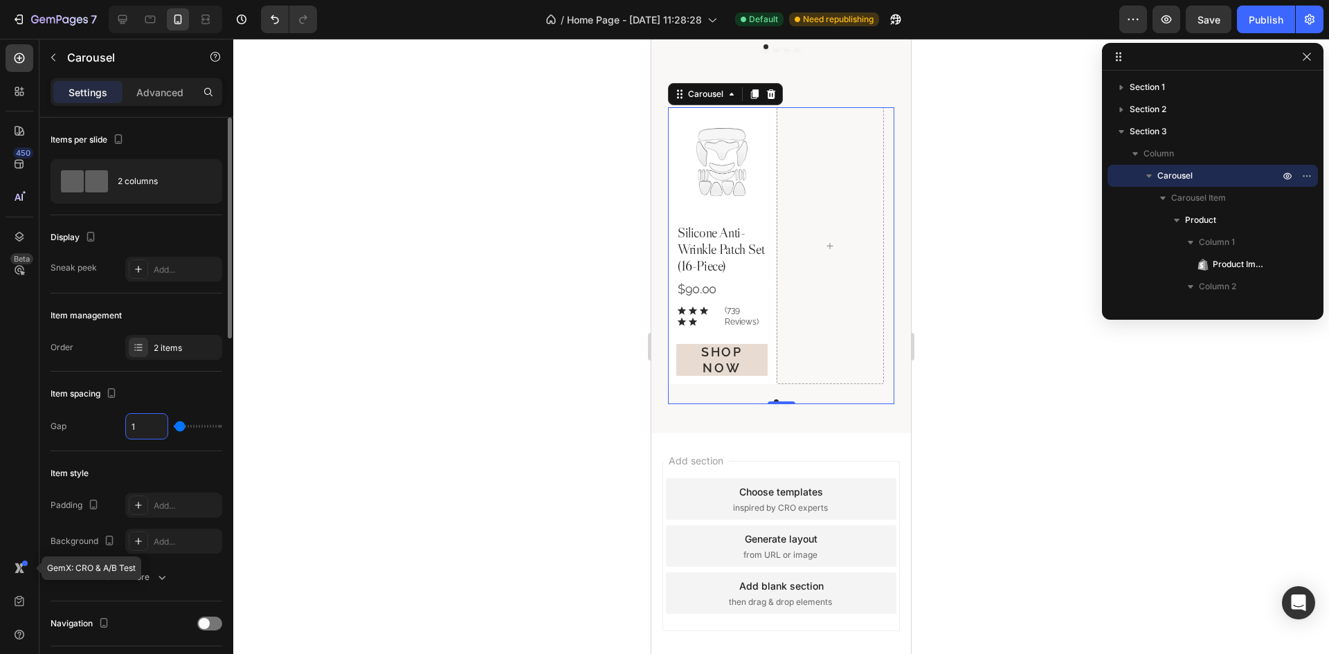
type input "14"
click at [179, 349] on div "2 items" at bounding box center [186, 348] width 65 height 12
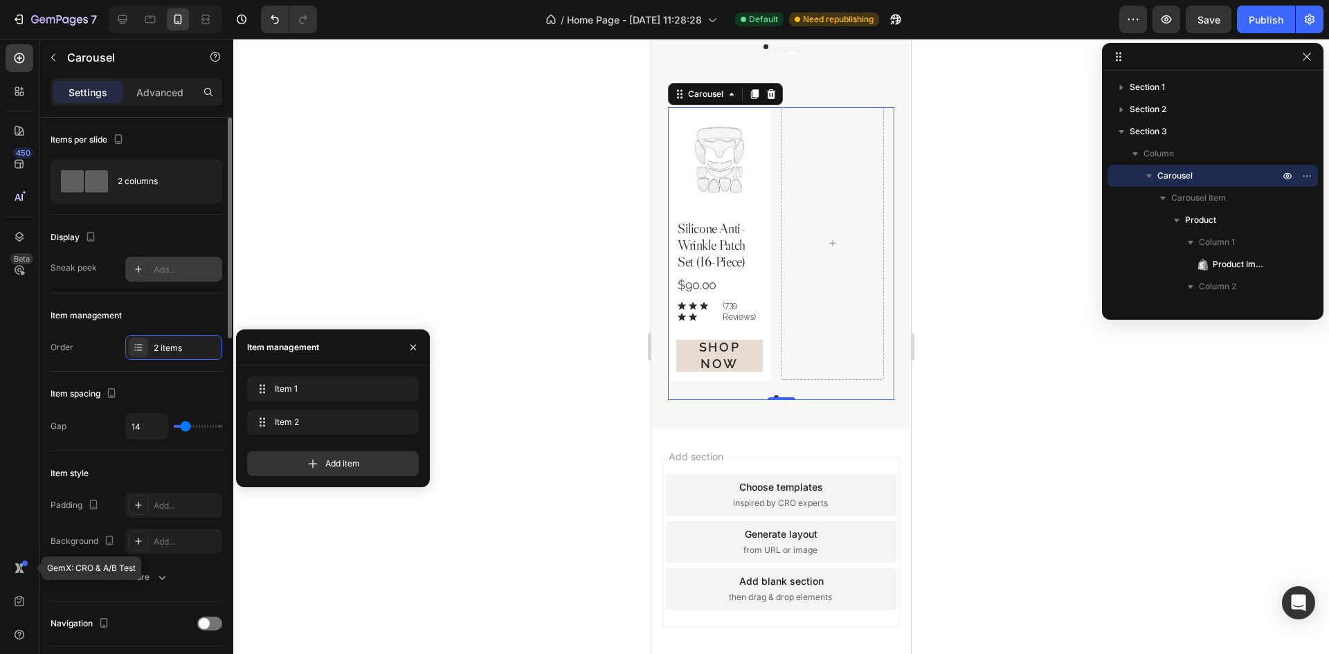
click at [177, 266] on div "Add..." at bounding box center [186, 270] width 65 height 12
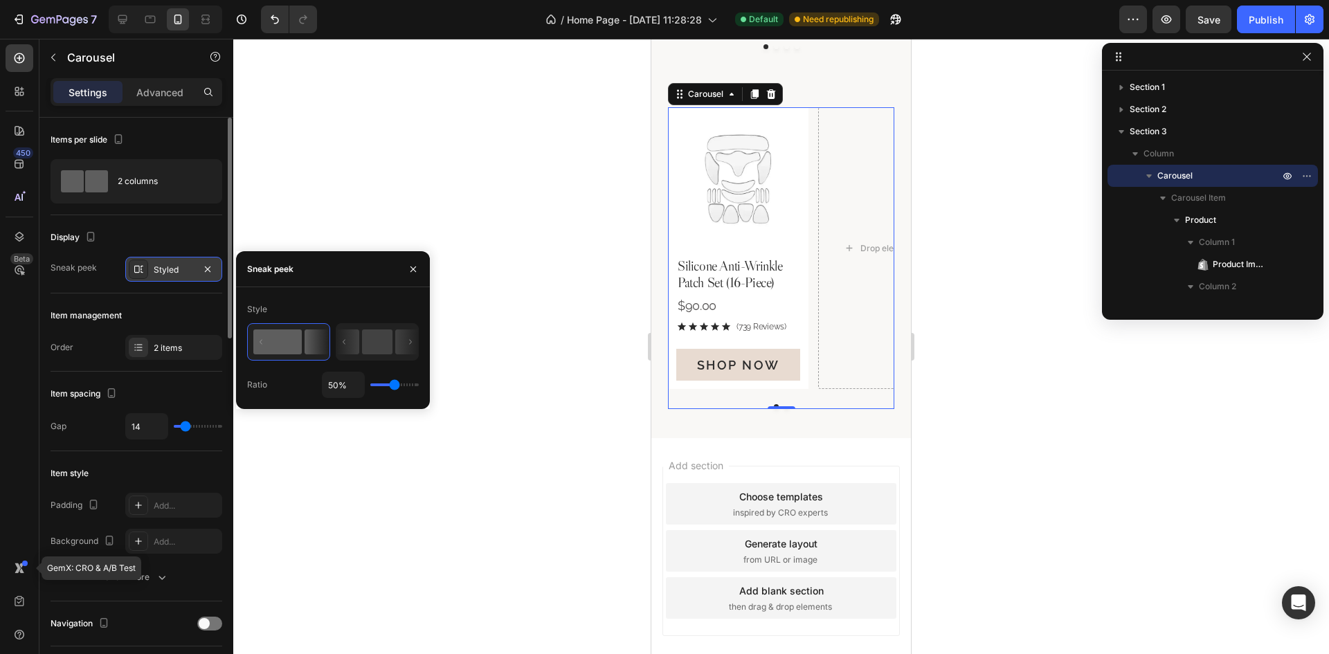
type input "82%"
type input "82"
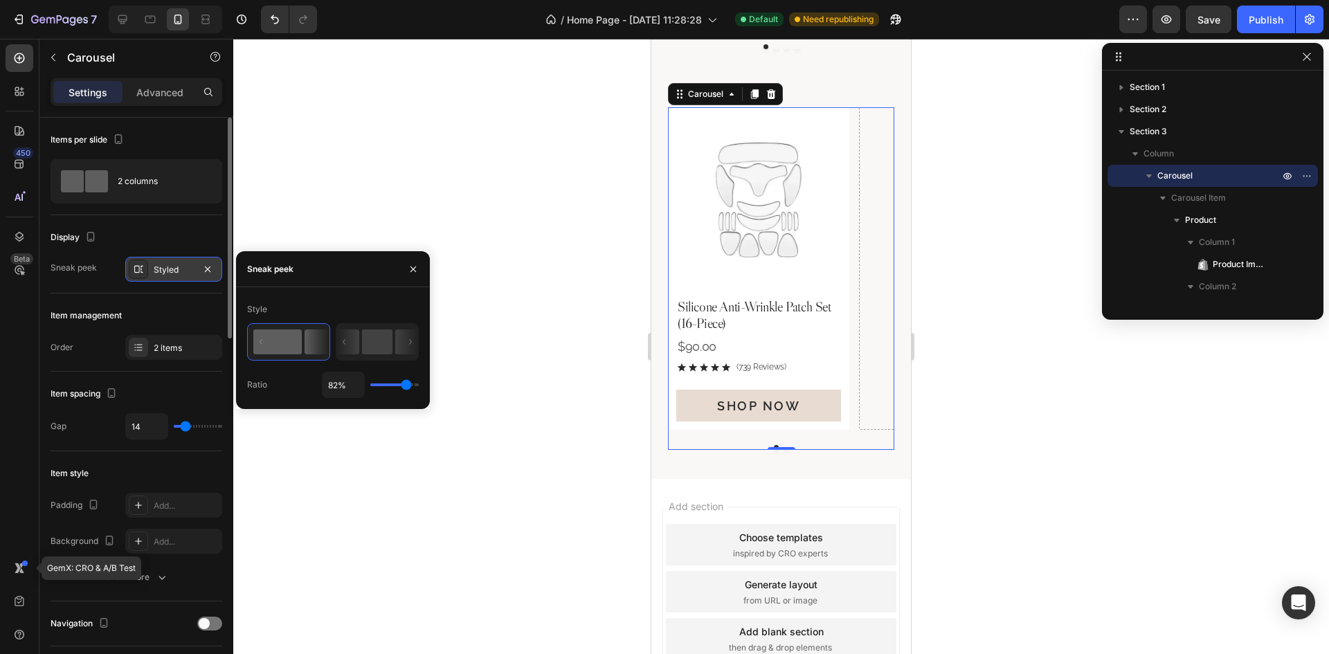
type input "85%"
drag, startPoint x: 393, startPoint y: 385, endPoint x: 408, endPoint y: 385, distance: 14.5
type input "85"
click at [408, 385] on input "range" at bounding box center [394, 384] width 48 height 3
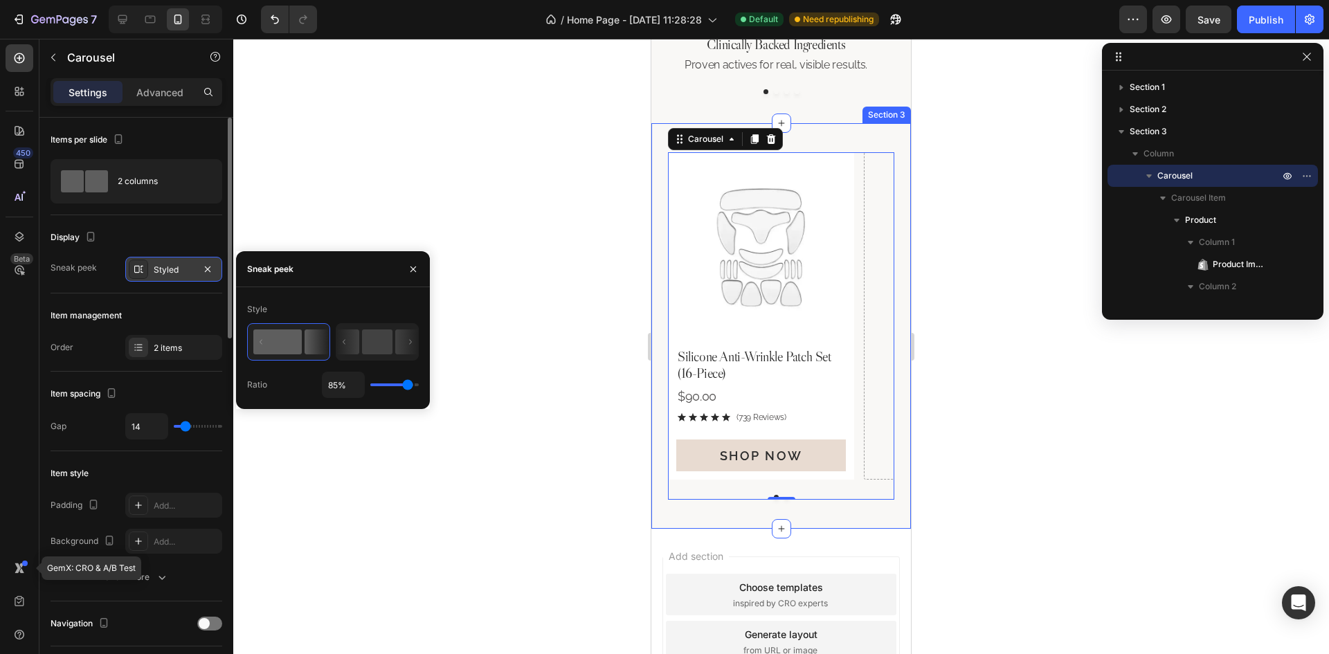
scroll to position [695, 0]
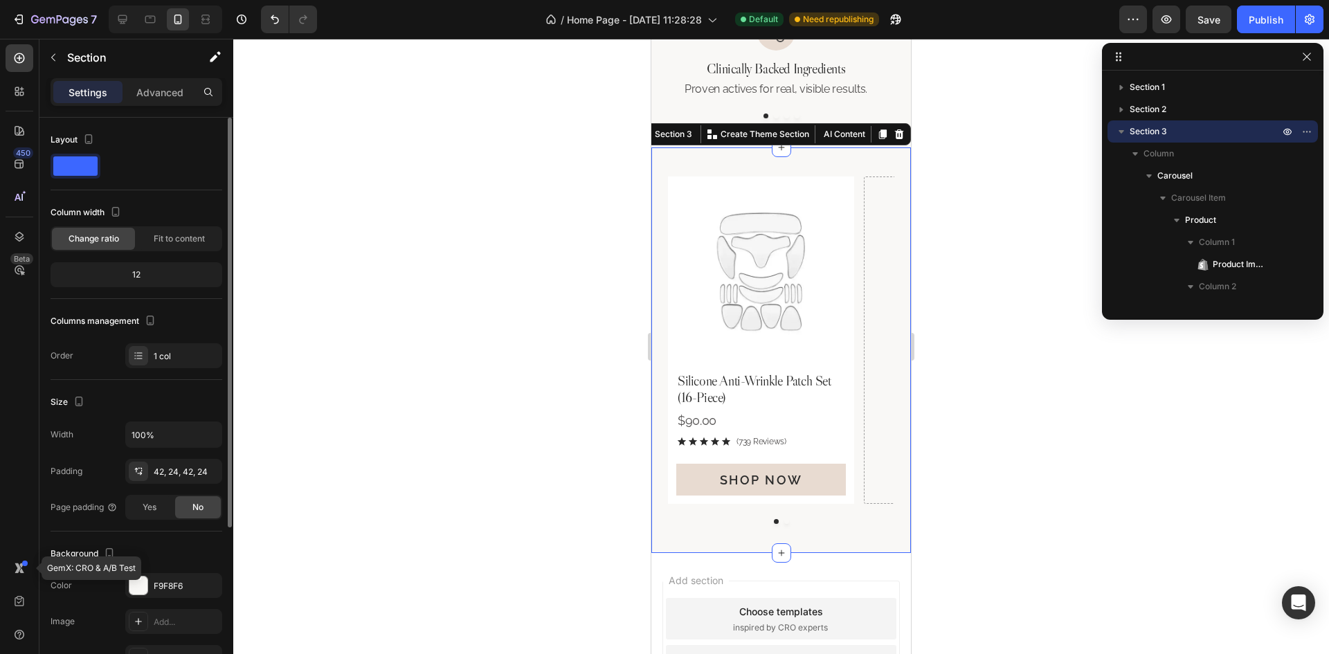
click at [898, 156] on div "Product Images Silicone Anti-Wrinkle Patch Set (16-Piece) Product Title $90.00 …" at bounding box center [781, 350] width 260 height 406
click at [170, 471] on div "42, 24, 42, 24" at bounding box center [174, 472] width 40 height 12
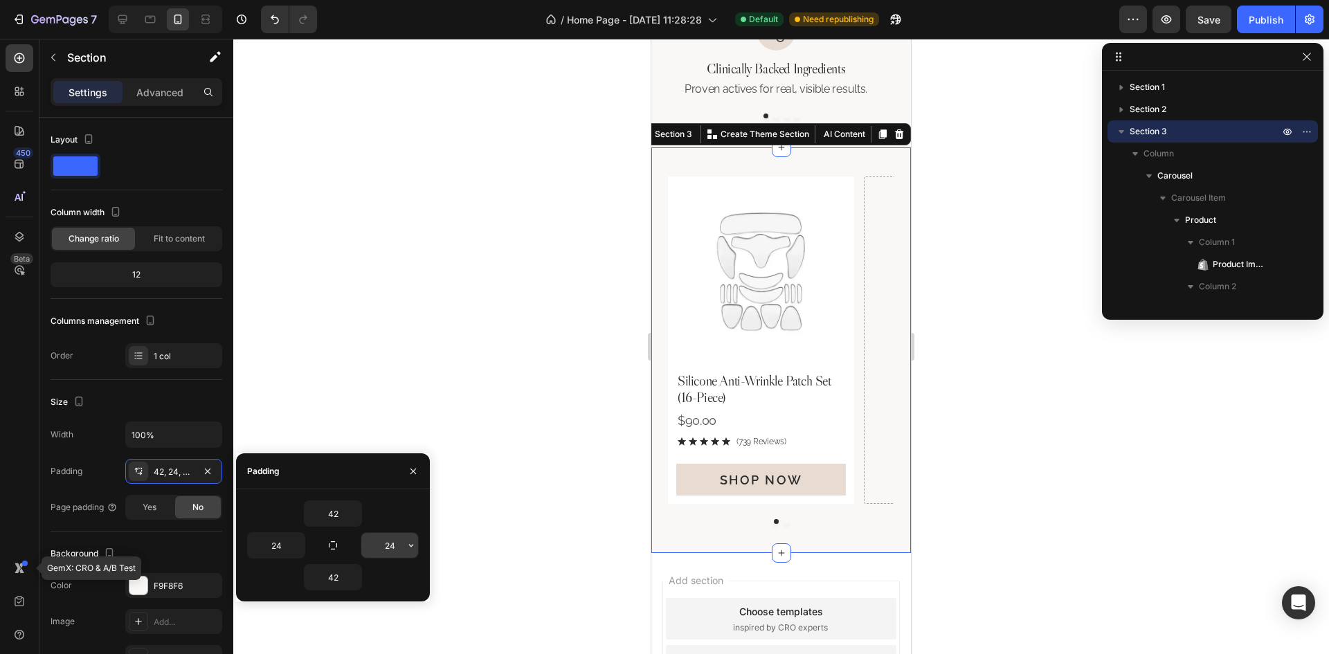
click at [397, 548] on input "24" at bounding box center [389, 545] width 57 height 25
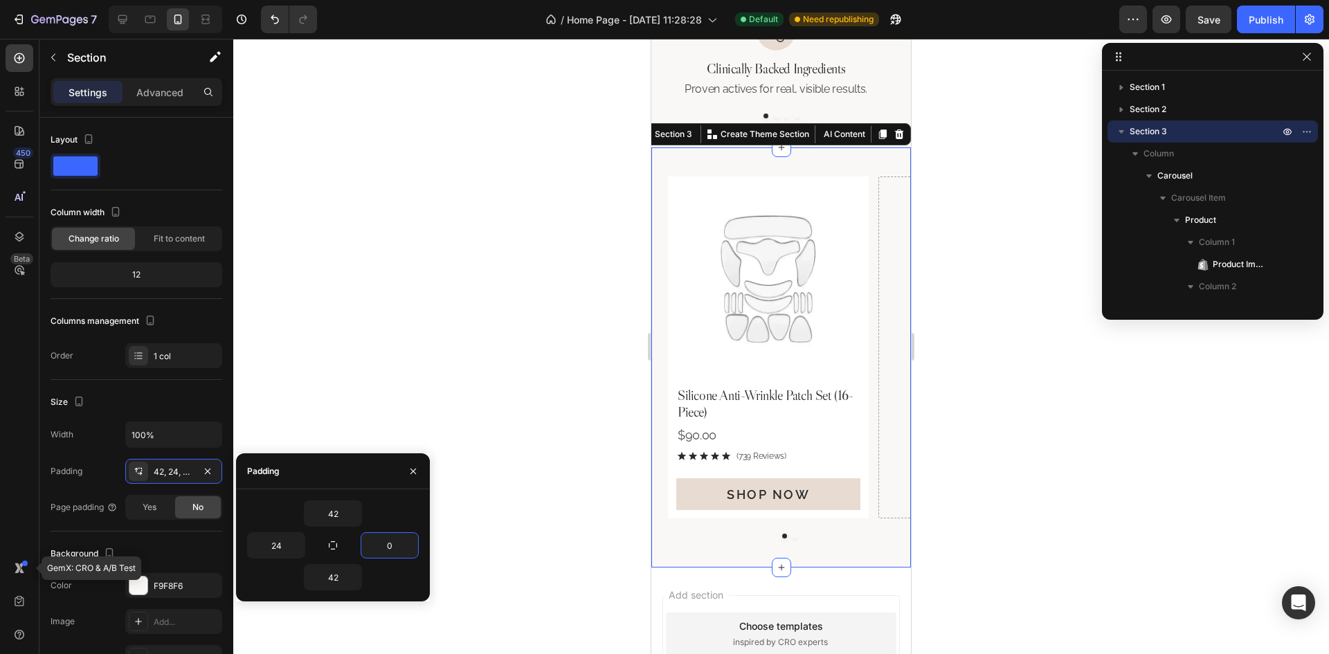
type input "0"
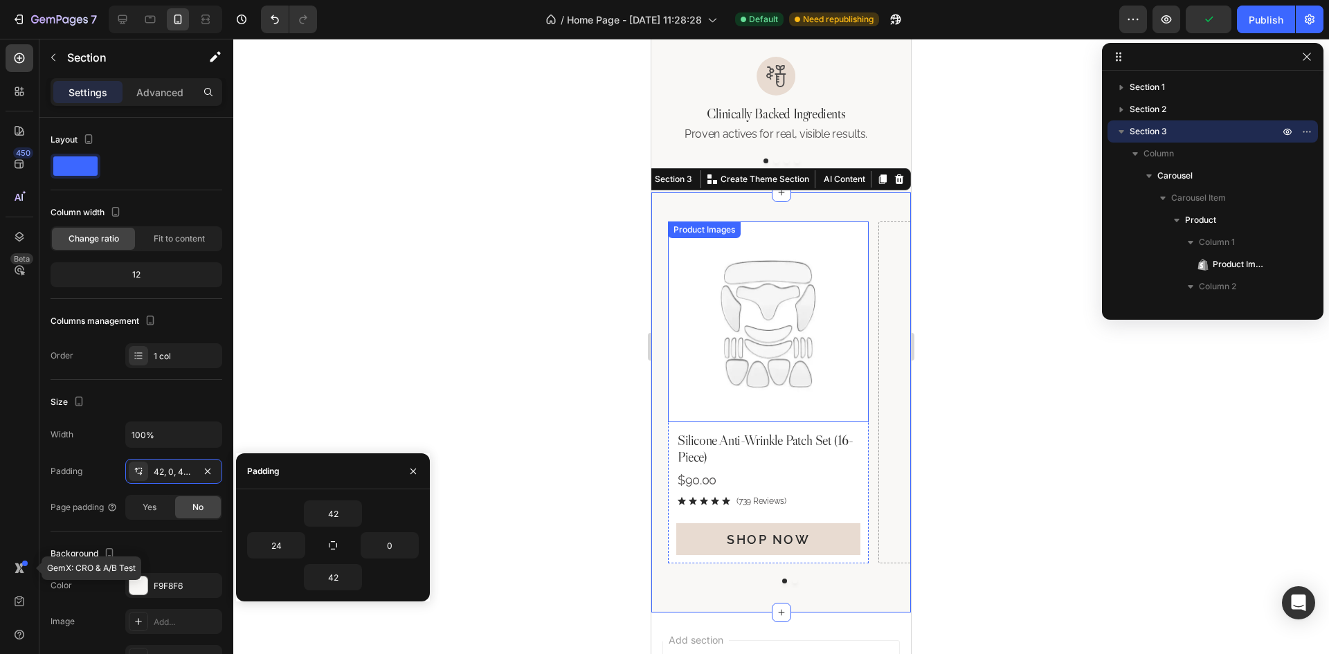
scroll to position [528, 0]
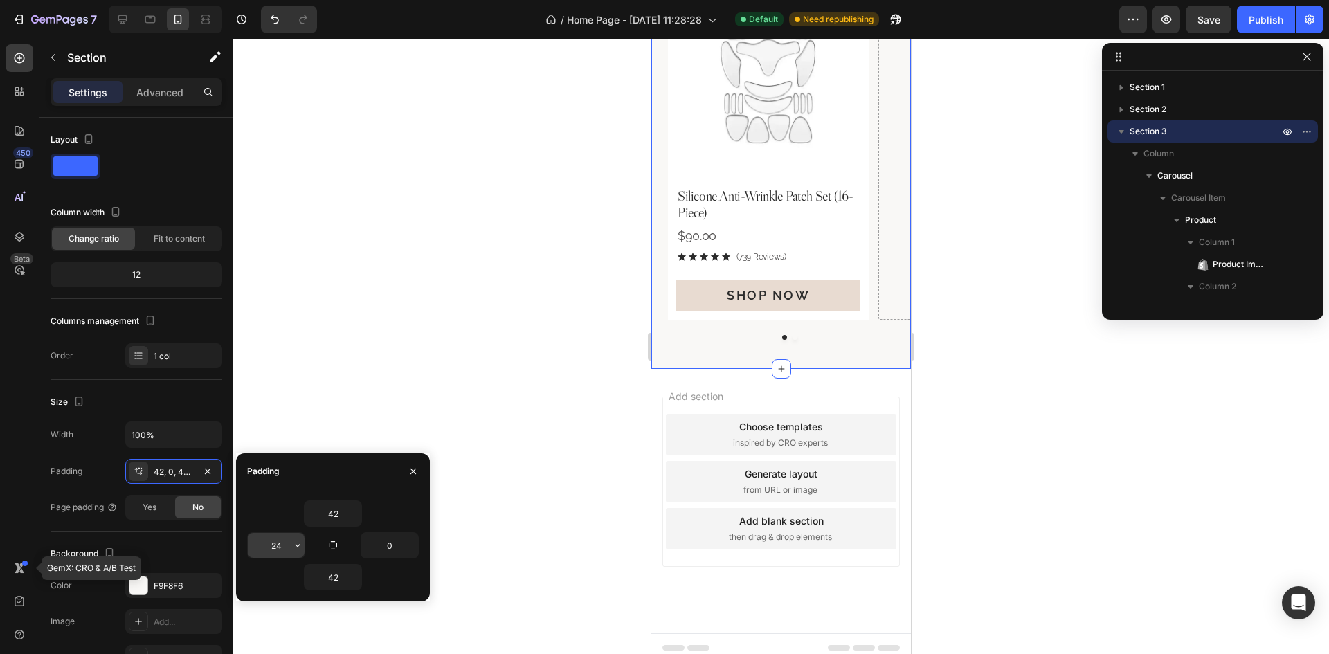
click at [273, 549] on input "24" at bounding box center [276, 545] width 57 height 25
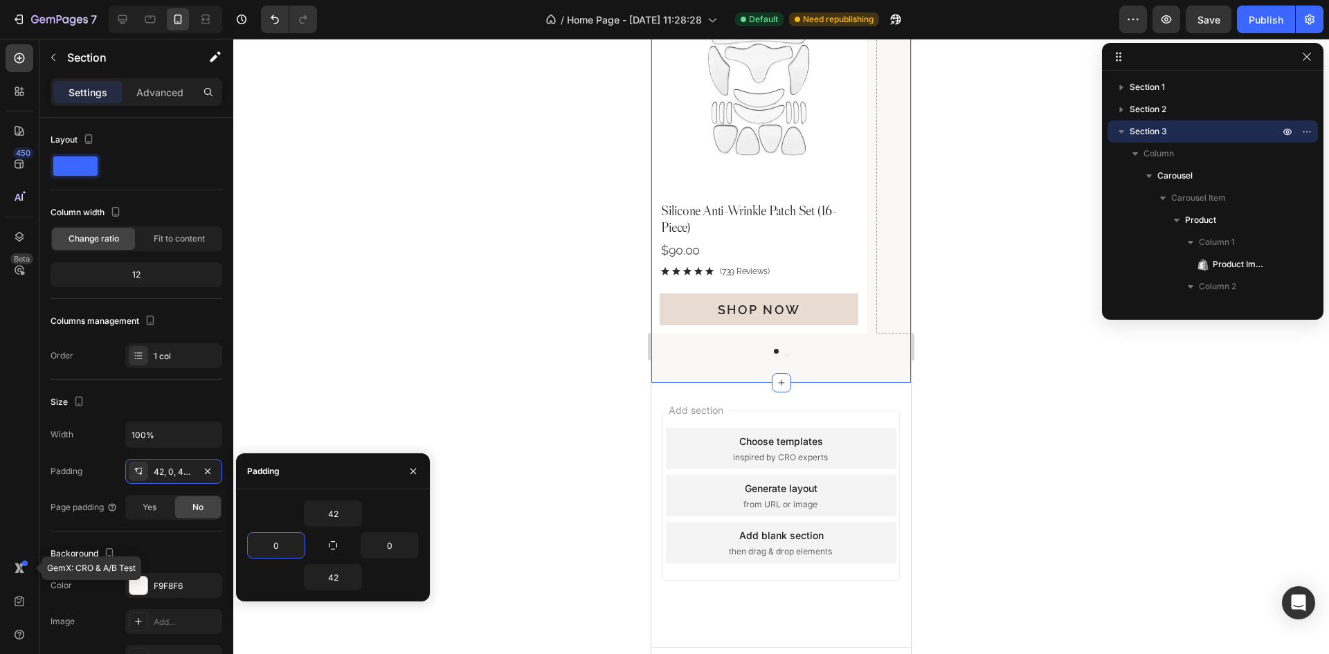
type input "0"
click at [335, 469] on div "Padding" at bounding box center [333, 471] width 194 height 36
click at [873, 278] on div "Product Images Silicone Anti-Wrinkle Patch Set (16-Piece) Product Title $90.00 …" at bounding box center [781, 155] width 260 height 356
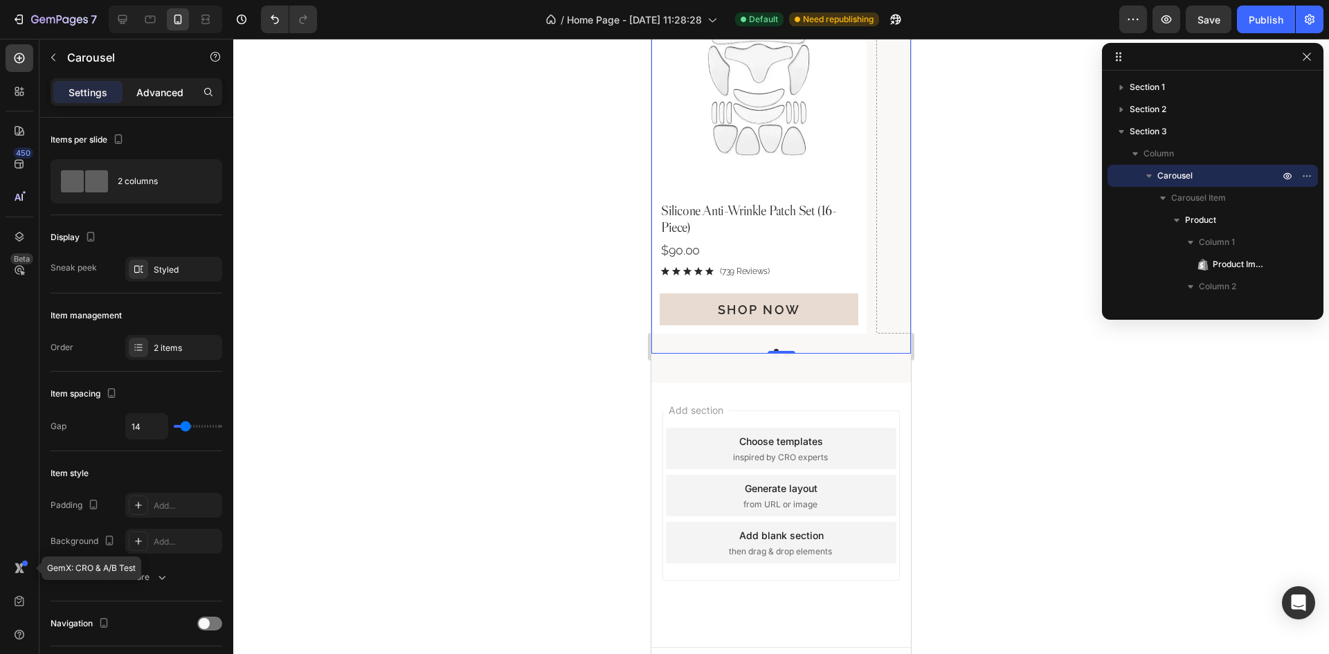
click at [140, 87] on p "Advanced" at bounding box center [159, 92] width 47 height 15
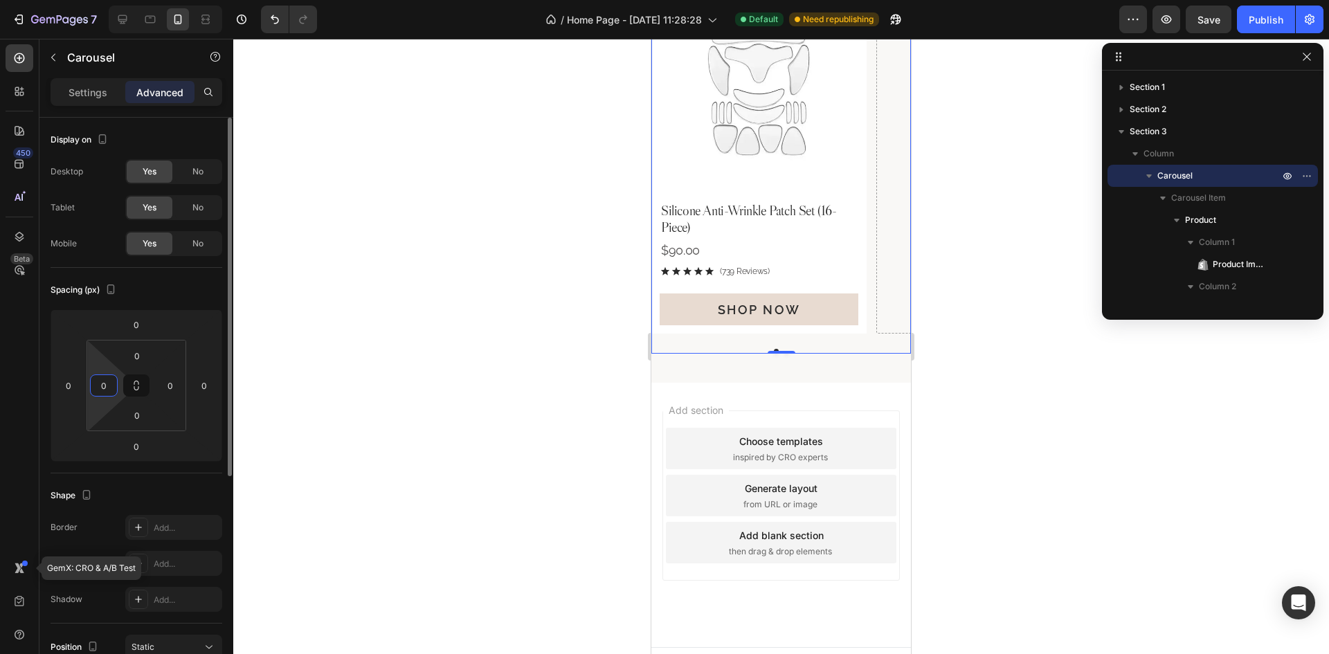
click at [96, 385] on input "0" at bounding box center [103, 385] width 21 height 21
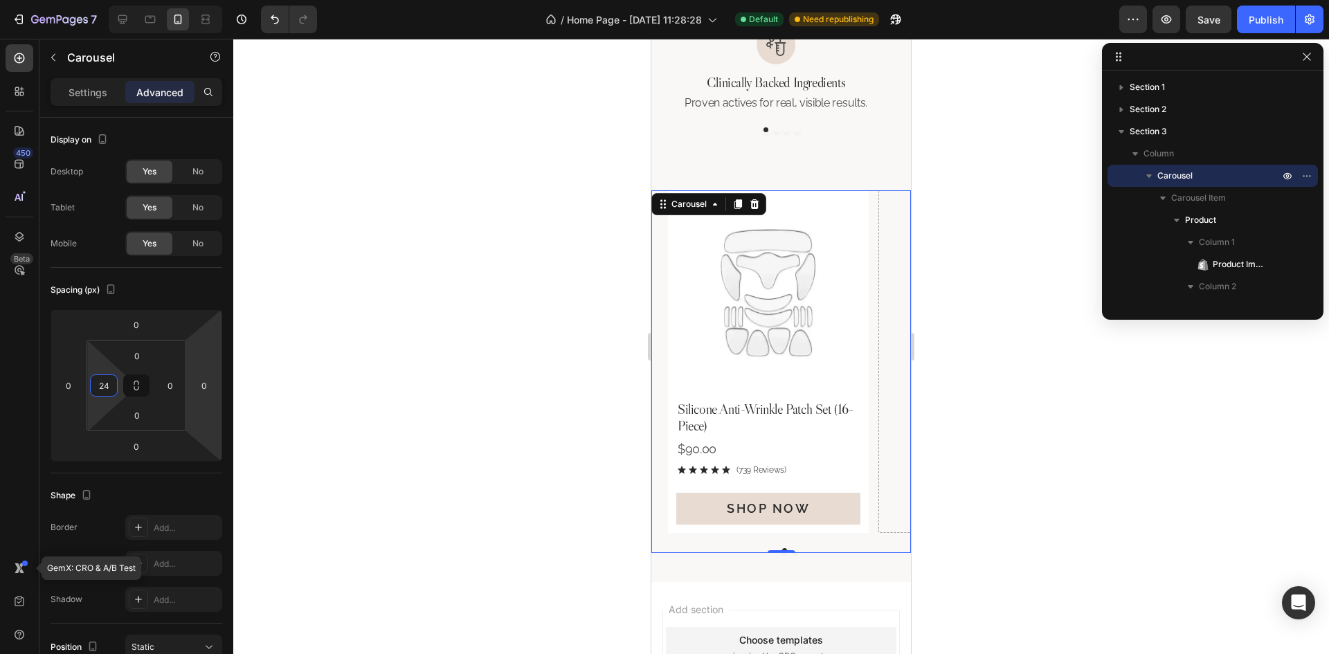
scroll to position [644, 0]
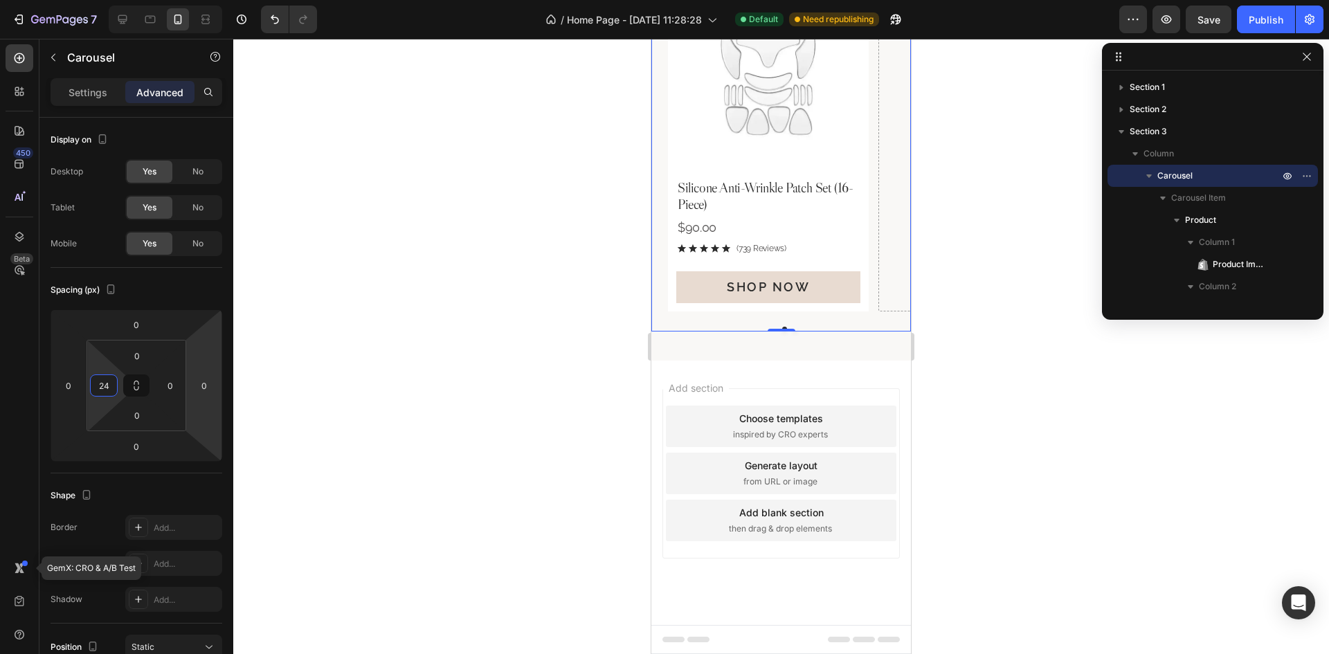
click at [874, 311] on div "Product Images Silicone Anti-Wrinkle Patch Set (16-Piece) Product Title $90.00 …" at bounding box center [789, 140] width 243 height 343
click at [848, 332] on div "Product Images Silicone Anti-Wrinkle Patch Set (16-Piece) Product Title $90.00 …" at bounding box center [781, 150] width 260 height 363
click at [118, 24] on icon at bounding box center [123, 19] width 14 height 14
type input "0"
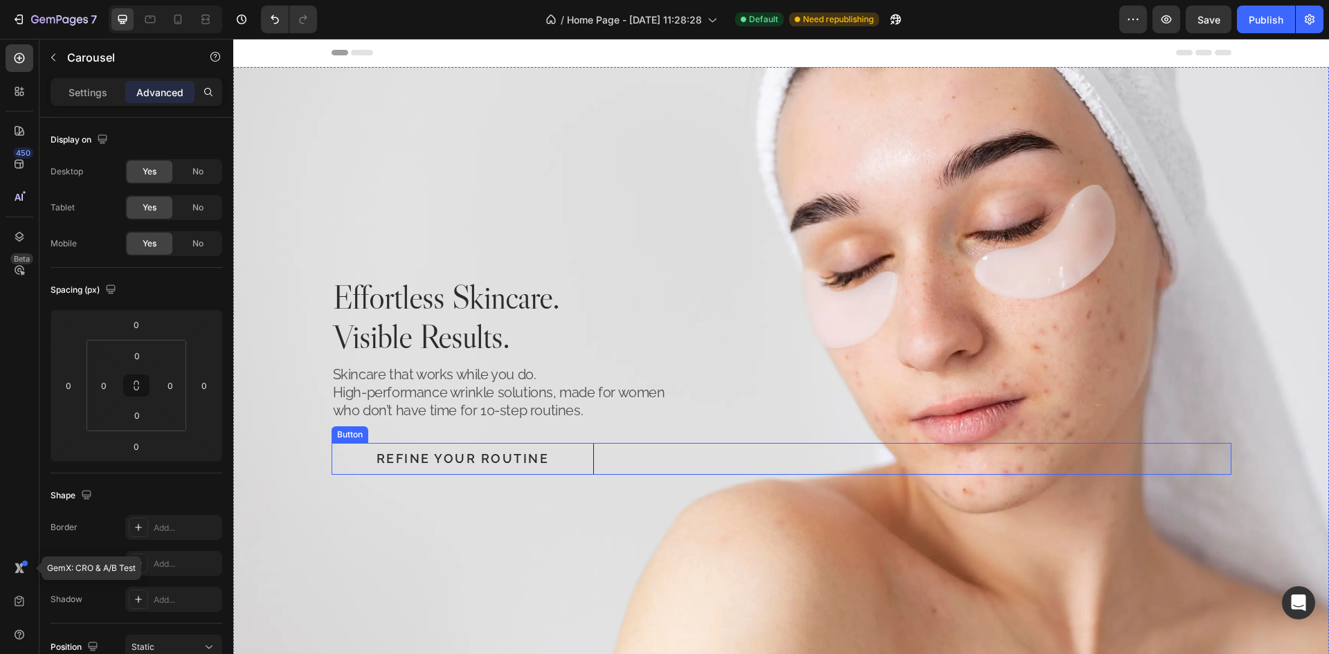
scroll to position [346, 0]
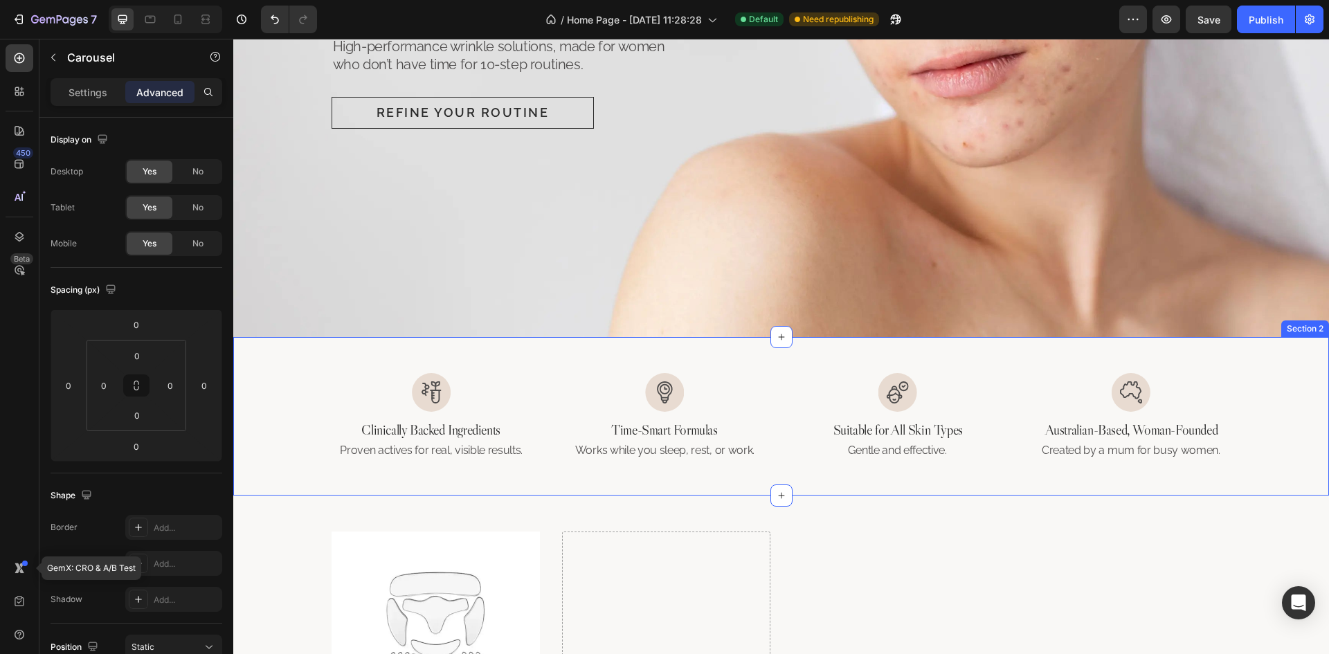
click at [722, 356] on div "Image Clinically Backed Ingredients Heading Proven actives for real, visible re…" at bounding box center [781, 416] width 1096 height 159
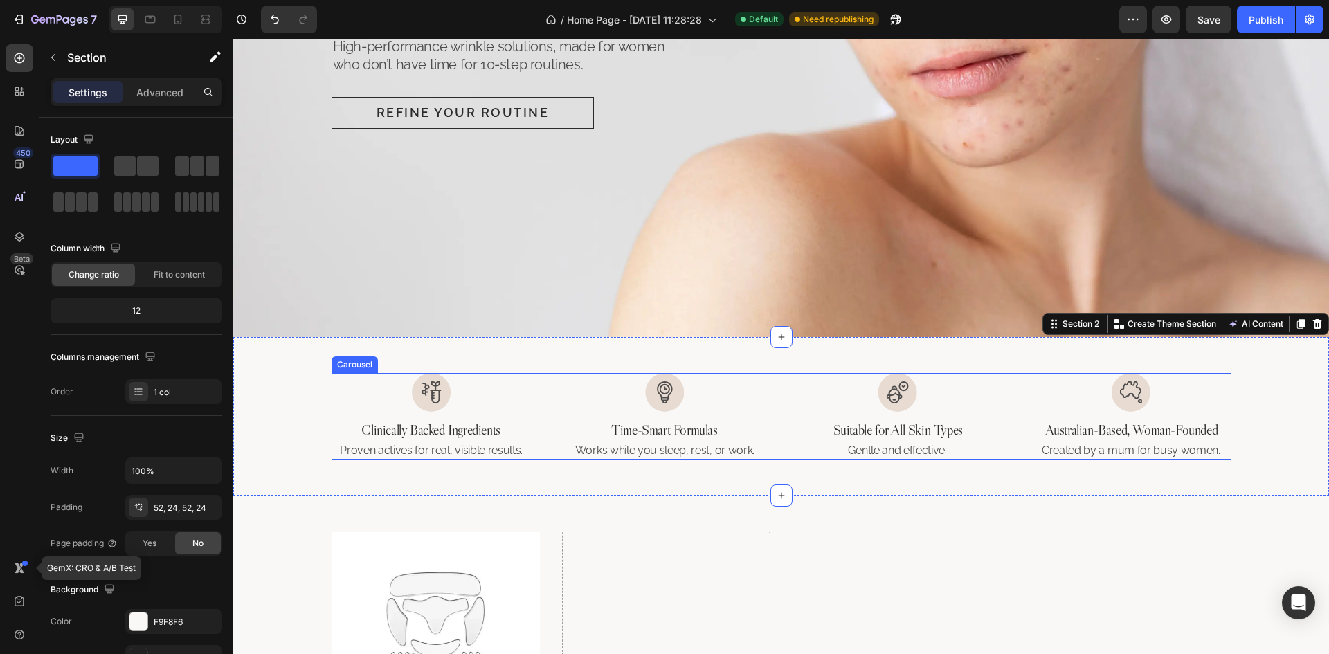
scroll to position [692, 0]
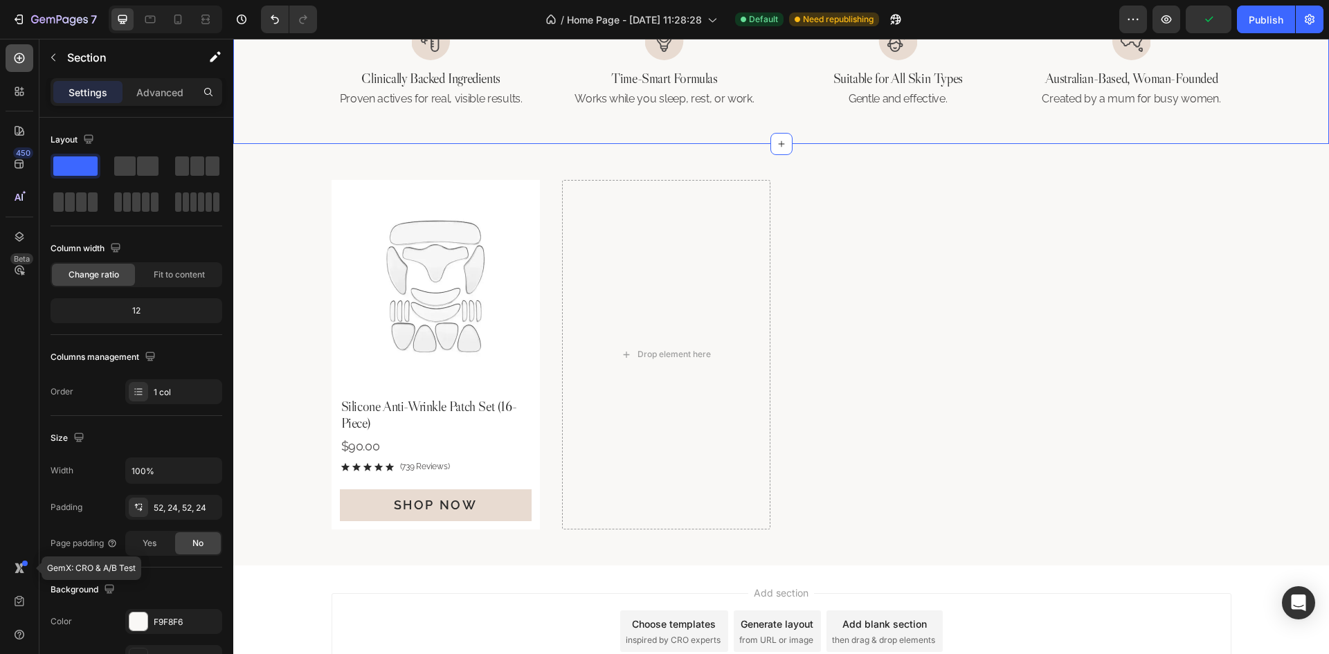
click at [10, 57] on div at bounding box center [20, 58] width 28 height 28
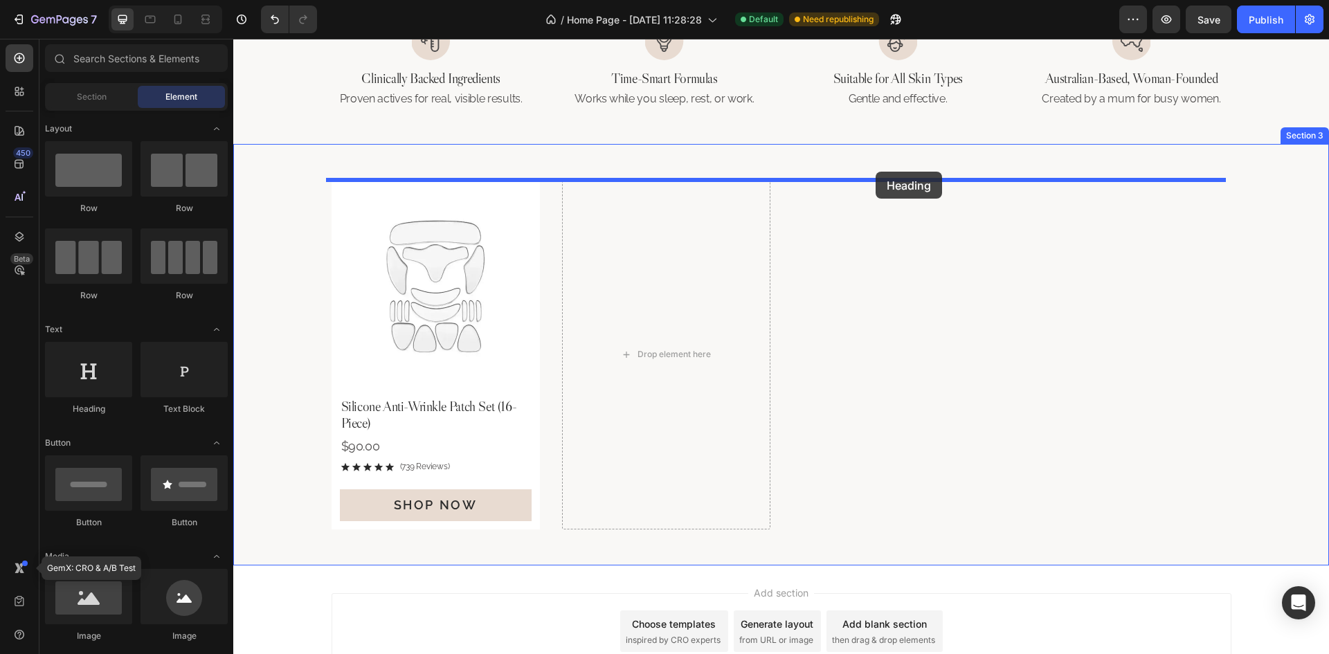
drag, startPoint x: 867, startPoint y: 173, endPoint x: 876, endPoint y: 172, distance: 9.1
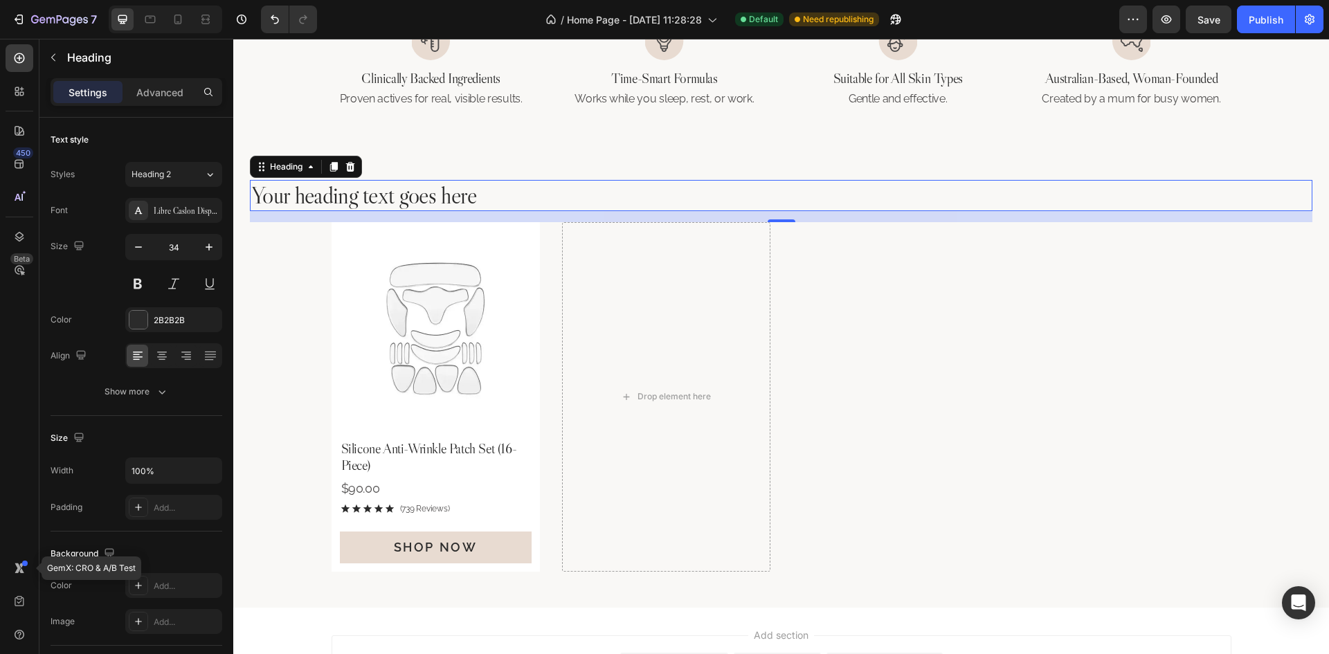
click at [440, 203] on h2 "Your heading text goes here" at bounding box center [781, 195] width 1063 height 31
click at [440, 203] on p "Your heading text goes here" at bounding box center [781, 195] width 1060 height 28
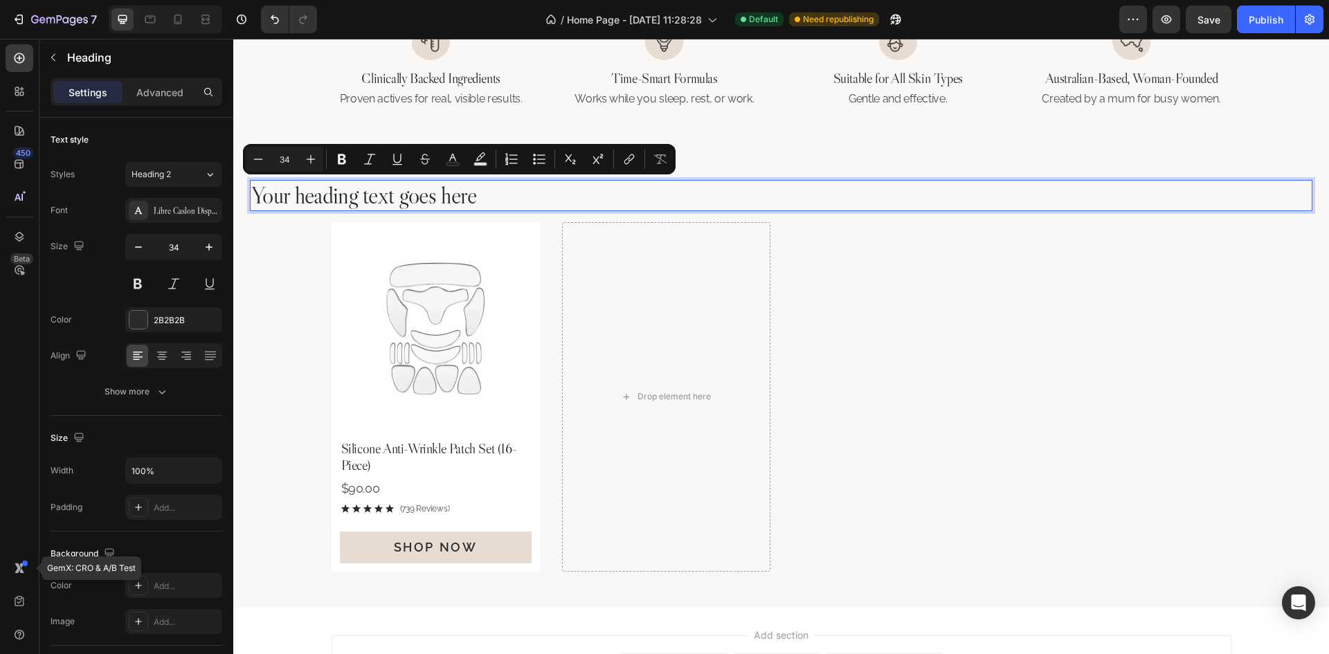
click at [433, 195] on p "Your heading text goes here" at bounding box center [781, 195] width 1060 height 28
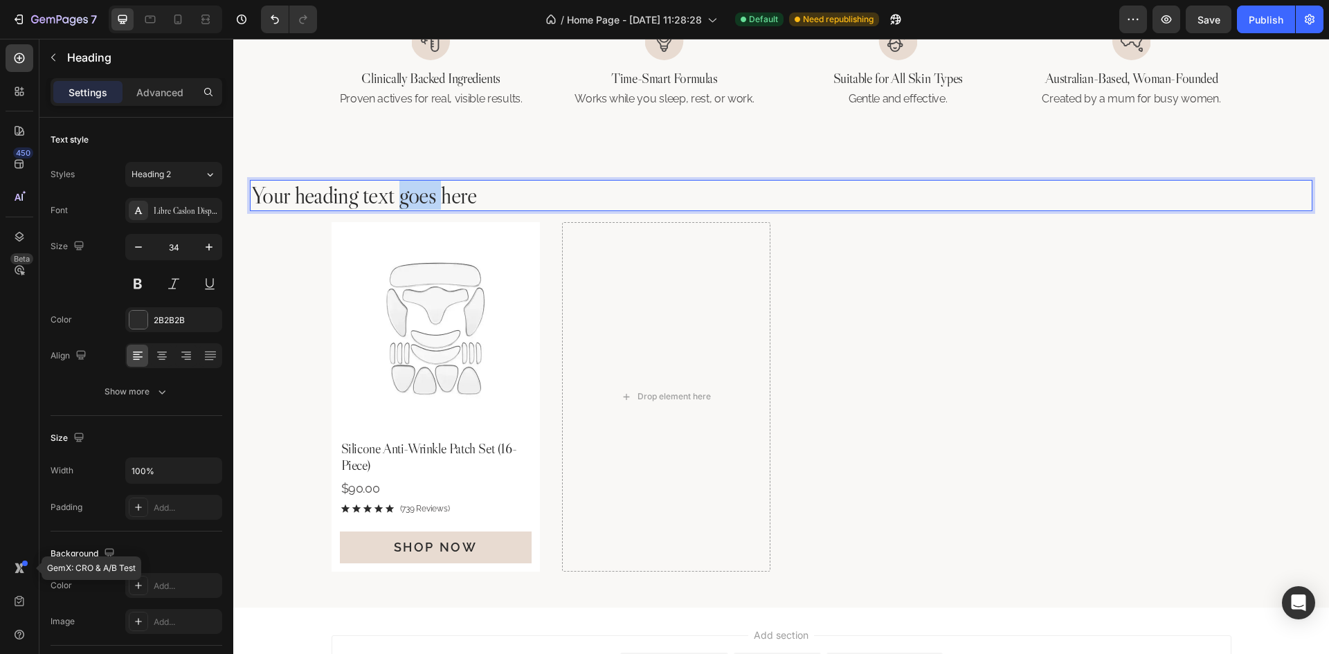
click at [433, 195] on p "Your heading text goes here" at bounding box center [781, 195] width 1060 height 28
click at [161, 347] on div at bounding box center [161, 356] width 21 height 22
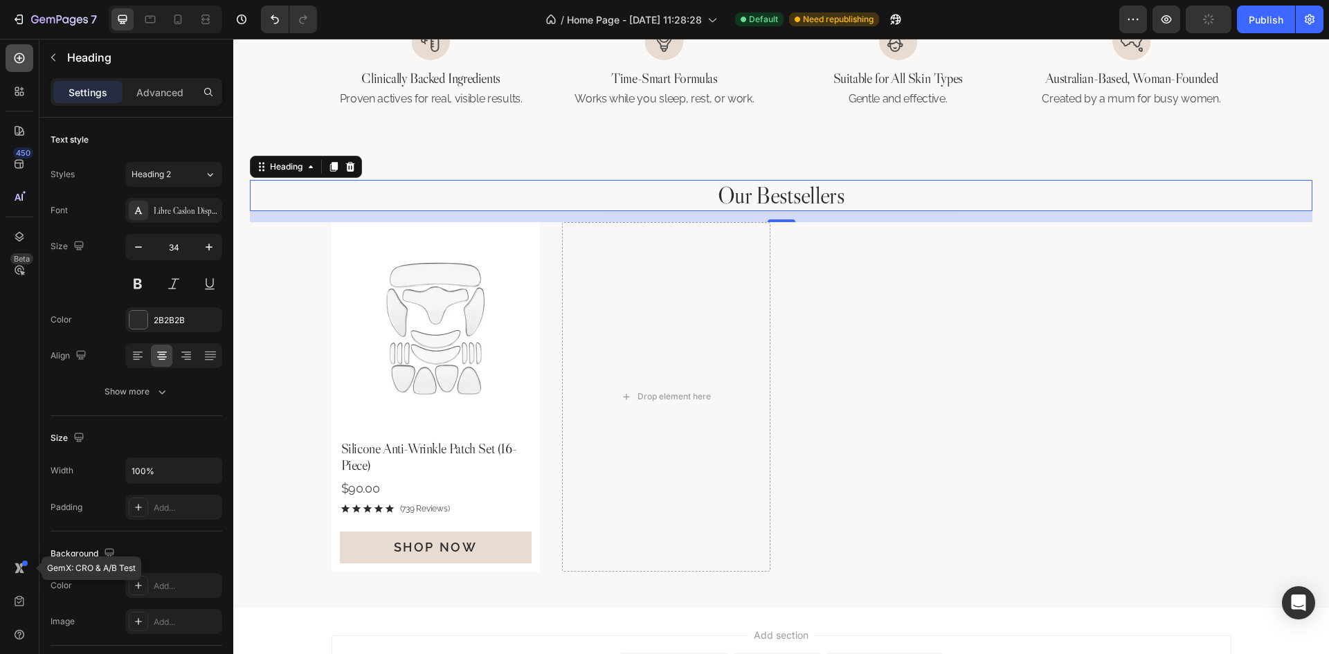
click at [17, 60] on icon at bounding box center [19, 58] width 14 height 14
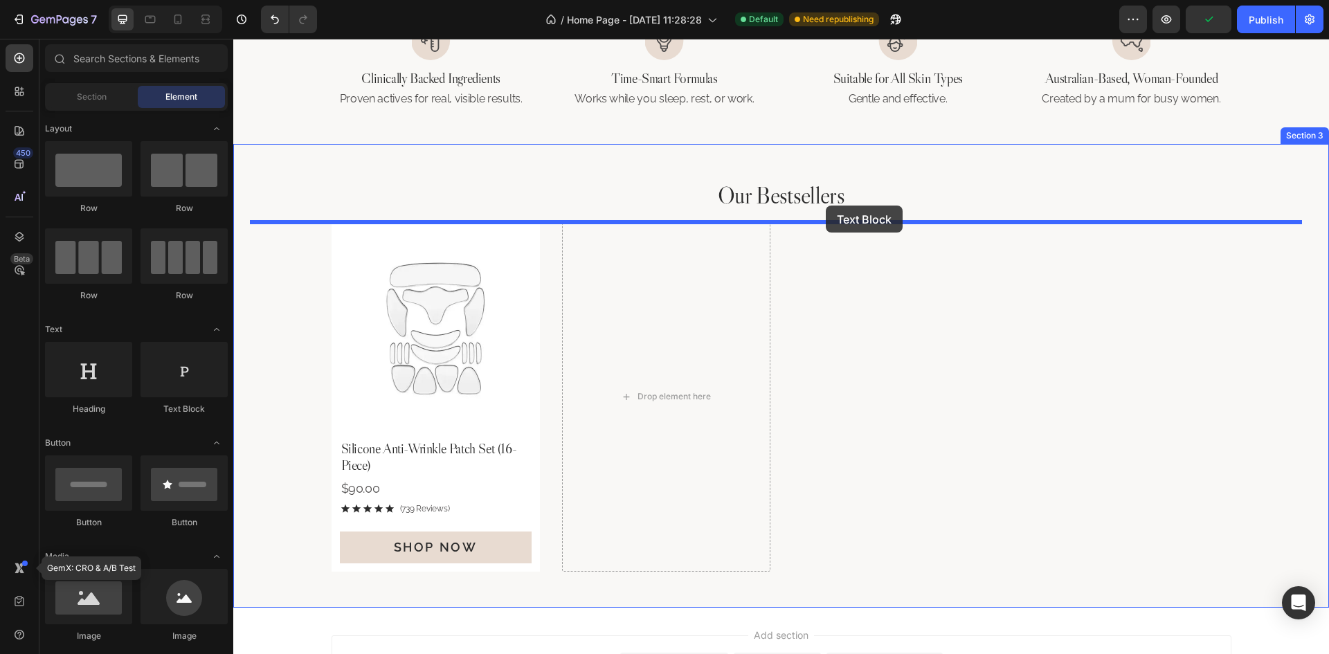
drag, startPoint x: 399, startPoint y: 413, endPoint x: 826, endPoint y: 206, distance: 474.0
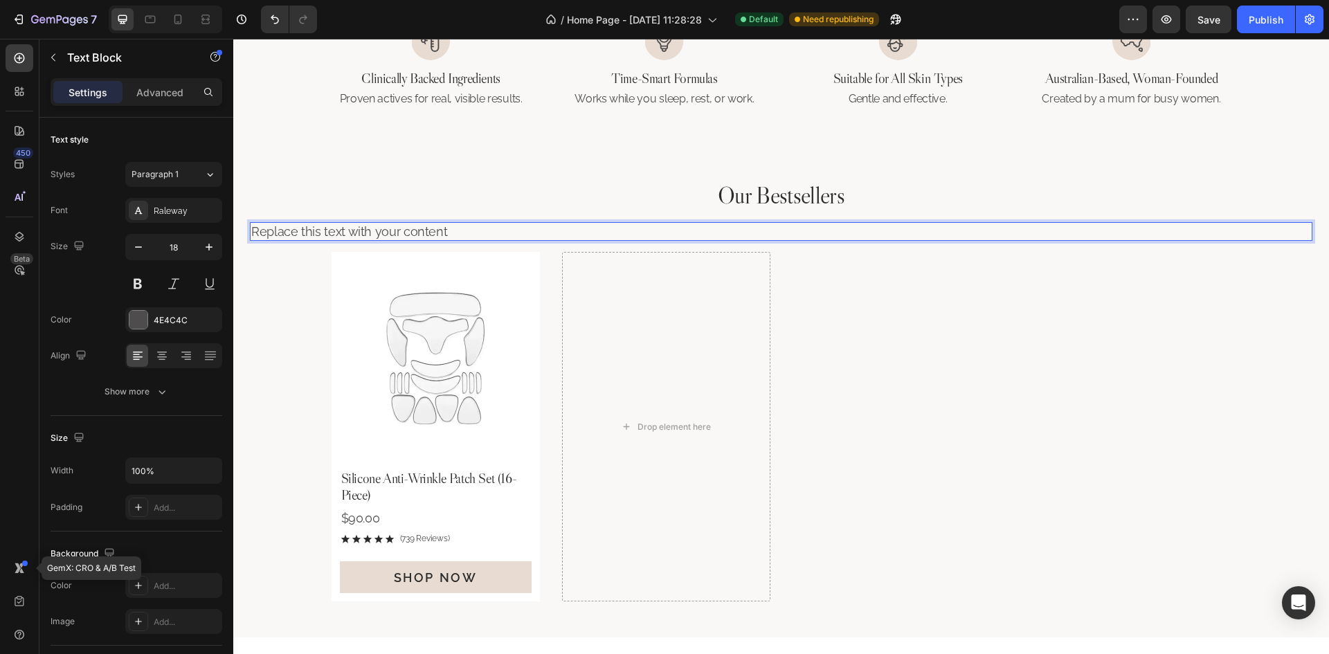
click at [408, 231] on div "Replace this text with your content" at bounding box center [781, 231] width 1063 height 19
click at [408, 231] on p "Replace this text with your content" at bounding box center [781, 232] width 1060 height 16
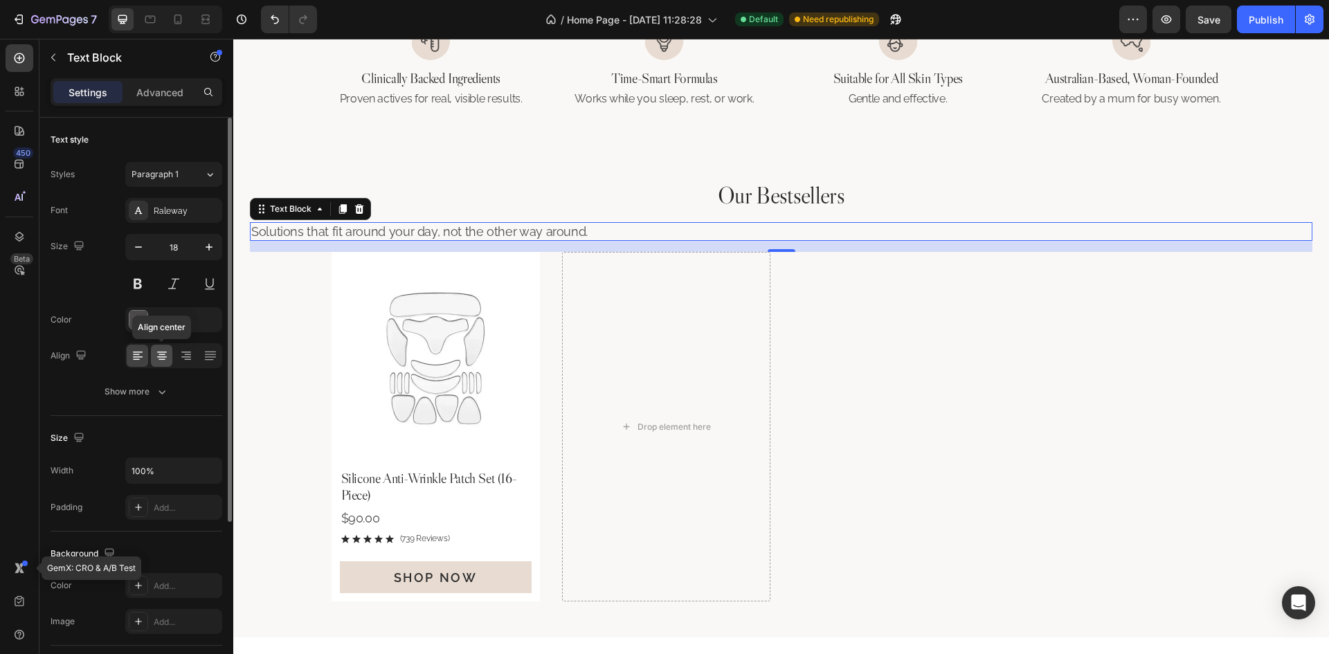
drag, startPoint x: 159, startPoint y: 363, endPoint x: 126, endPoint y: 300, distance: 70.6
click at [159, 363] on div at bounding box center [161, 356] width 21 height 22
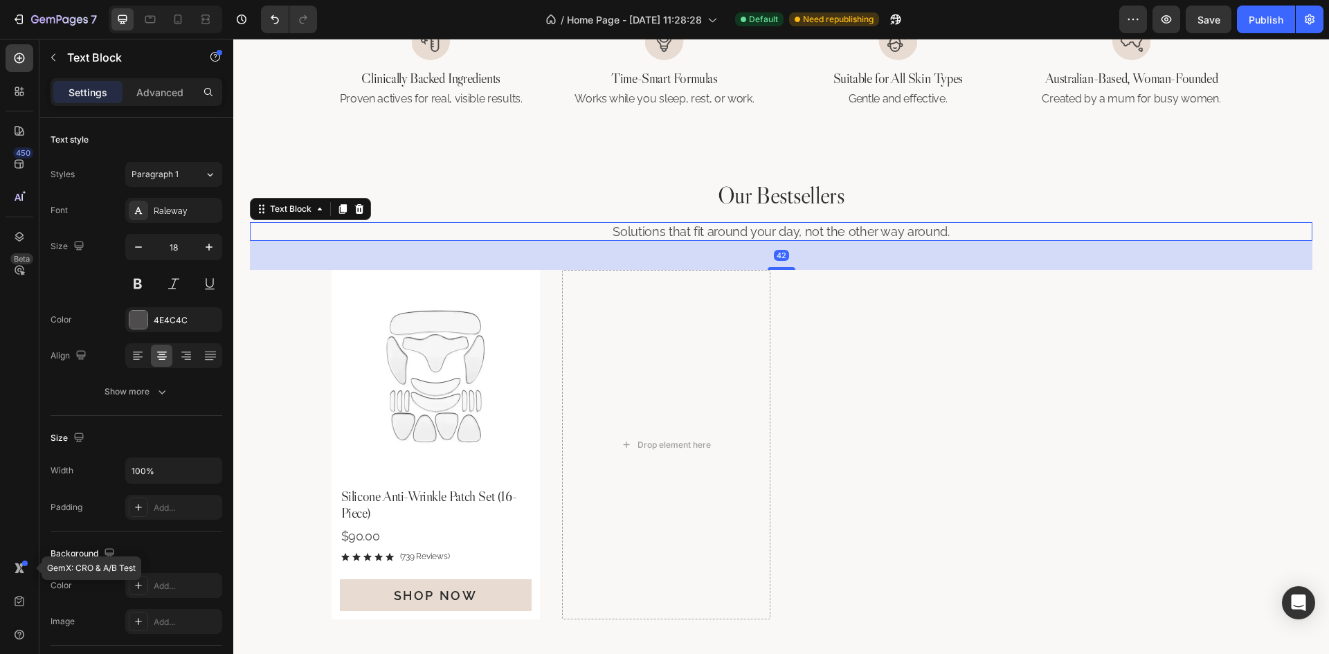
drag, startPoint x: 784, startPoint y: 251, endPoint x: 807, endPoint y: 269, distance: 29.6
click at [807, 241] on div "42" at bounding box center [781, 241] width 1063 height 0
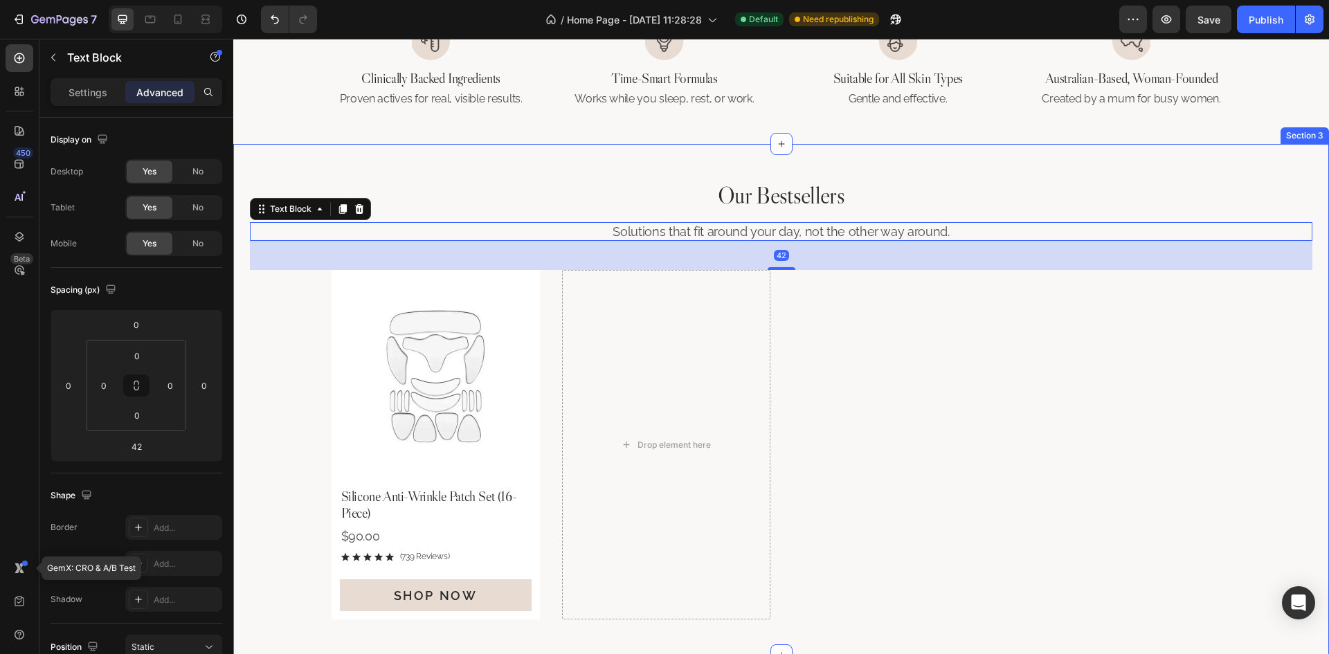
click at [813, 203] on p "Our Bestsellers" at bounding box center [781, 195] width 1060 height 28
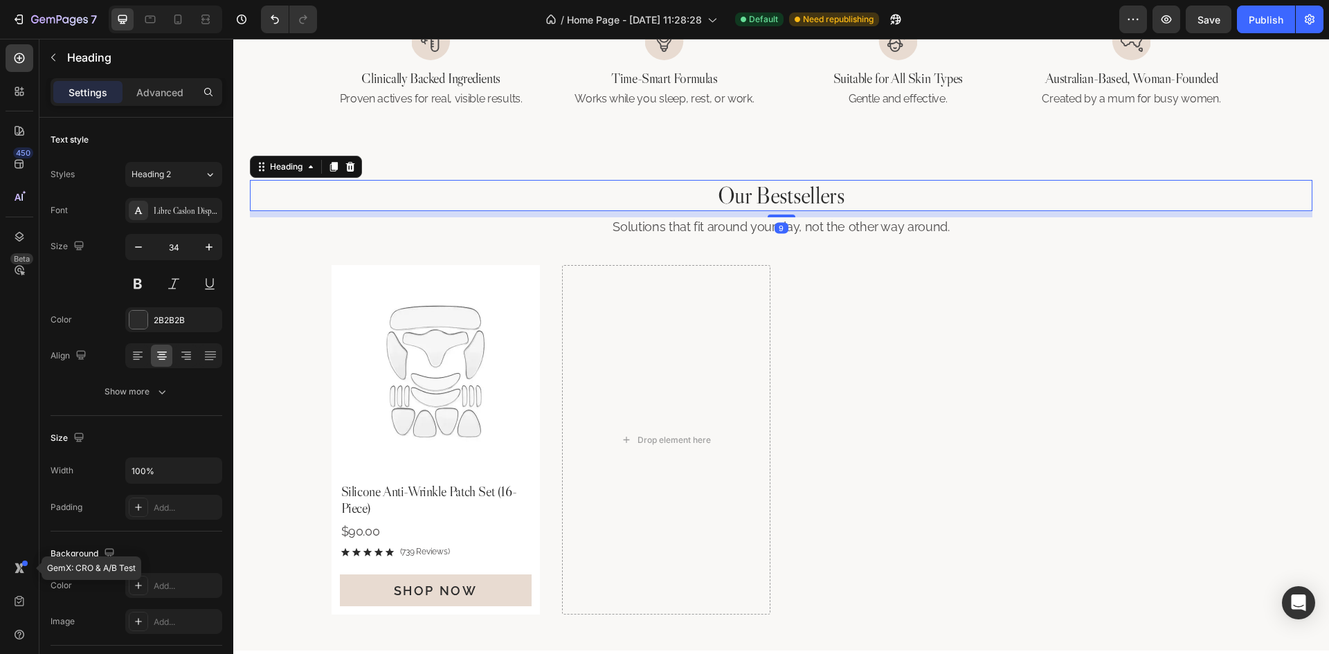
drag, startPoint x: 779, startPoint y: 220, endPoint x: 809, endPoint y: 215, distance: 30.8
click at [809, 211] on div "9" at bounding box center [781, 211] width 1063 height 0
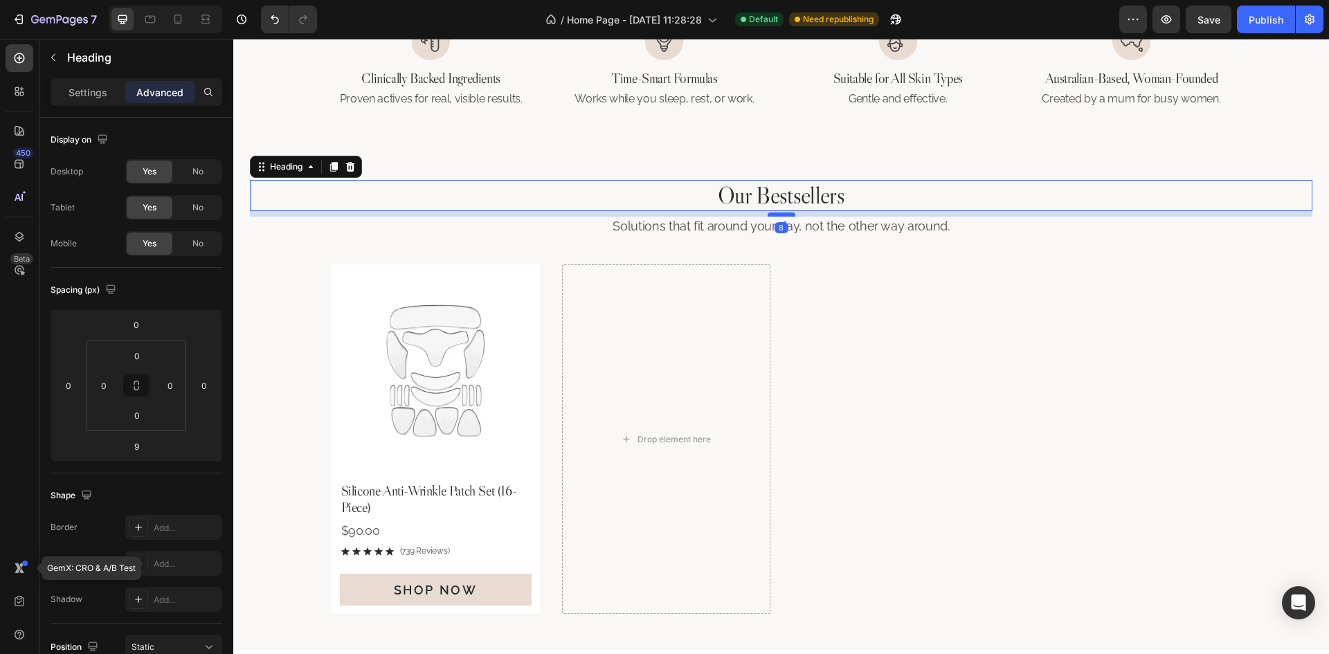
click at [779, 214] on div at bounding box center [782, 215] width 28 height 4
type input "8"
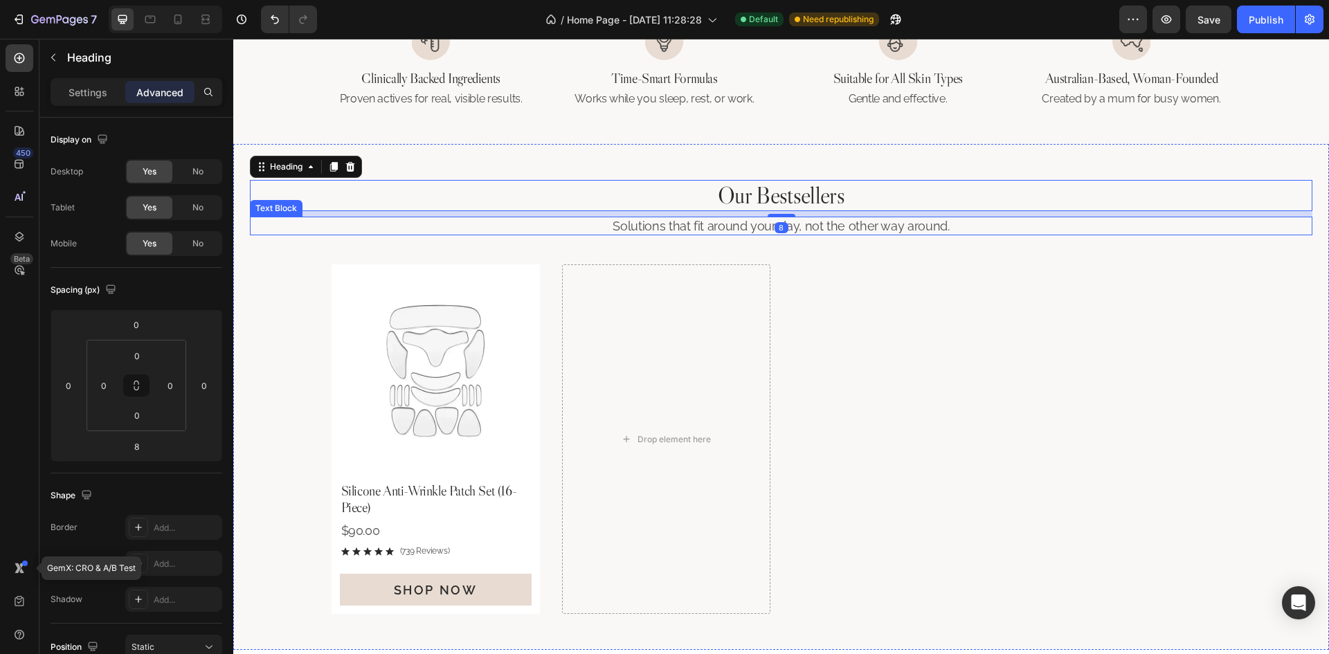
click at [810, 235] on div "Solutions that fit around your day, not the other way around." at bounding box center [781, 226] width 1063 height 19
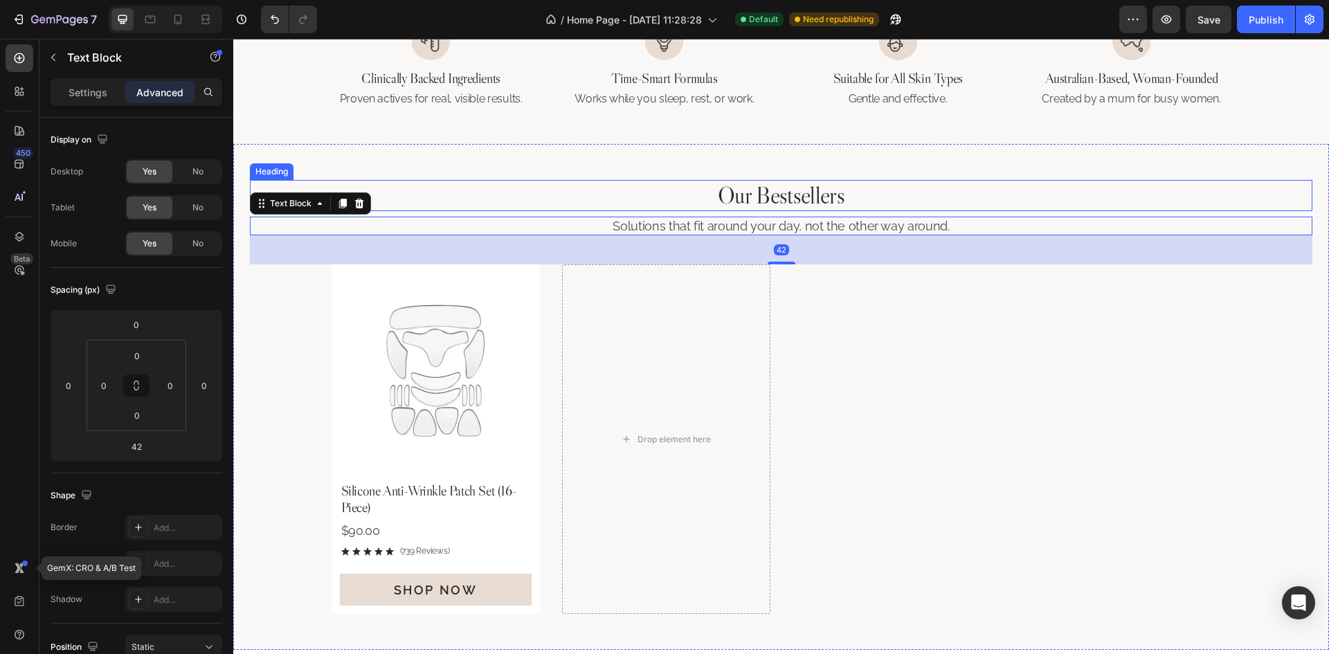
click at [812, 197] on p "Our Bestsellers" at bounding box center [781, 195] width 1060 height 28
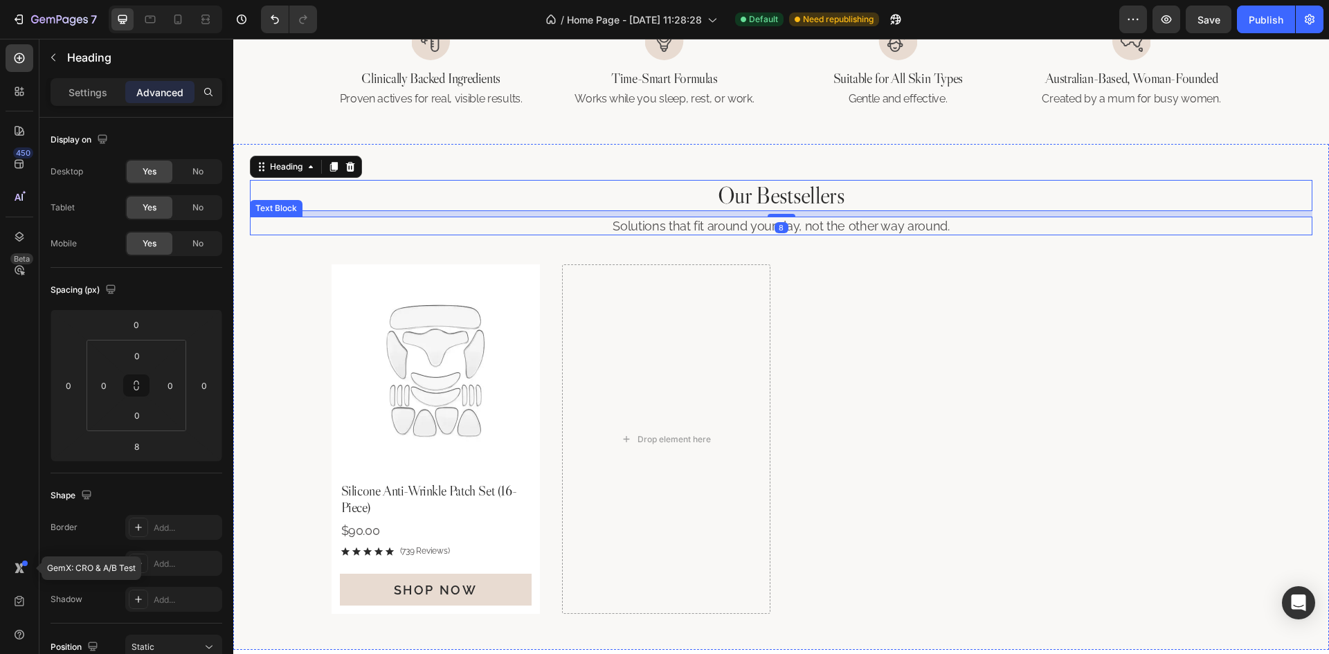
click at [815, 221] on p "Solutions that fit around your day, not the other way around." at bounding box center [781, 226] width 1060 height 16
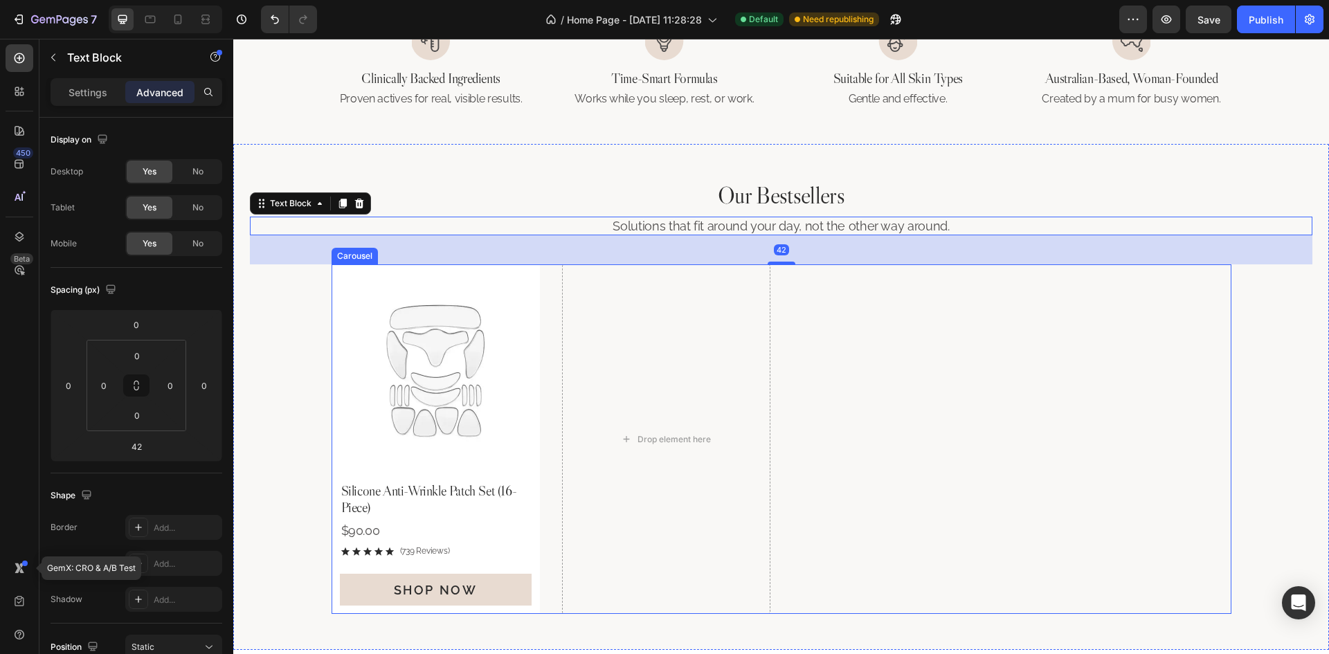
click at [803, 309] on div "Product Images Silicone Anti-Wrinkle Patch Set (16-Piece) Product Title $90.00 …" at bounding box center [782, 439] width 900 height 350
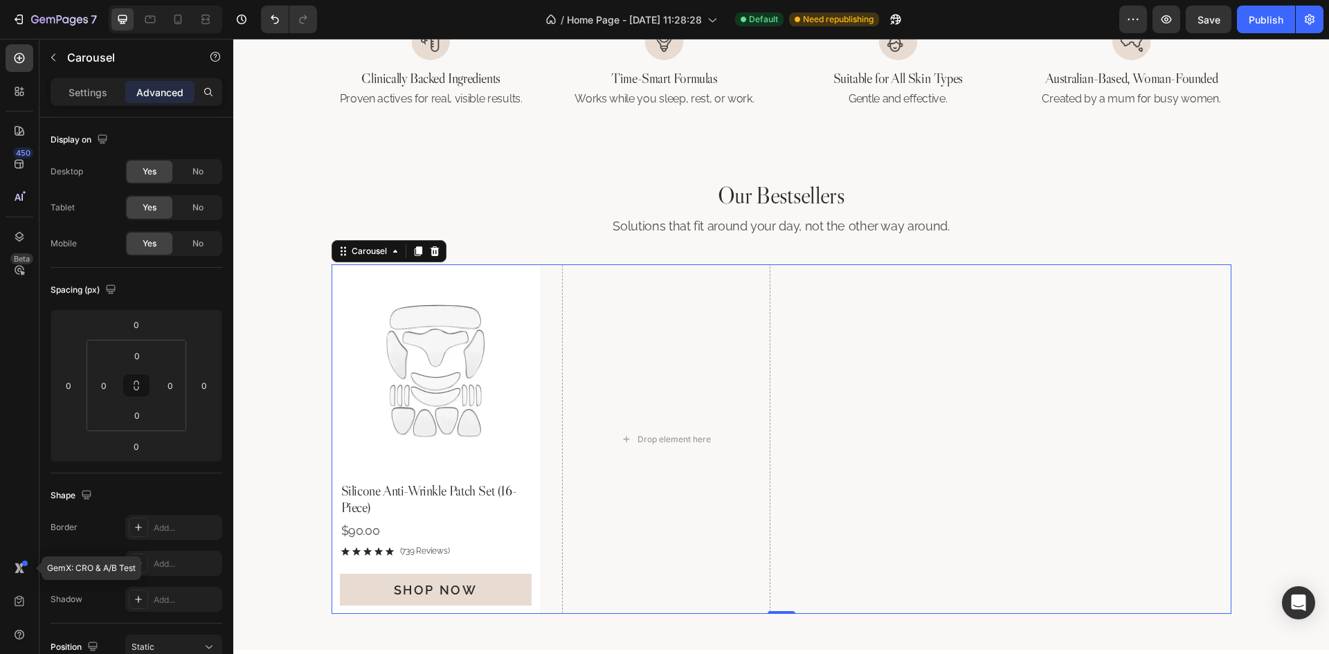
click at [919, 448] on div "Product Images Silicone Anti-Wrinkle Patch Set (16-Piece) Product Title $90.00 …" at bounding box center [782, 439] width 900 height 350
click at [175, 15] on icon at bounding box center [178, 20] width 8 height 10
type input "24"
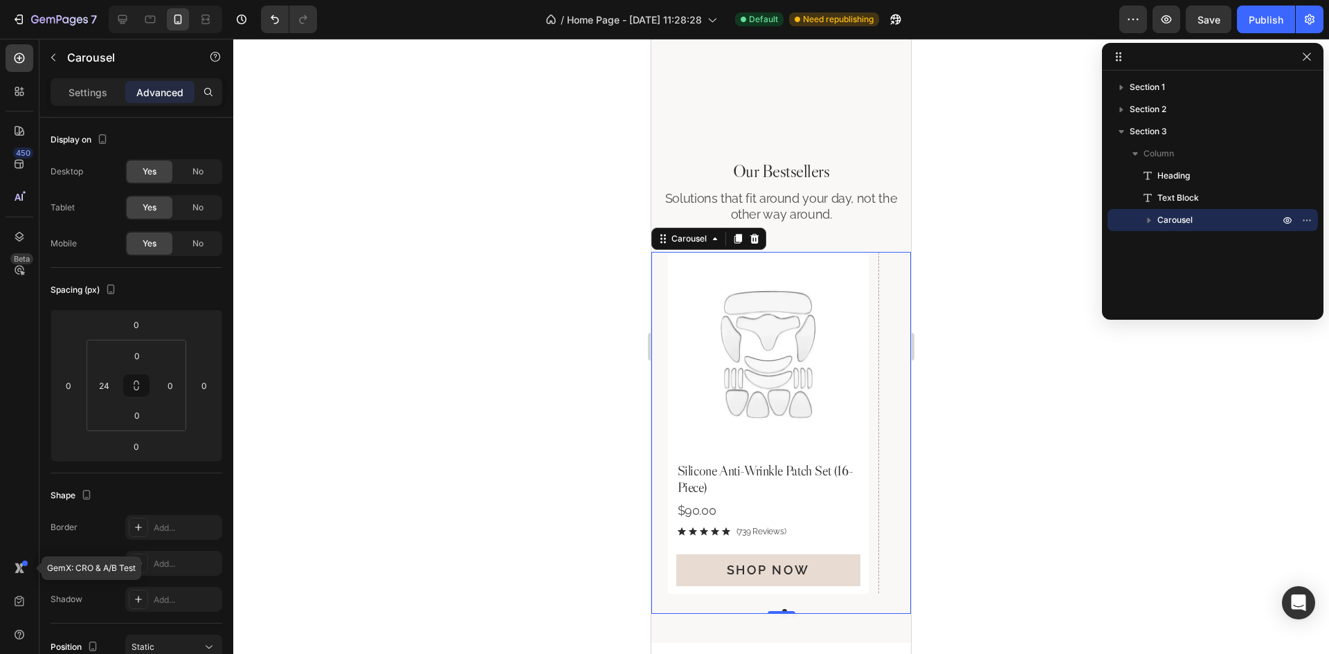
scroll to position [857, 0]
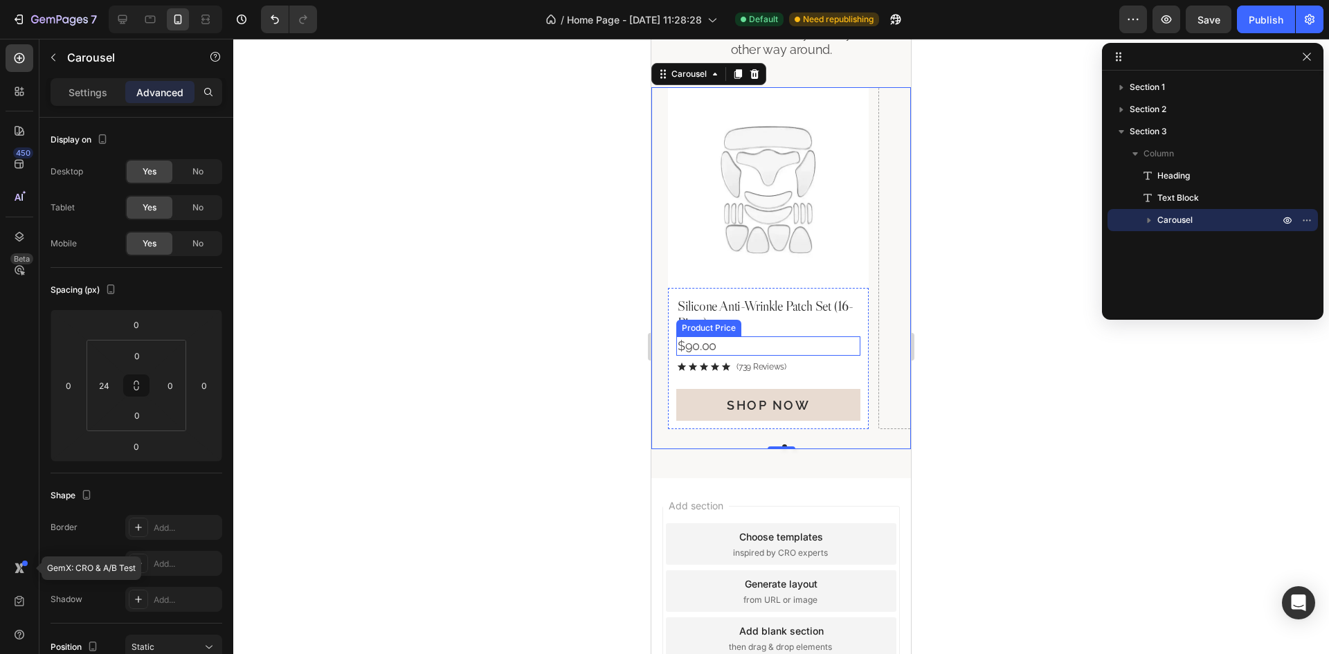
click at [714, 341] on div "$90.00" at bounding box center [768, 345] width 184 height 19
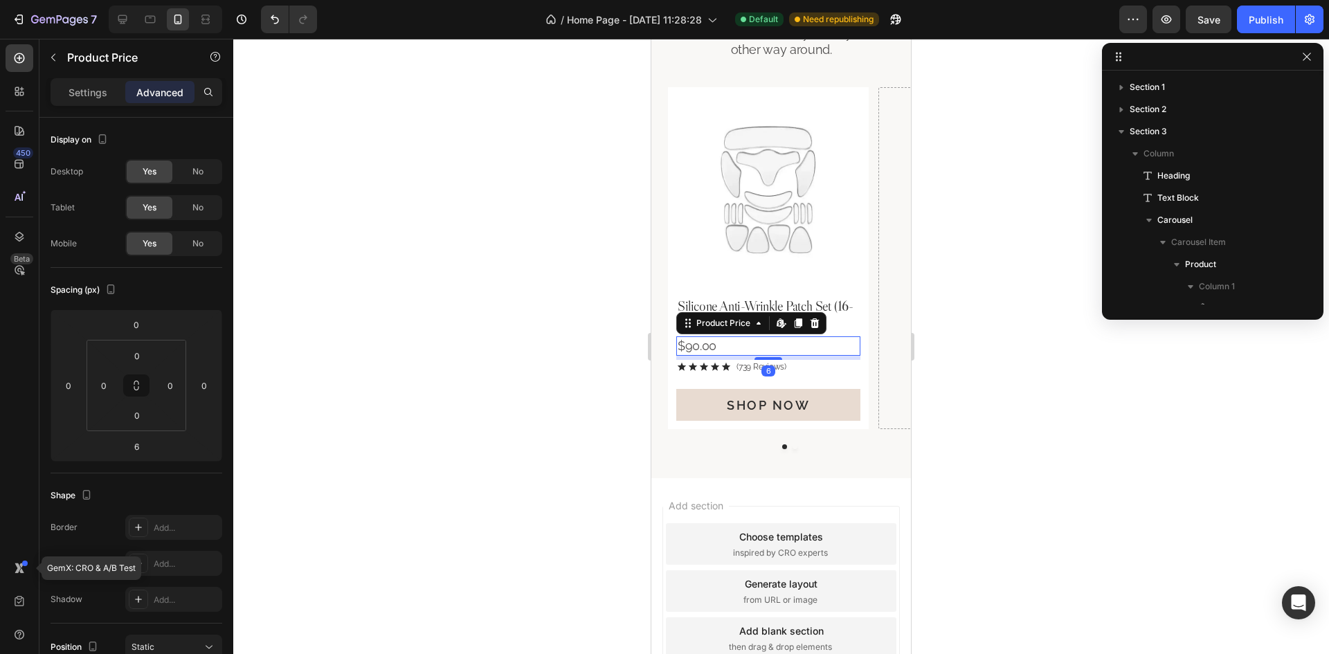
scroll to position [192, 0]
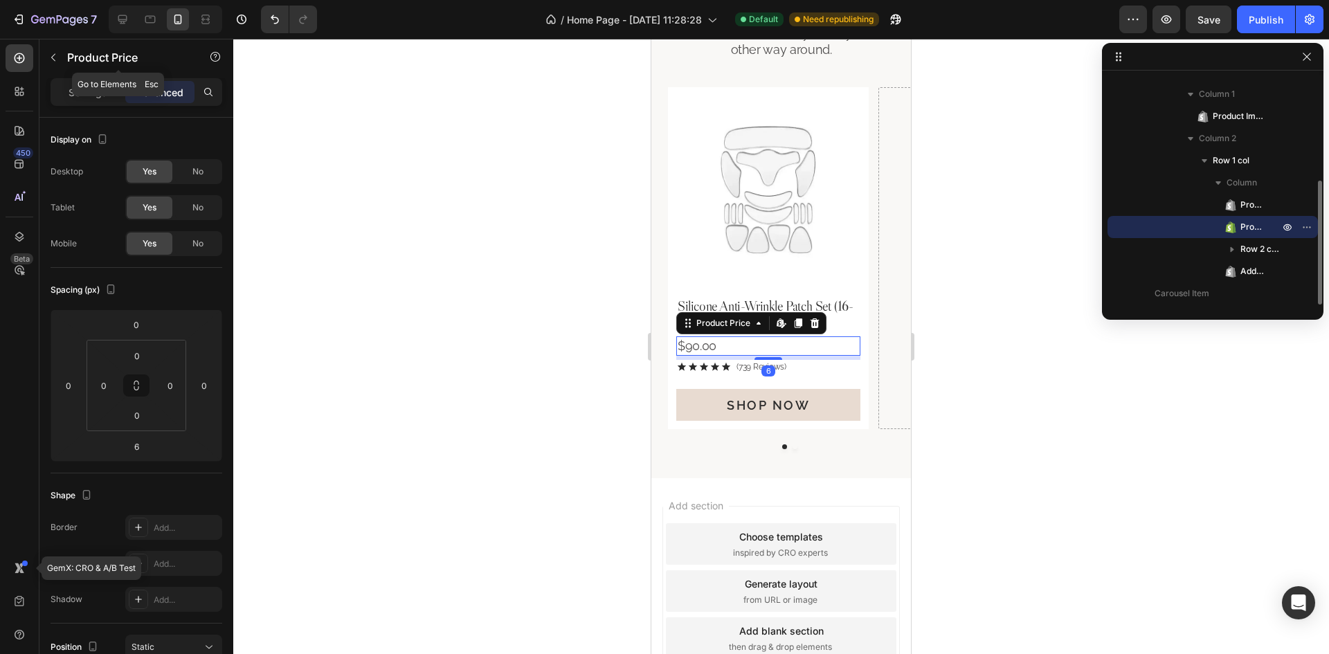
click at [91, 78] on div "Product Price" at bounding box center [118, 58] width 158 height 39
click at [91, 90] on p "Settings" at bounding box center [88, 92] width 39 height 15
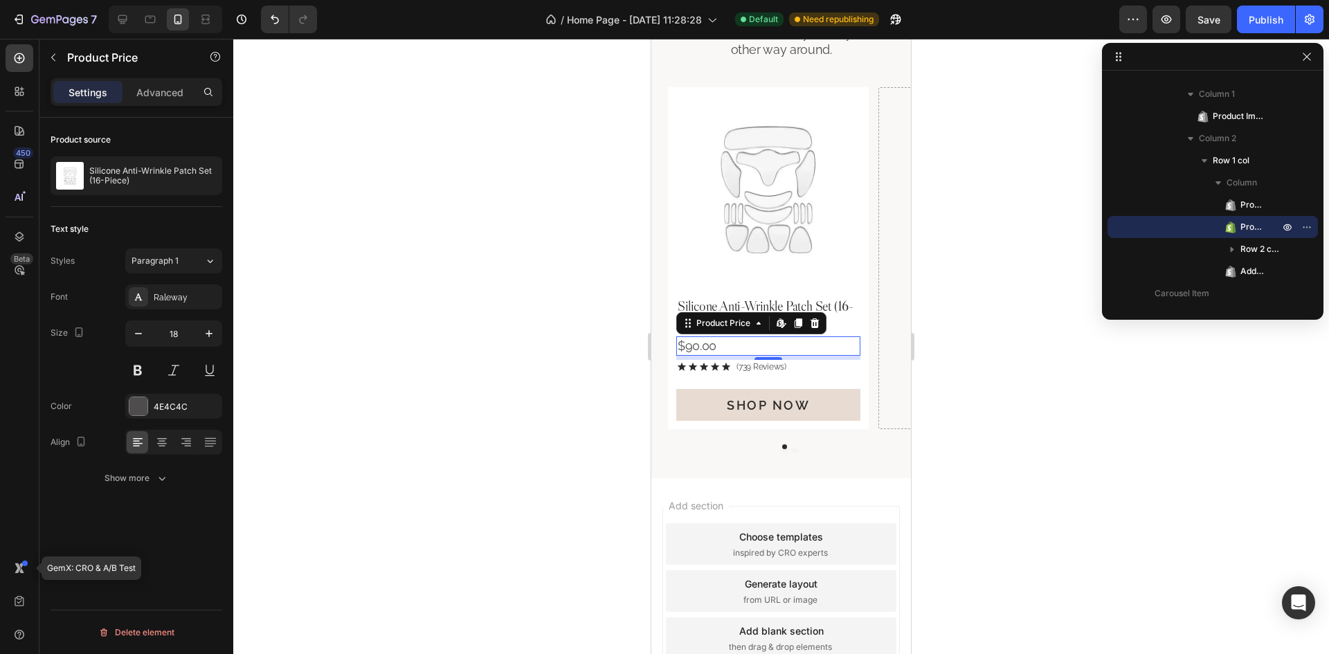
click at [799, 313] on div "Product Price Edit content in Shopify" at bounding box center [751, 323] width 150 height 22
click at [804, 299] on h2 "Silicone Anti-Wrinkle Patch Set (16-Piece)" at bounding box center [768, 314] width 184 height 36
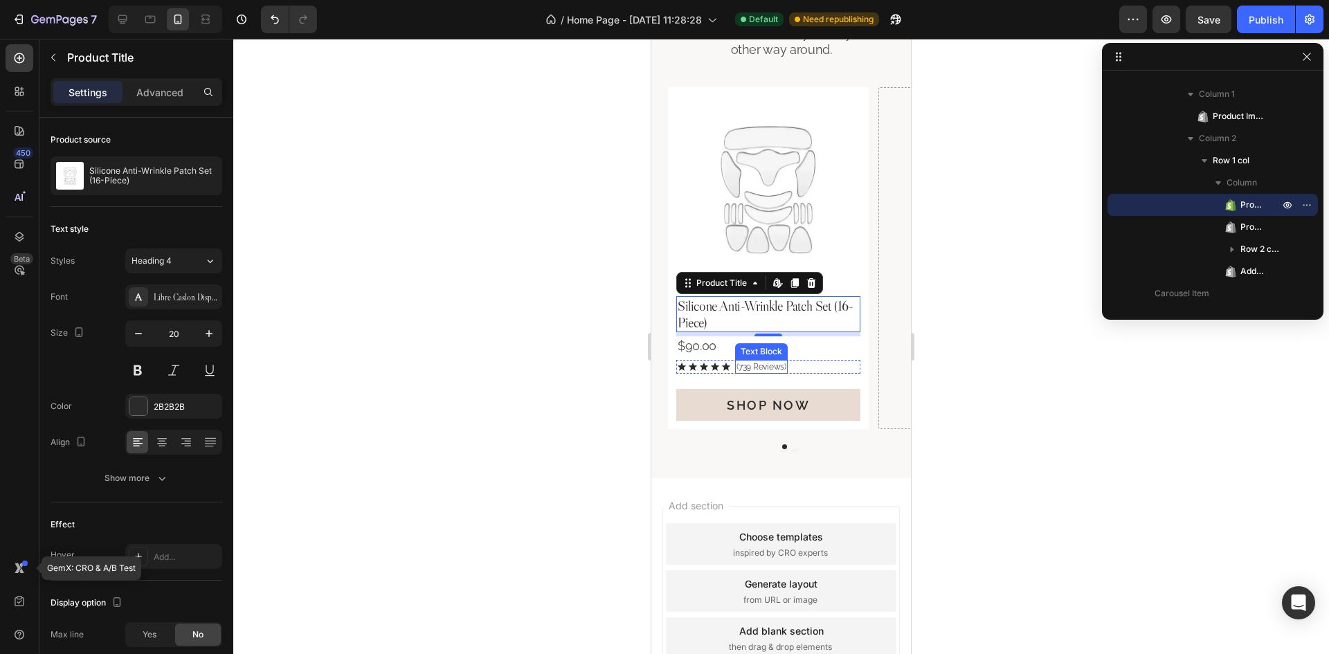
click at [772, 367] on p "(739 Reviews)" at bounding box center [761, 367] width 50 height 12
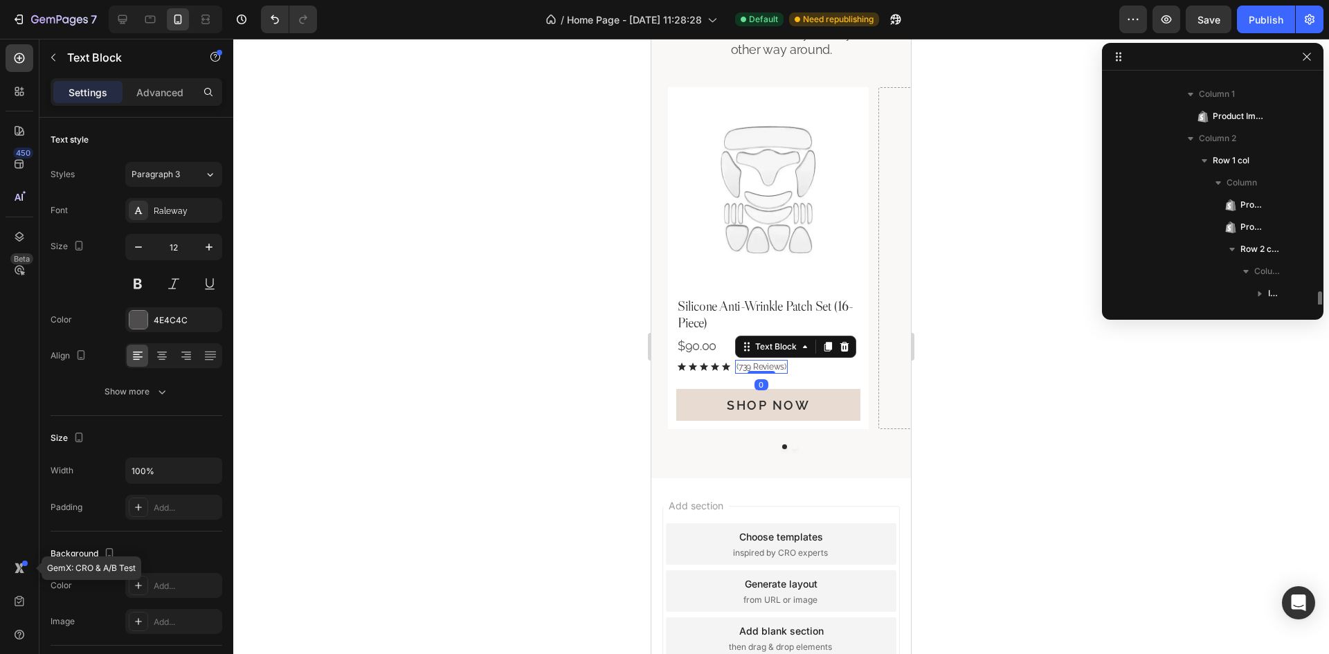
scroll to position [281, 0]
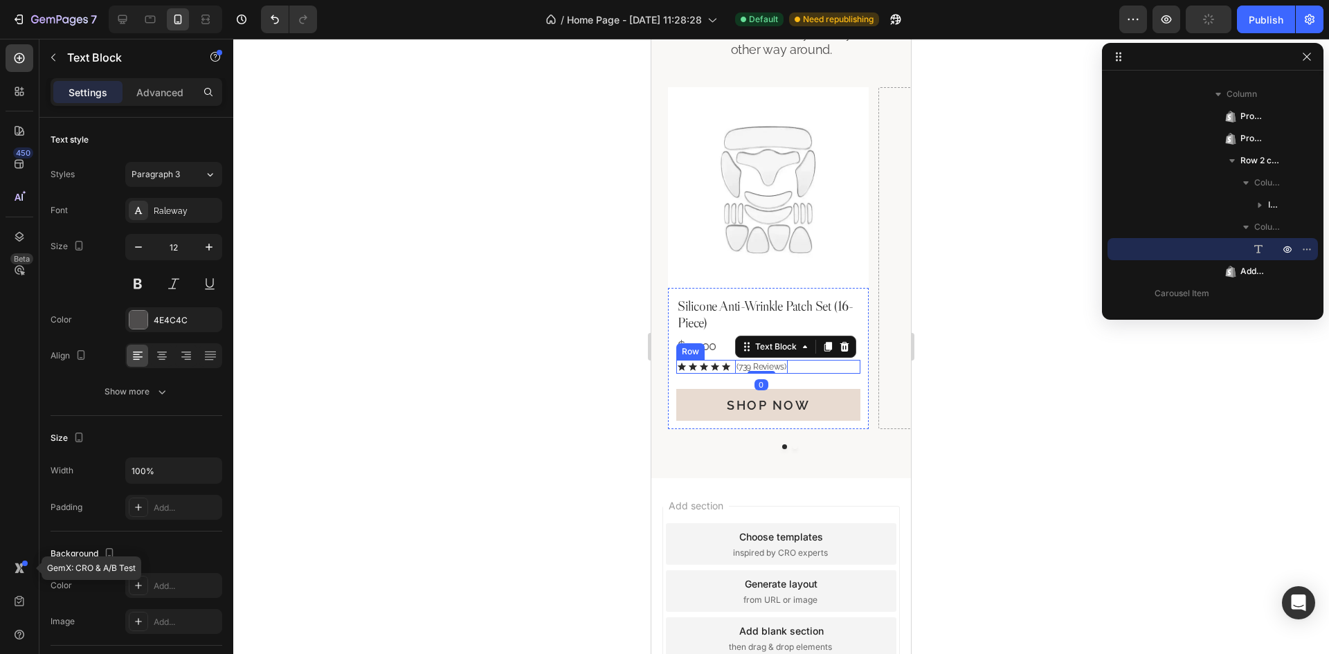
click at [809, 374] on div "Icon Icon Icon Icon Icon Icon List (739 Reviews) Text Block 0 Row" at bounding box center [768, 367] width 184 height 15
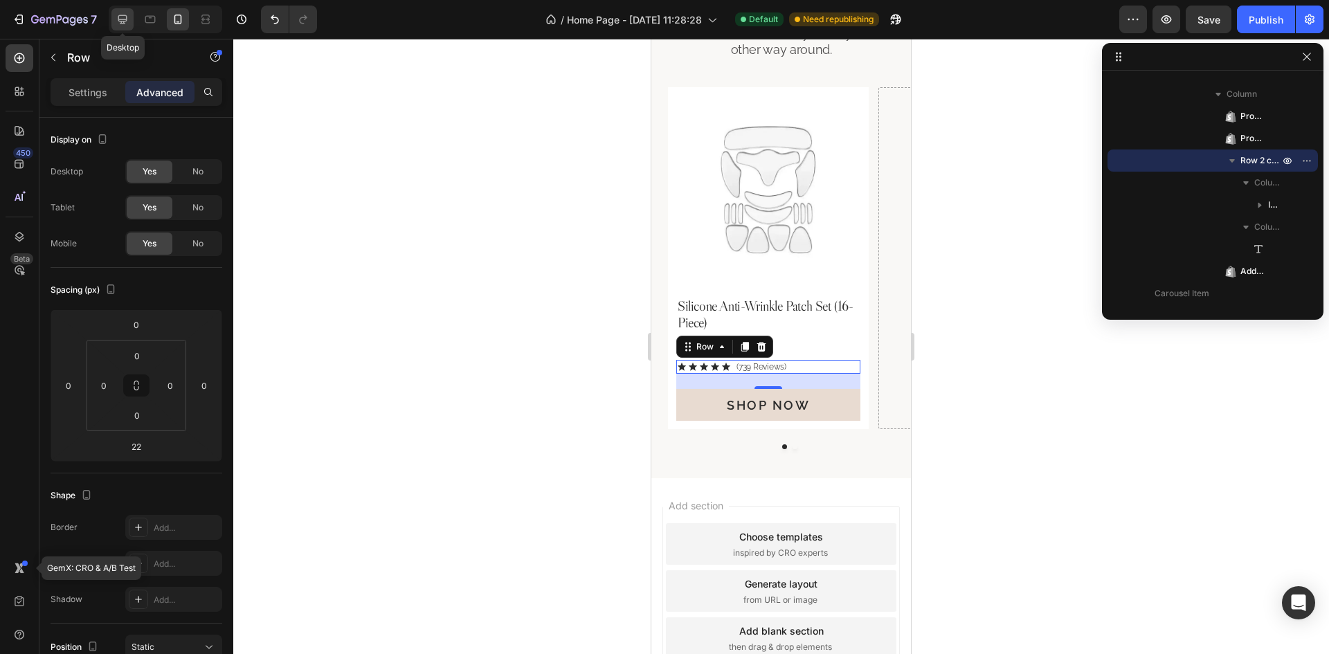
click at [125, 19] on icon at bounding box center [122, 19] width 9 height 9
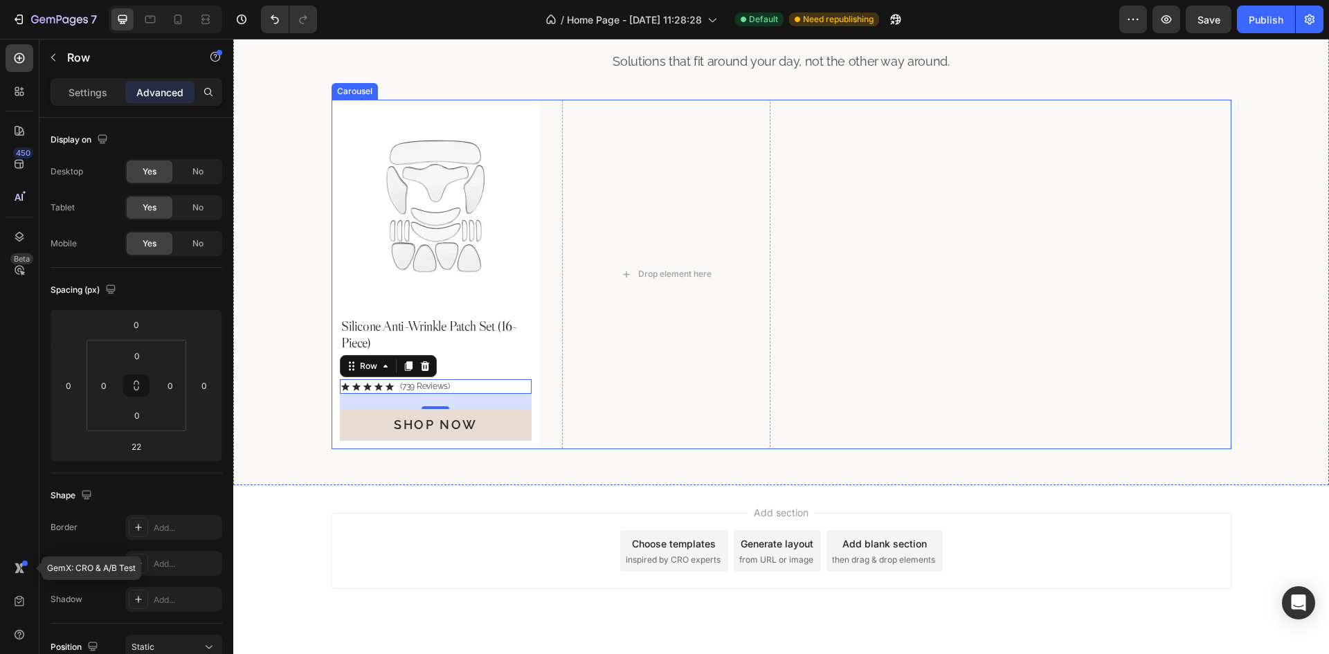
scroll to position [887, 0]
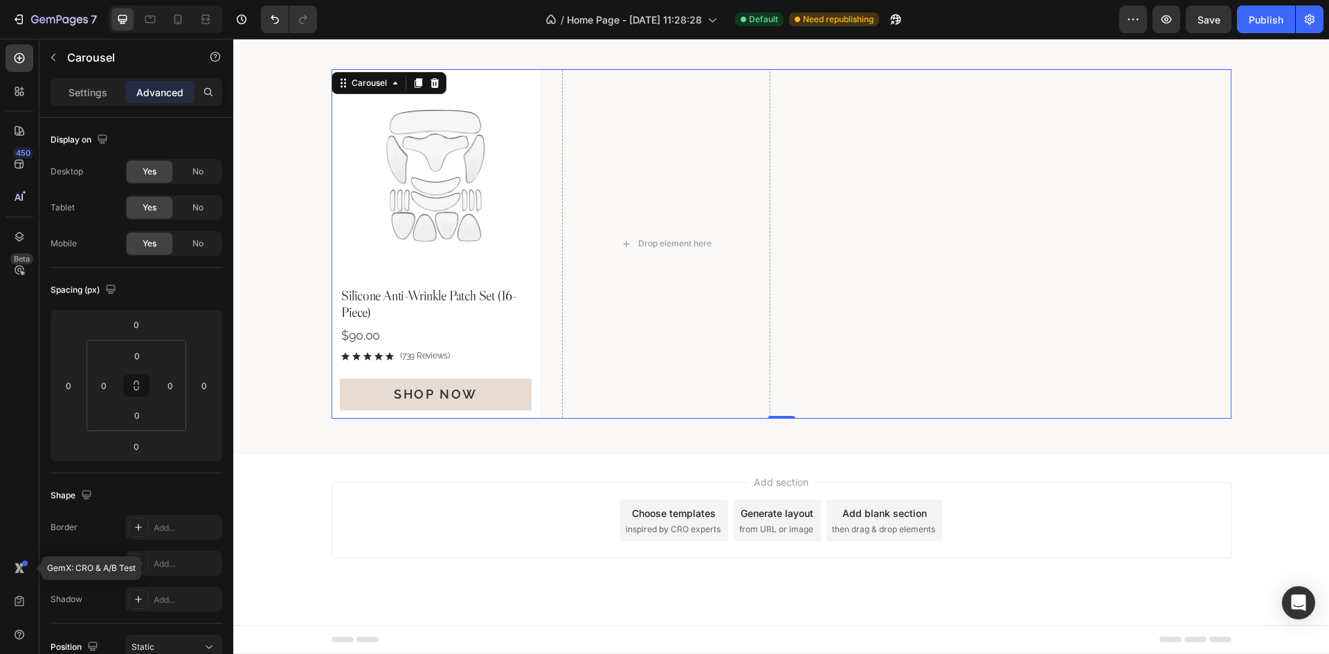
click at [872, 281] on div "Product Images Silicone Anti-Wrinkle Patch Set (16-Piece) Product Title $90.00 …" at bounding box center [782, 244] width 900 height 350
click at [93, 78] on div "Carousel" at bounding box center [118, 58] width 158 height 39
click at [93, 98] on p "Settings" at bounding box center [88, 92] width 39 height 15
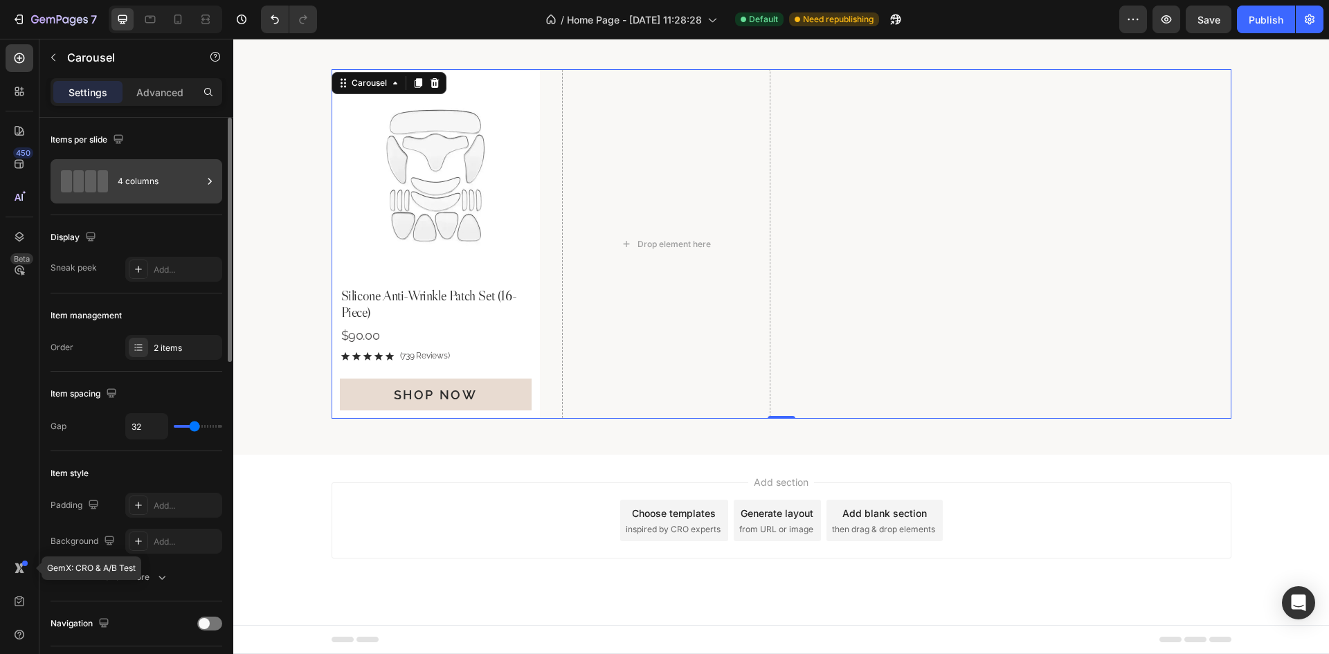
click at [164, 190] on div "4 columns" at bounding box center [160, 181] width 84 height 32
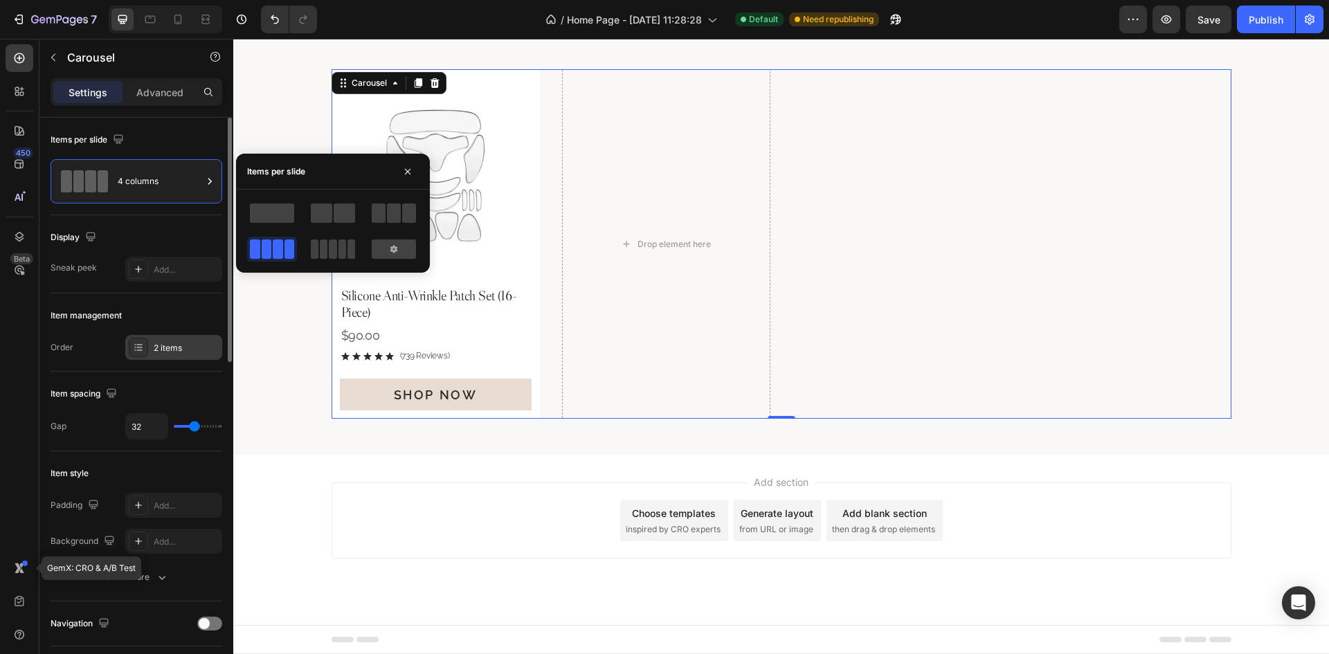
click at [185, 347] on div "2 items" at bounding box center [186, 348] width 65 height 12
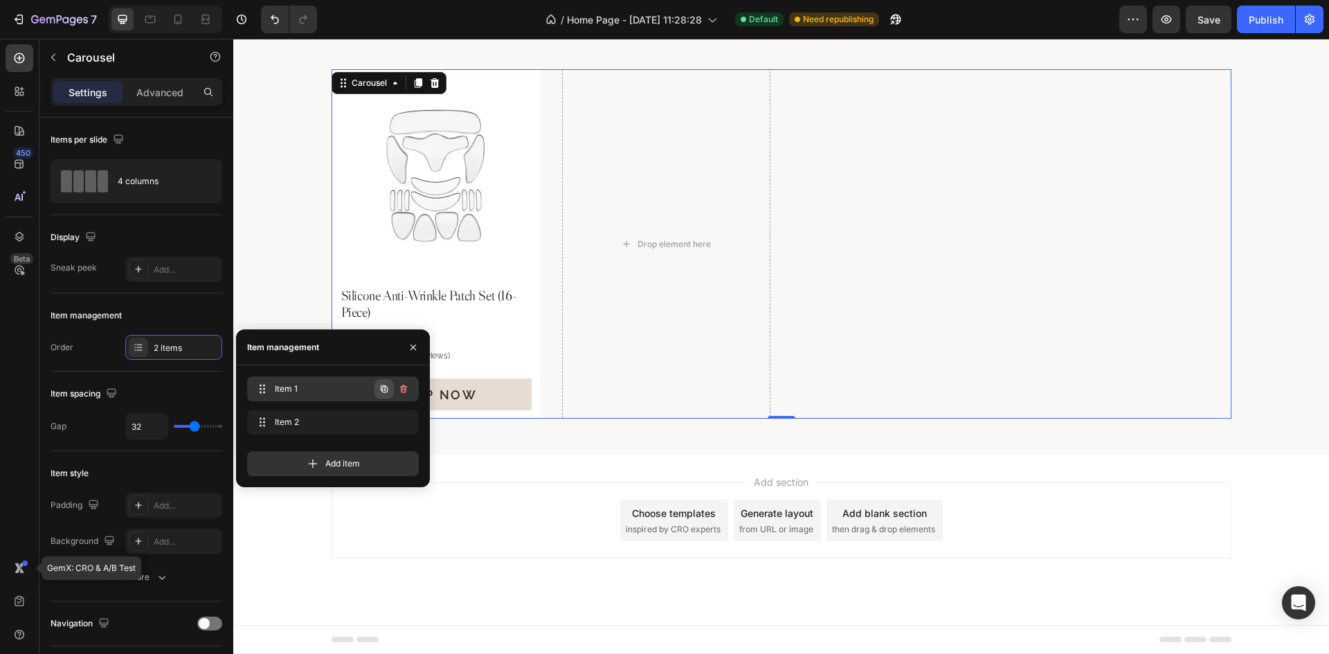
click at [380, 386] on icon "button" at bounding box center [384, 388] width 11 height 11
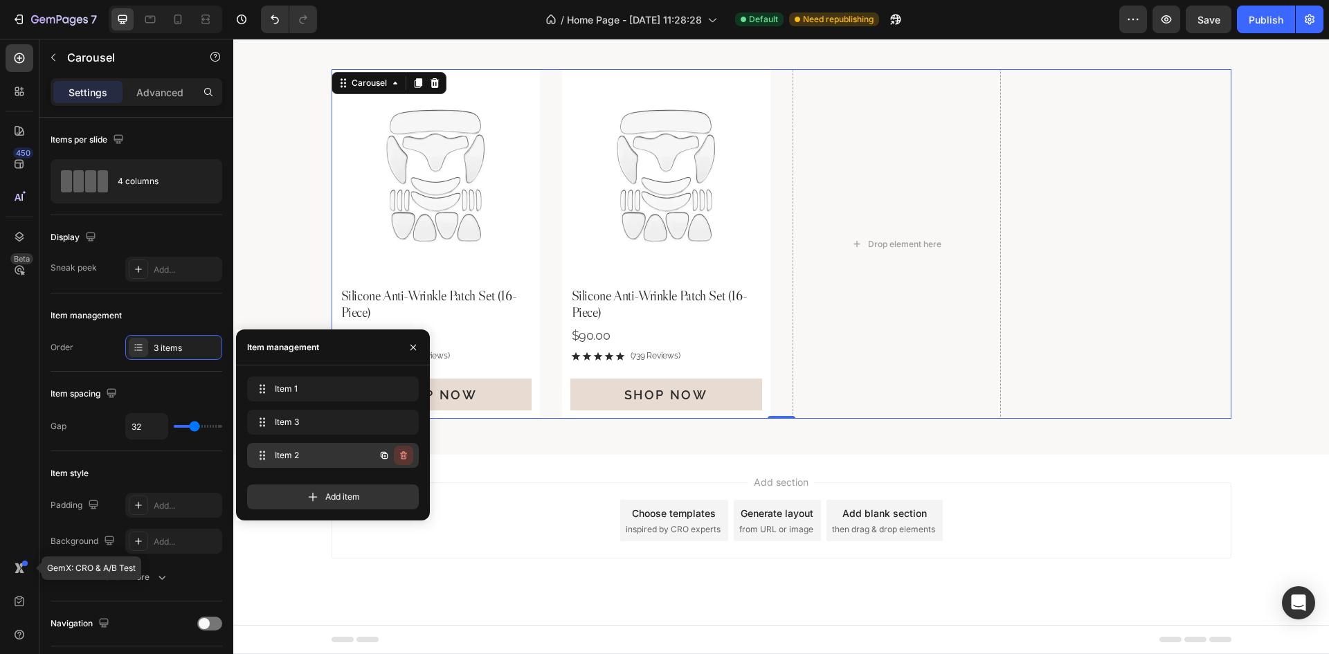
click at [404, 455] on icon "button" at bounding box center [403, 455] width 11 height 11
click at [395, 460] on div "Delete" at bounding box center [394, 455] width 26 height 12
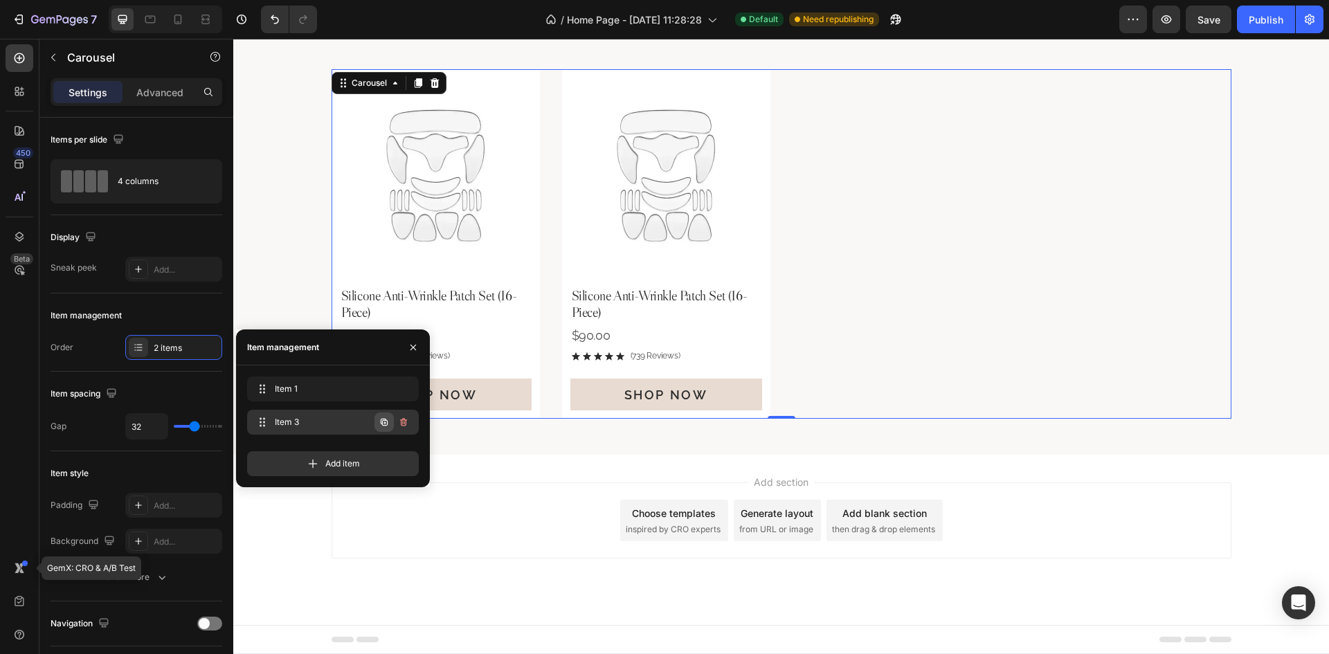
click at [382, 422] on icon "button" at bounding box center [384, 422] width 7 height 7
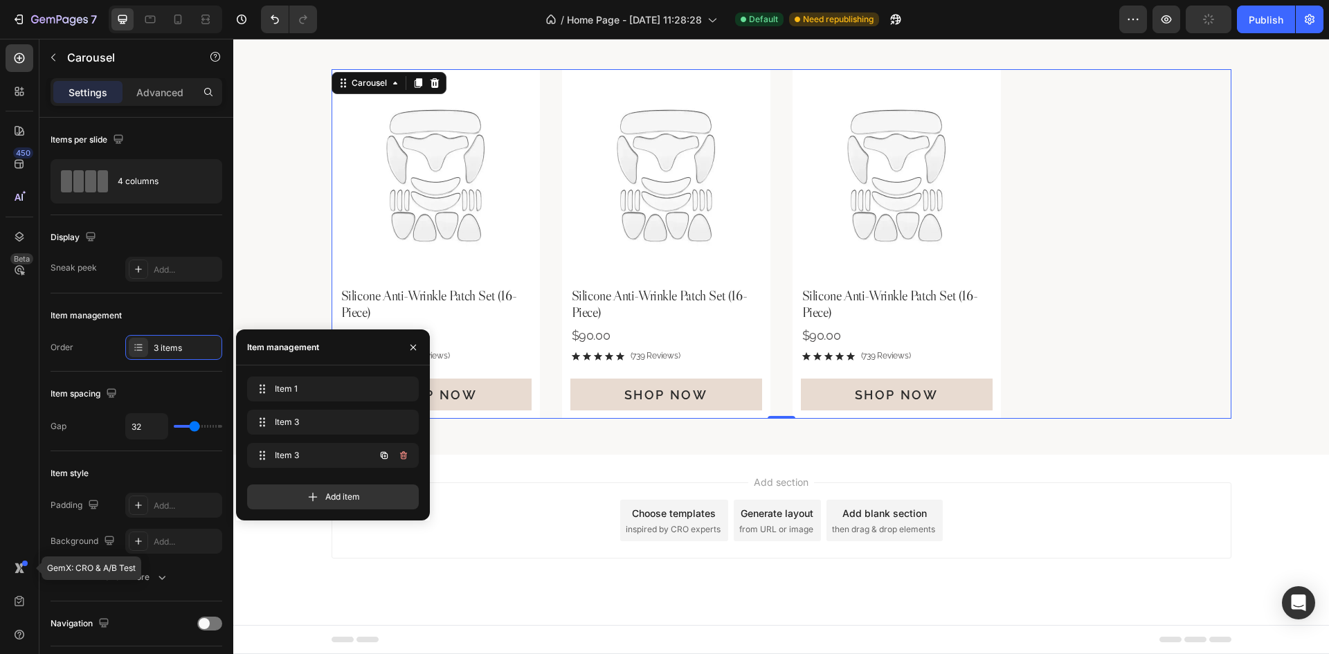
click at [386, 451] on icon "button" at bounding box center [384, 455] width 11 height 11
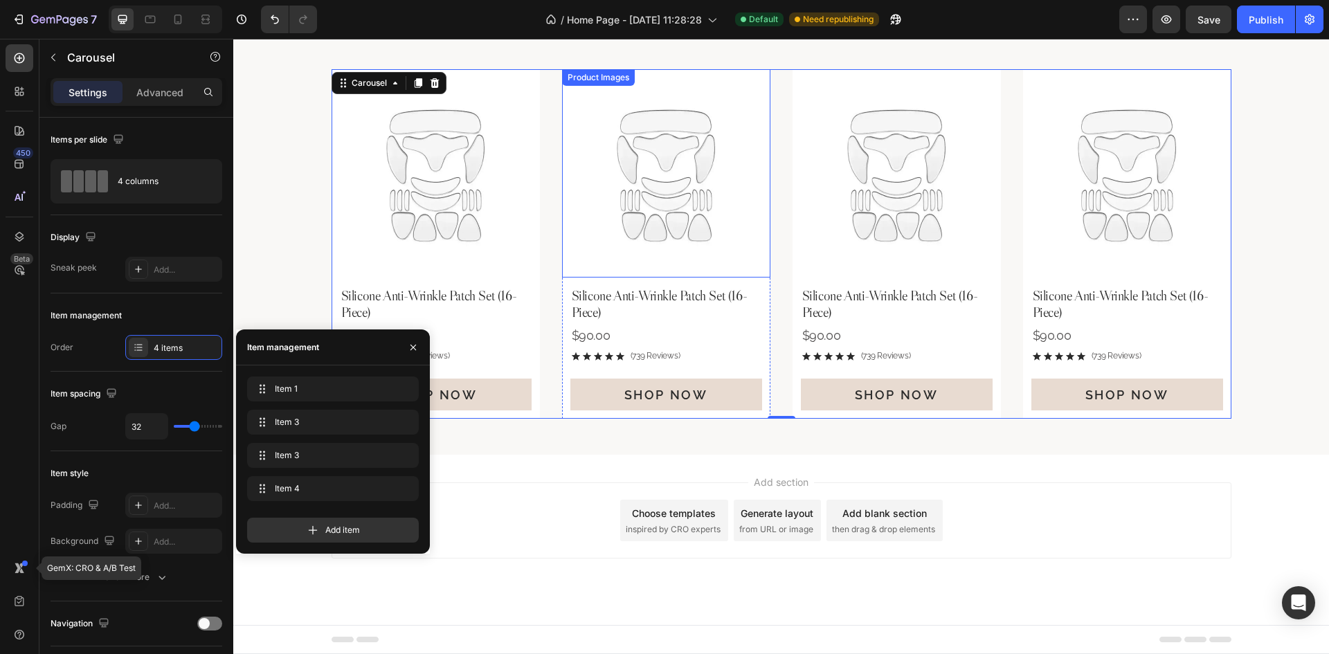
click at [720, 271] on img at bounding box center [666, 173] width 208 height 208
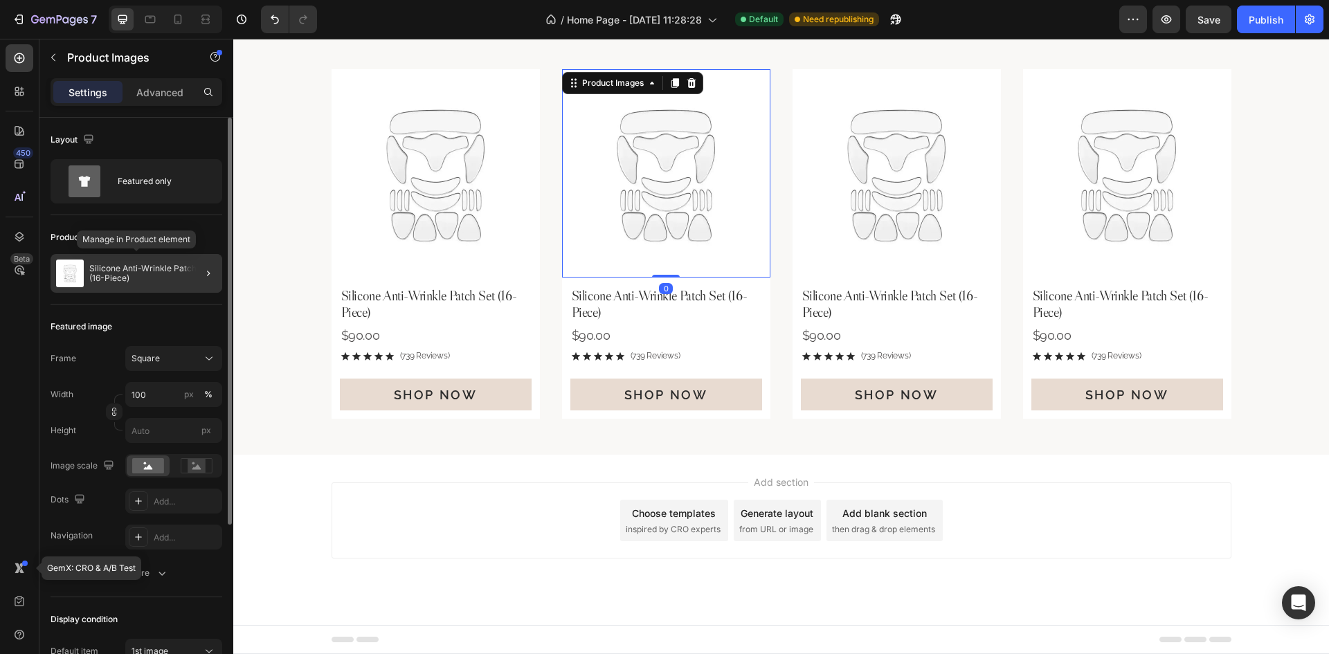
click at [114, 272] on p "Silicone Anti-Wrinkle Patch Set (16-Piece)" at bounding box center [152, 273] width 127 height 19
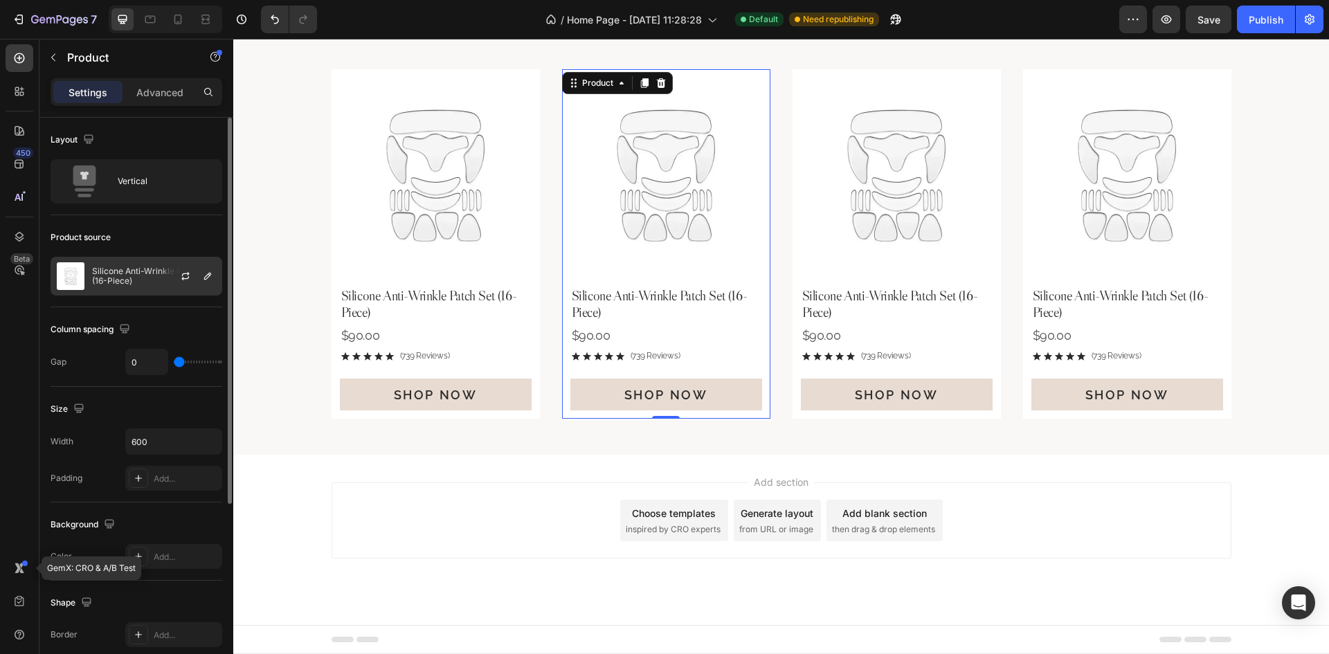
click at [107, 263] on div "Silicone Anti-Wrinkle Patch Set (16-Piece)" at bounding box center [137, 276] width 172 height 39
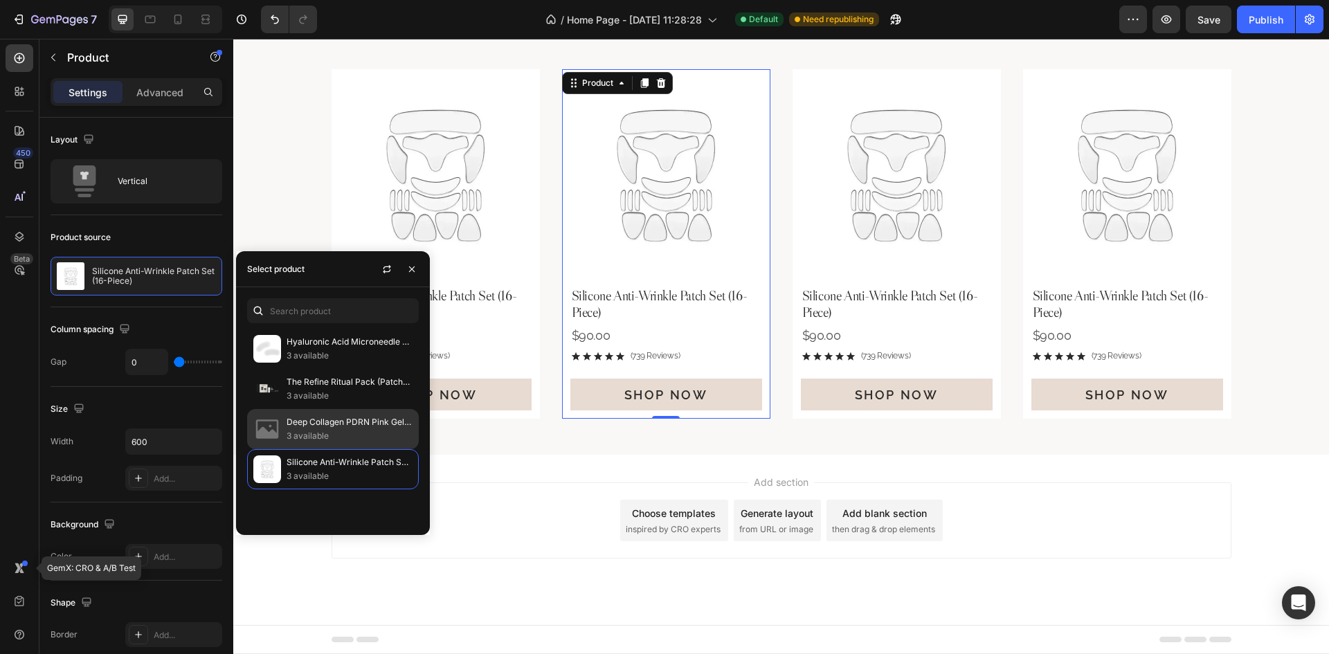
click at [323, 431] on p "3 available" at bounding box center [350, 436] width 126 height 14
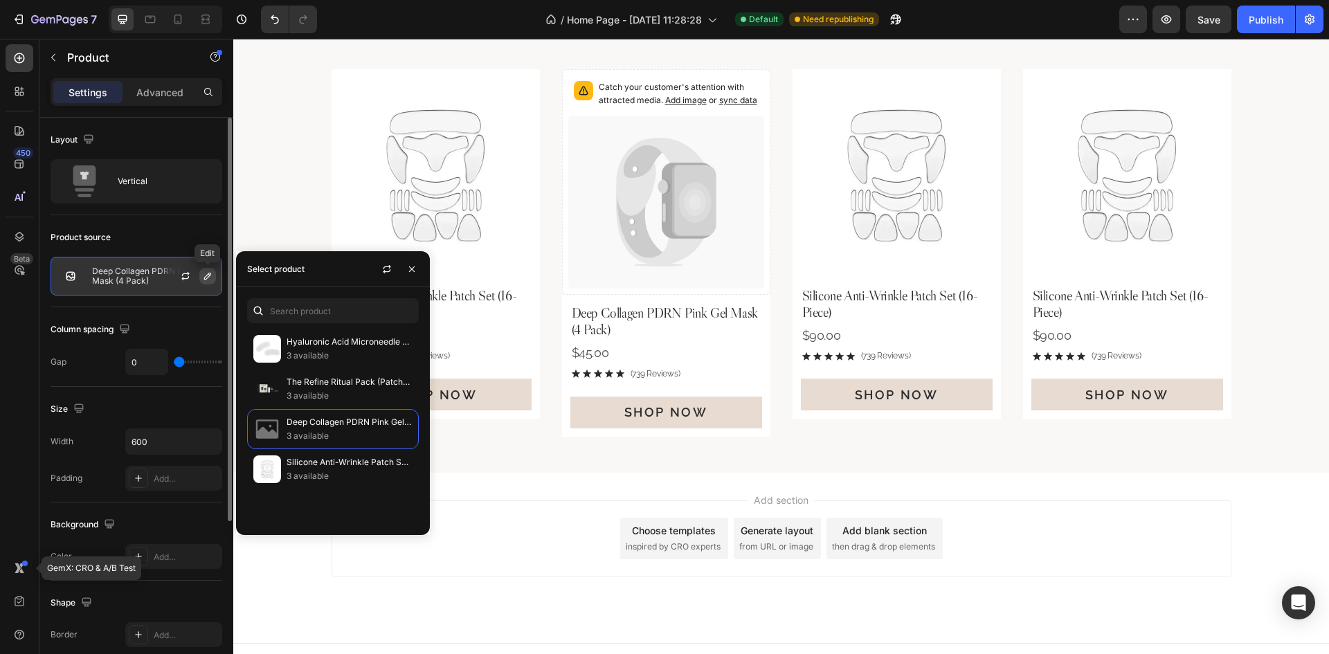
click at [206, 276] on icon "button" at bounding box center [207, 276] width 7 height 7
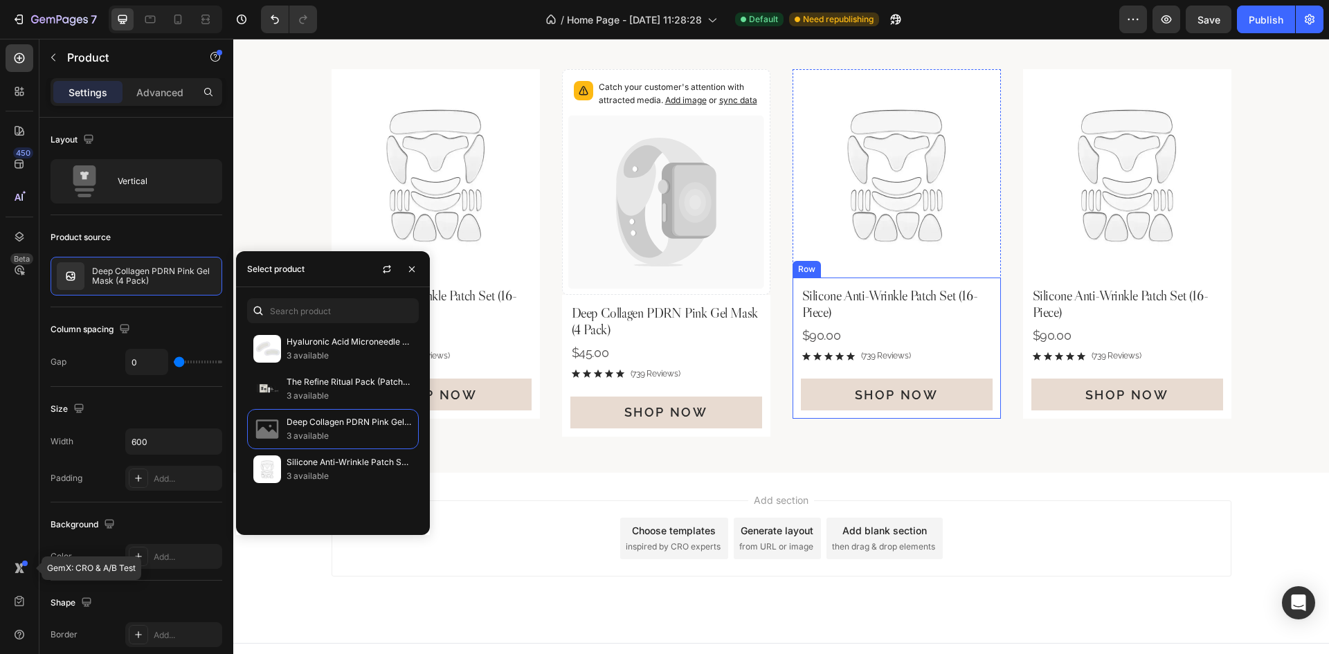
click at [842, 274] on img at bounding box center [897, 173] width 208 height 208
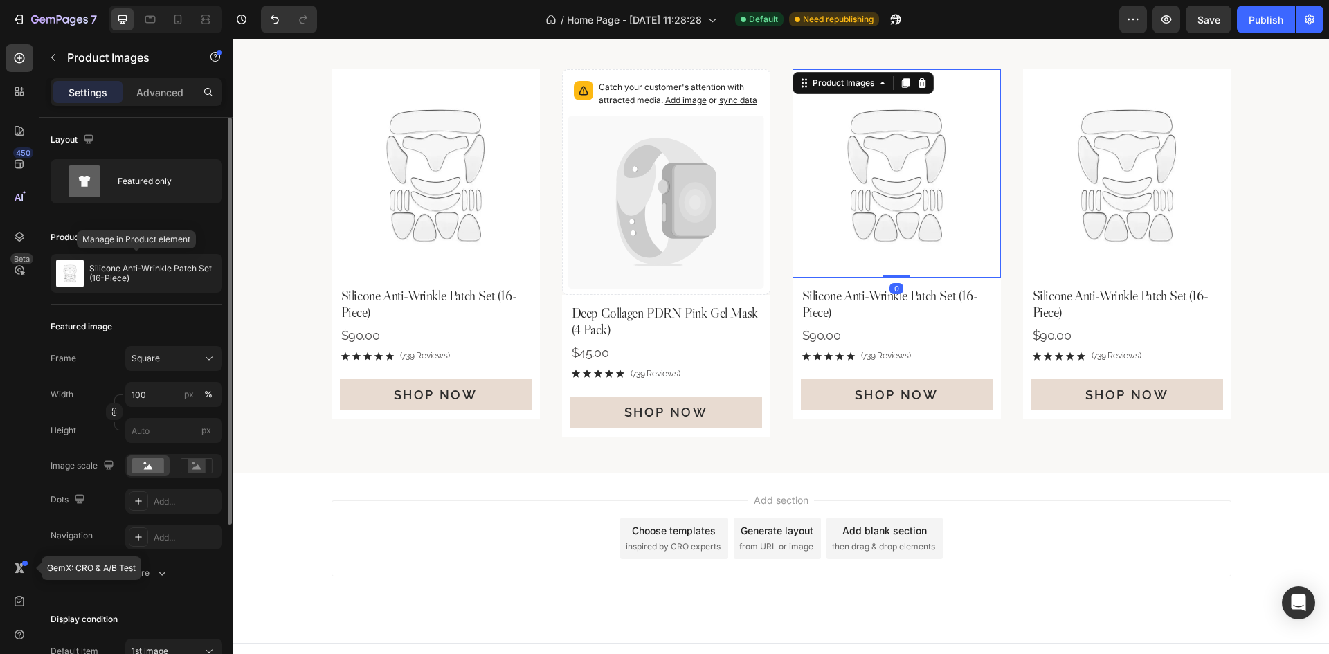
drag, startPoint x: 127, startPoint y: 273, endPoint x: 190, endPoint y: 300, distance: 69.2
click at [127, 273] on p "Silicone Anti-Wrinkle Patch Set (16-Piece)" at bounding box center [152, 273] width 127 height 19
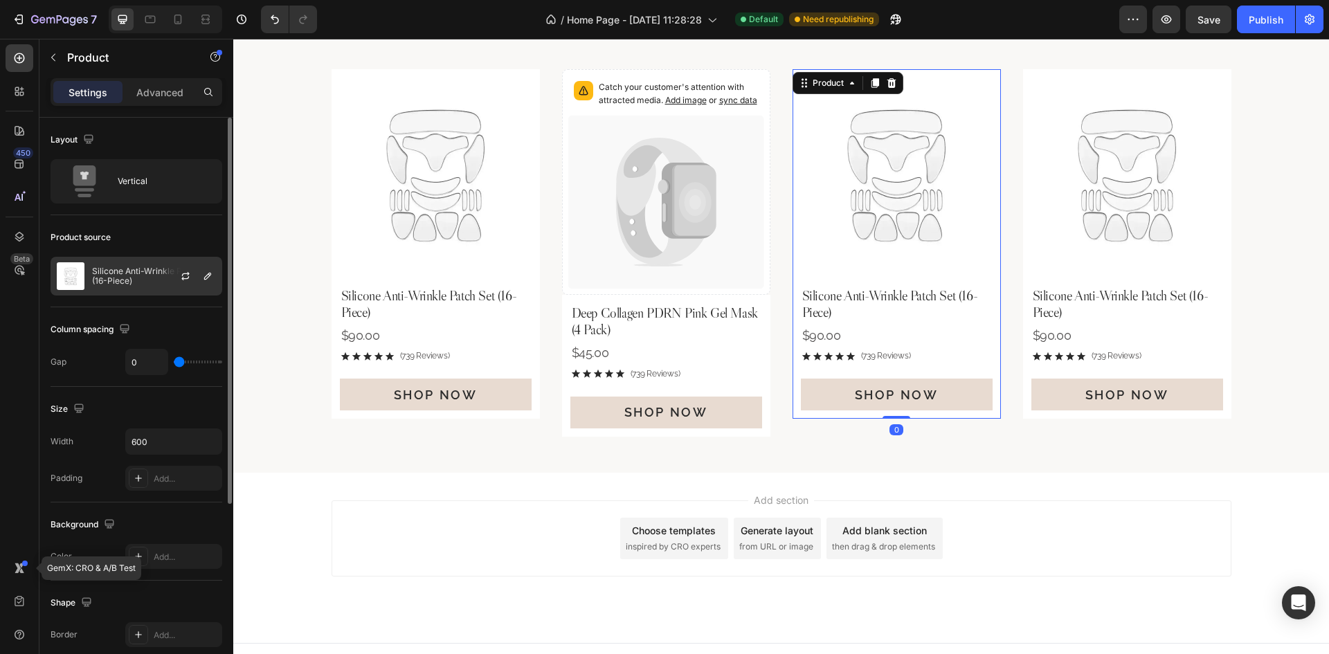
click at [138, 283] on p "Silicone Anti-Wrinkle Patch Set (16-Piece)" at bounding box center [154, 275] width 124 height 19
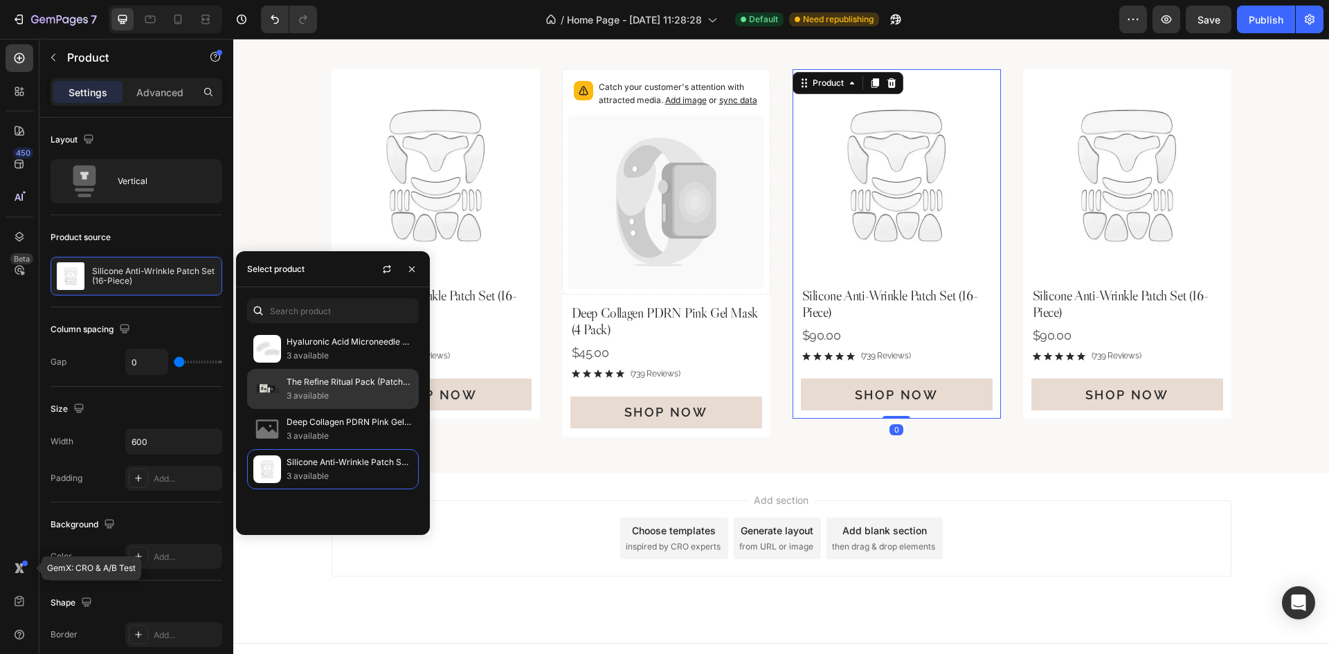
click at [332, 382] on p "The Refine Ritual Pack (Patches and Gel Mask Set)" at bounding box center [350, 382] width 126 height 14
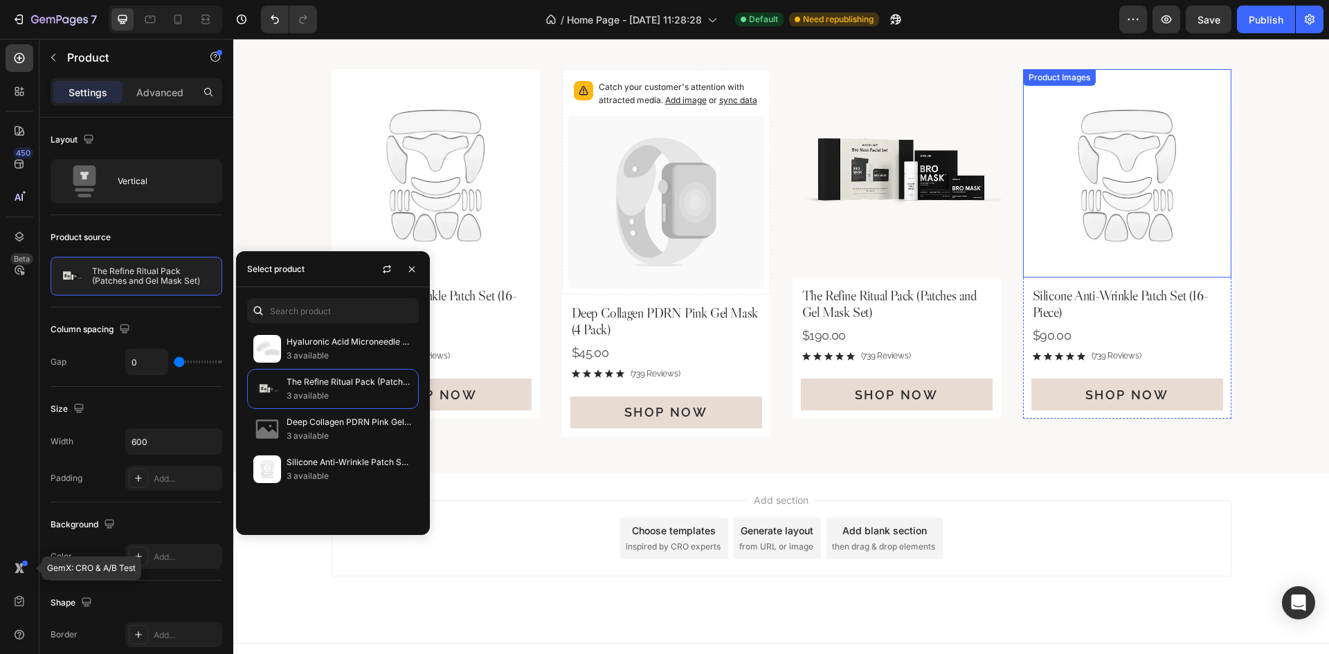
click at [1120, 253] on img at bounding box center [1127, 173] width 208 height 208
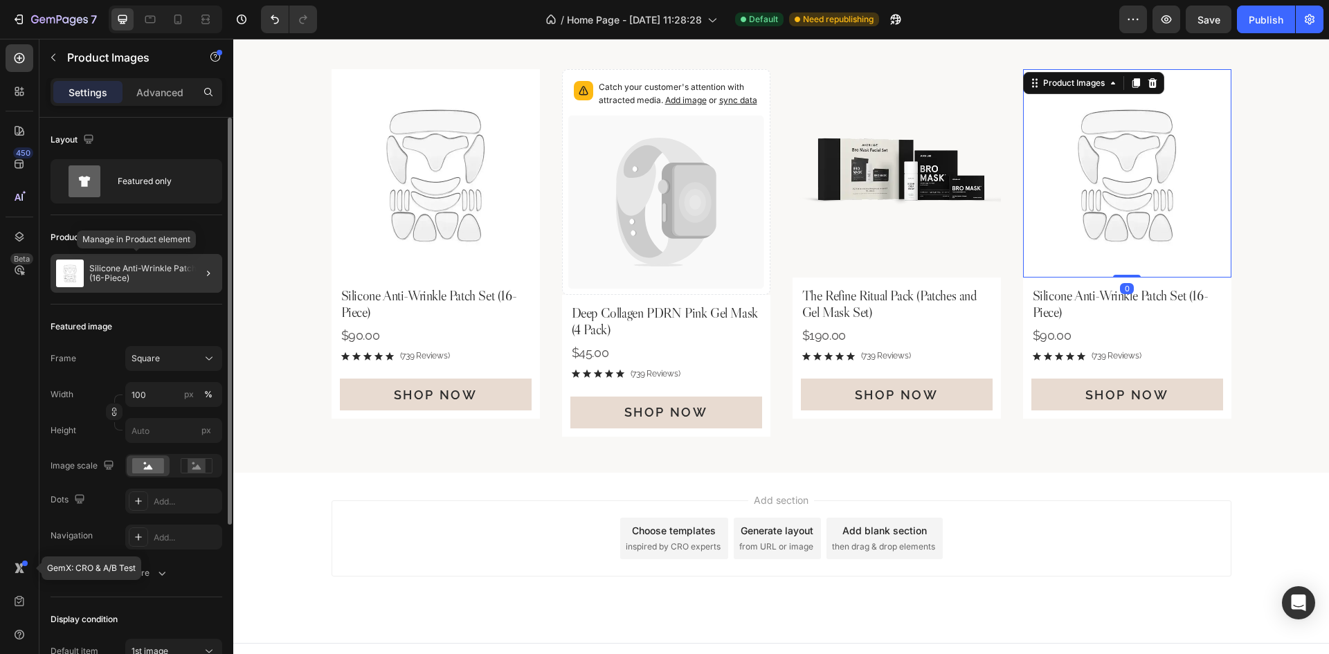
click at [173, 284] on div "Silicone Anti-Wrinkle Patch Set (16-Piece)" at bounding box center [137, 273] width 172 height 39
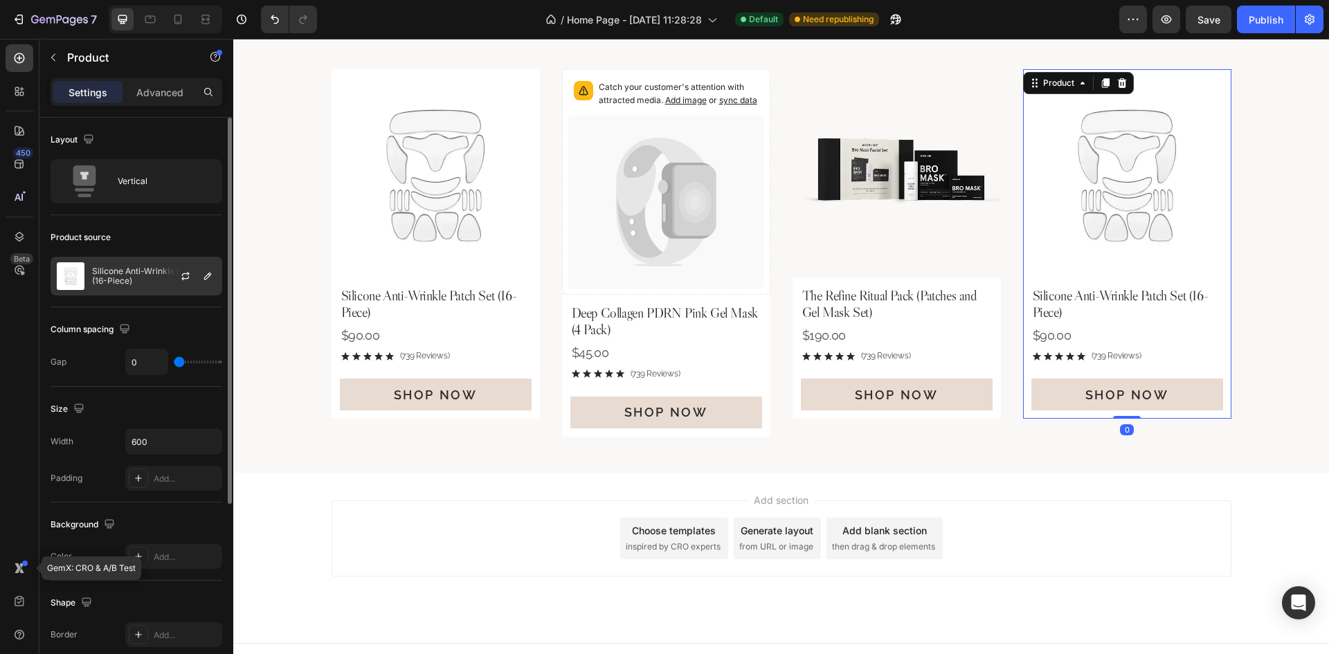
click at [155, 272] on p "Silicone Anti-Wrinkle Patch Set (16-Piece)" at bounding box center [154, 275] width 124 height 19
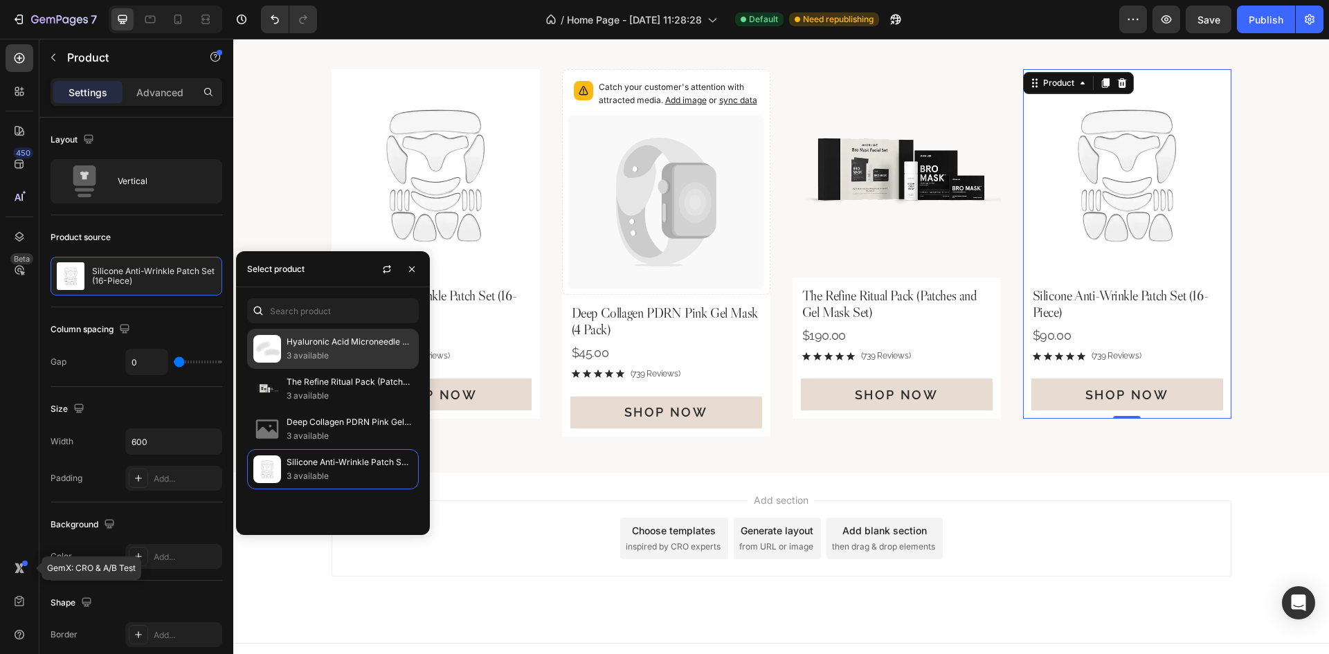
click at [327, 352] on p "3 available" at bounding box center [350, 356] width 126 height 14
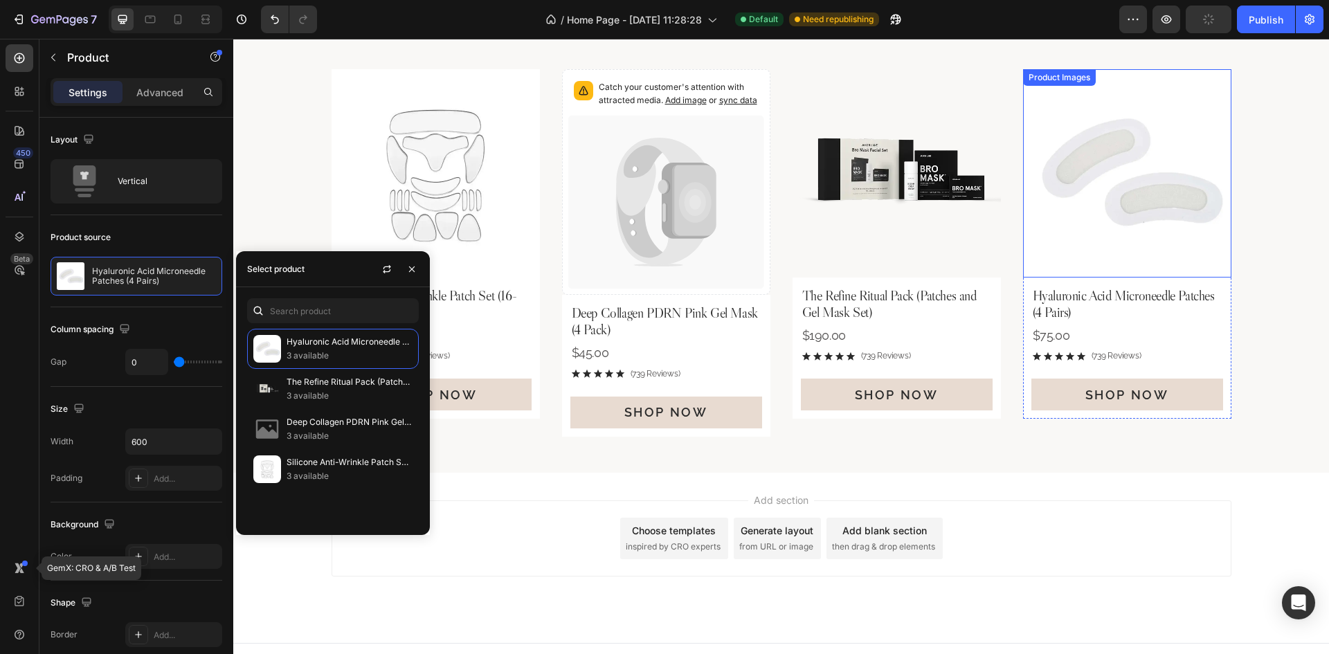
click at [1031, 224] on img at bounding box center [1127, 173] width 208 height 208
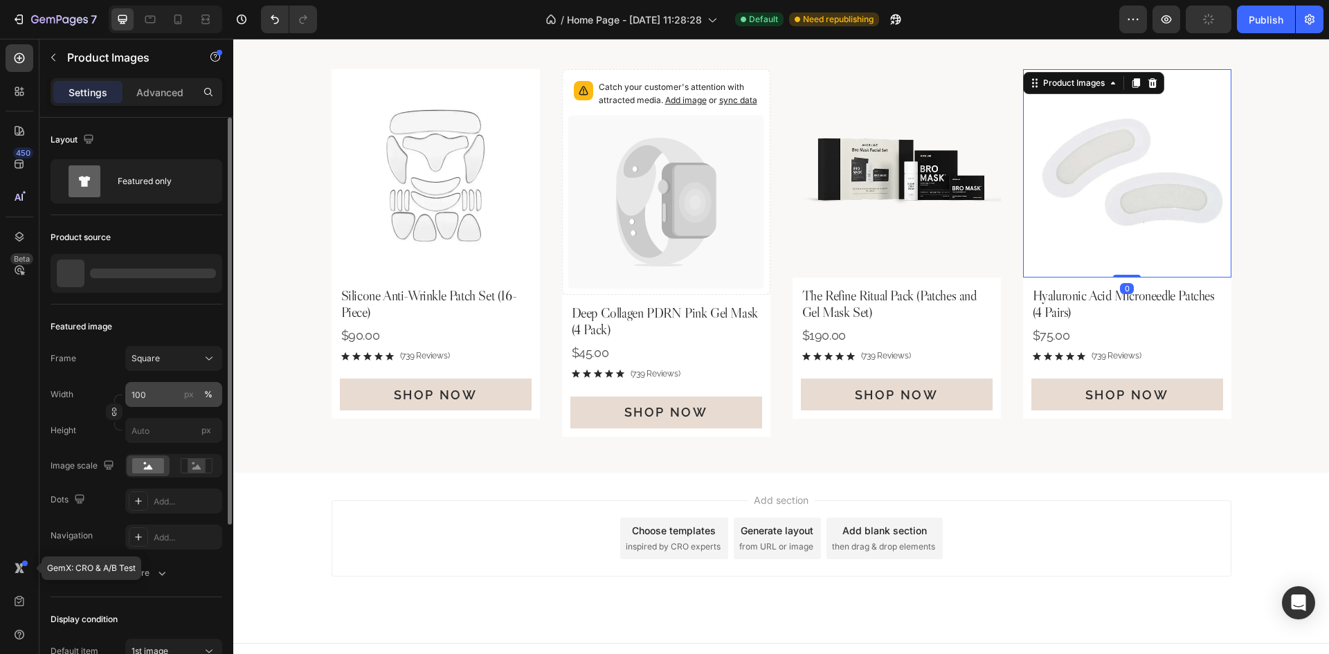
scroll to position [238, 0]
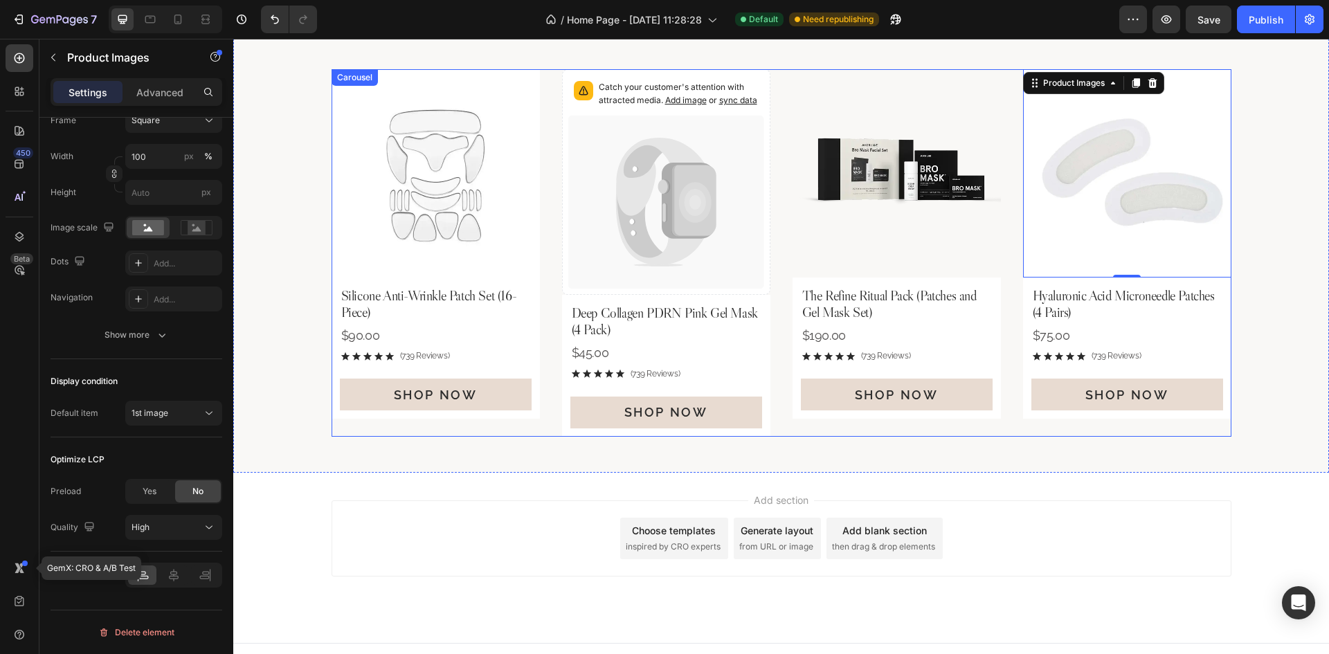
click at [1011, 276] on div "Product Images Silicone Anti-Wrinkle Patch Set (16-Piece) Product Title $90.00 …" at bounding box center [782, 253] width 900 height 368
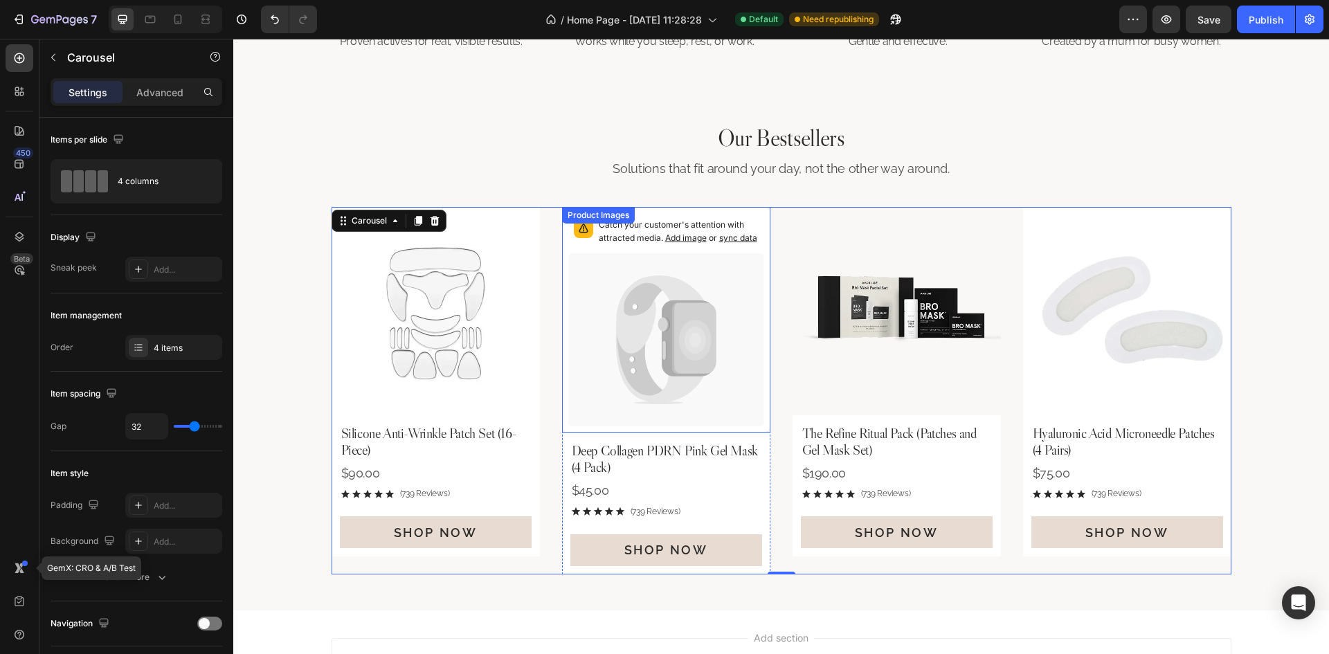
scroll to position [680, 0]
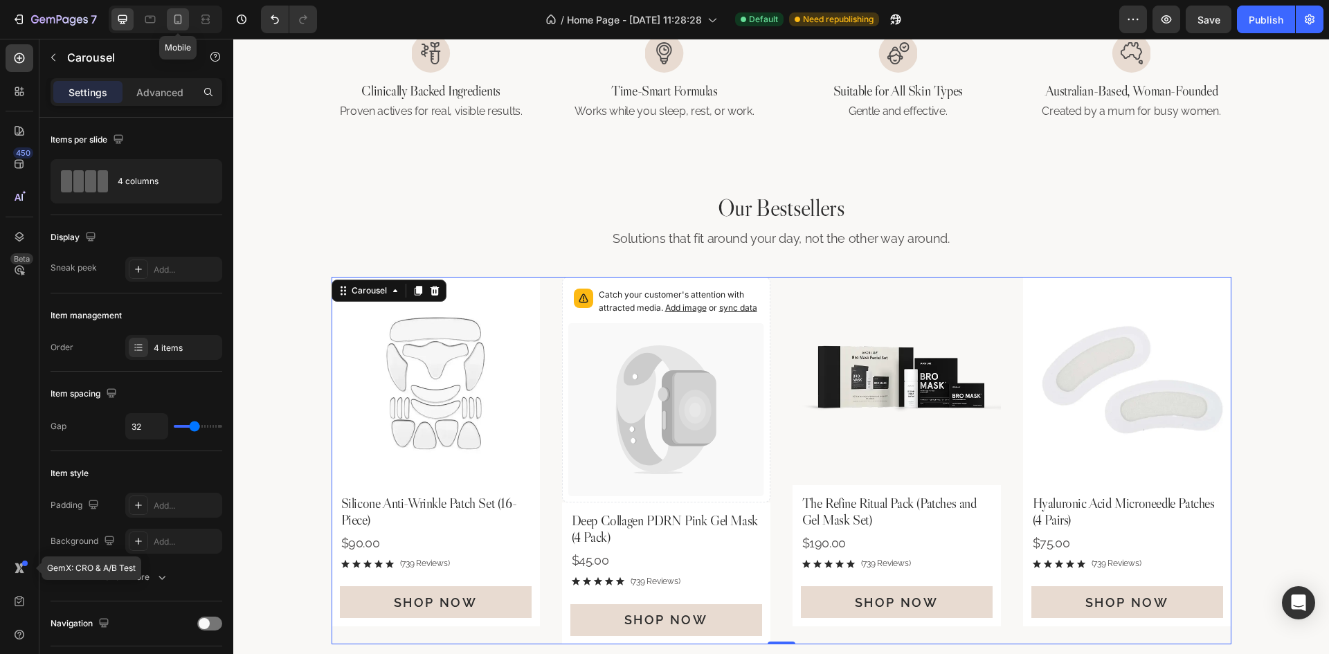
click at [186, 17] on div at bounding box center [178, 19] width 22 height 22
type input "100%"
type input "14"
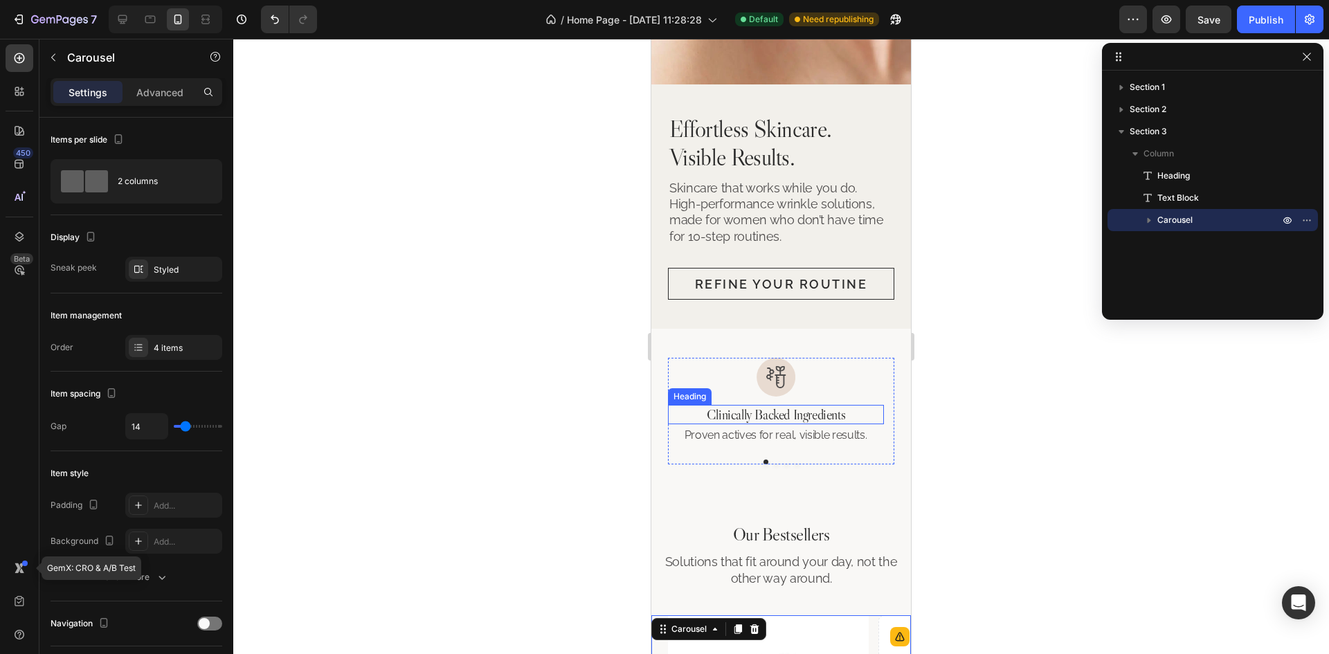
scroll to position [462, 0]
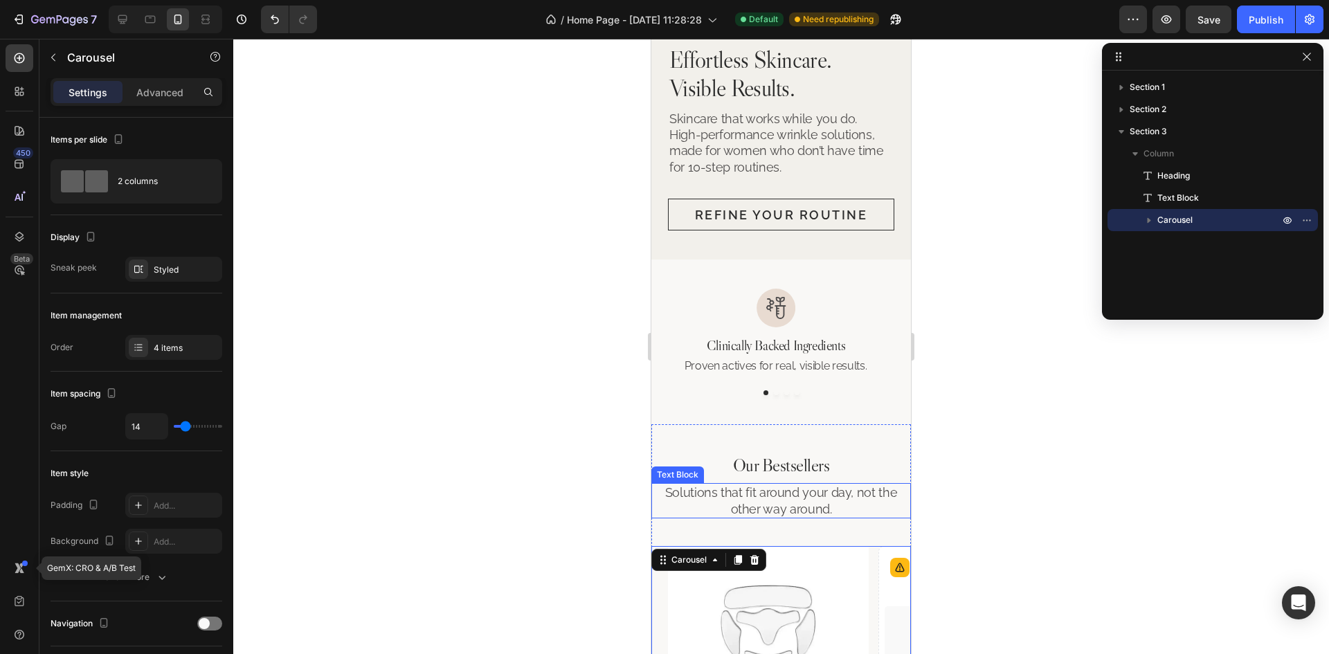
click at [847, 485] on p "Solutions that fit around your day, not the other way around." at bounding box center [781, 501] width 257 height 33
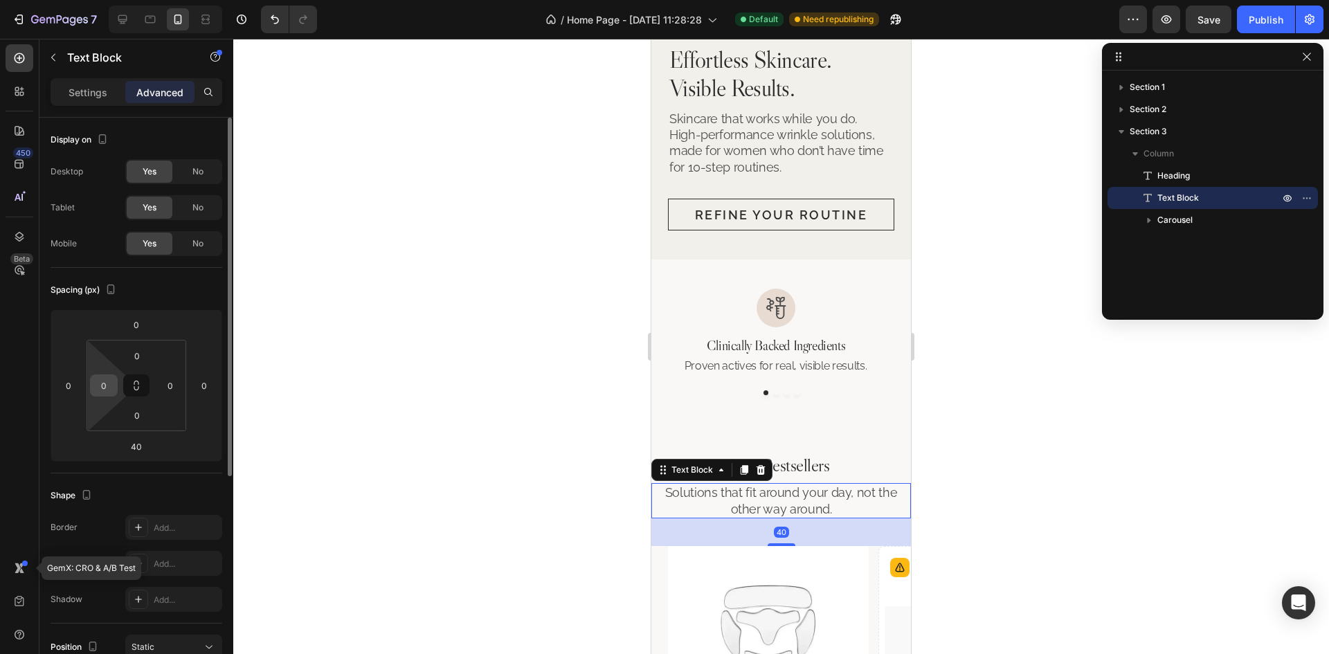
click at [96, 394] on input "0" at bounding box center [103, 385] width 21 height 21
type input "24"
click at [177, 385] on input "0" at bounding box center [170, 385] width 21 height 21
type input "24"
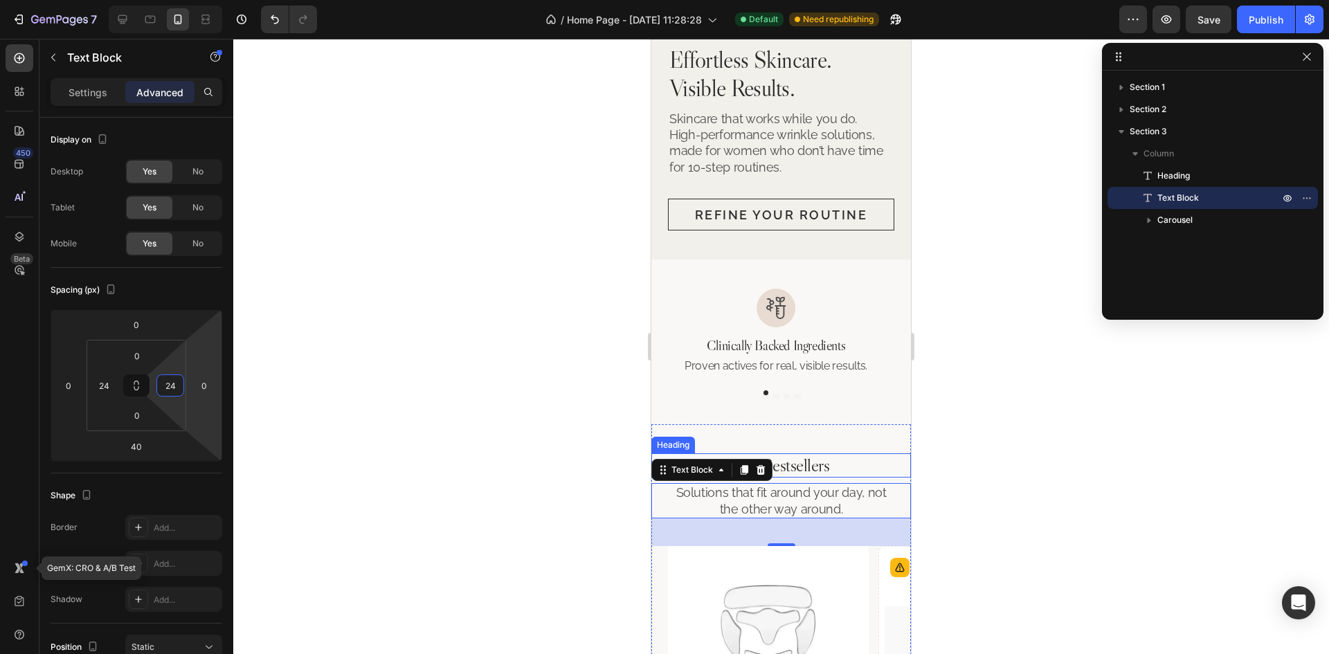
click at [833, 455] on p "Our Bestsellers" at bounding box center [781, 465] width 257 height 21
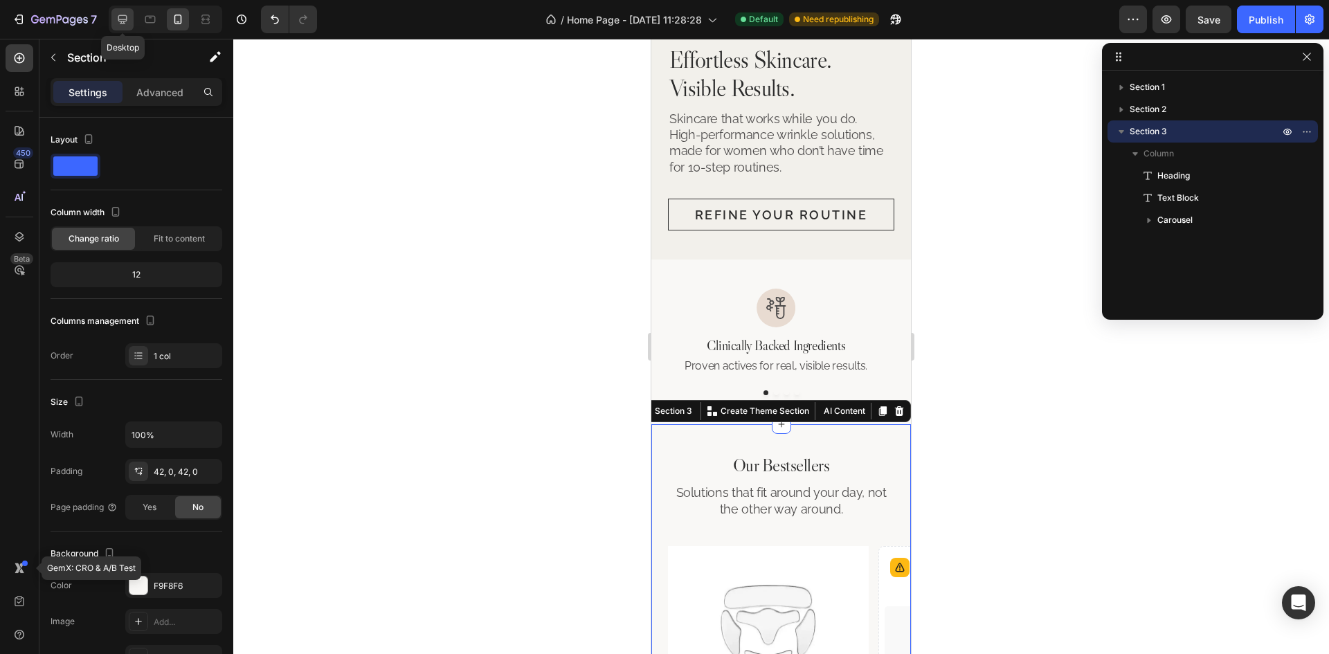
click at [124, 21] on icon at bounding box center [122, 19] width 9 height 9
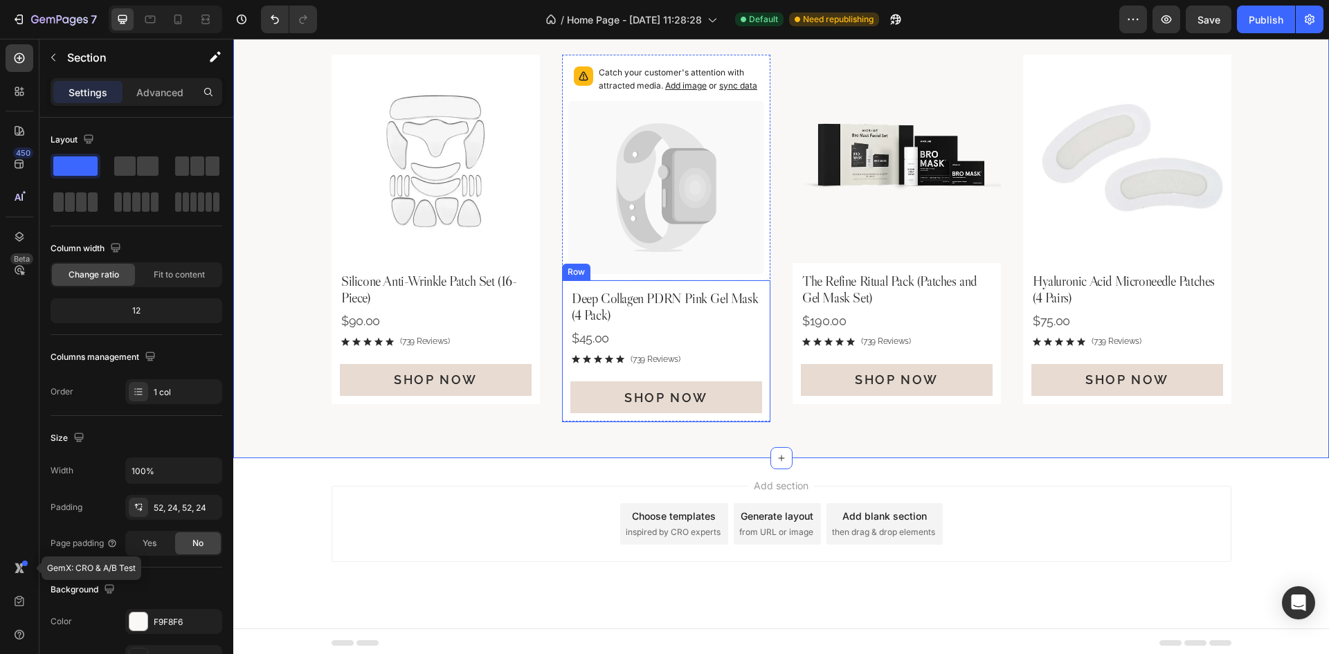
scroll to position [295, 0]
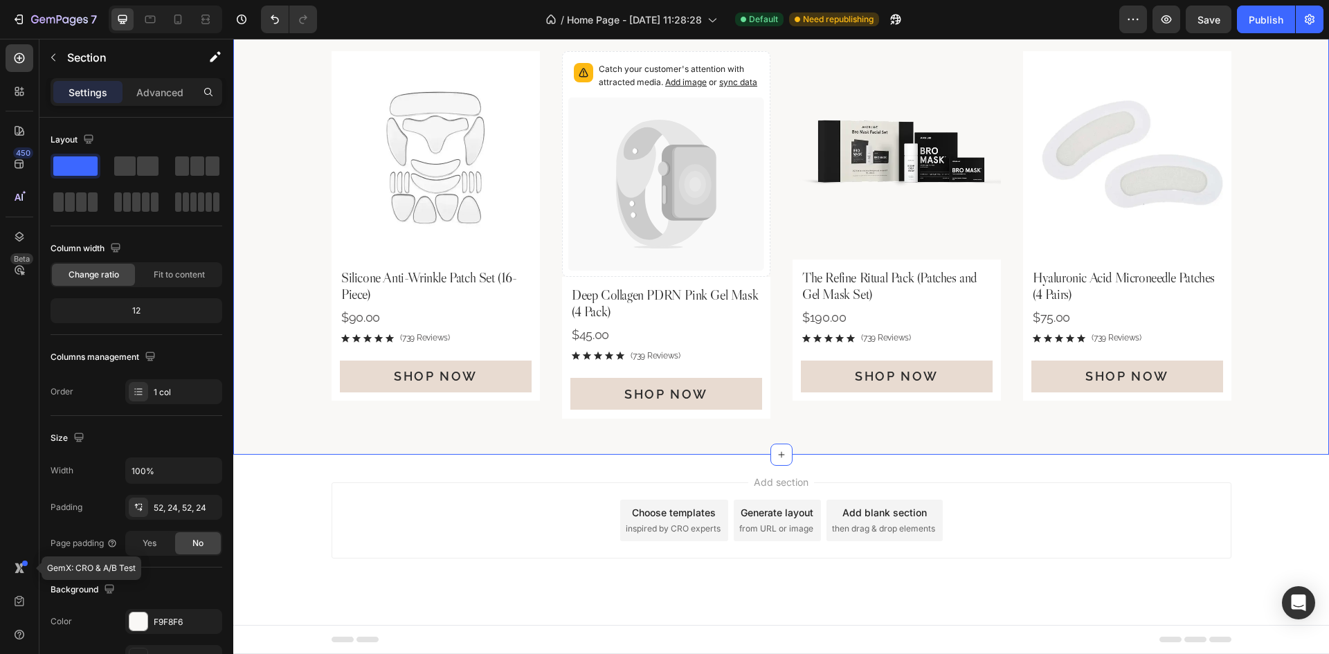
click at [841, 443] on div "Our Bestsellers Heading Solutions that fit around your day, not the other way a…" at bounding box center [781, 193] width 1096 height 524
click at [179, 26] on icon at bounding box center [178, 19] width 14 height 14
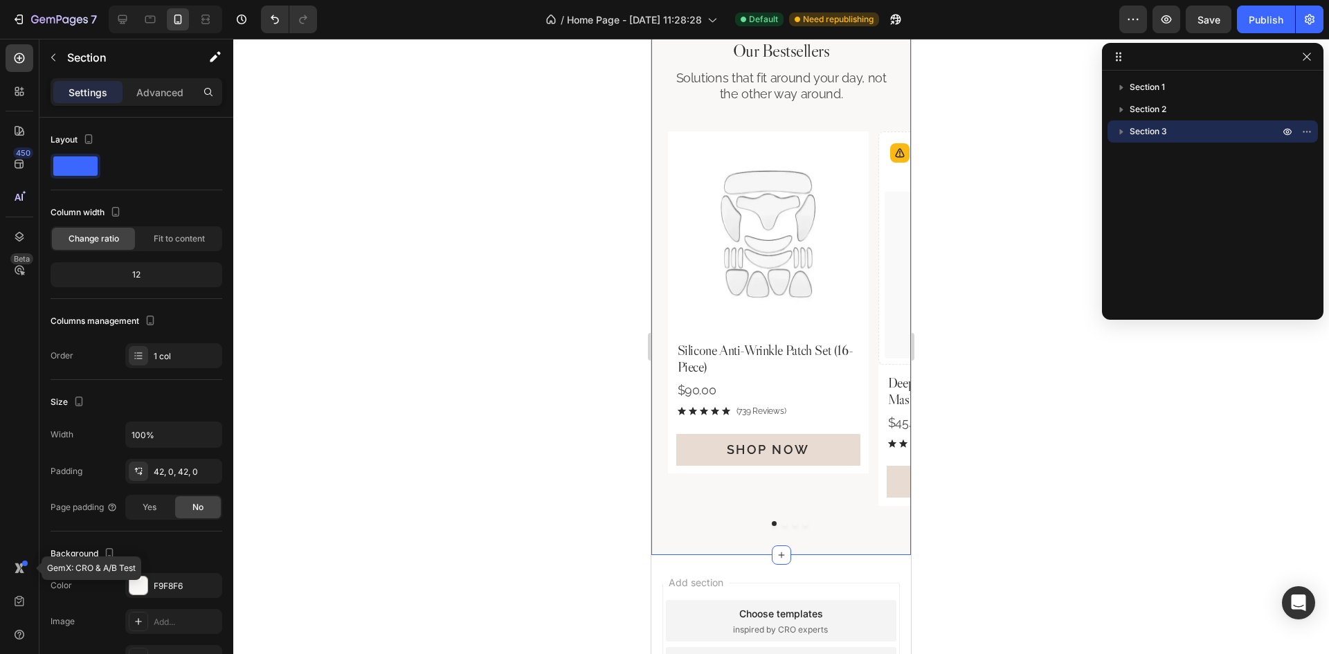
scroll to position [125, 0]
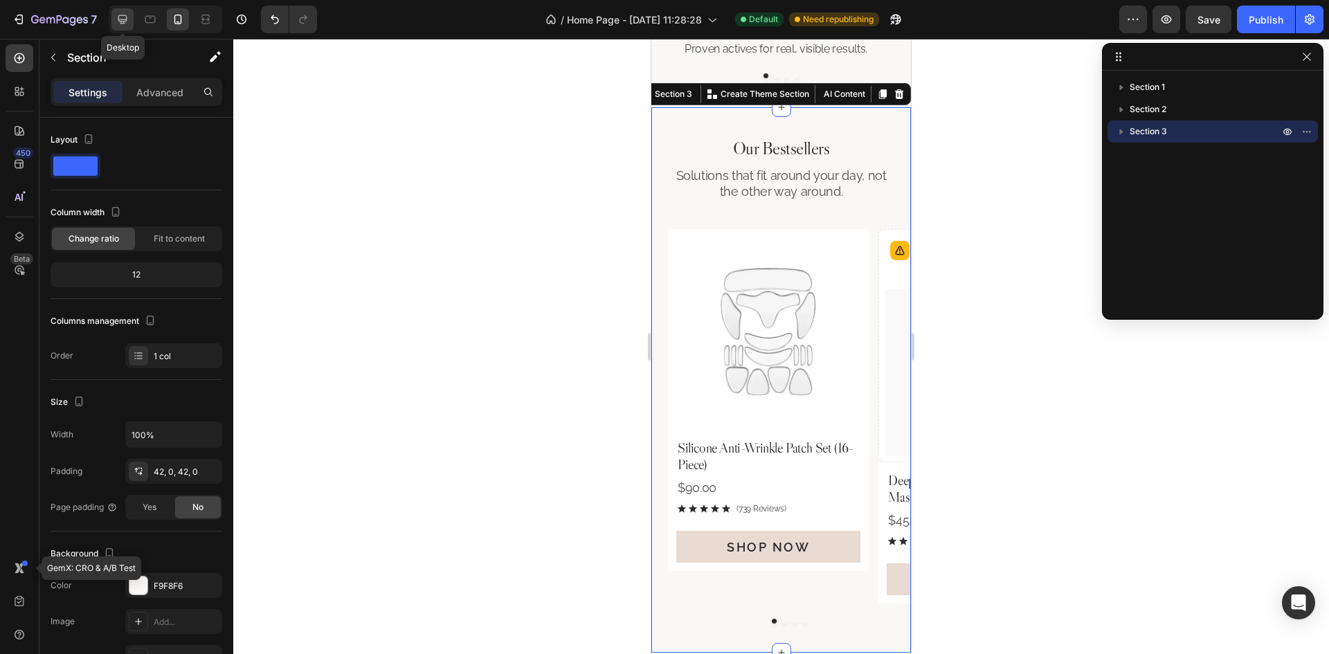
click at [123, 26] on icon at bounding box center [123, 19] width 14 height 14
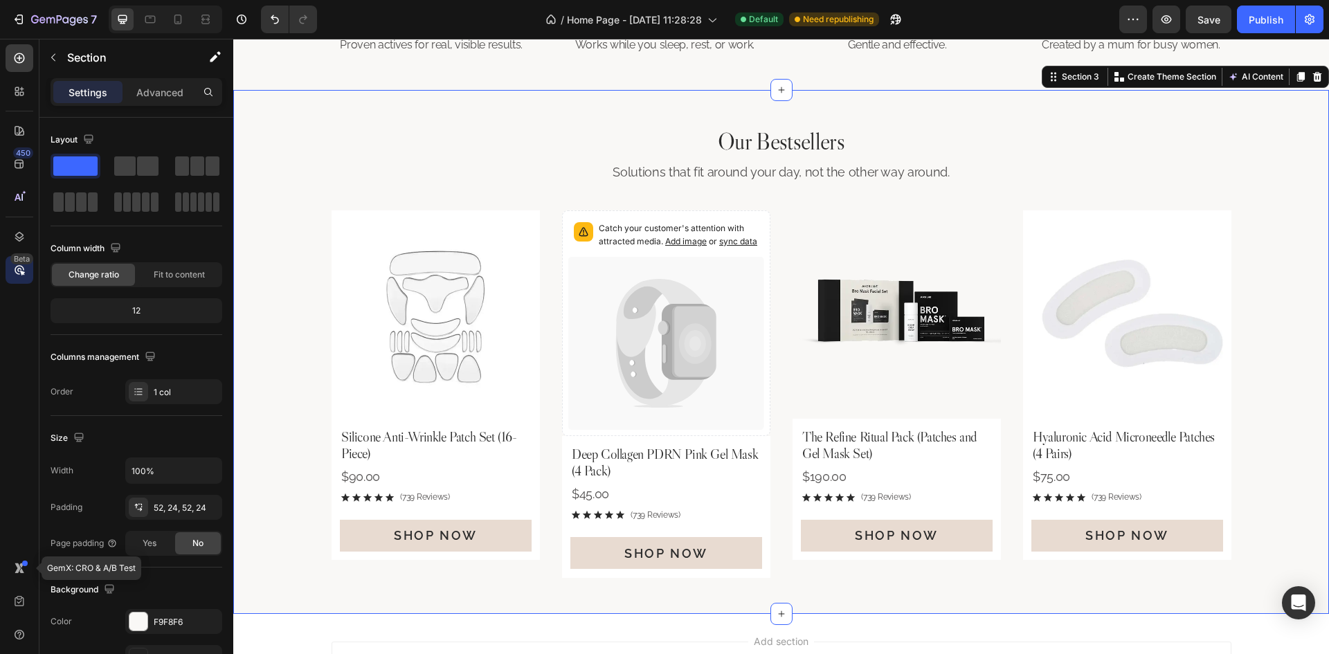
scroll to position [138, 0]
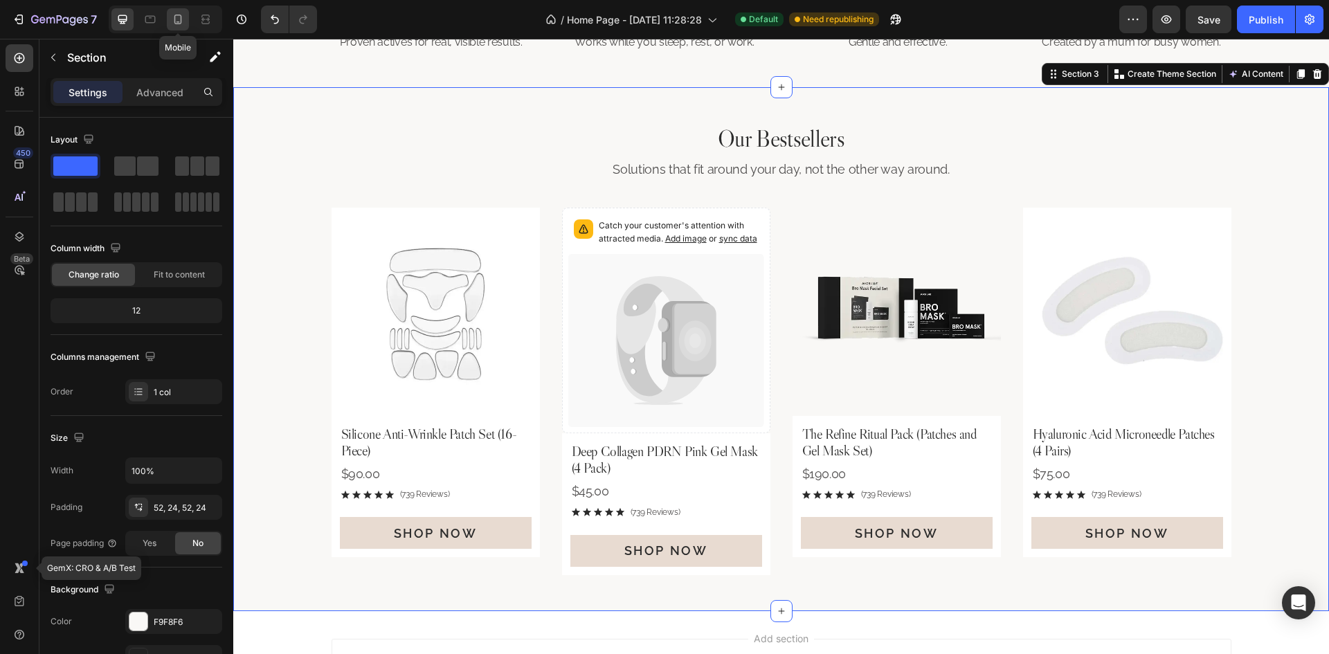
click at [180, 17] on icon at bounding box center [178, 19] width 14 height 14
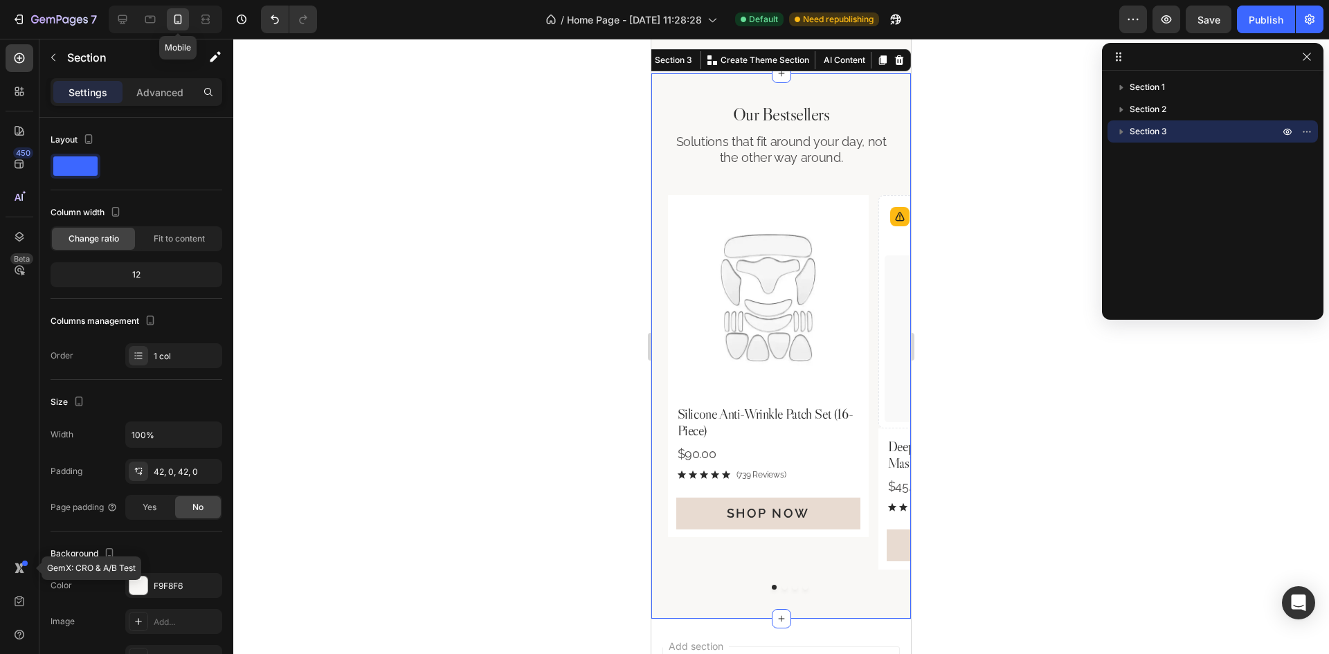
scroll to position [125, 0]
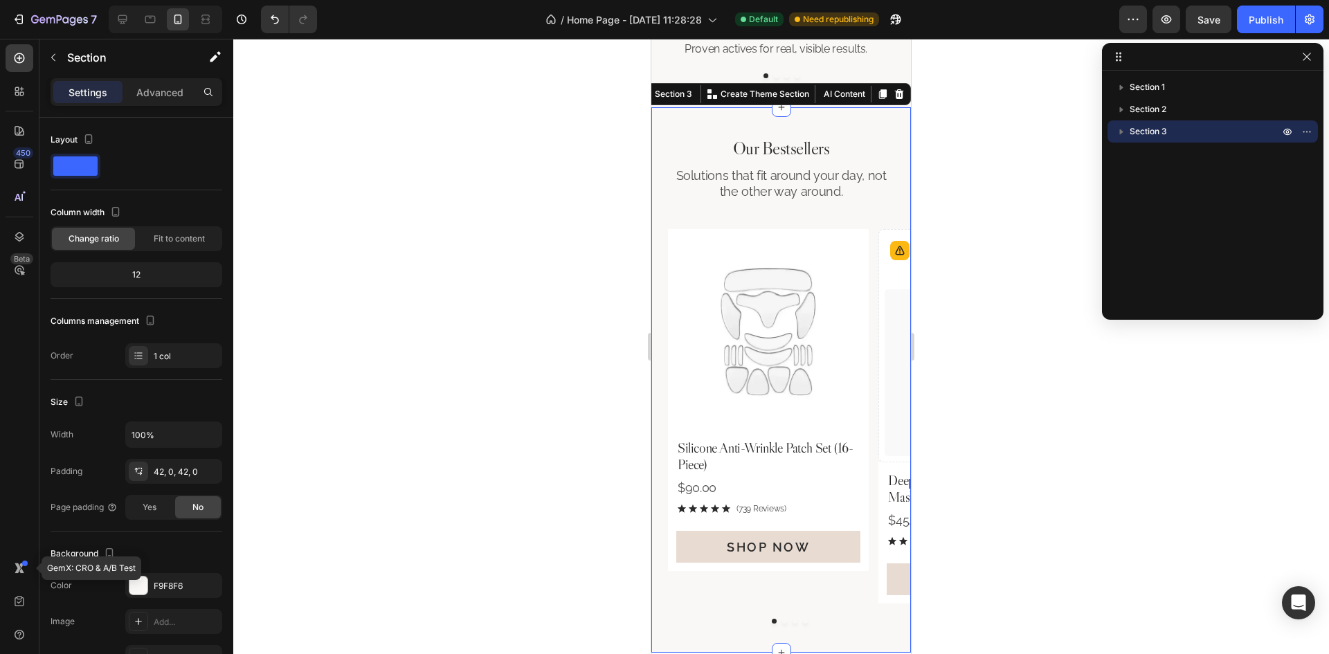
click at [820, 150] on p "Our Bestsellers" at bounding box center [781, 148] width 257 height 21
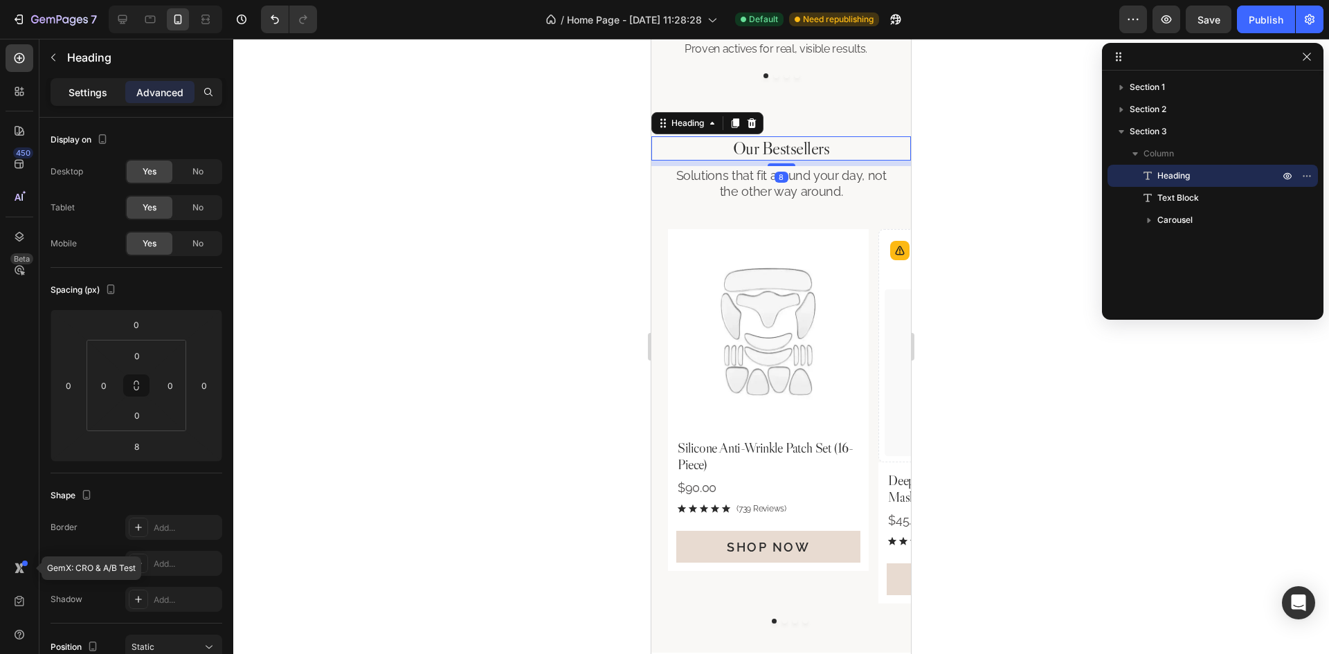
click at [68, 93] on div "Settings" at bounding box center [87, 92] width 69 height 22
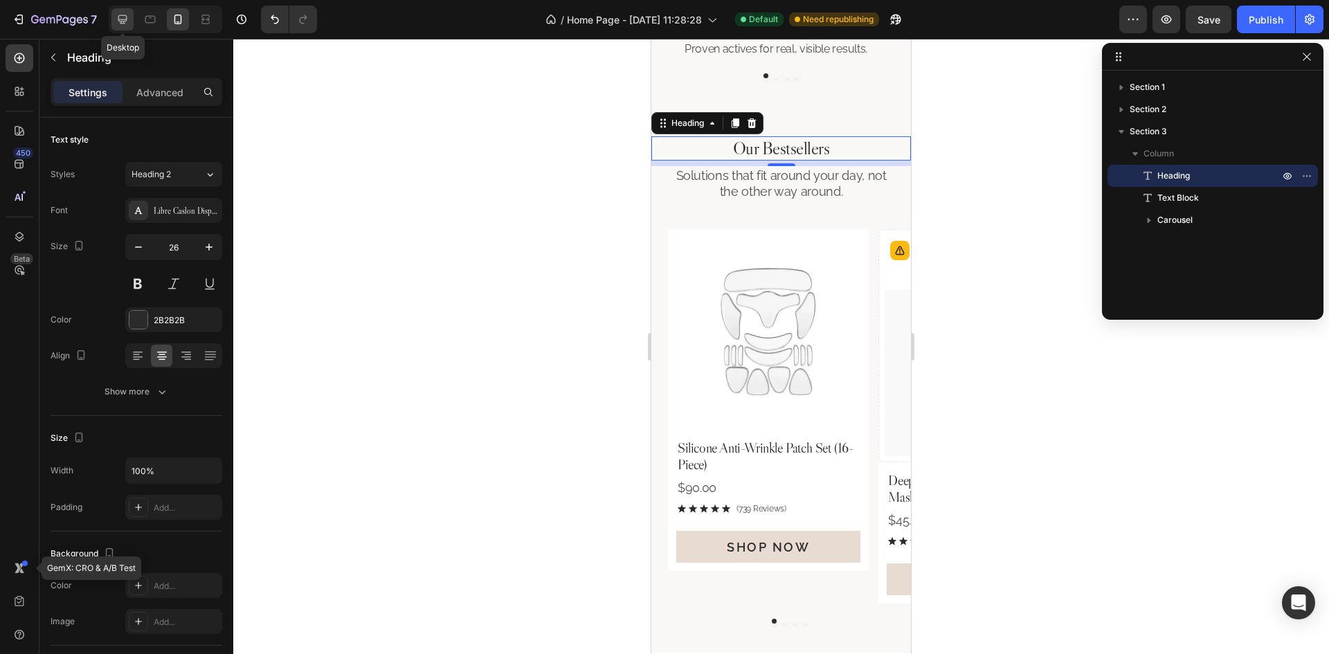
click at [123, 15] on icon at bounding box center [122, 19] width 9 height 9
type input "34"
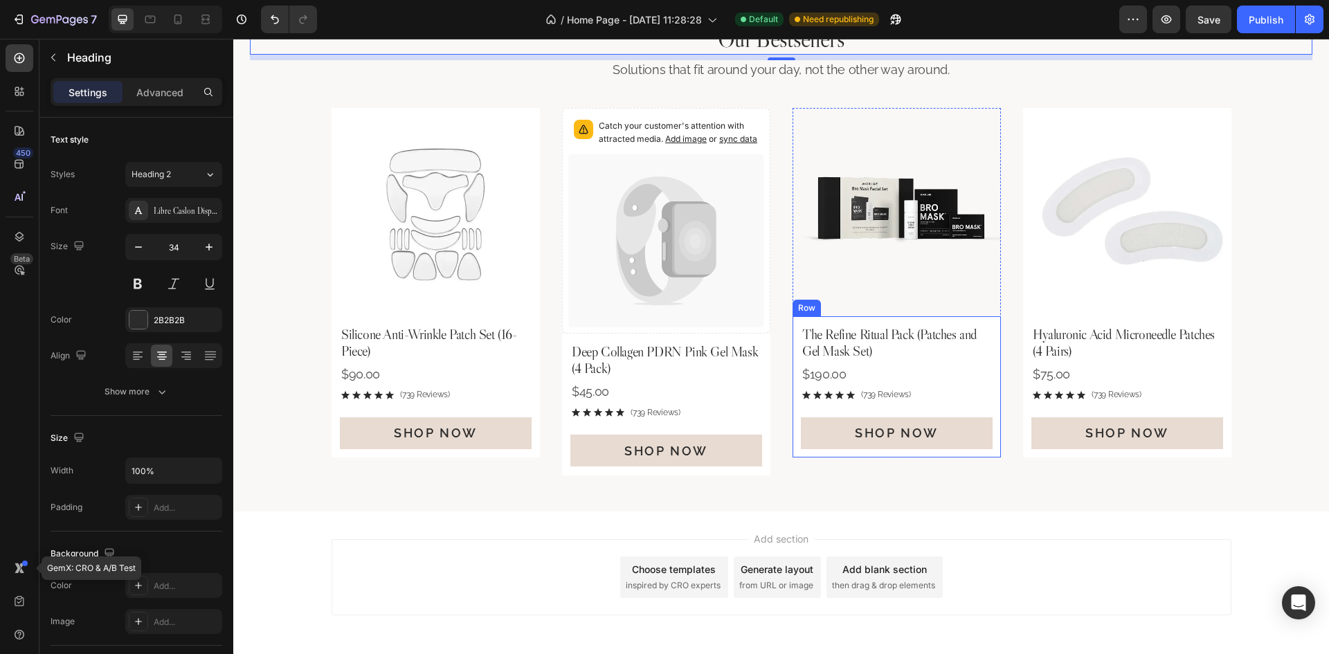
scroll to position [295, 0]
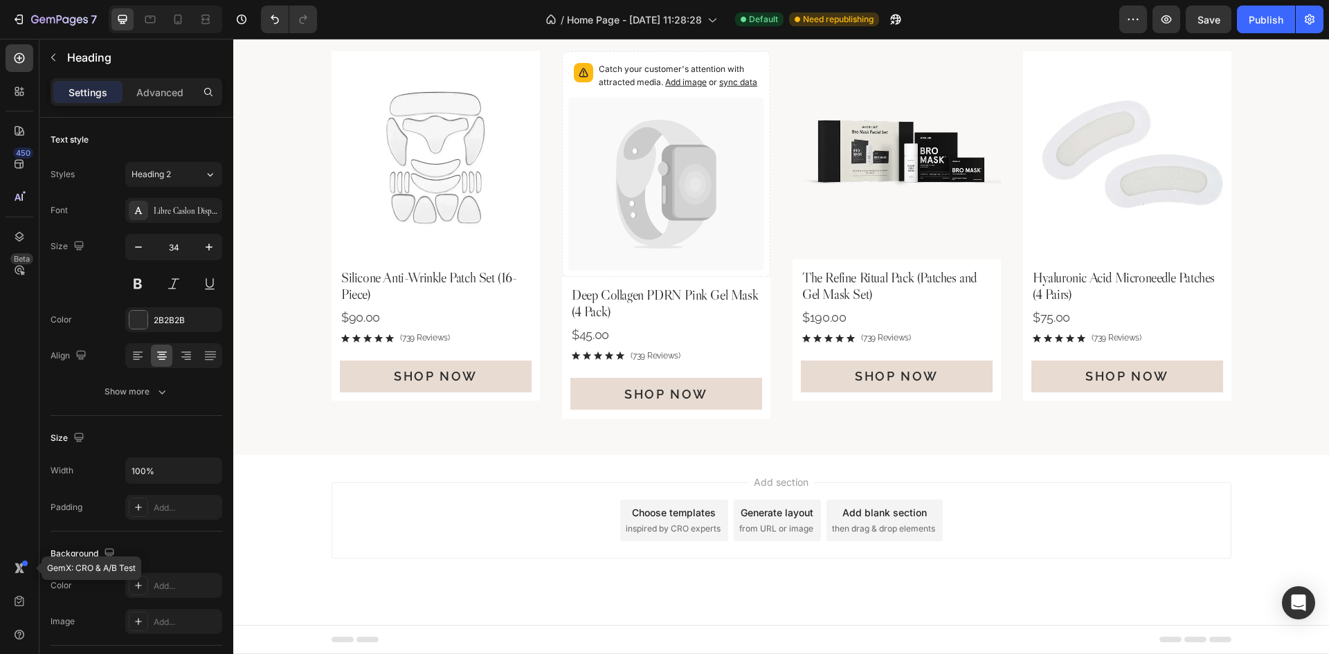
click at [850, 447] on div "Our Bestsellers Heading 8 Solutions that fit around your day, not the other way…" at bounding box center [781, 193] width 1096 height 524
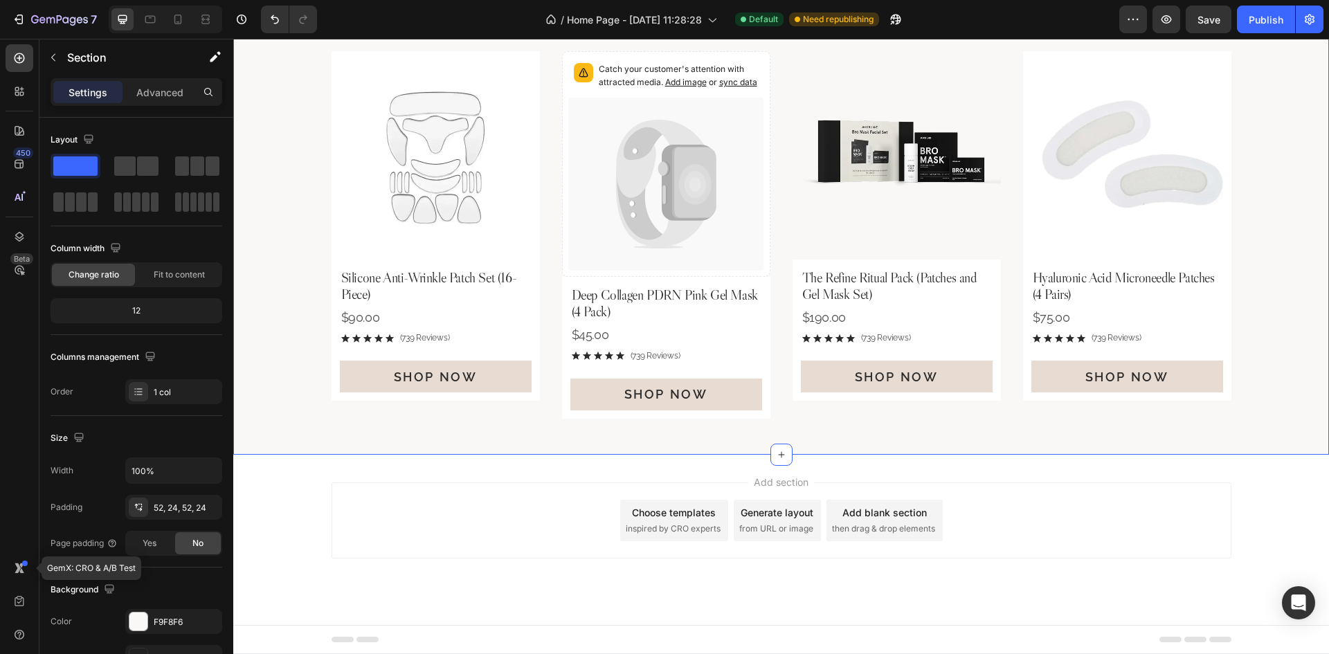
click at [819, 429] on div "Our Bestsellers Heading Solutions that fit around your day, not the other way a…" at bounding box center [781, 193] width 1096 height 524
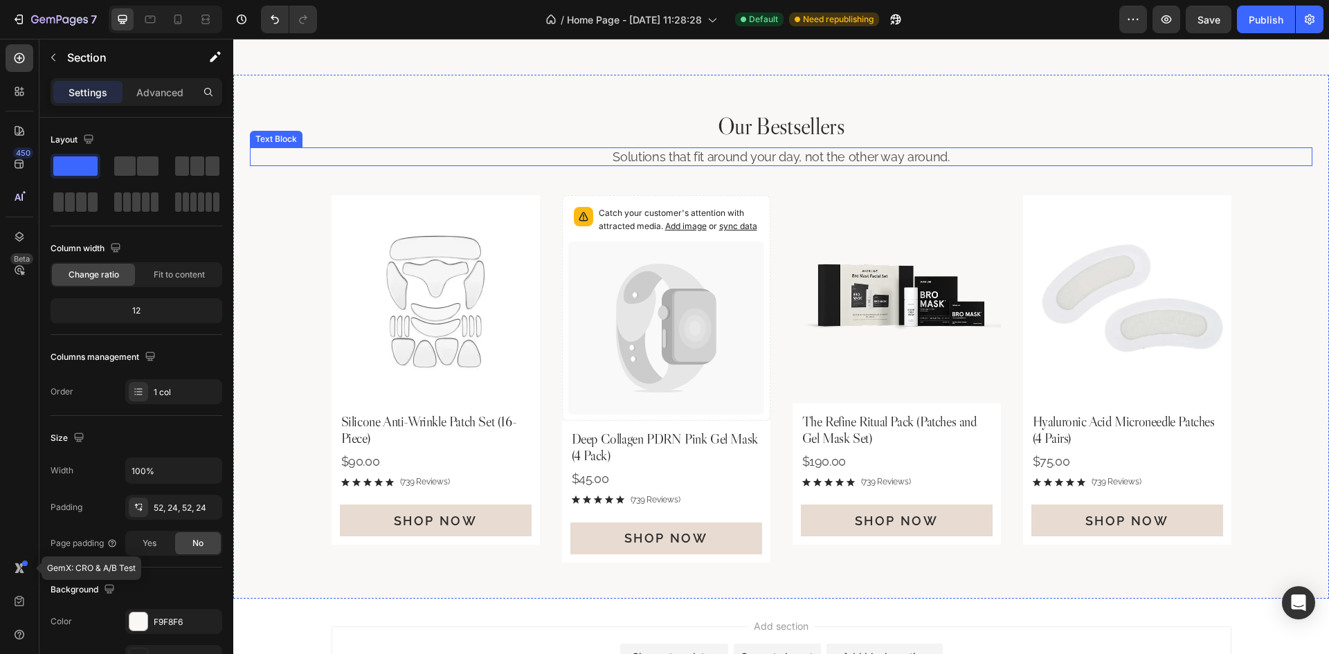
scroll to position [554, 0]
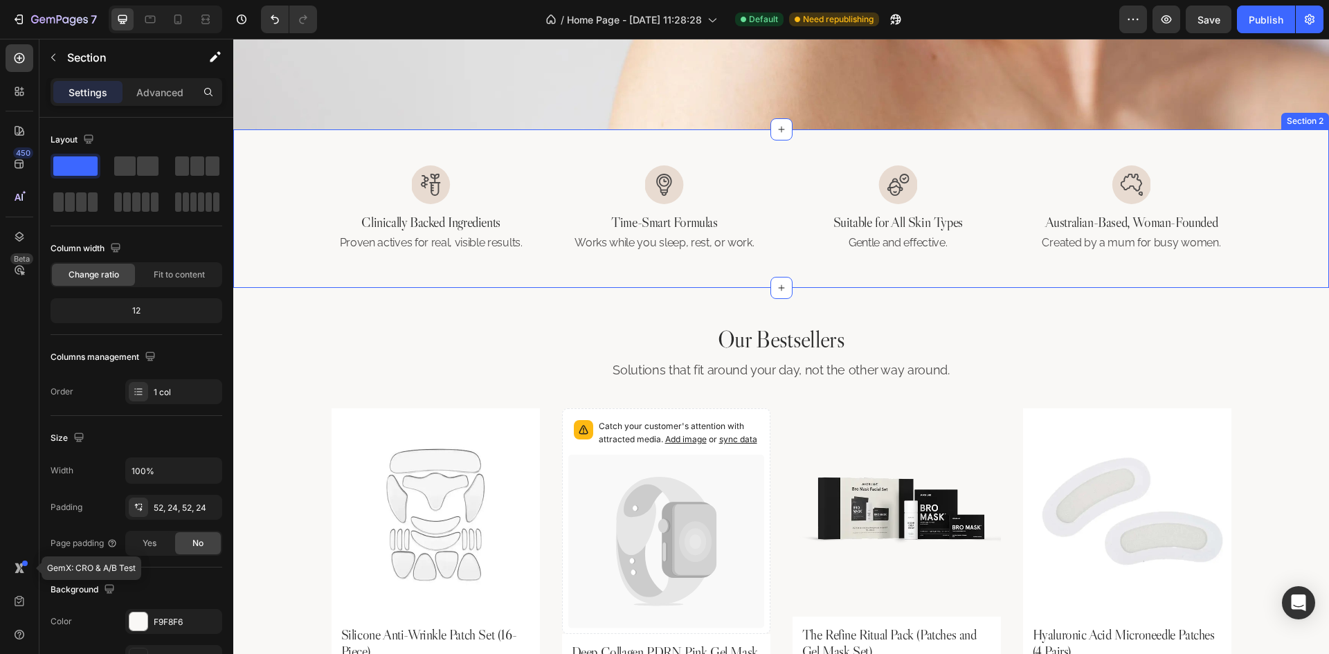
click at [766, 246] on div "Image Clinically Backed Ingredients Heading Proven actives for real, visible re…" at bounding box center [781, 208] width 1096 height 159
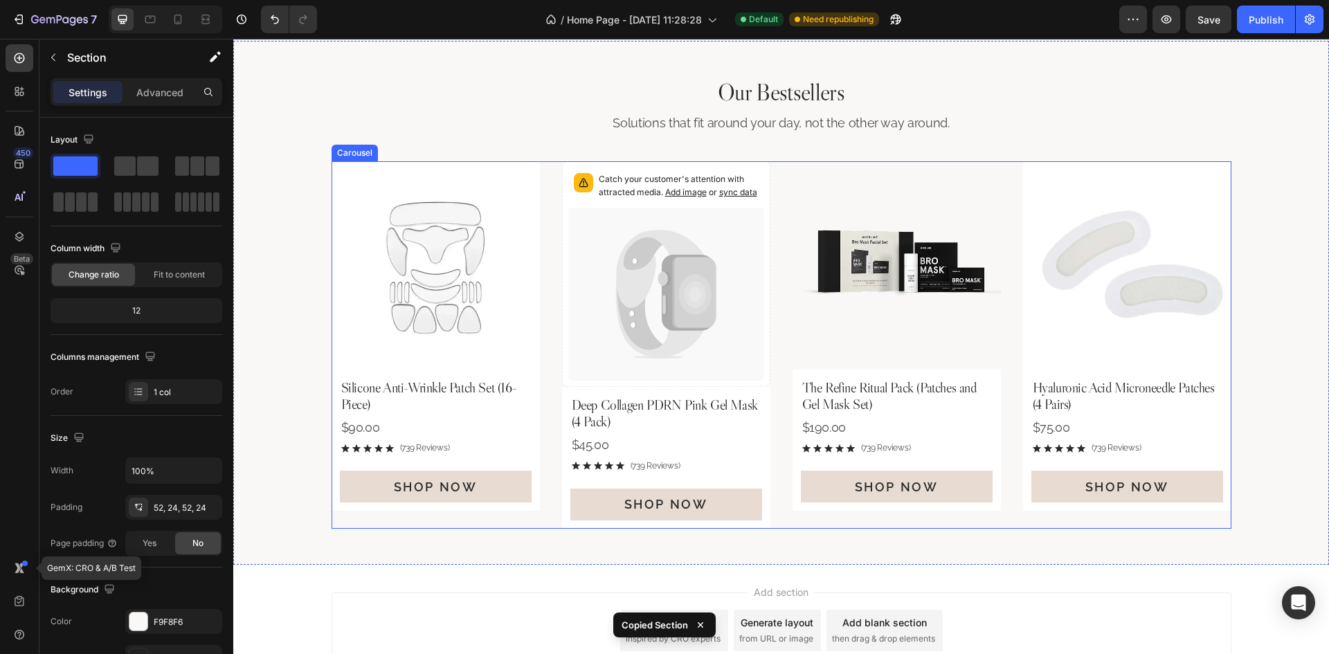
scroll to position [905, 0]
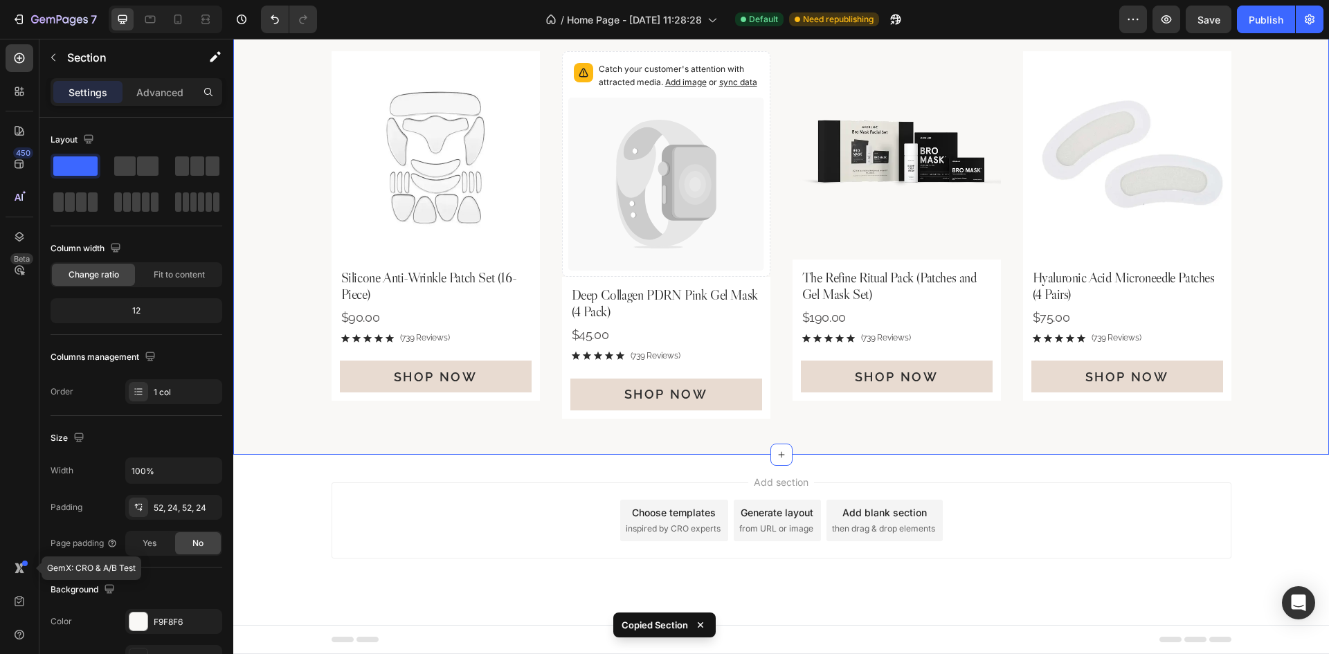
click at [806, 435] on div "Our Bestsellers Heading Solutions that fit around your day, not the other way a…" at bounding box center [781, 193] width 1096 height 524
click at [838, 436] on div "Our Bestsellers Heading Solutions that fit around your day, not the other way a…" at bounding box center [781, 193] width 1096 height 524
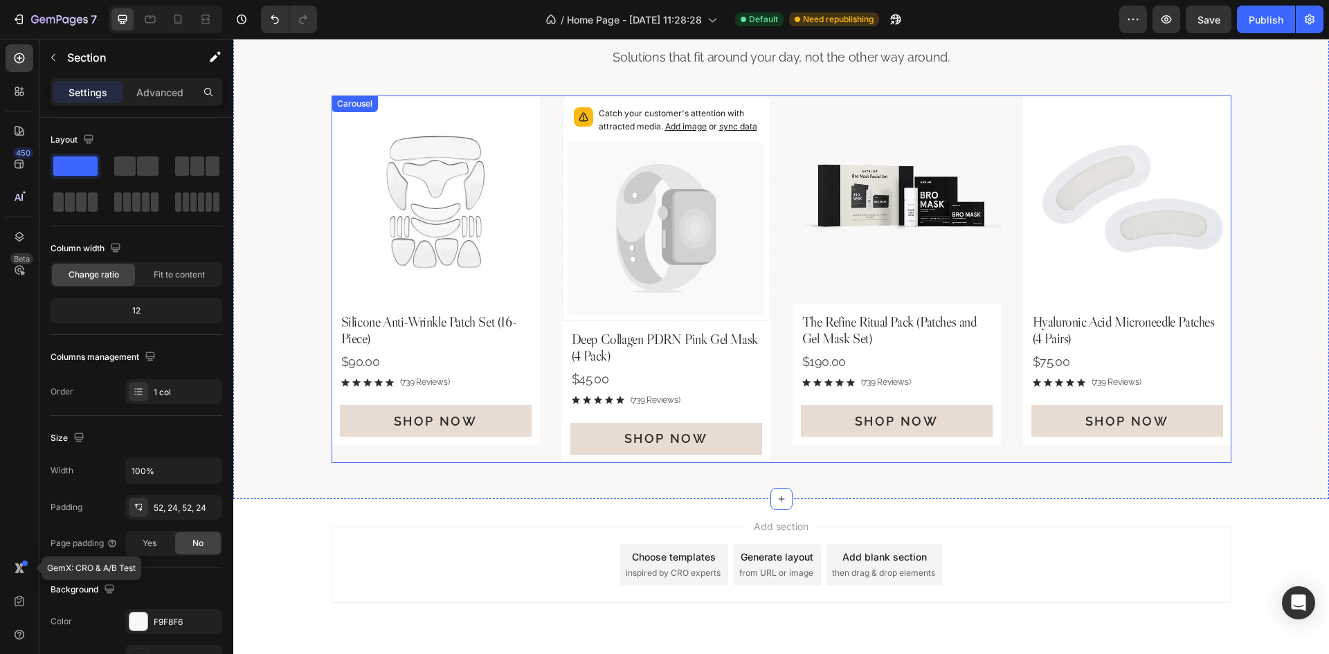
scroll to position [698, 0]
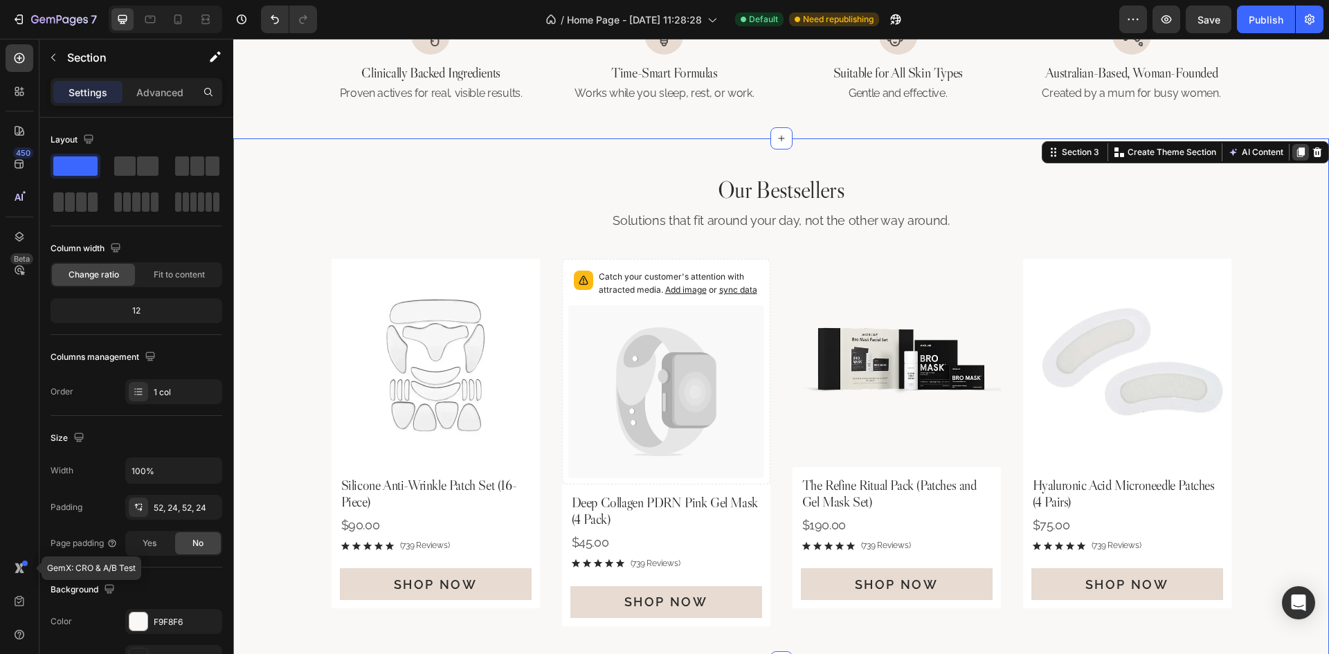
click at [1294, 144] on div at bounding box center [1300, 152] width 17 height 17
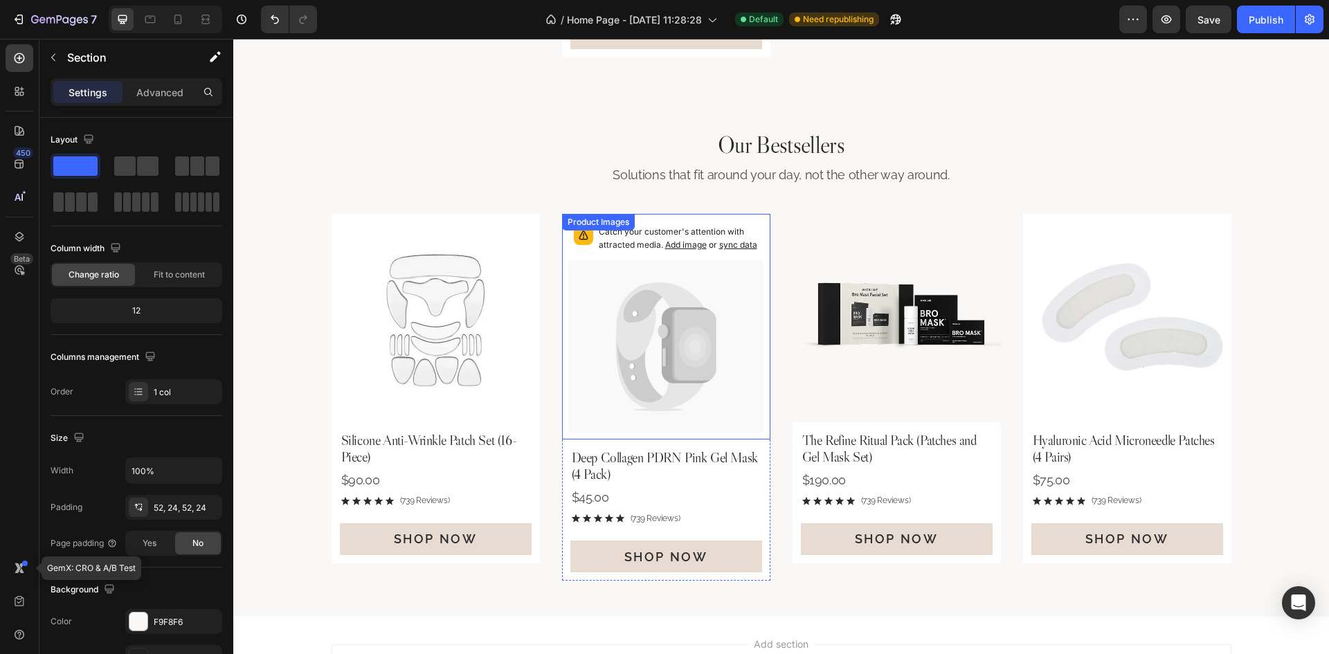
scroll to position [1273, 0]
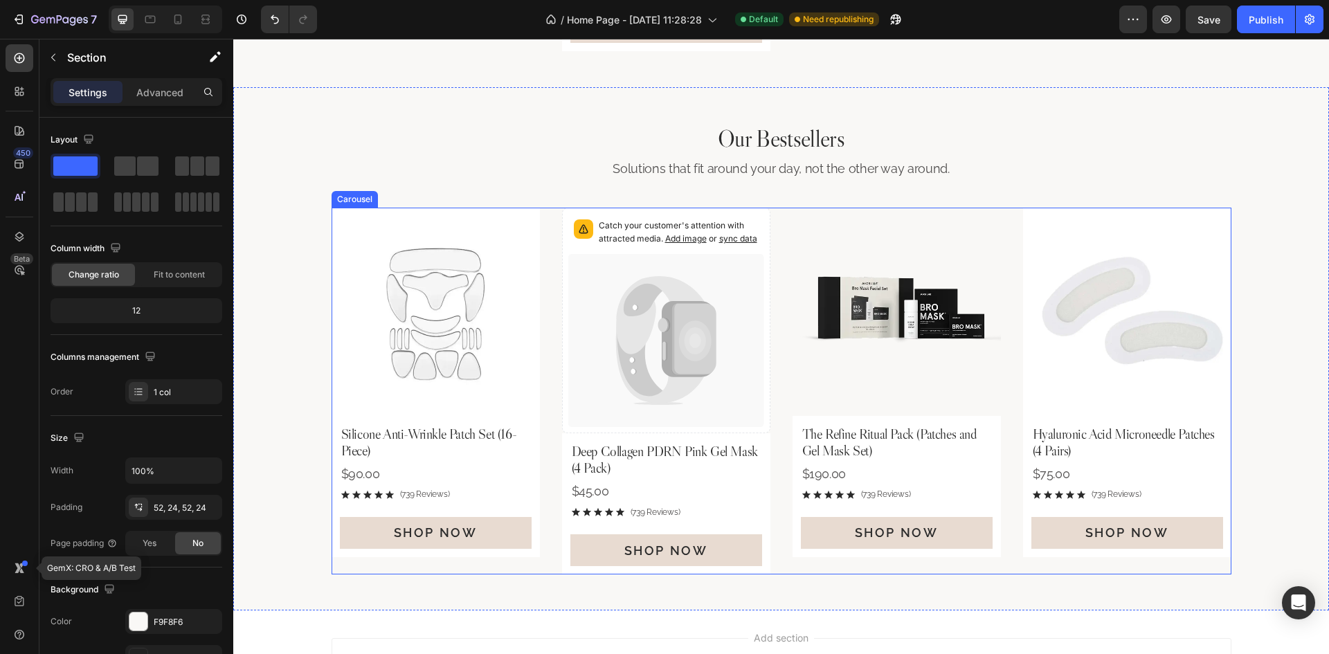
click at [772, 313] on div "Product Images Silicone Anti-Wrinkle Patch Set (16-Piece) Product Title $90.00 …" at bounding box center [782, 392] width 900 height 368
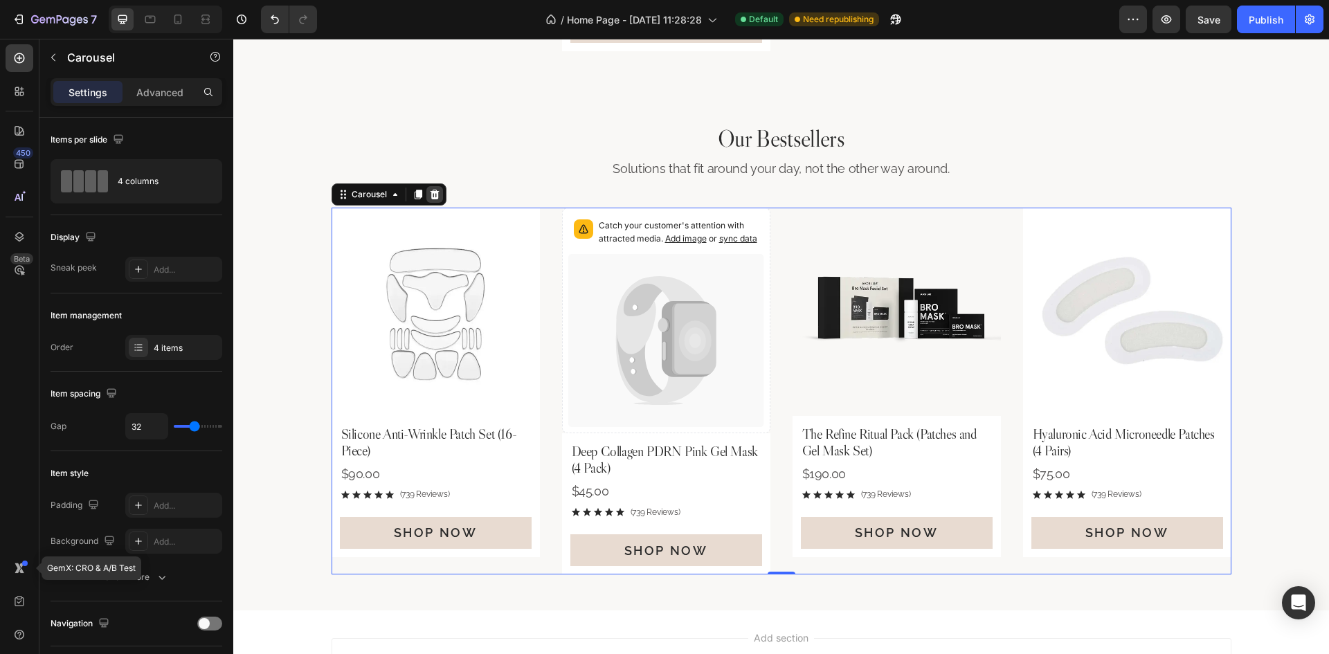
click at [431, 197] on icon at bounding box center [434, 195] width 9 height 10
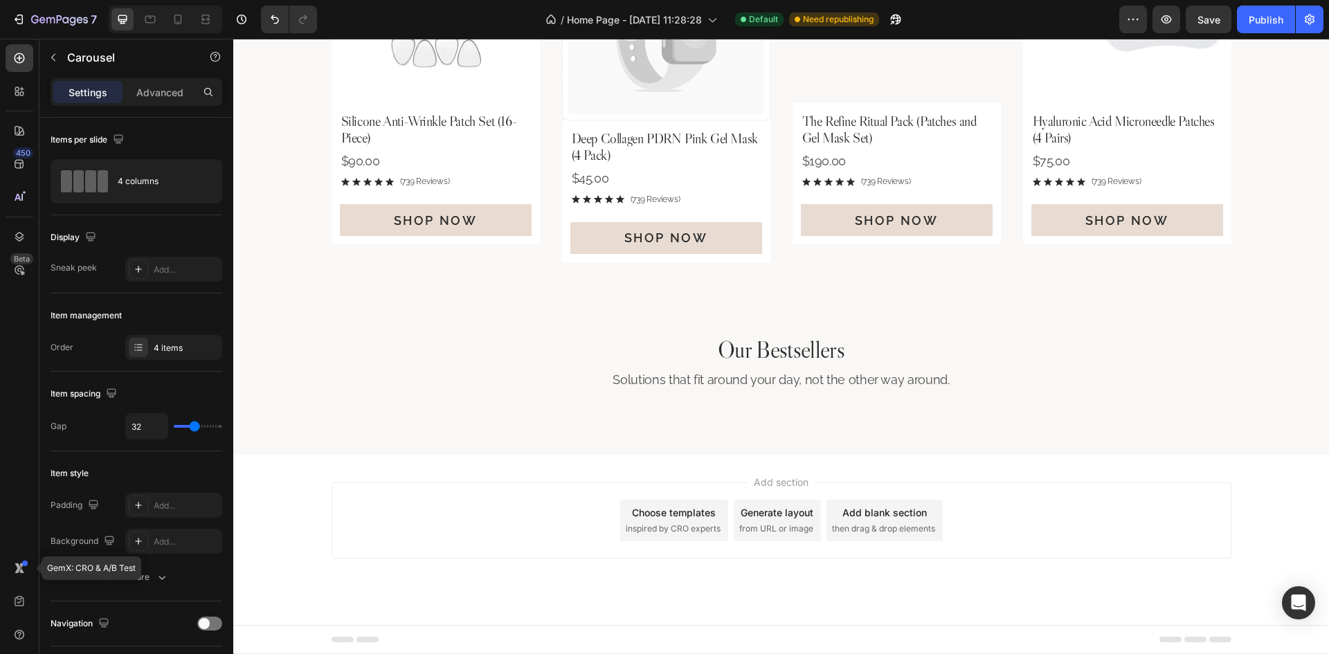
scroll to position [1062, 0]
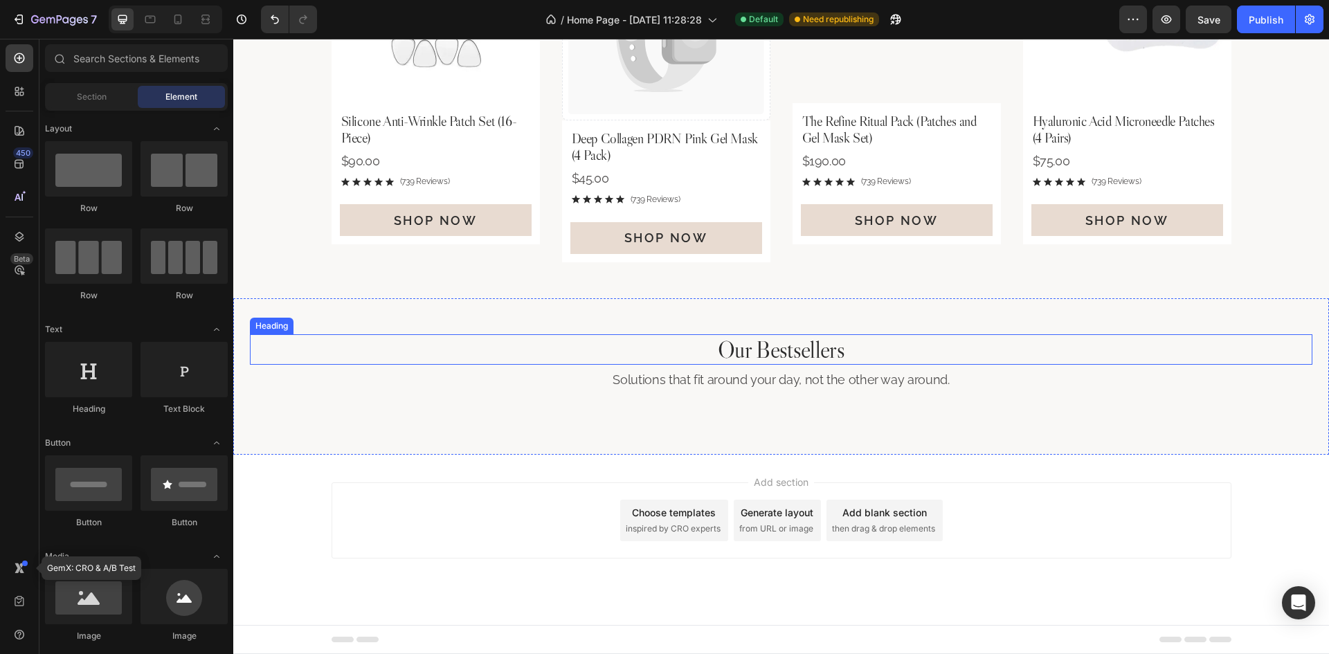
click at [852, 351] on h2 "Our Bestsellers" at bounding box center [781, 349] width 1063 height 31
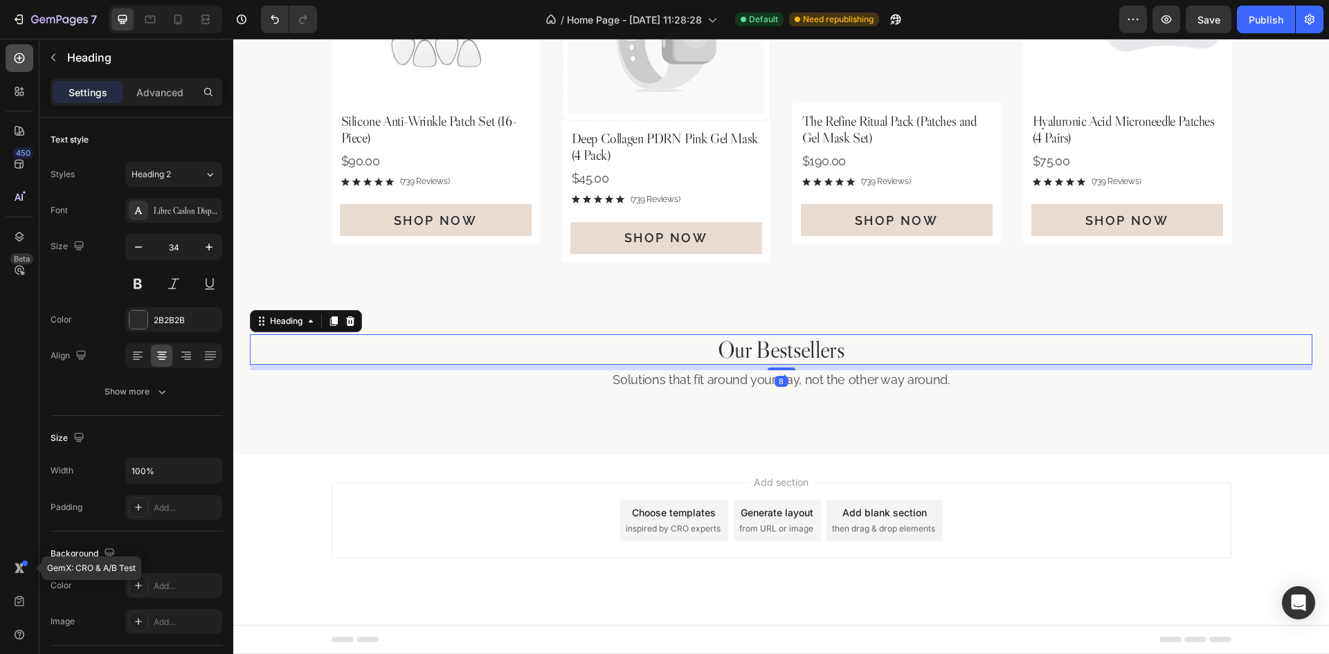
click at [20, 52] on icon at bounding box center [19, 58] width 14 height 14
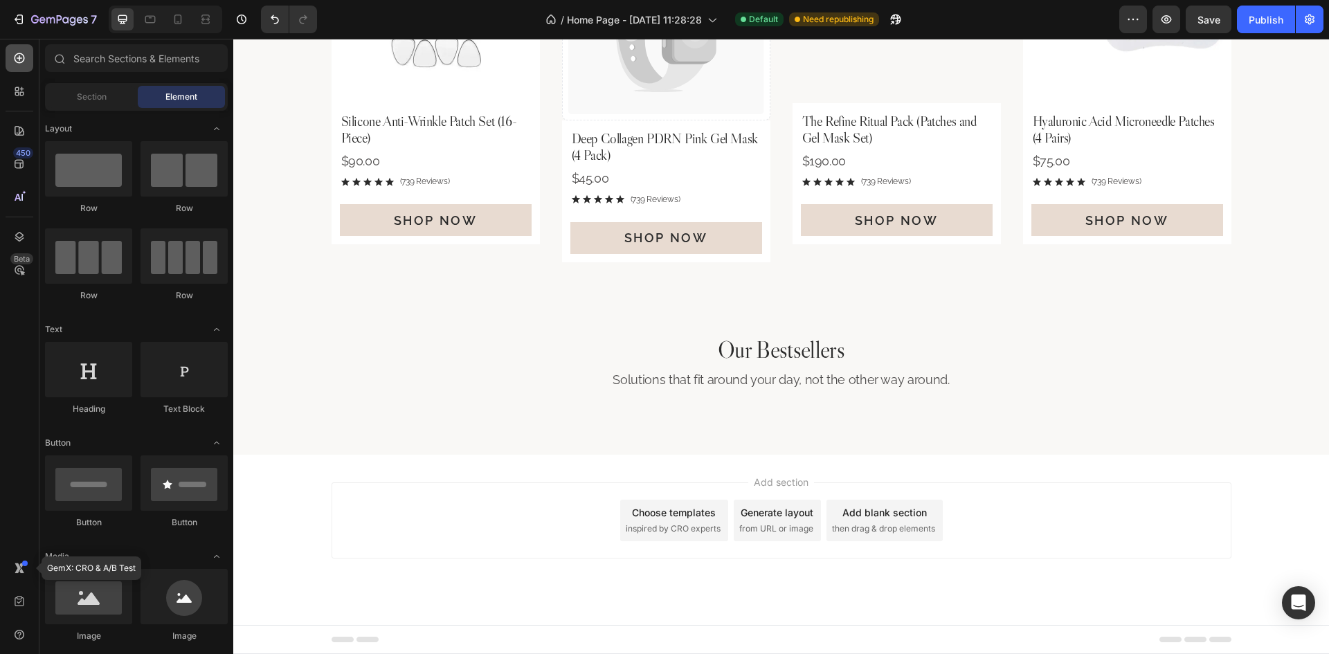
click at [8, 56] on div at bounding box center [20, 58] width 28 height 28
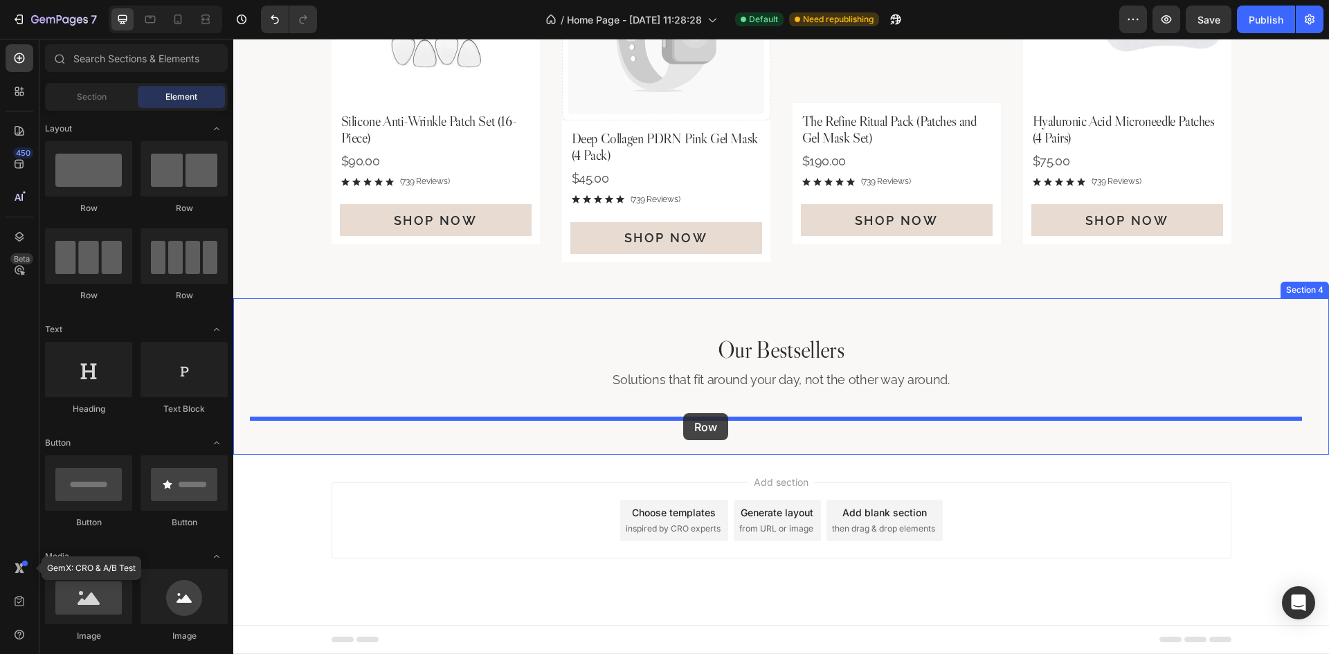
drag, startPoint x: 396, startPoint y: 189, endPoint x: 683, endPoint y: 413, distance: 364.4
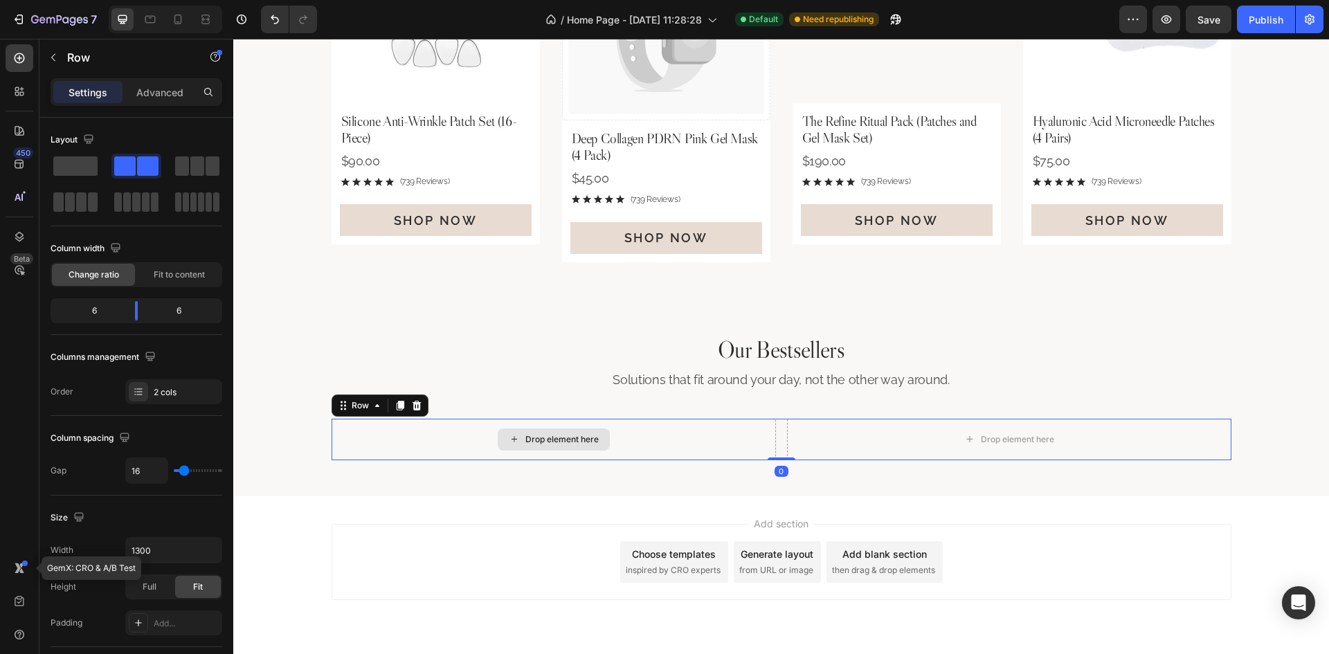
scroll to position [1103, 0]
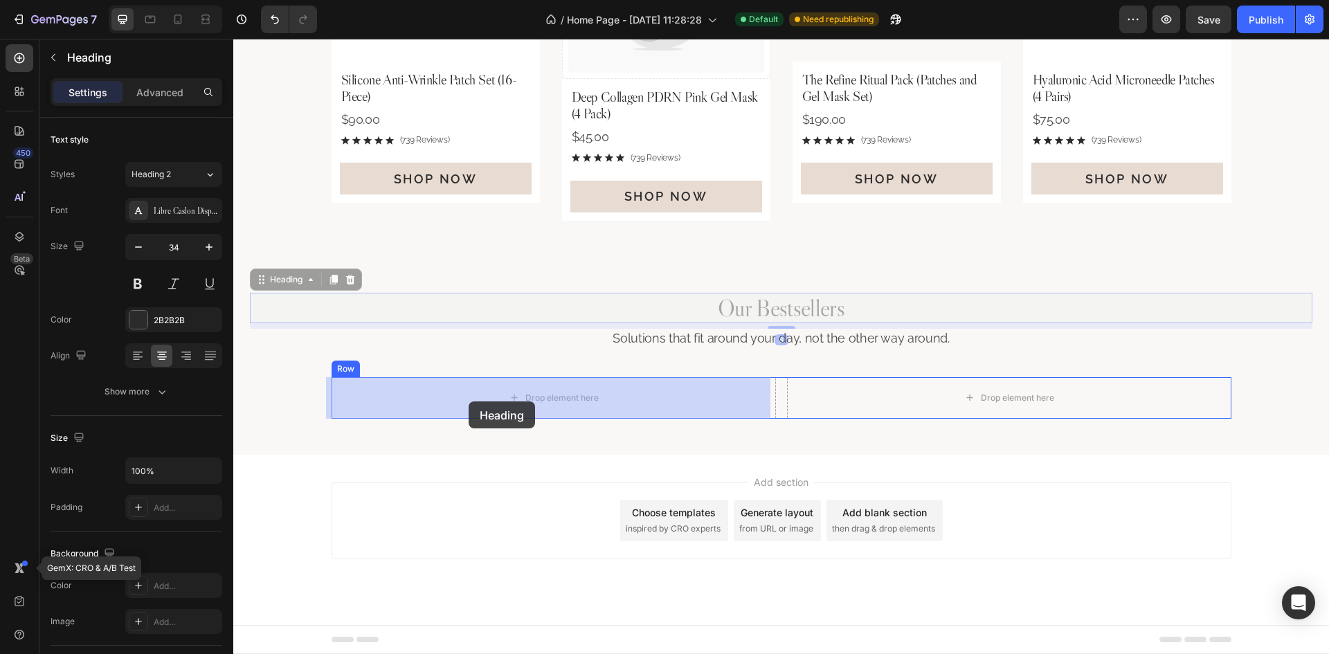
drag, startPoint x: 783, startPoint y: 303, endPoint x: 482, endPoint y: 398, distance: 315.7
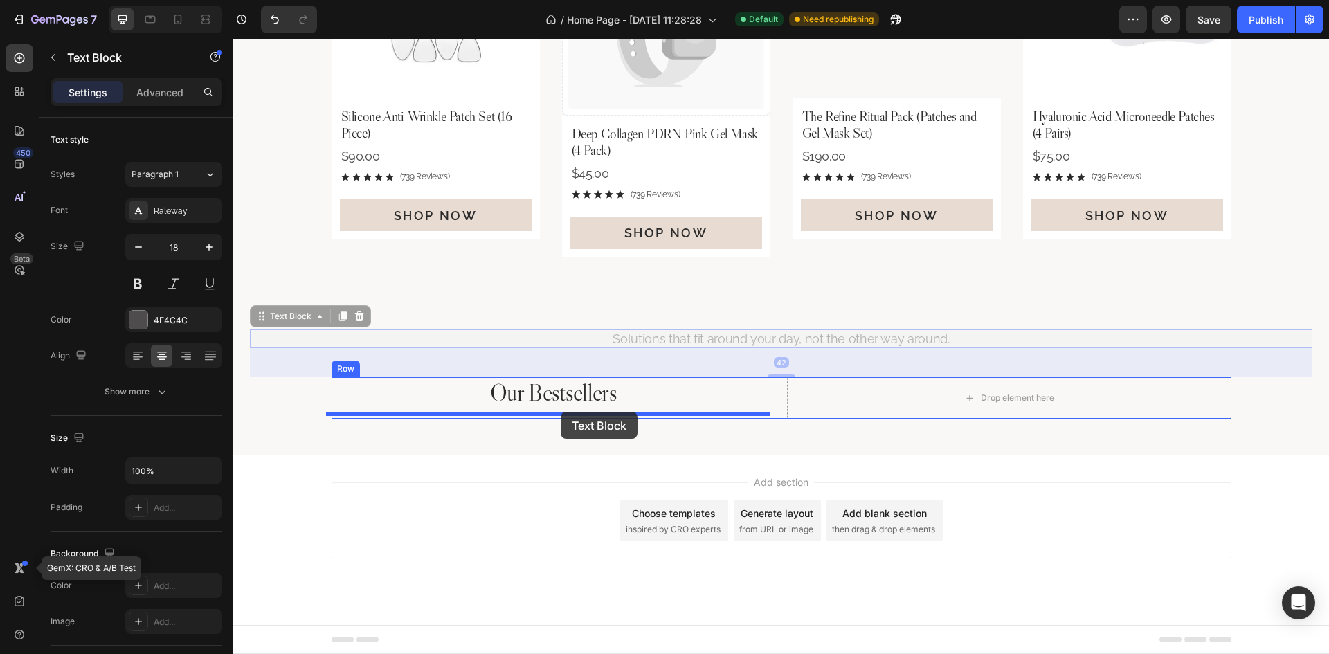
drag, startPoint x: 804, startPoint y: 336, endPoint x: 561, endPoint y: 412, distance: 254.4
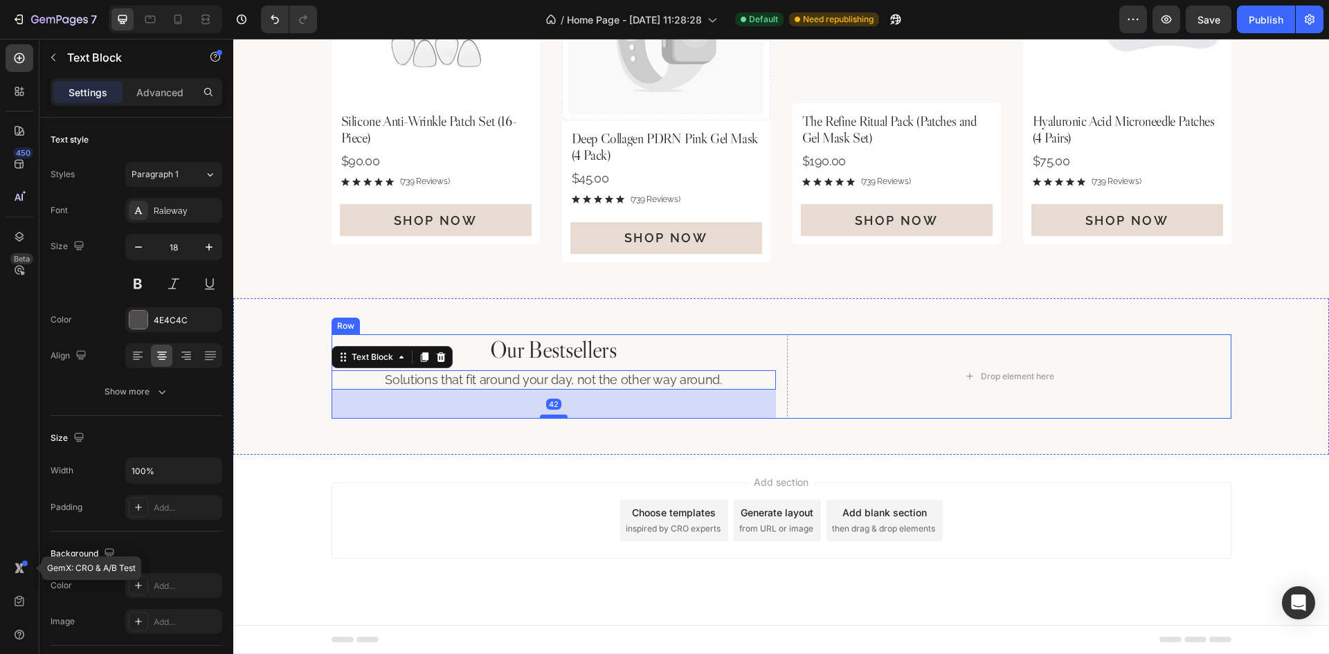
scroll to position [1062, 0]
